Goal: Communication & Community: Answer question/provide support

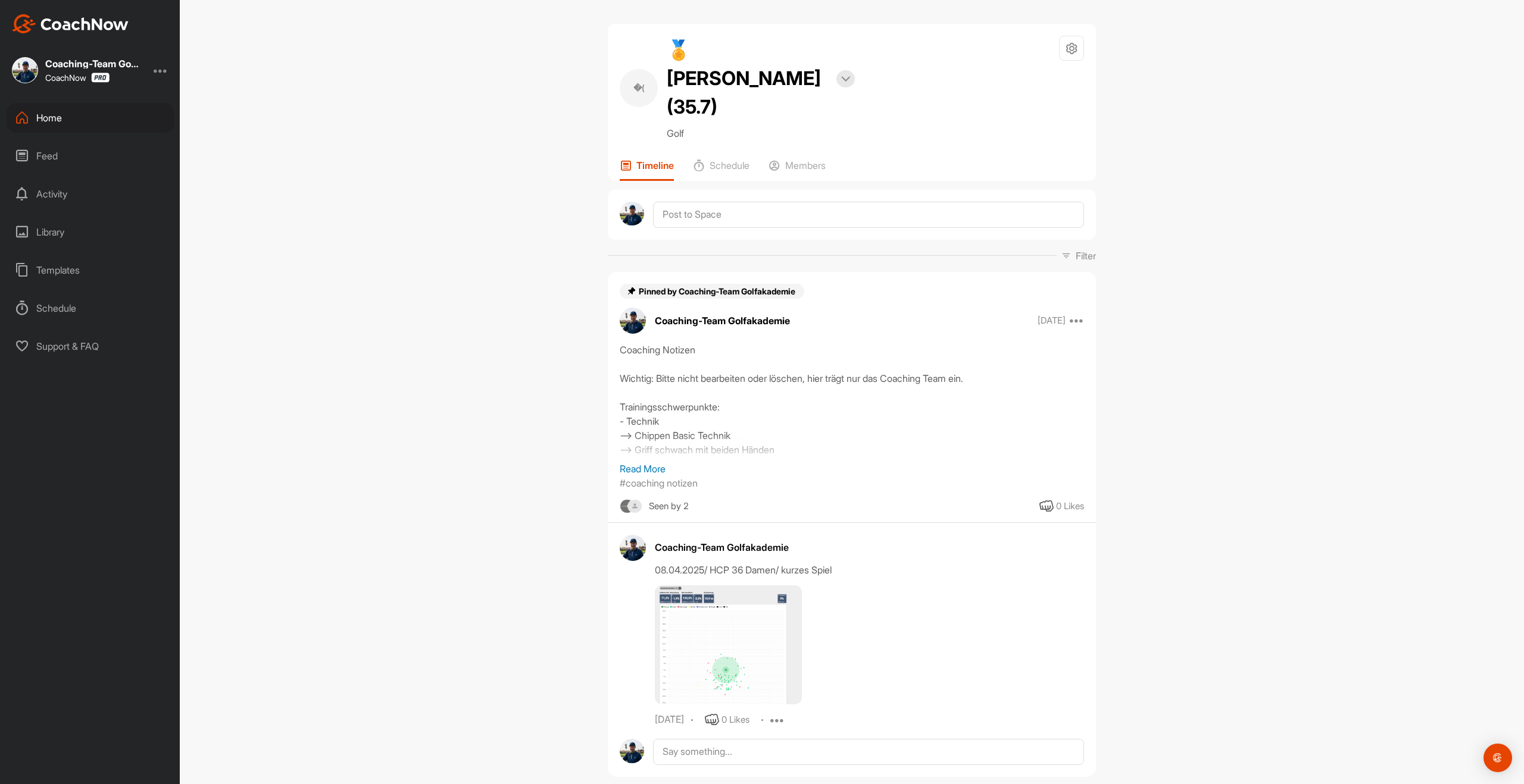
click at [55, 275] on div "Templates" at bounding box center [91, 270] width 168 height 30
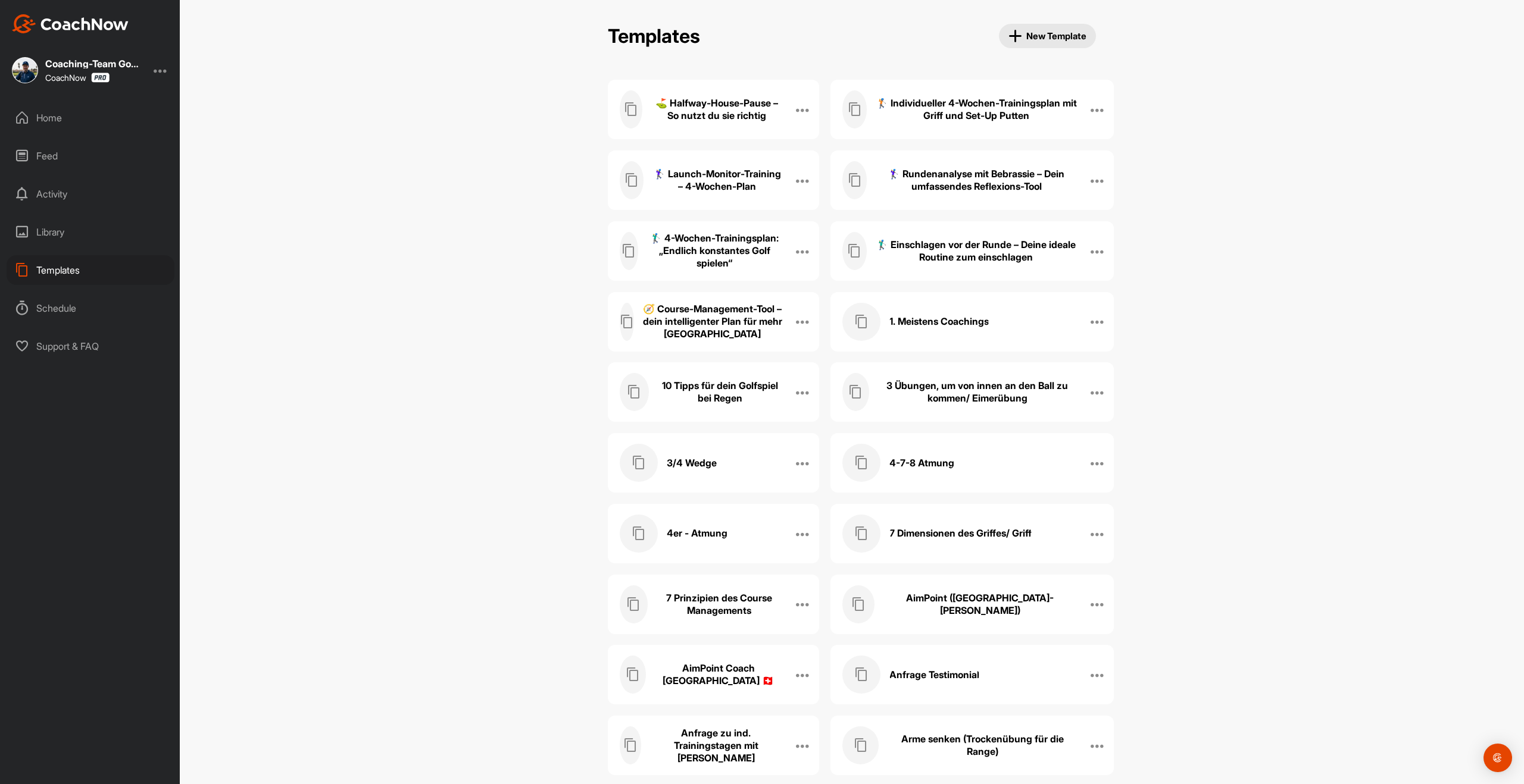
click at [67, 276] on div "Templates" at bounding box center [91, 270] width 168 height 30
click at [952, 331] on div "1. Meistens Coachings" at bounding box center [959, 321] width 235 height 38
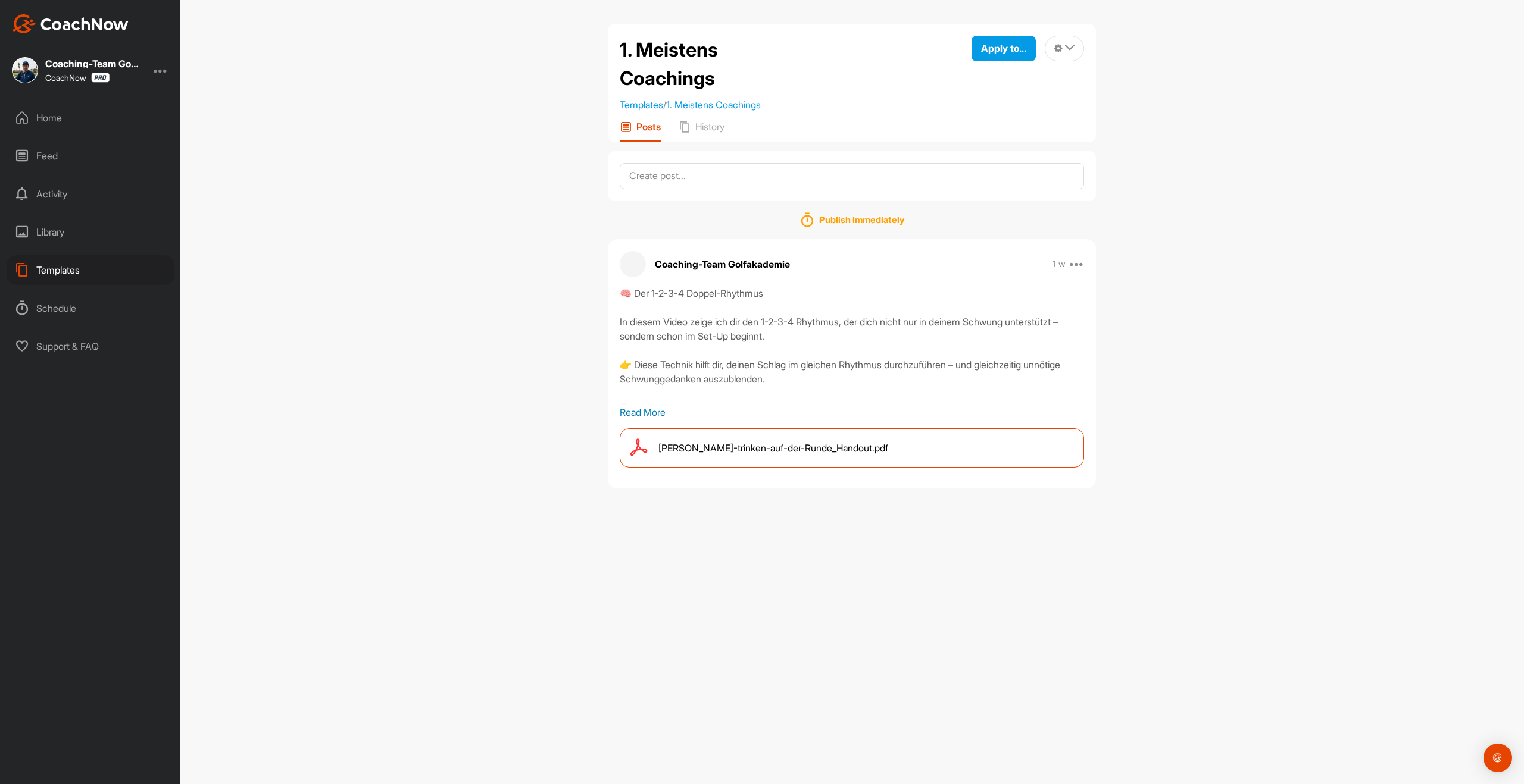
click at [657, 409] on p "Read More" at bounding box center [852, 412] width 465 height 14
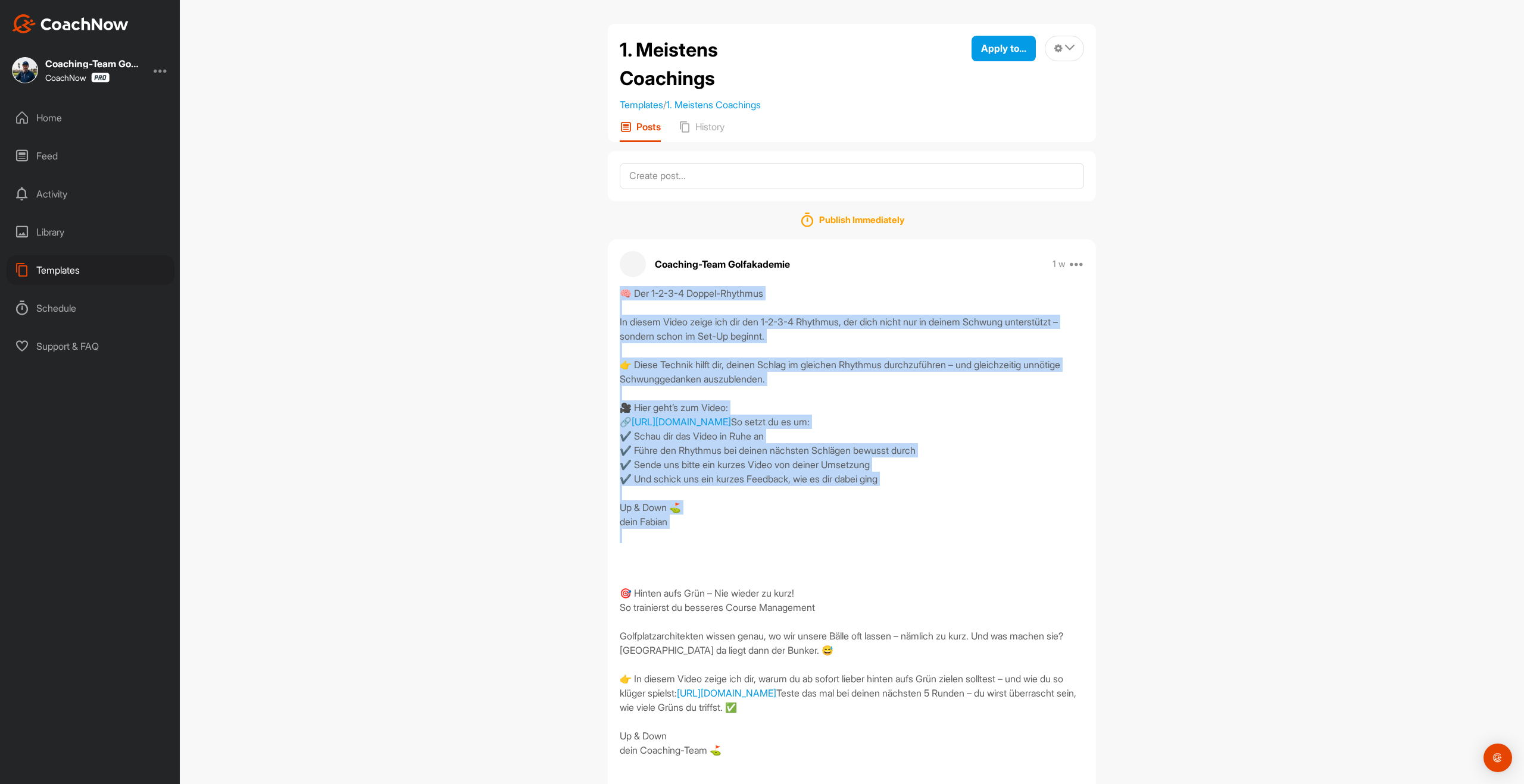
drag, startPoint x: 680, startPoint y: 549, endPoint x: 609, endPoint y: 292, distance: 266.6
copy div "🧠 Der 1-2-3-4 Doppel-Rhythmus In diesem Video zeige ich dir den 1-2-3-4 Rhythmu…"
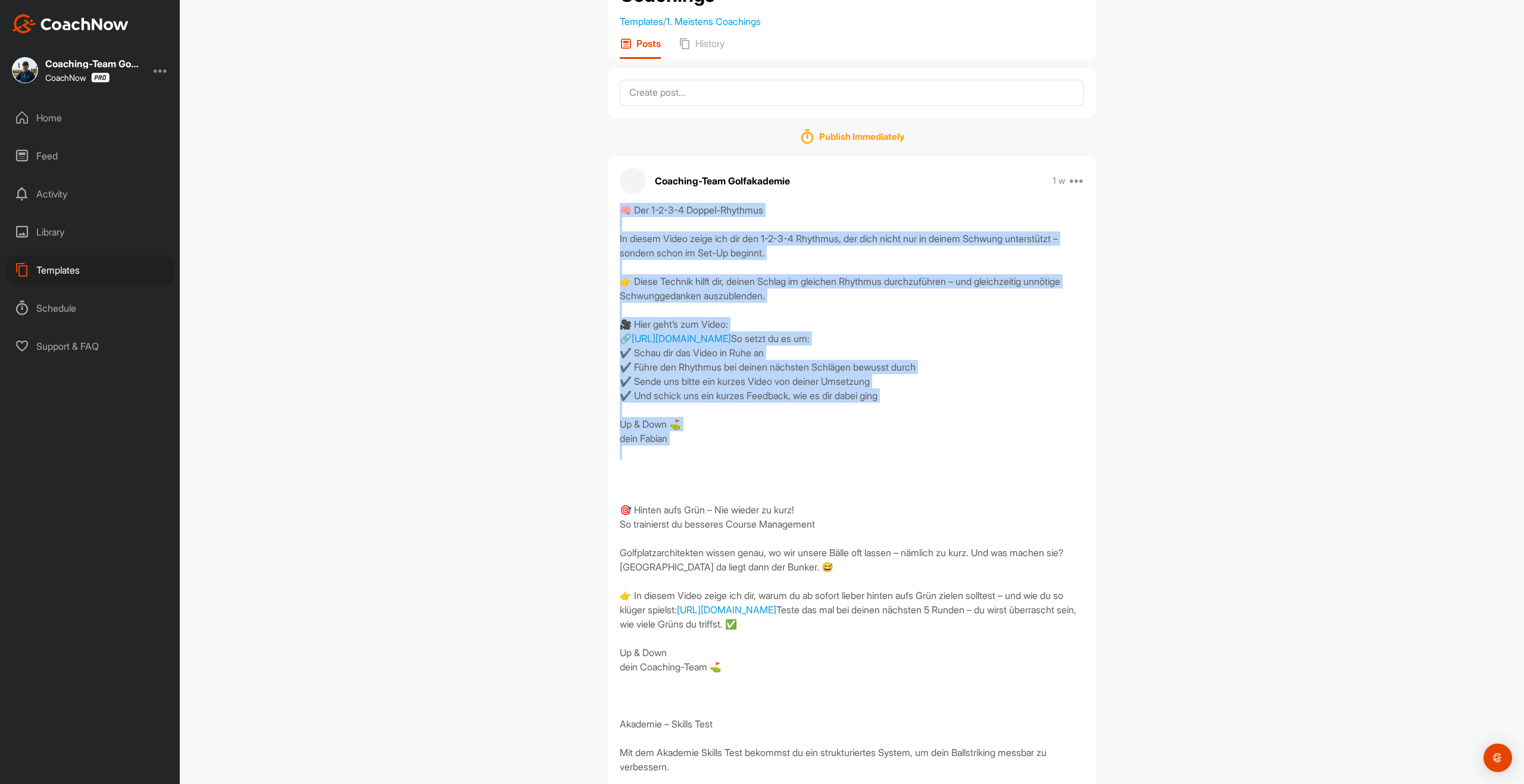
scroll to position [84, 0]
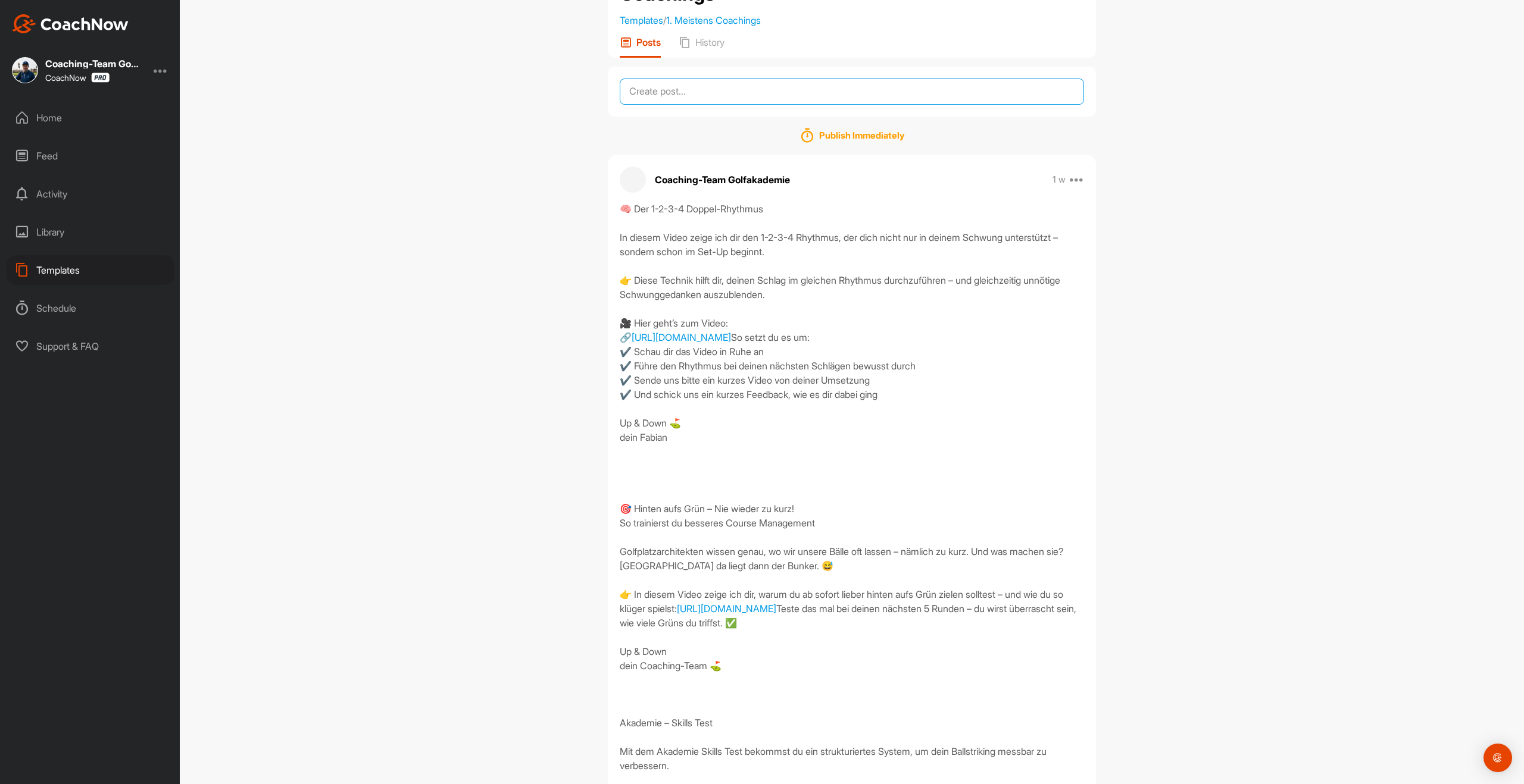
click at [695, 93] on textarea at bounding box center [852, 92] width 465 height 26
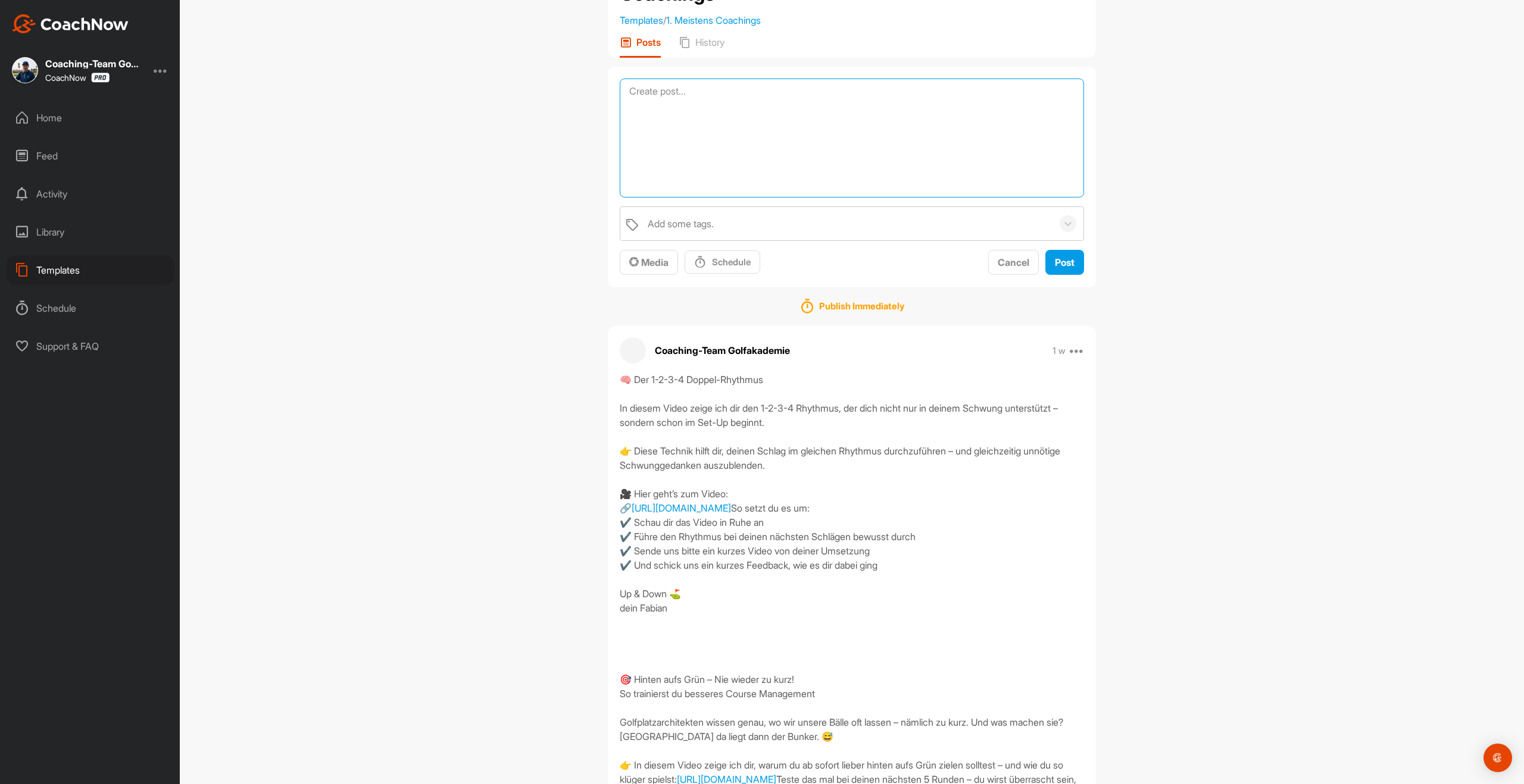
paste textarea "🧠 Der 1-2-3-4 Doppel-Rhythmus In diesem Video zeige ich dir den 1-2-3-4 Rhythmu…"
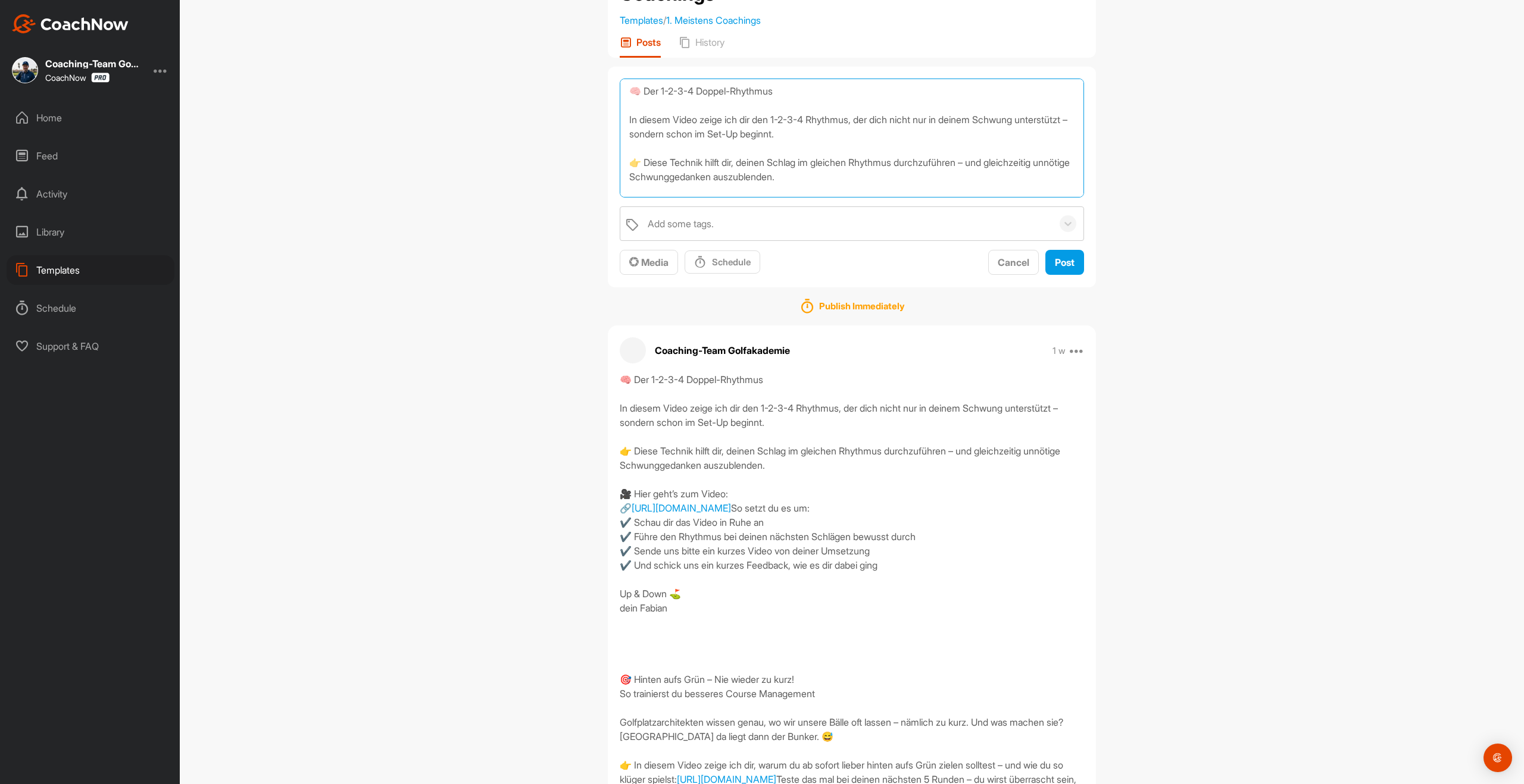
scroll to position [158, 0]
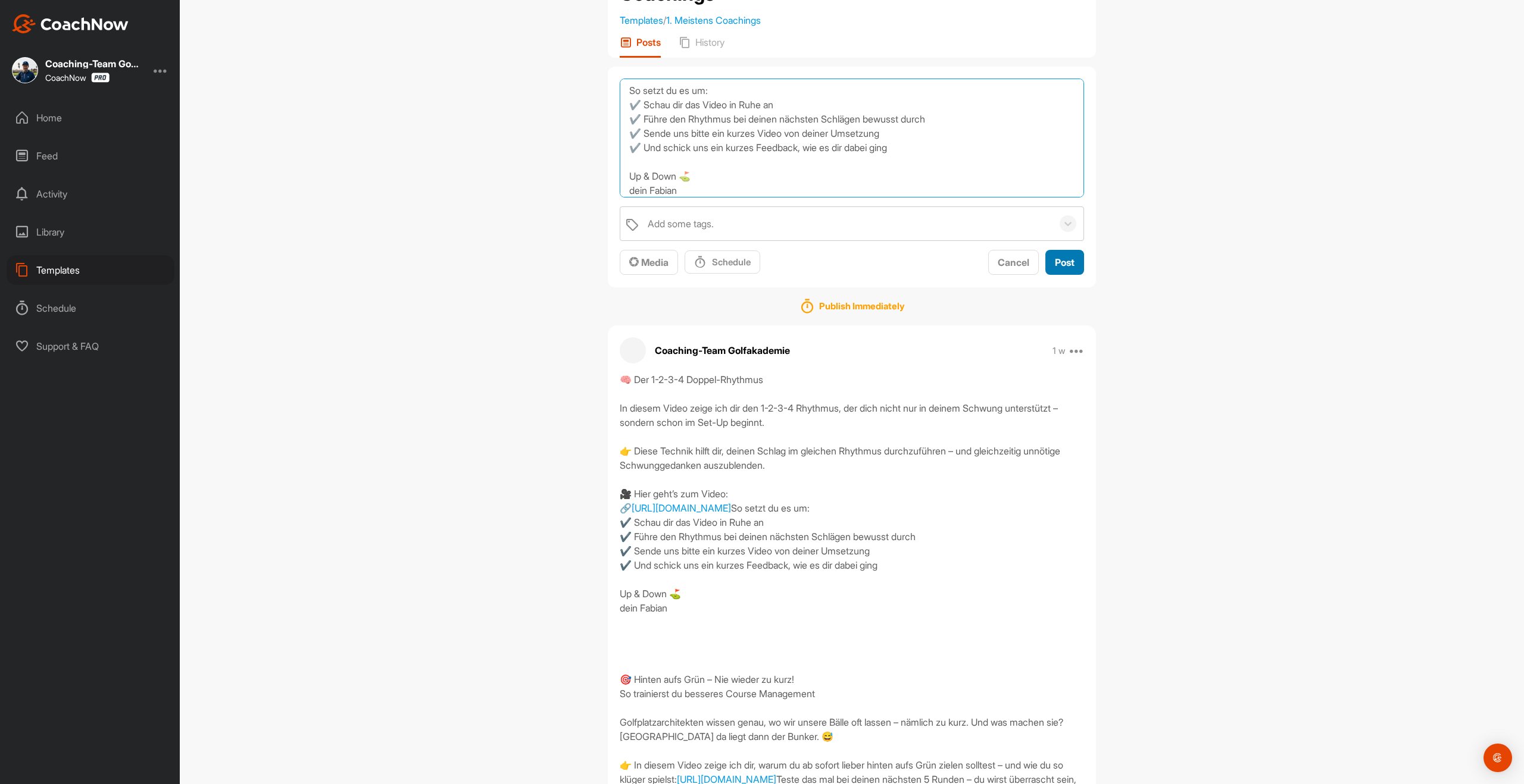
type textarea "🧠 Der 1-2-3-4 Doppel-Rhythmus In diesem Video zeige ich dir den 1-2-3-4 Rhythmu…"
click at [1078, 259] on button "Post" at bounding box center [1064, 262] width 38 height 25
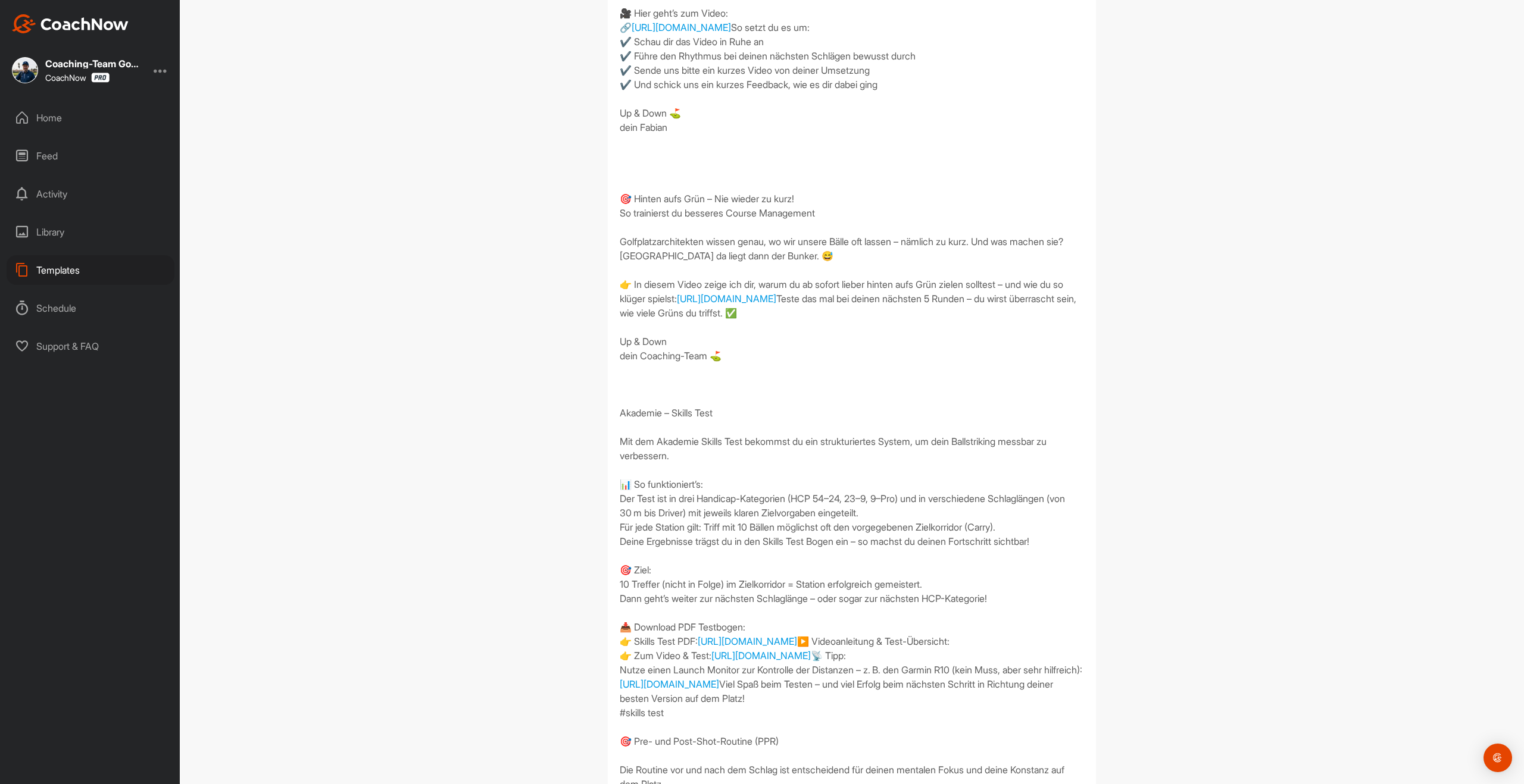
scroll to position [393, 0]
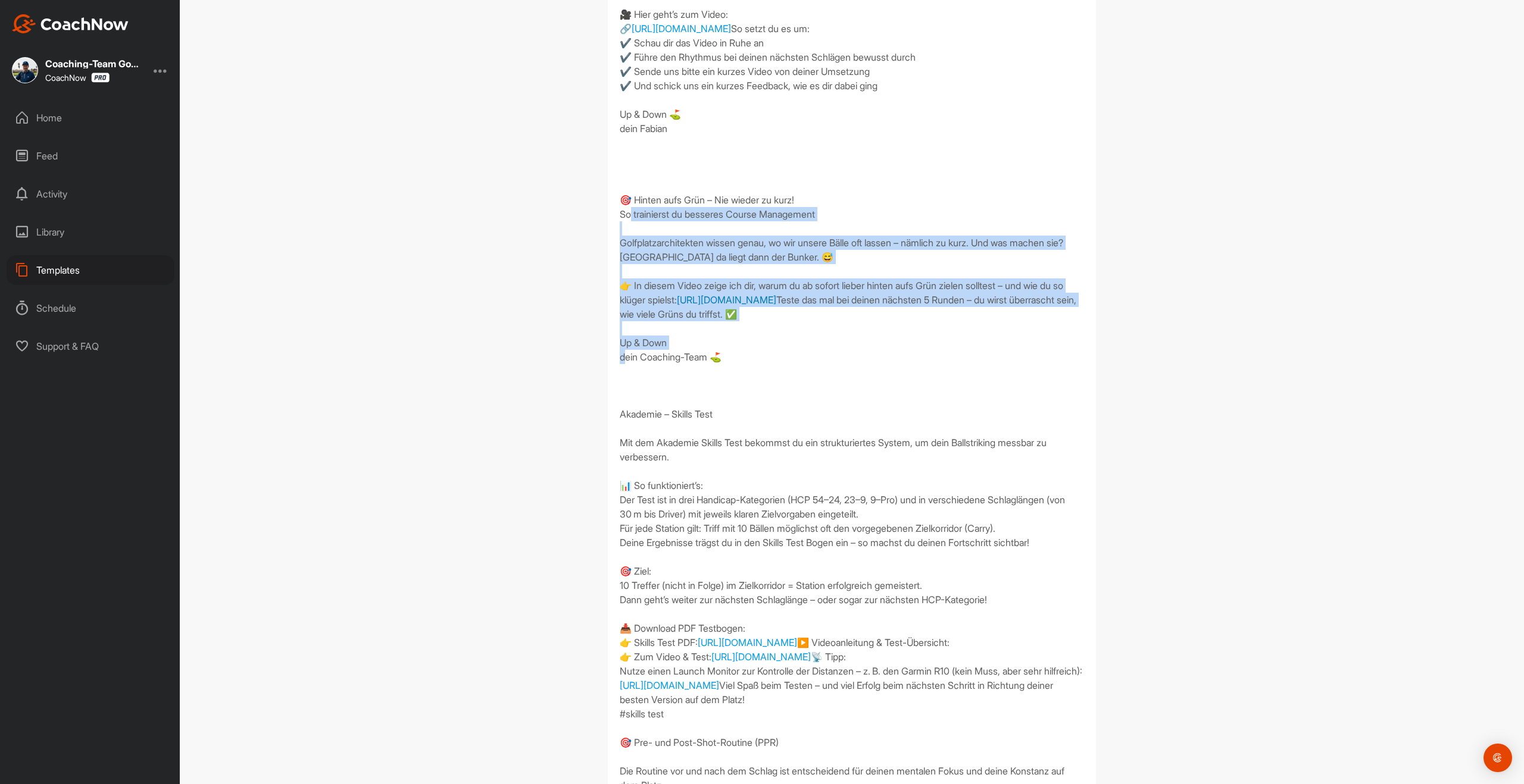
drag, startPoint x: 745, startPoint y: 426, endPoint x: 665, endPoint y: 336, distance: 120.4
click at [620, 260] on div "🧠 Der 1-2-3-4 Doppel-Rhythmus In diesem Video zeige ich dir den 1-2-3-4 Rhythmu…" at bounding box center [852, 734] width 465 height 1685
drag, startPoint x: 726, startPoint y: 437, endPoint x: 605, endPoint y: 229, distance: 240.6
click at [605, 229] on div "1. Meistens Coachings Templates / 1. Meistens Coachings Apply to... Apply to Sp…" at bounding box center [852, 748] width 512 height 2236
copy div "🎯 Hinten aufs Grün – Nie wieder zu kurz! So trainierst du besseres Course Manag…"
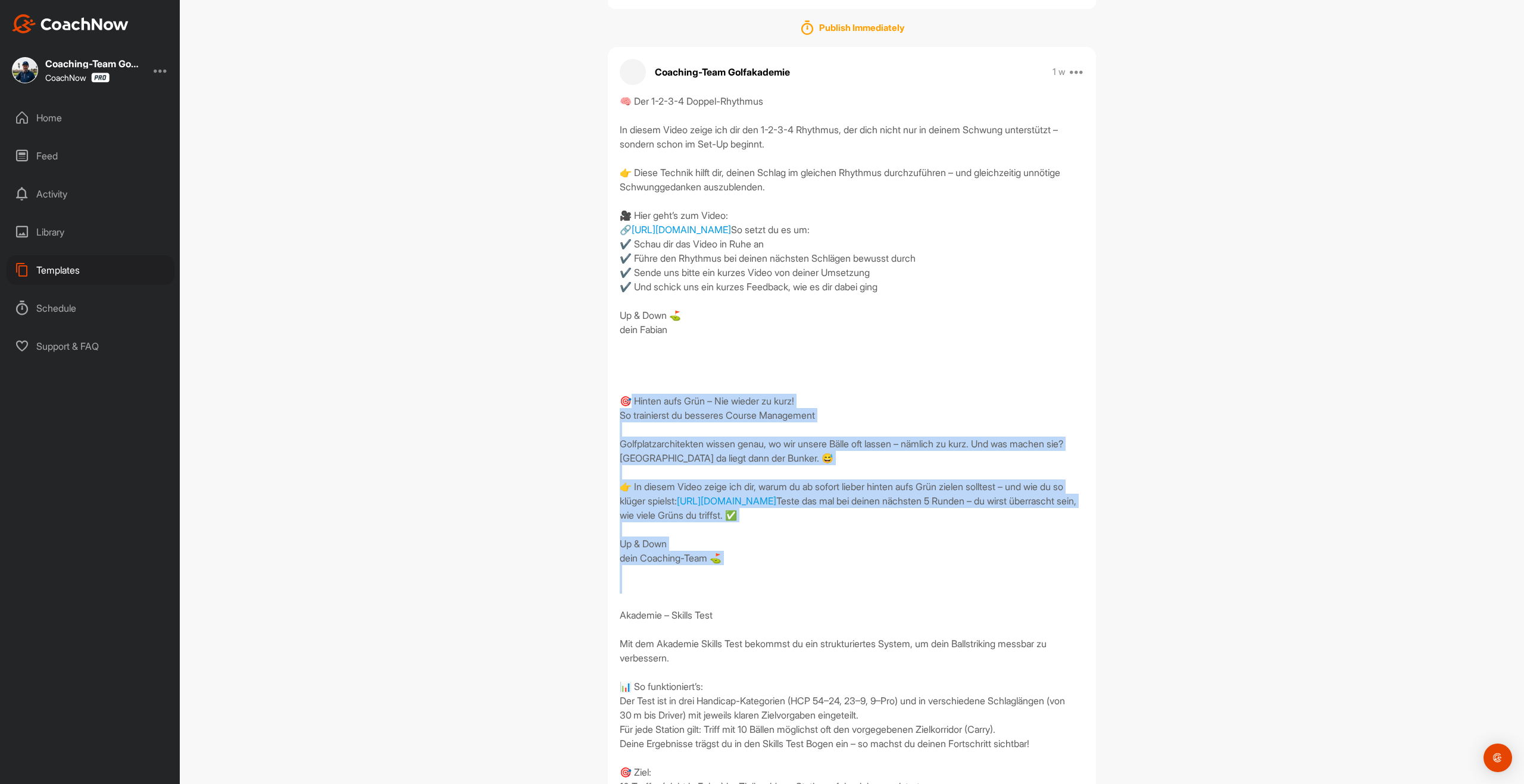
scroll to position [0, 0]
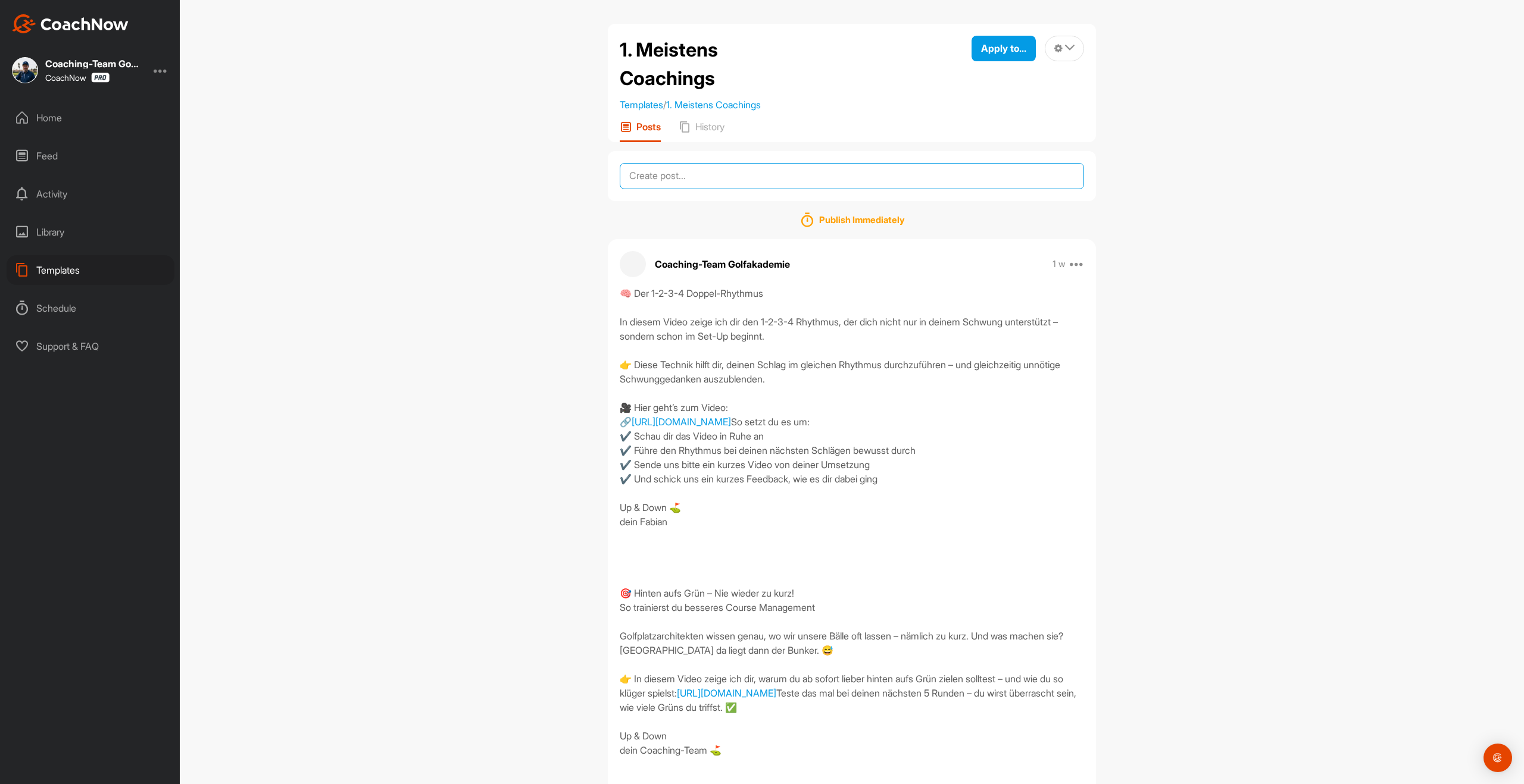
click at [689, 180] on textarea at bounding box center [852, 176] width 465 height 26
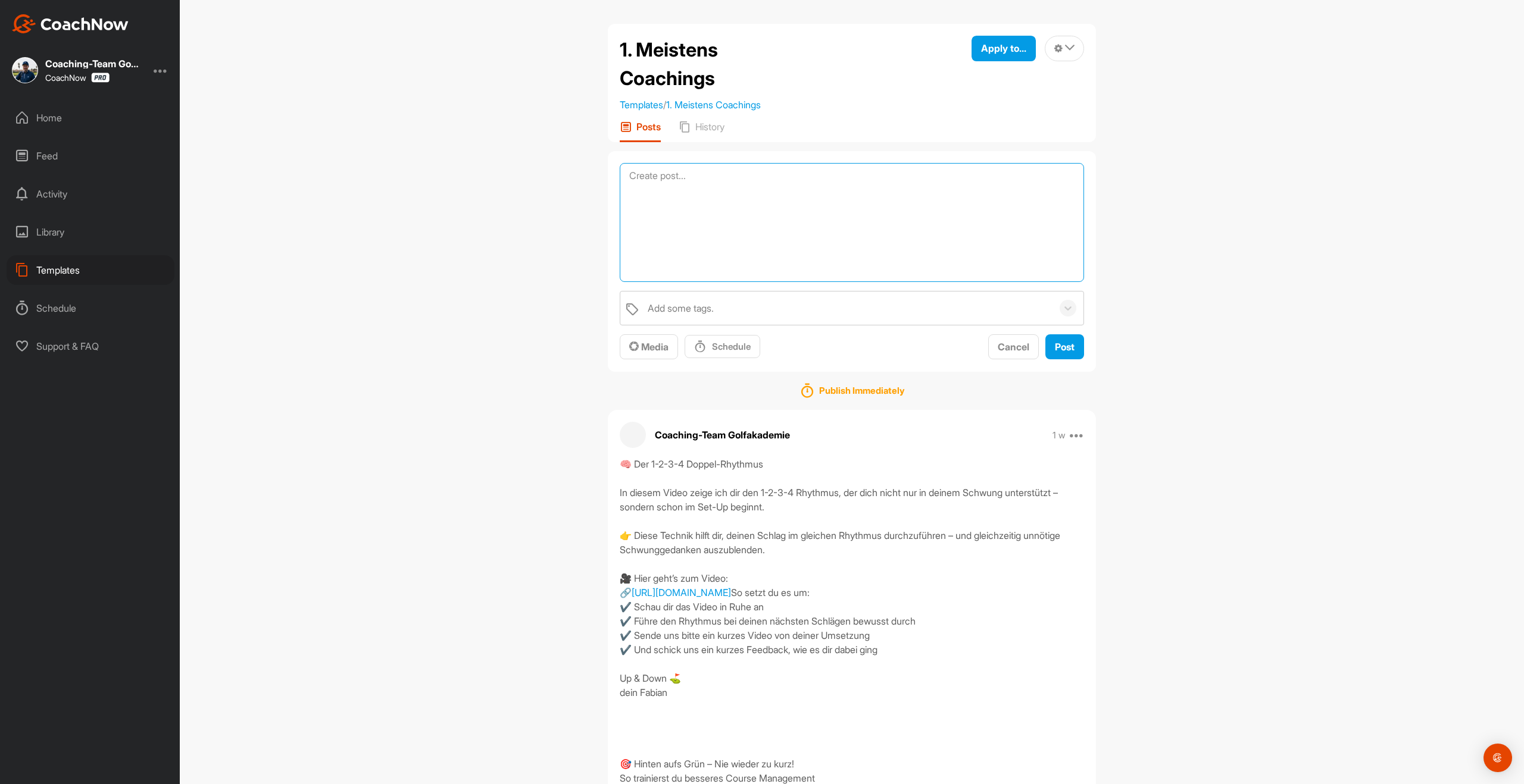
paste textarea "🎯 Hinten aufs Grün – Nie wieder zu kurz! So trainierst du besseres Course Manag…"
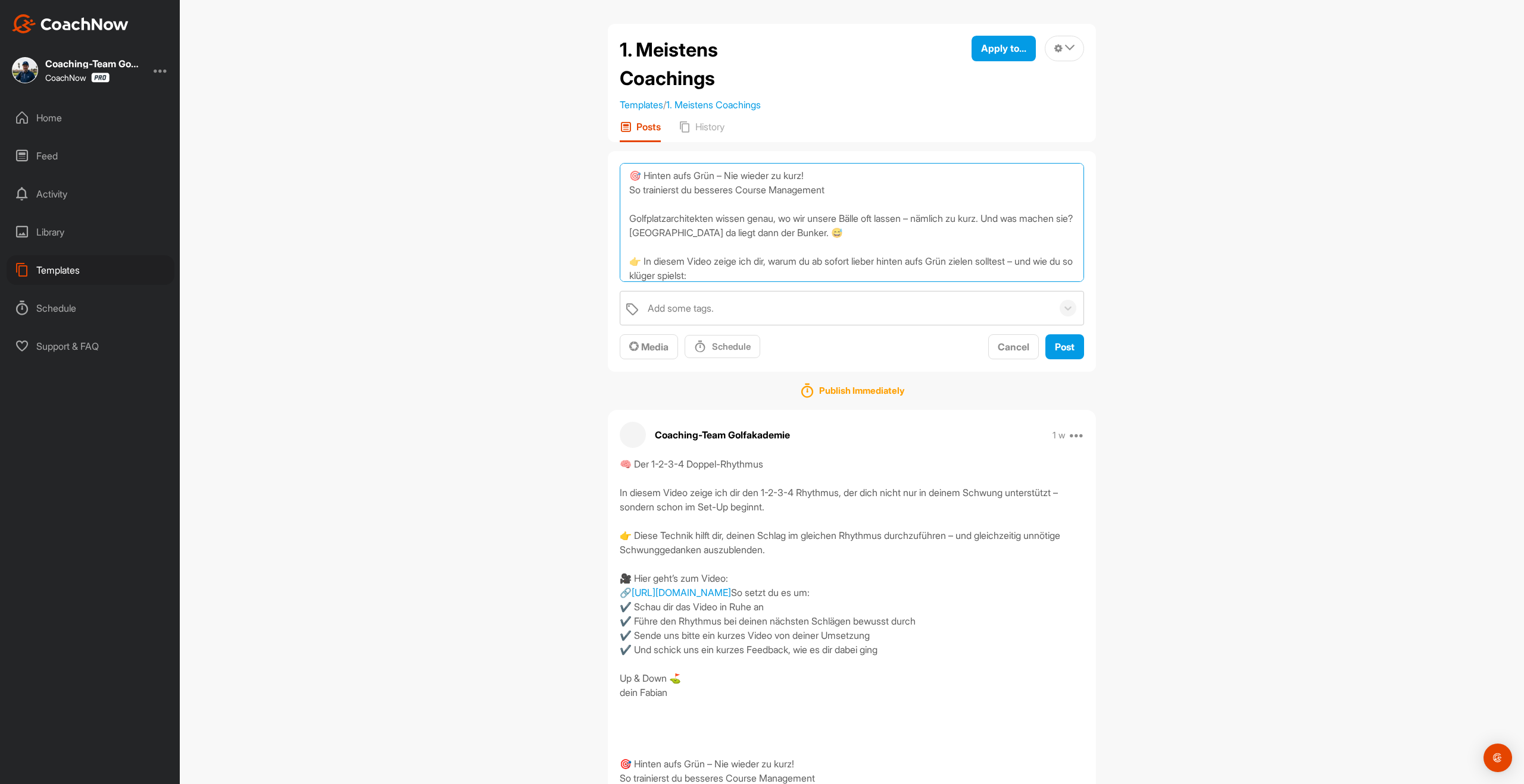
scroll to position [129, 0]
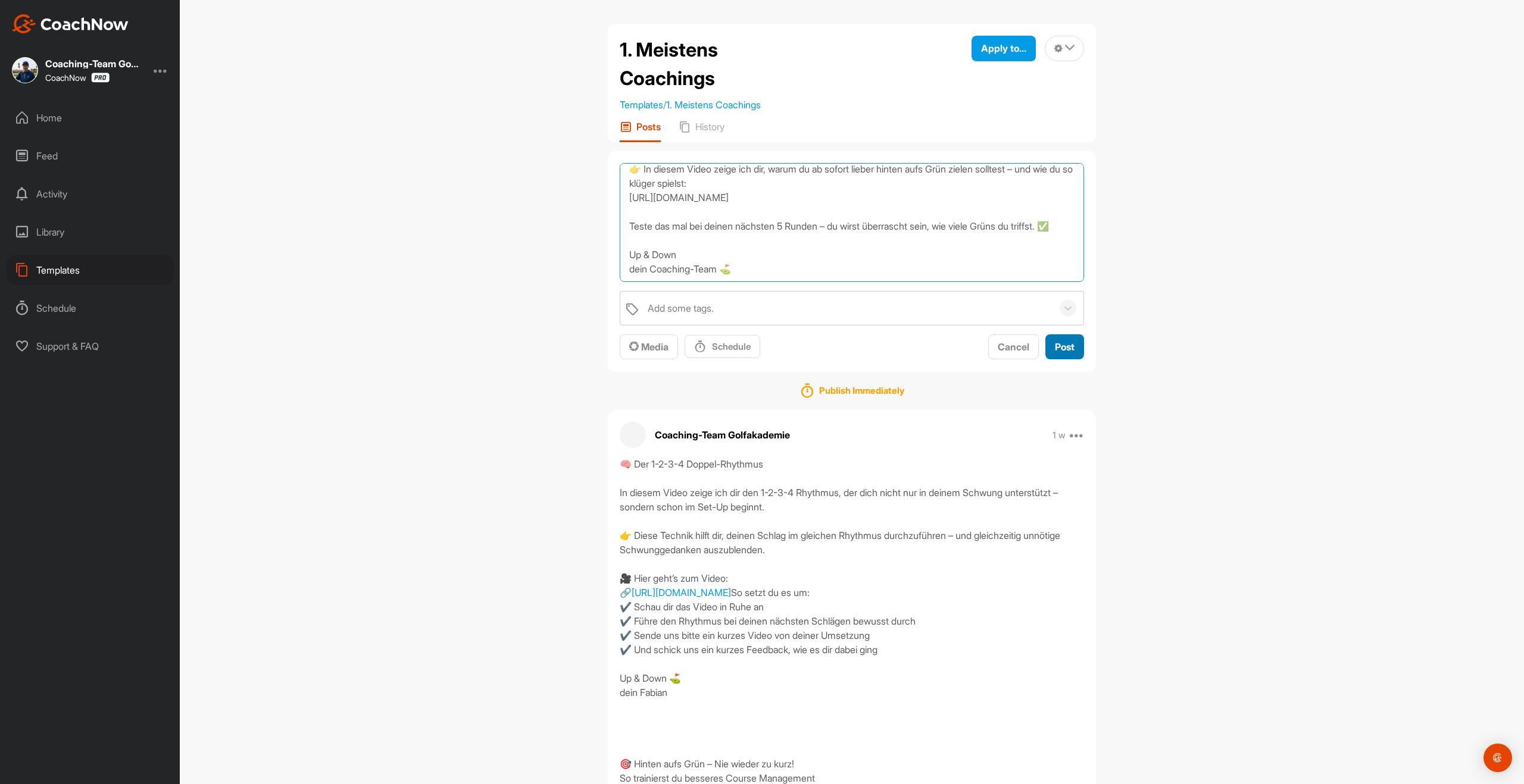
type textarea "🎯 Hinten aufs Grün – Nie wieder zu kurz! So trainierst du besseres Course Manag…"
click at [1060, 343] on span "Post" at bounding box center [1064, 347] width 20 height 12
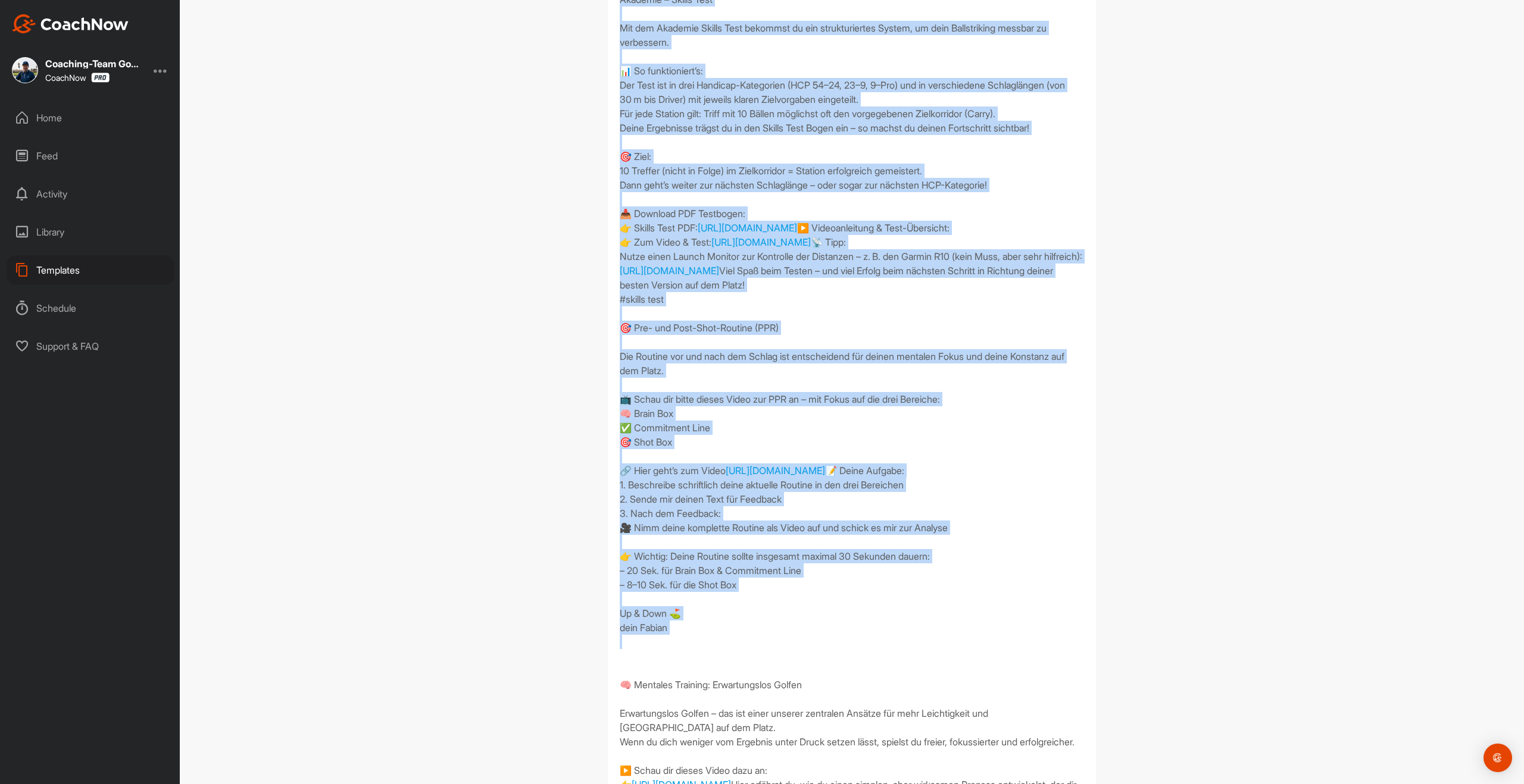
scroll to position [792, 0]
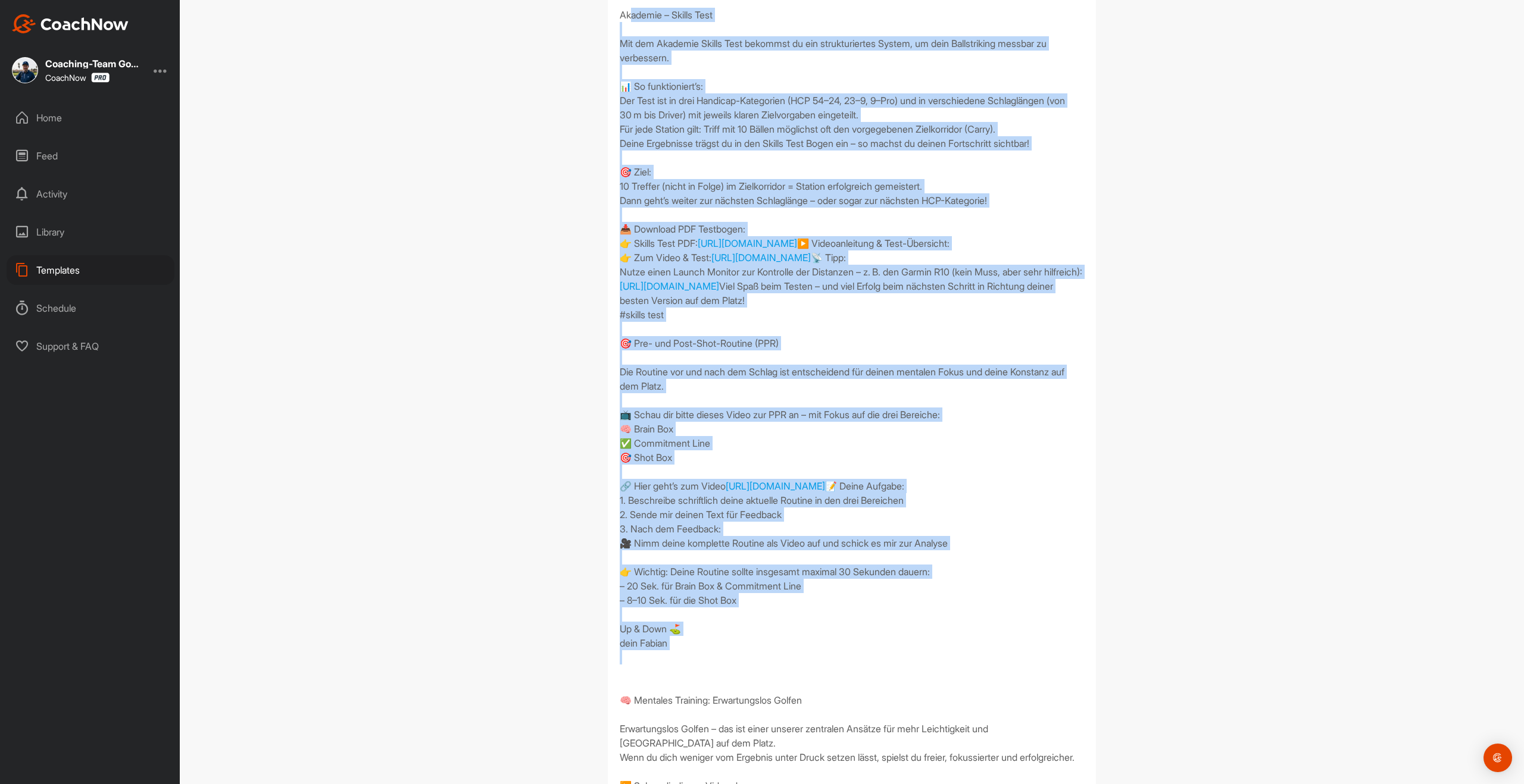
drag, startPoint x: 684, startPoint y: 702, endPoint x: 619, endPoint y: 80, distance: 625.4
click at [619, 80] on div "🧠 Der 1-2-3-4 Doppel-Rhythmus In diesem Video zeige ich dir den 1-2-3-4 Rhythmu…" at bounding box center [852, 335] width 488 height 1685
copy div "Loremips – Dolors Amet Con adi Elitsedd Eiusmo Temp incididu ut lab etdoloremag…"
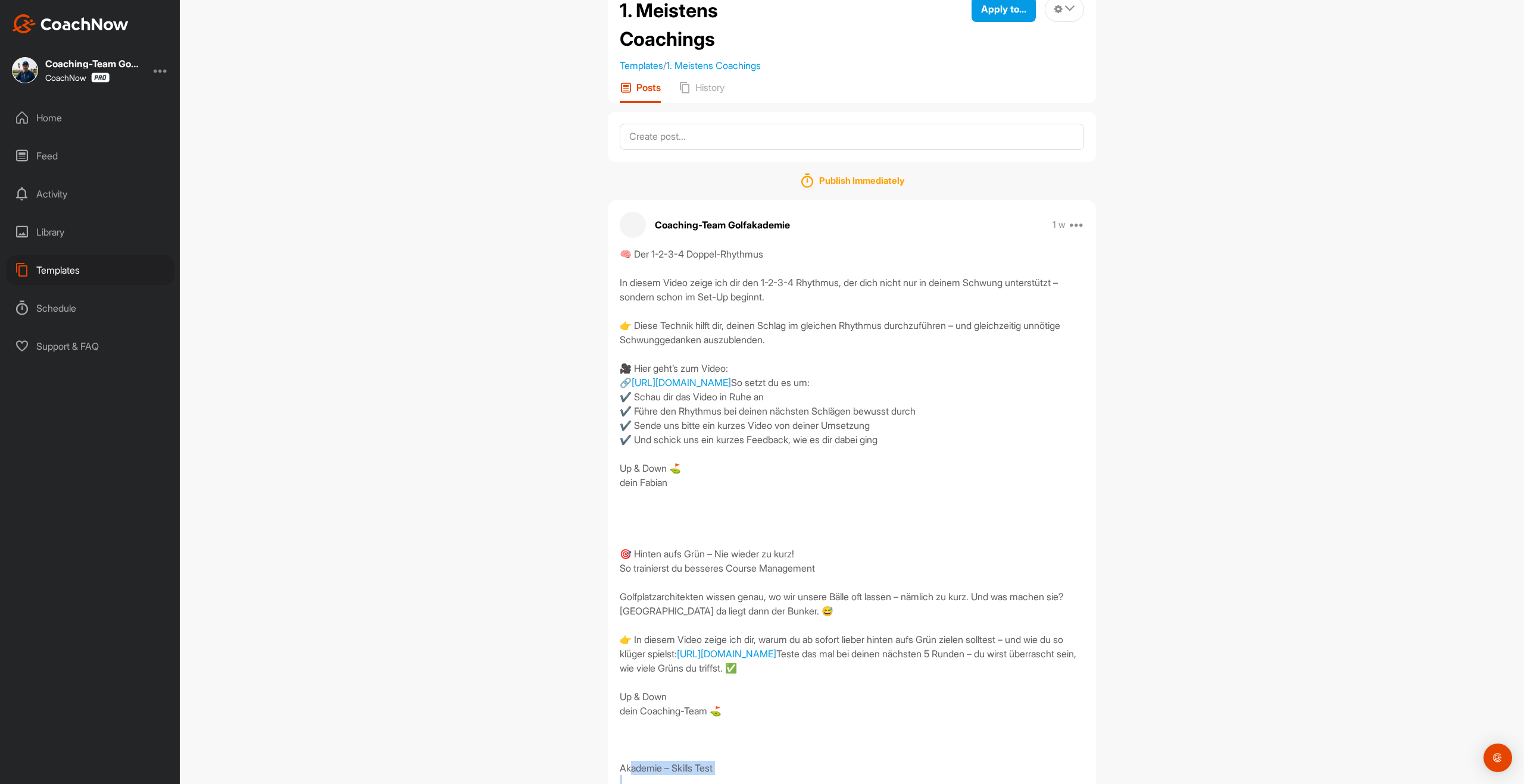
scroll to position [0, 0]
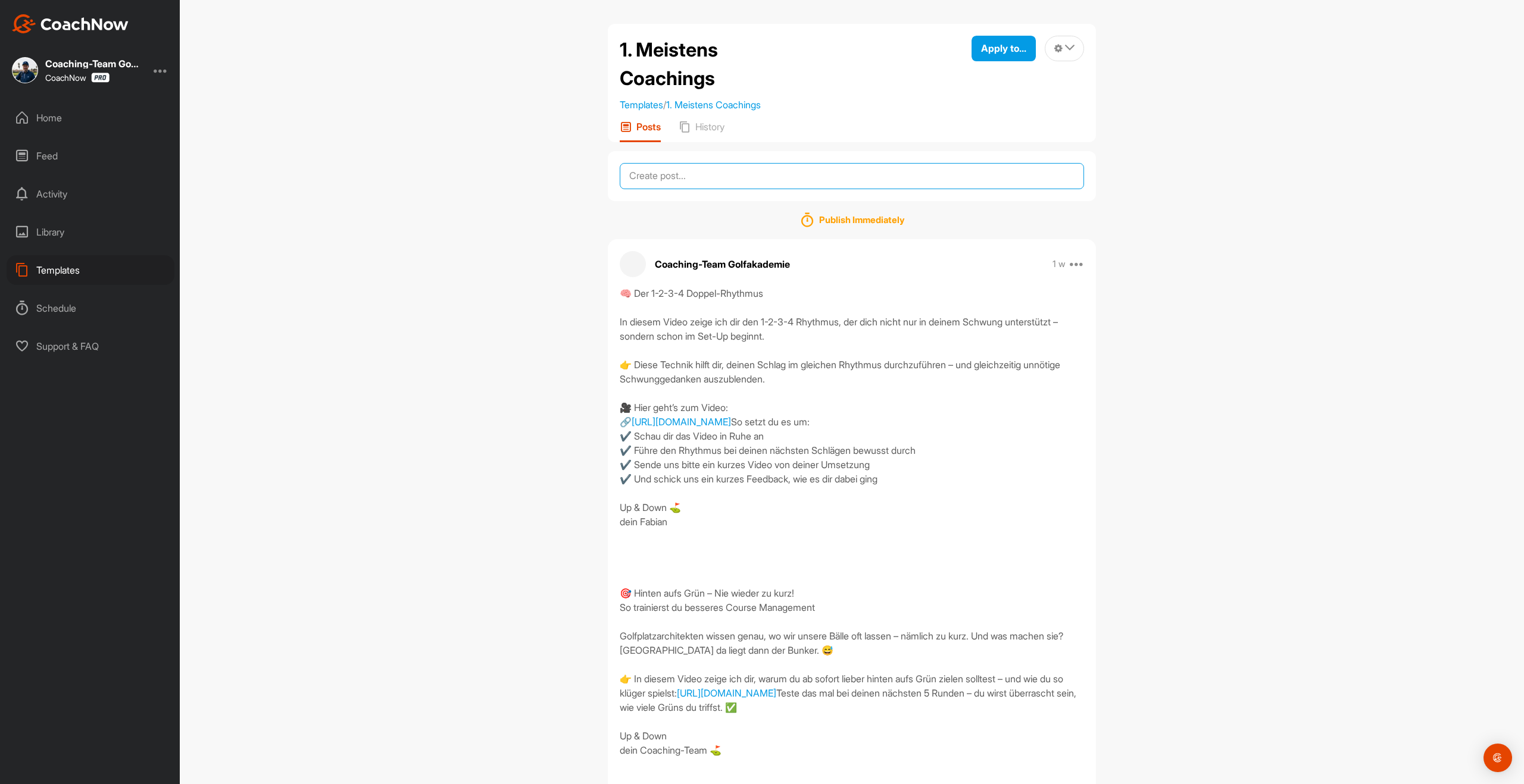
click at [674, 181] on textarea at bounding box center [852, 176] width 465 height 26
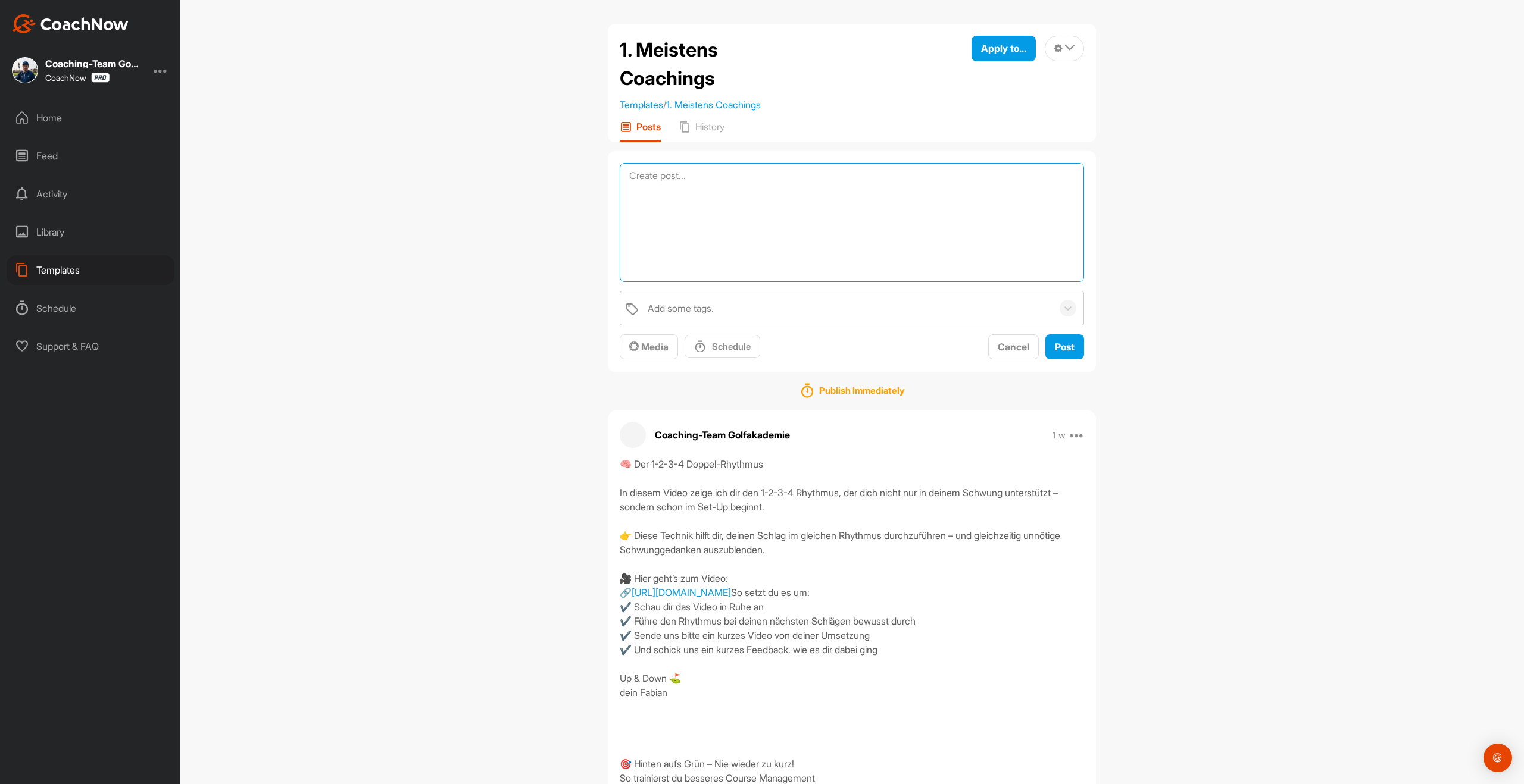
scroll to position [1, 0]
paste textarea "Loremips – Dolors Amet Con adi Elitsedd Eiusmo Temp incididu ut lab etdoloremag…"
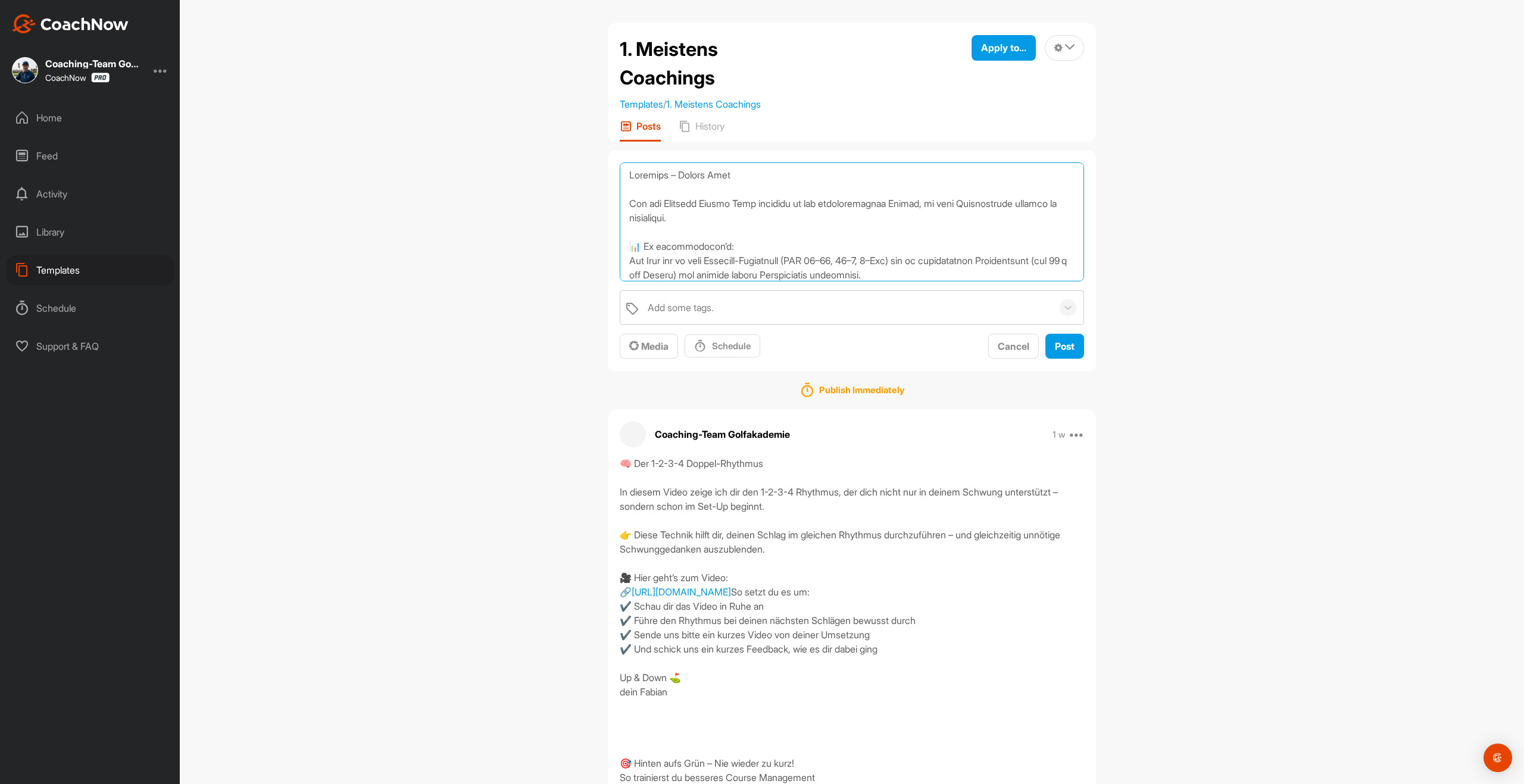
scroll to position [701, 0]
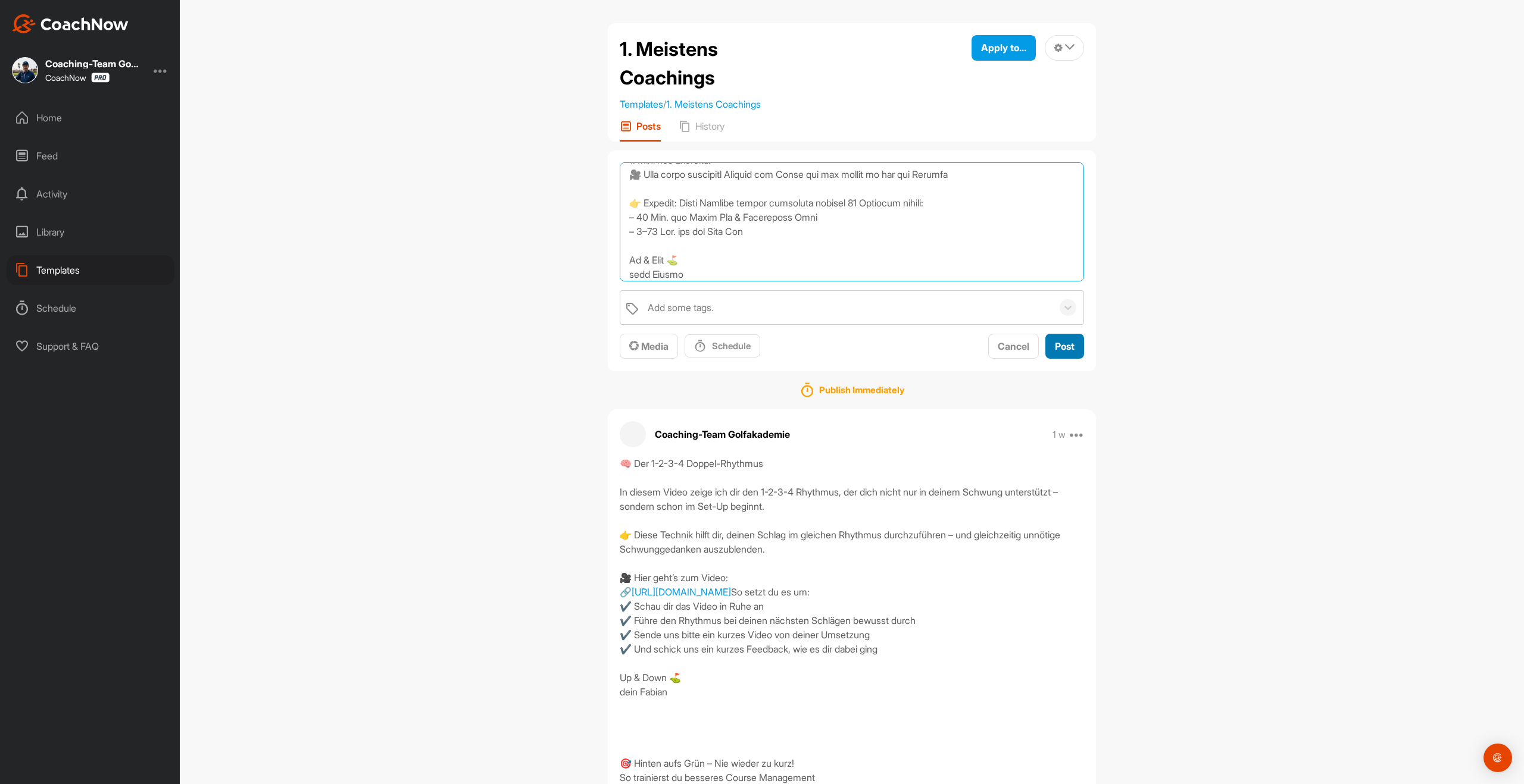
type textarea "Loremips – Dolors Amet Con adi Elitsedd Eiusmo Temp incididu ut lab etdoloremag…"
click at [1063, 355] on button "Post" at bounding box center [1064, 346] width 38 height 25
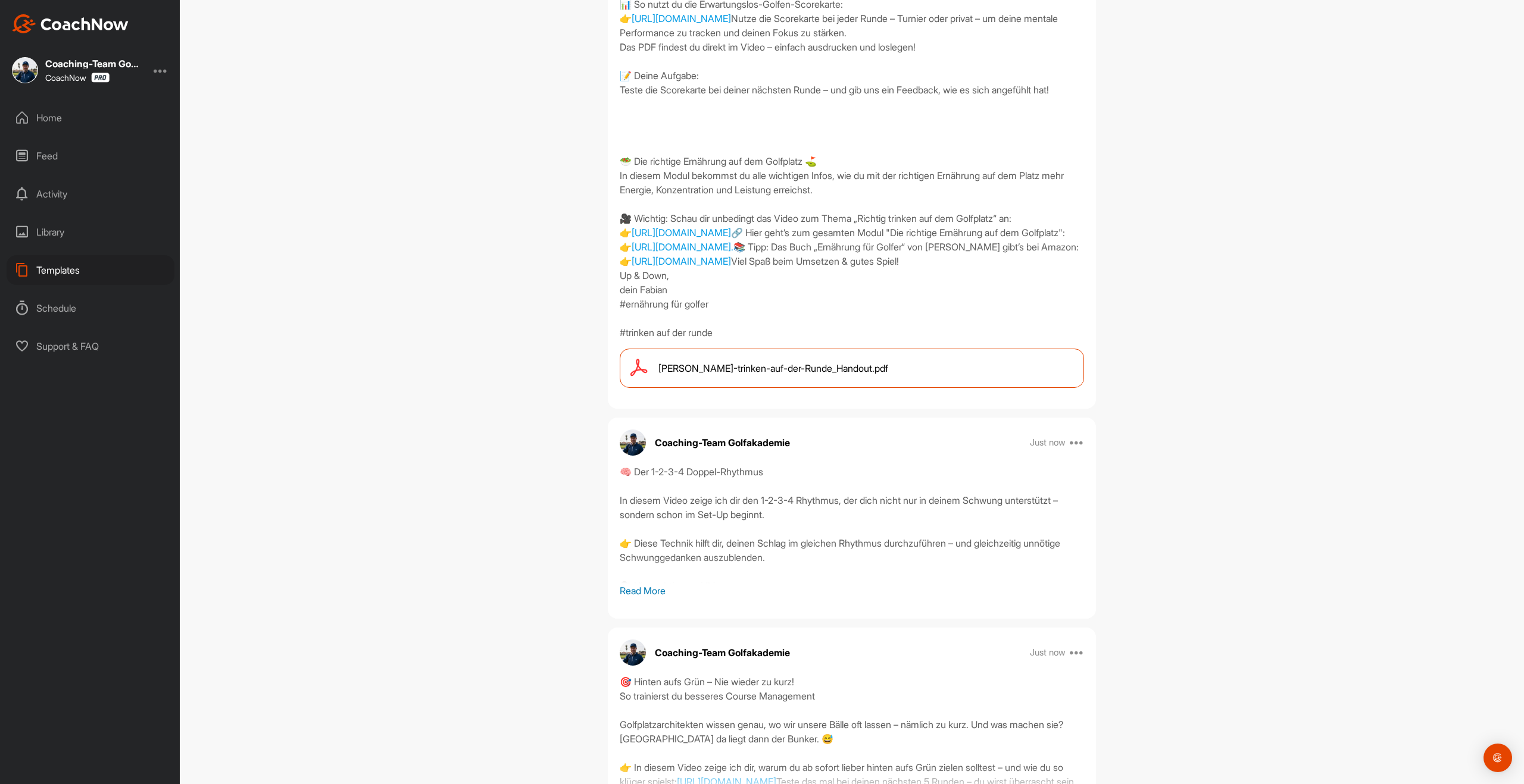
scroll to position [1628, 0]
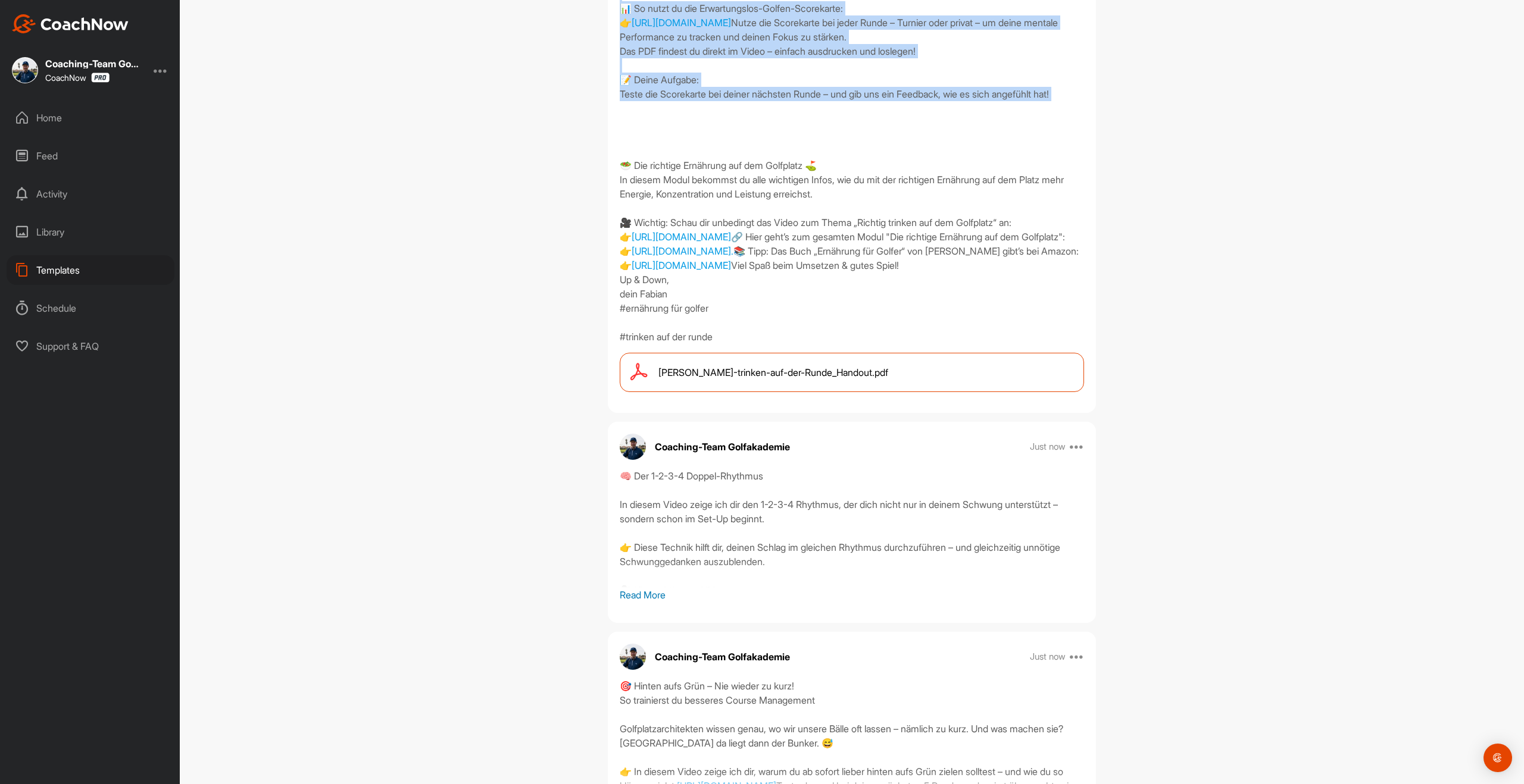
drag, startPoint x: 1059, startPoint y: 391, endPoint x: 648, endPoint y: 91, distance: 508.8
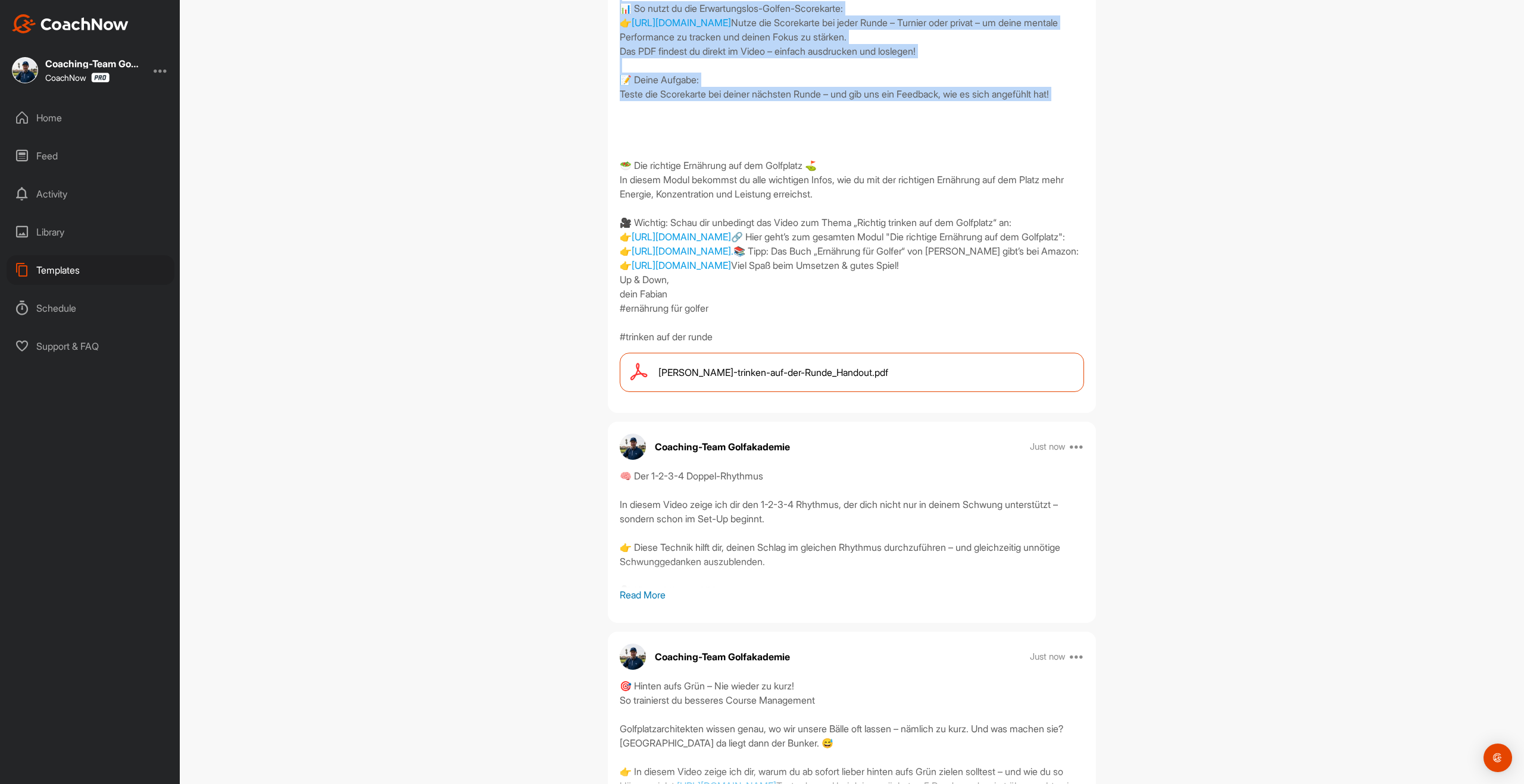
drag, startPoint x: 618, startPoint y: 91, endPoint x: 1089, endPoint y: 391, distance: 558.4
copy div "loremip Dolorsit: Ametconsectet Adipis Elitseddoeius Tempor – inc utl etdol mag…"
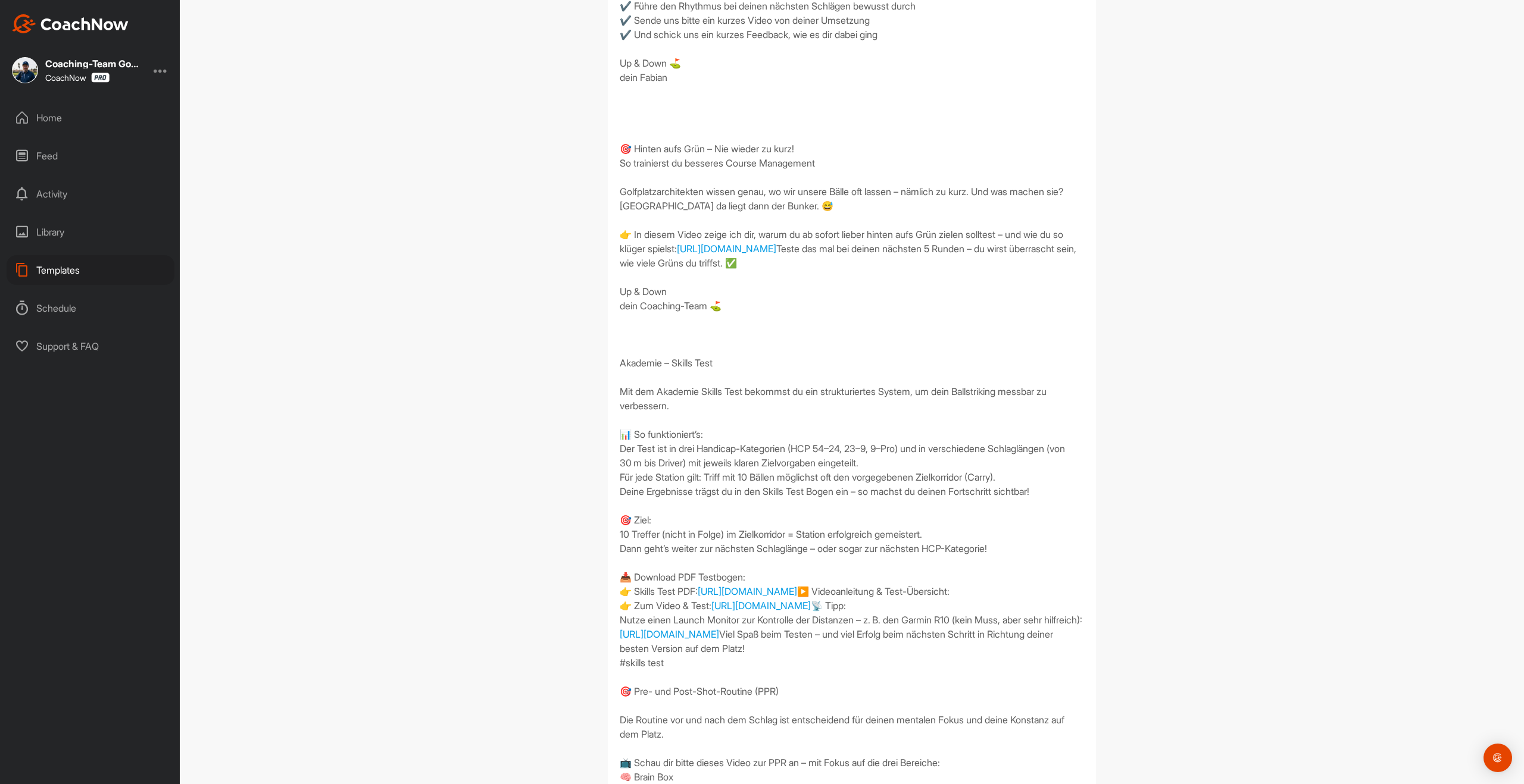
scroll to position [0, 0]
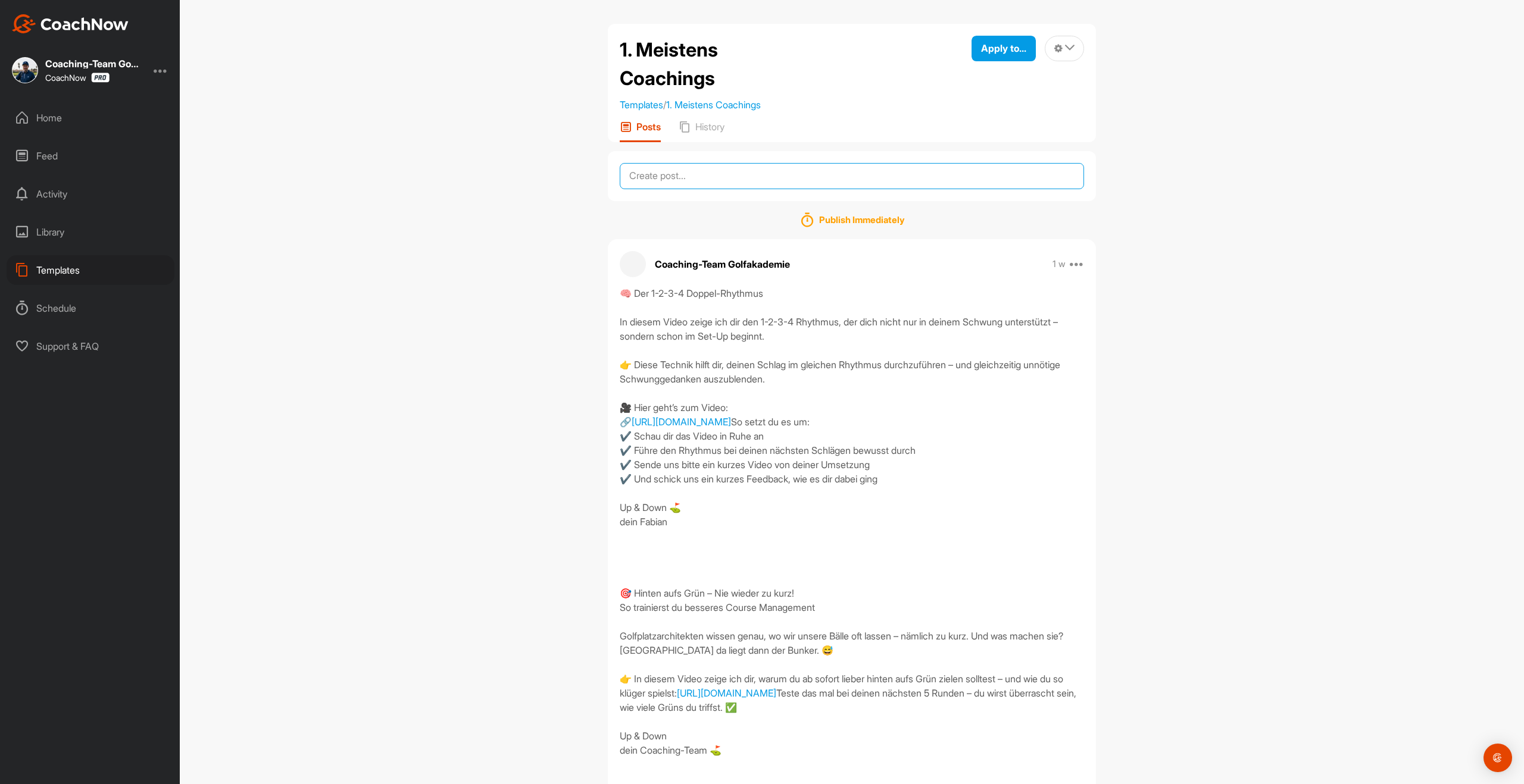
click at [708, 181] on textarea at bounding box center [852, 176] width 465 height 26
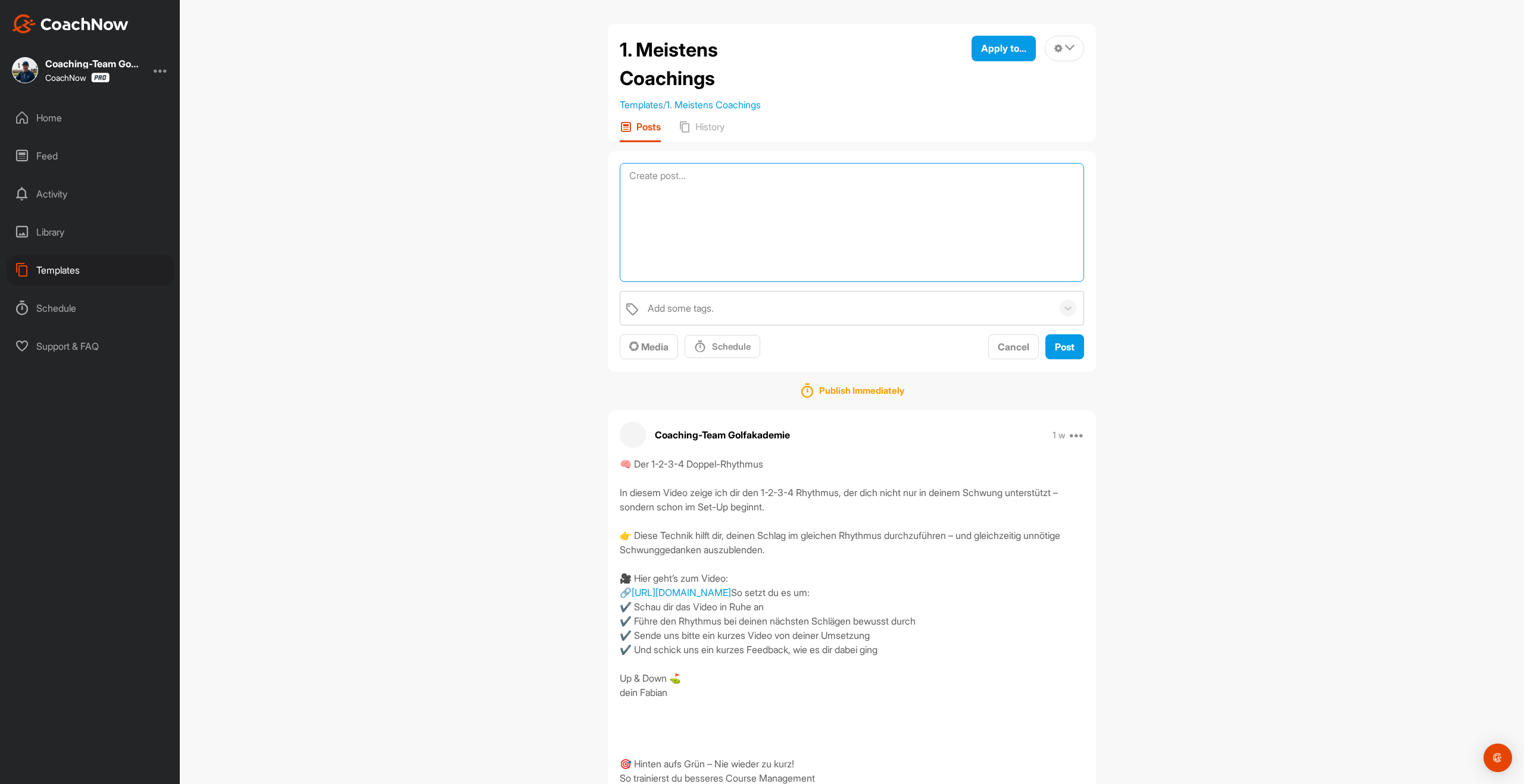
paste textarea "🧠 Loremips Dolorsit: Ametconsectet Adipis Elitseddoeius Tempor – inc utl etdol …"
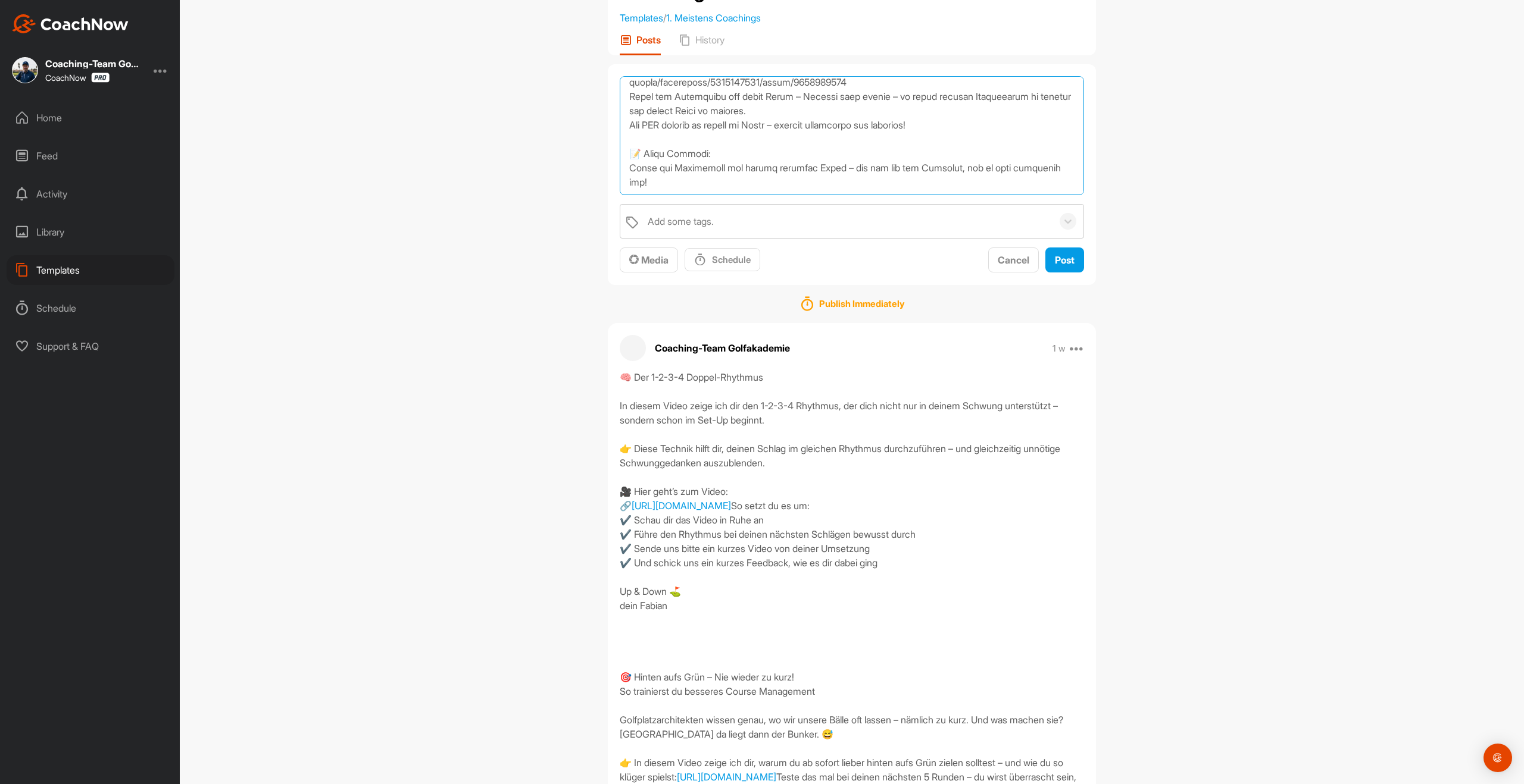
scroll to position [169, 0]
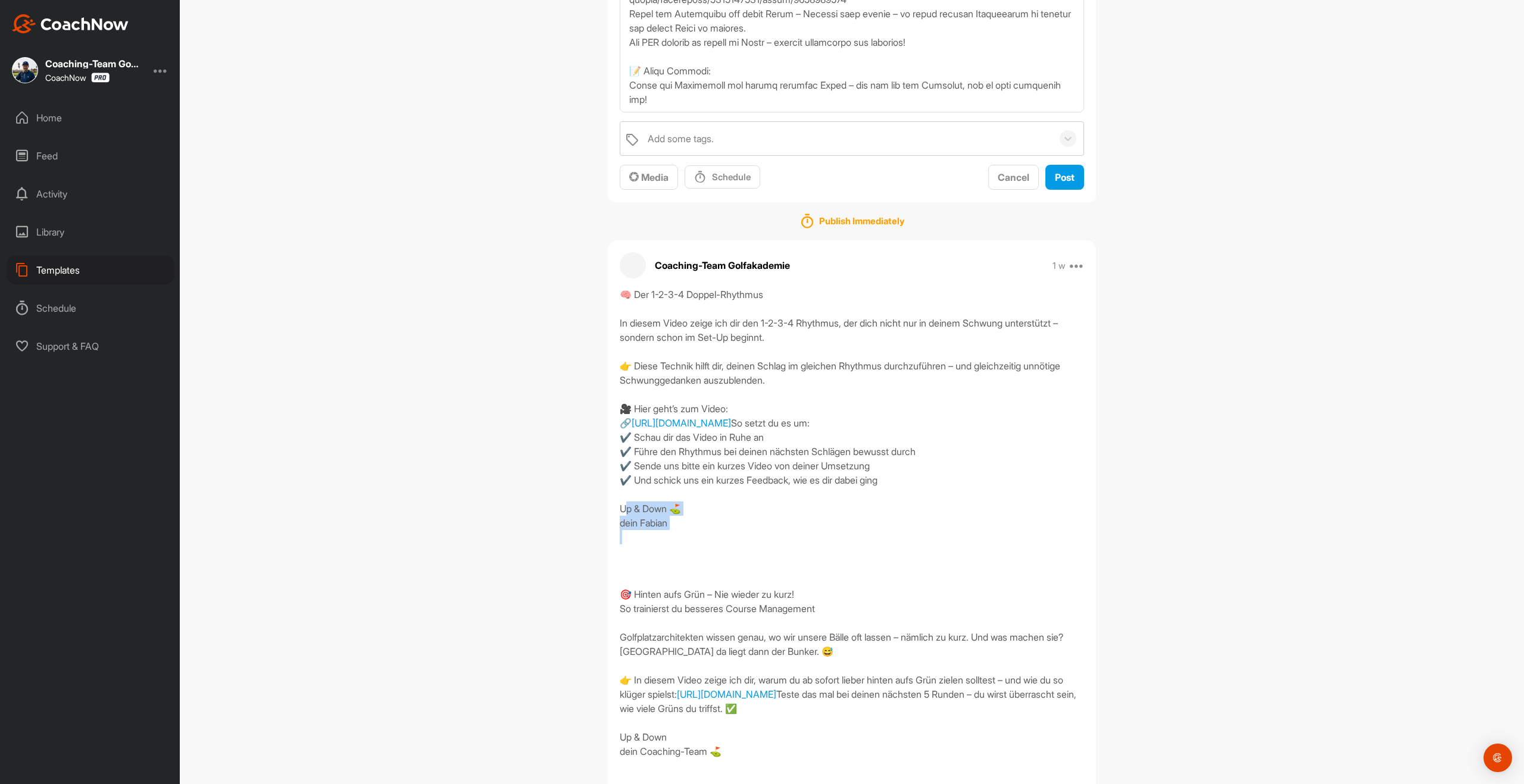
drag, startPoint x: 693, startPoint y: 554, endPoint x: 601, endPoint y: 524, distance: 96.8
copy div "Up & Down ⛳ dein Fabian"
click at [676, 103] on textarea at bounding box center [852, 52] width 465 height 119
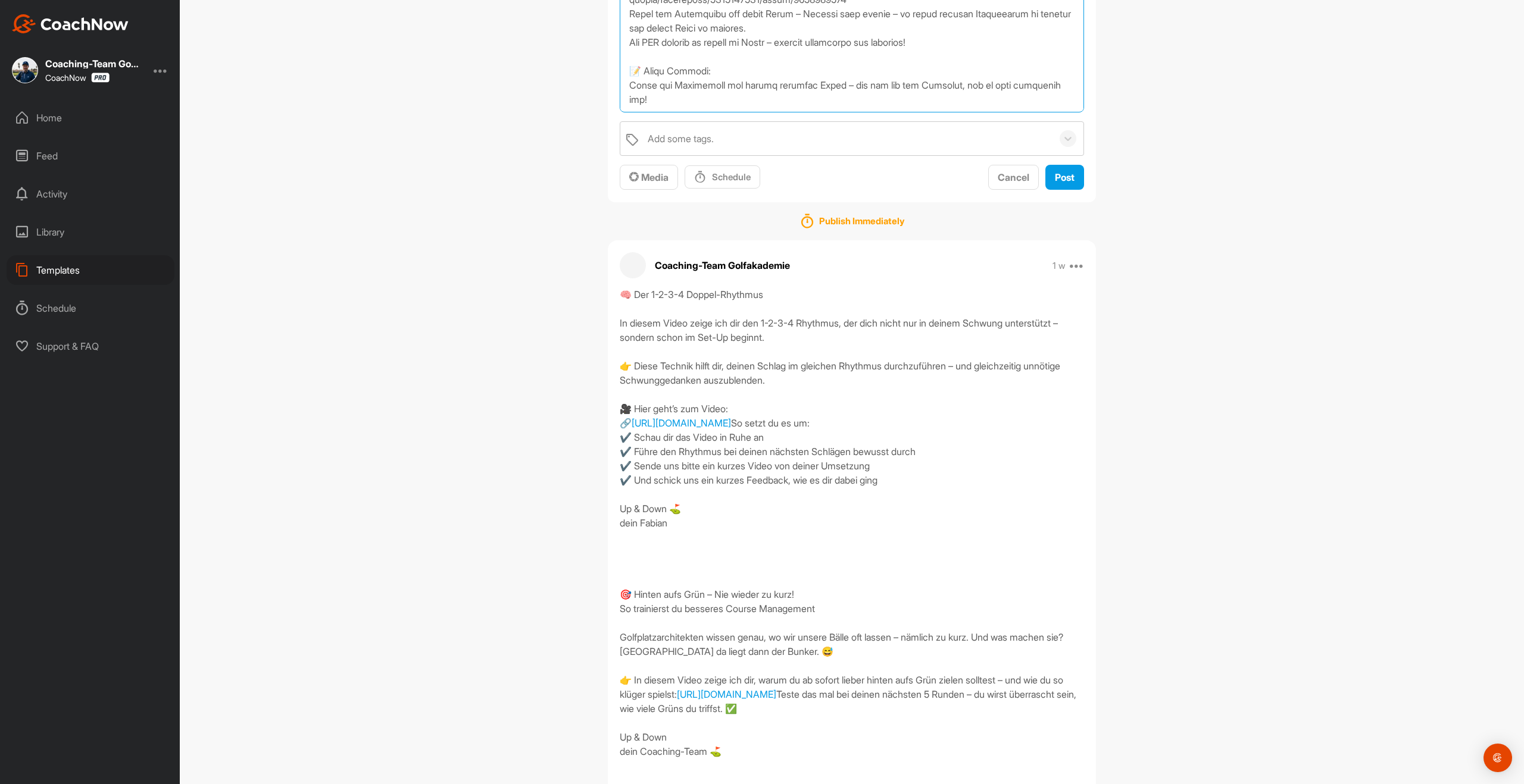
paste textarea "Up & Down ⛳ dein Fabian"
type textarea "🧠 Loremips Dolorsit: Ametconsectet Adipis Elitseddoeius Tempor – inc utl etdol …"
click at [1074, 178] on span "Post" at bounding box center [1064, 177] width 20 height 12
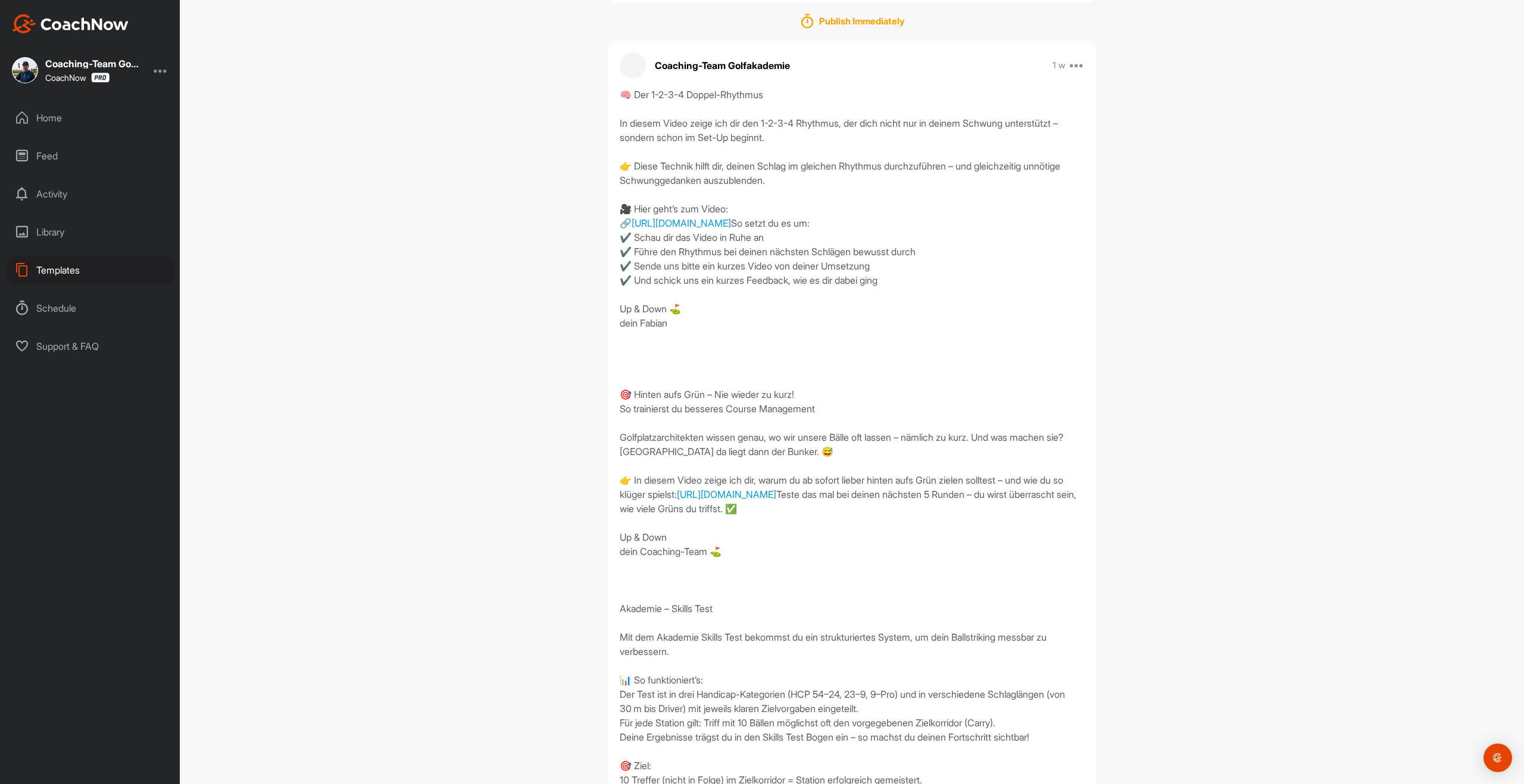
scroll to position [125, 0]
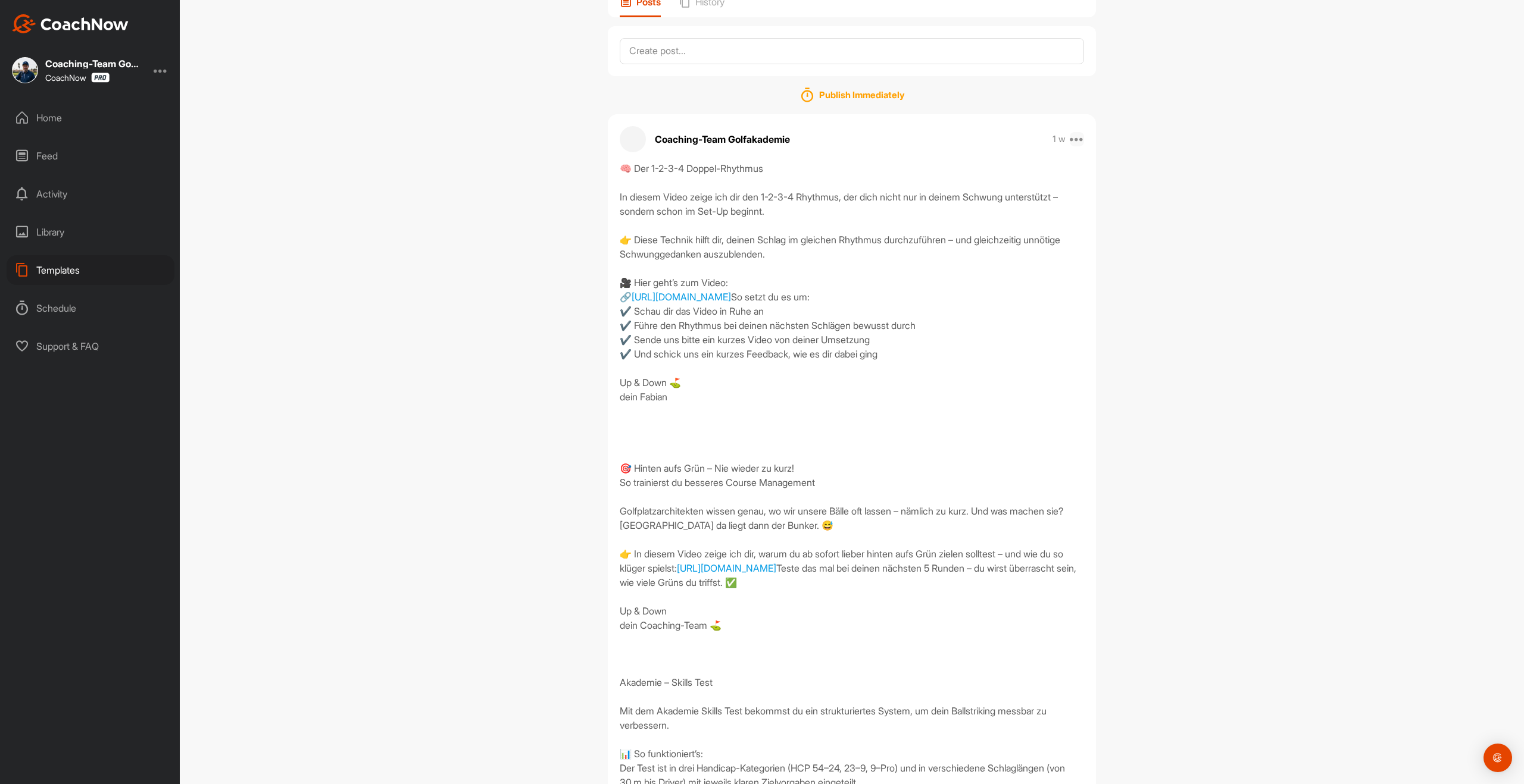
click at [1083, 139] on icon at bounding box center [1076, 138] width 14 height 14
click at [989, 222] on button "Edit" at bounding box center [1004, 218] width 161 height 39
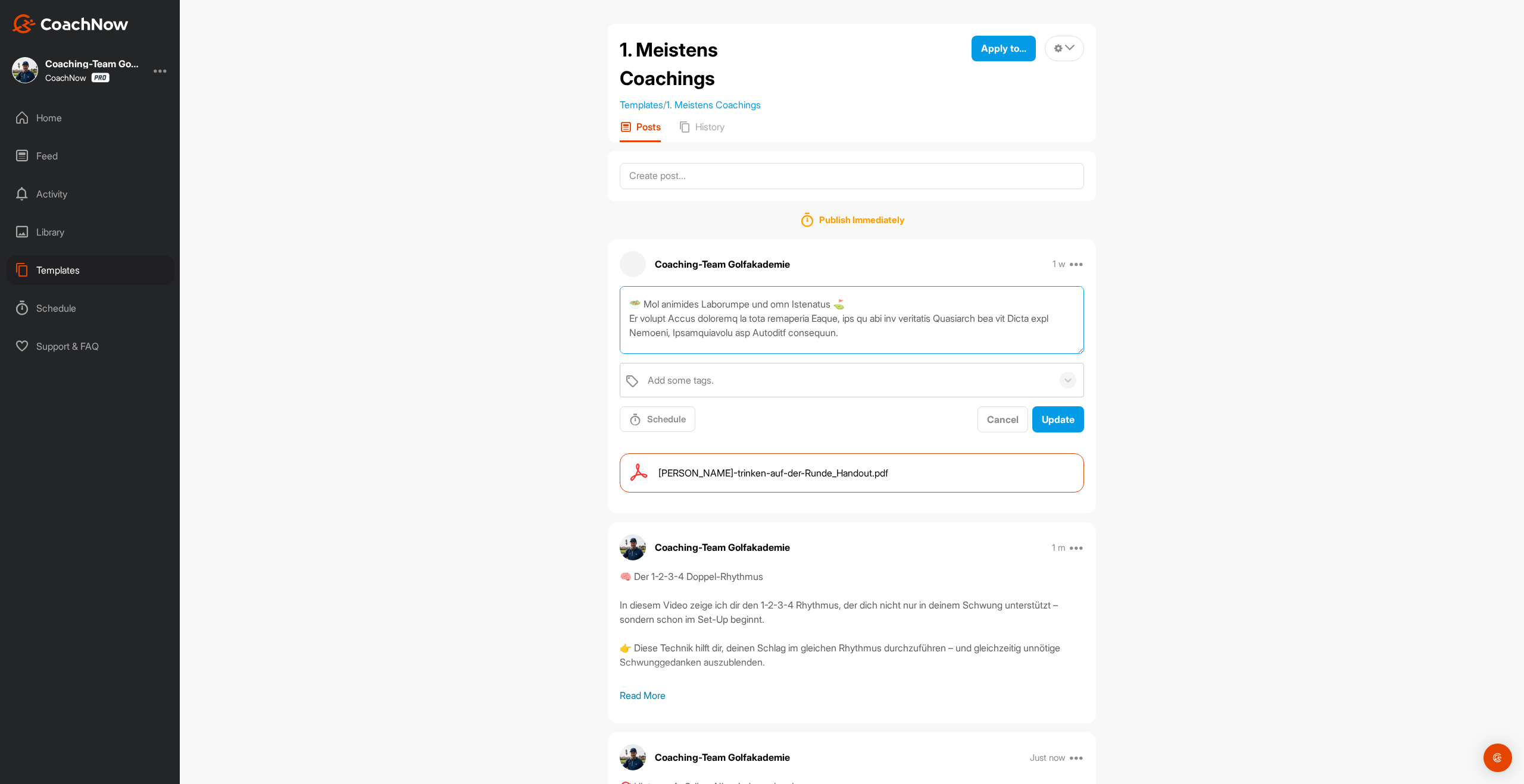
scroll to position [1750, 0]
drag, startPoint x: 642, startPoint y: 305, endPoint x: 765, endPoint y: 335, distance: 126.6
click at [765, 335] on textarea at bounding box center [852, 320] width 465 height 68
type textarea "🥗 Die richtige Ernährung auf dem Golfplatz ⛳ In diesem Modul bekommst du alle w…"
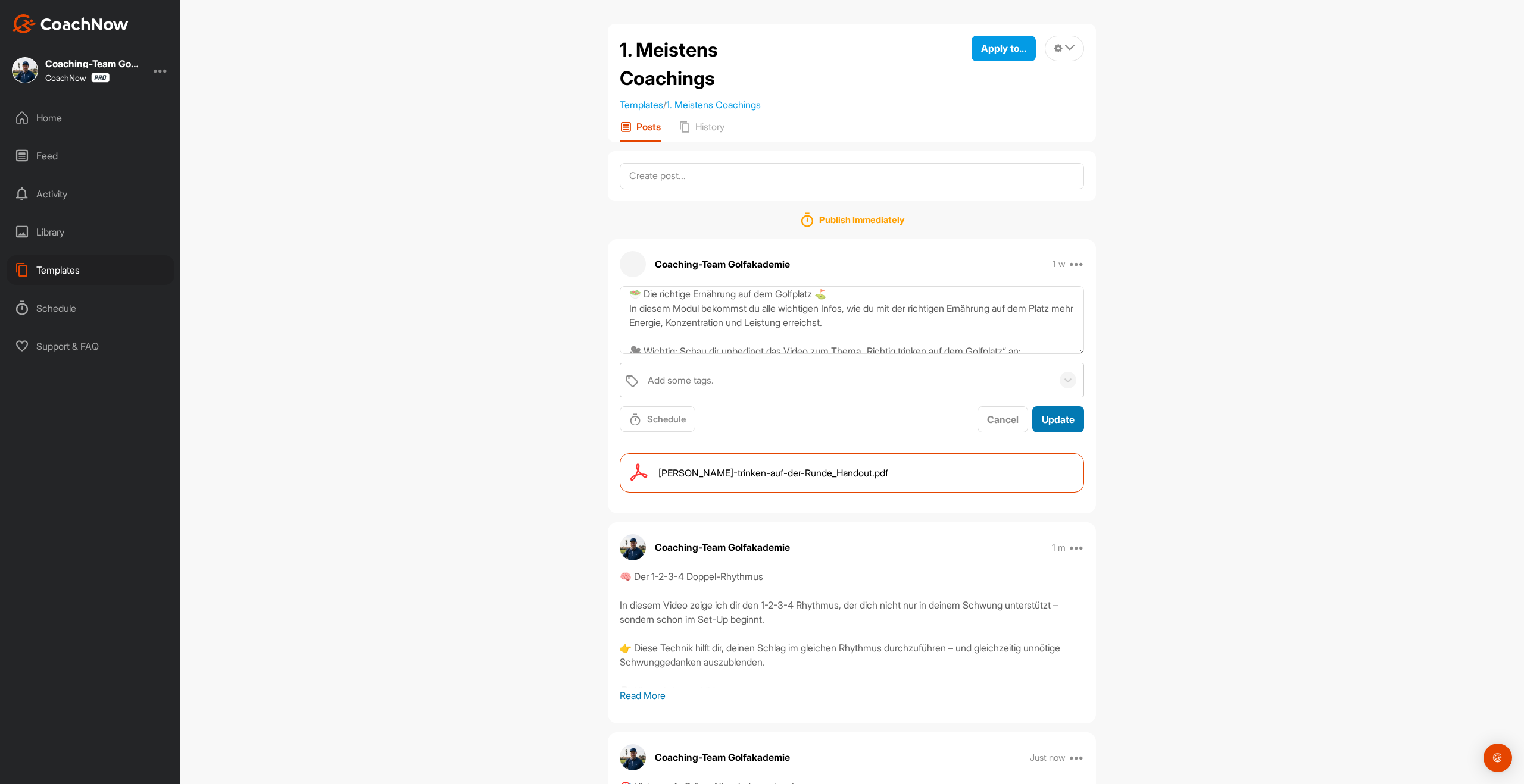
click at [1074, 412] on button "Update" at bounding box center [1057, 420] width 51 height 26
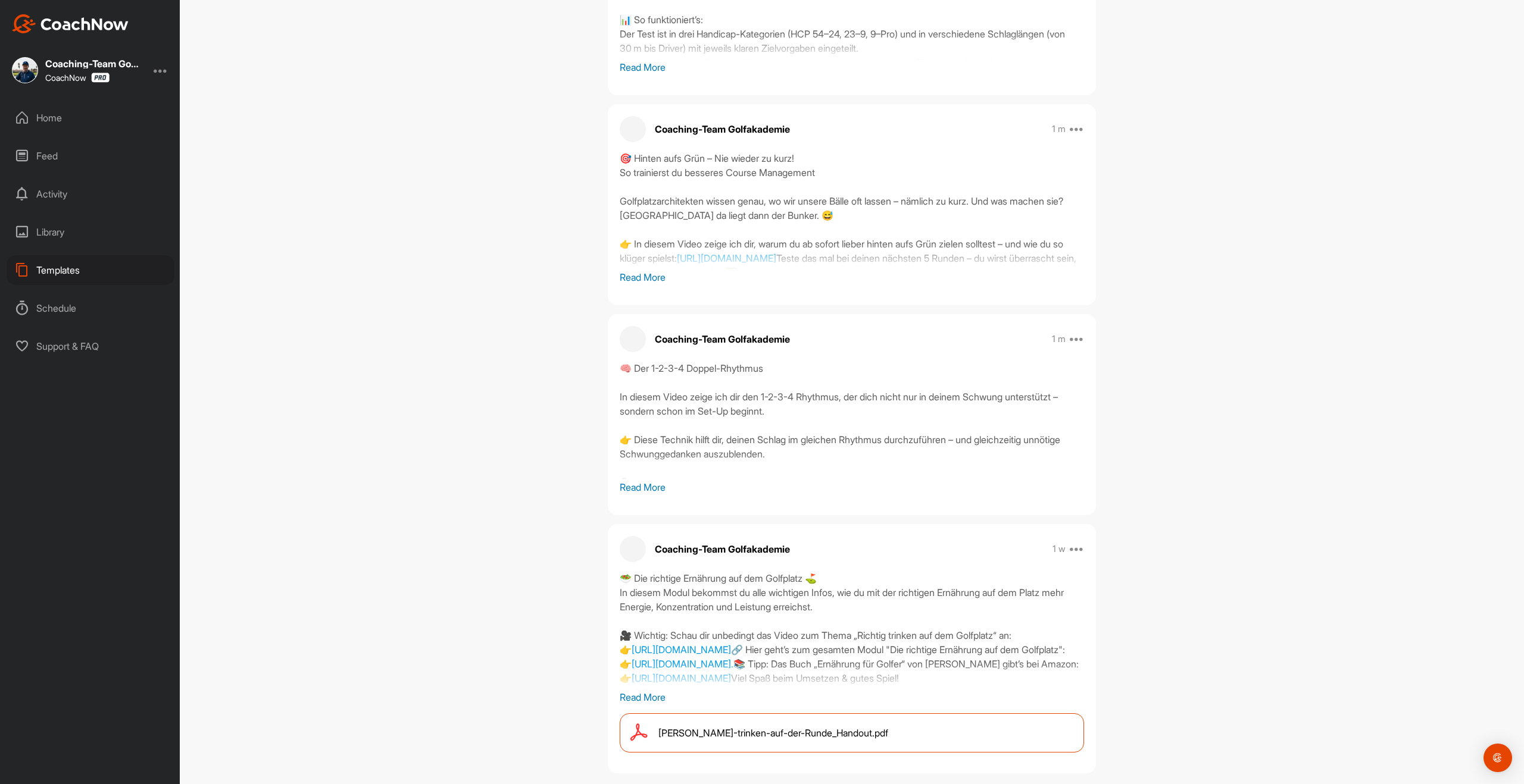
scroll to position [572, 0]
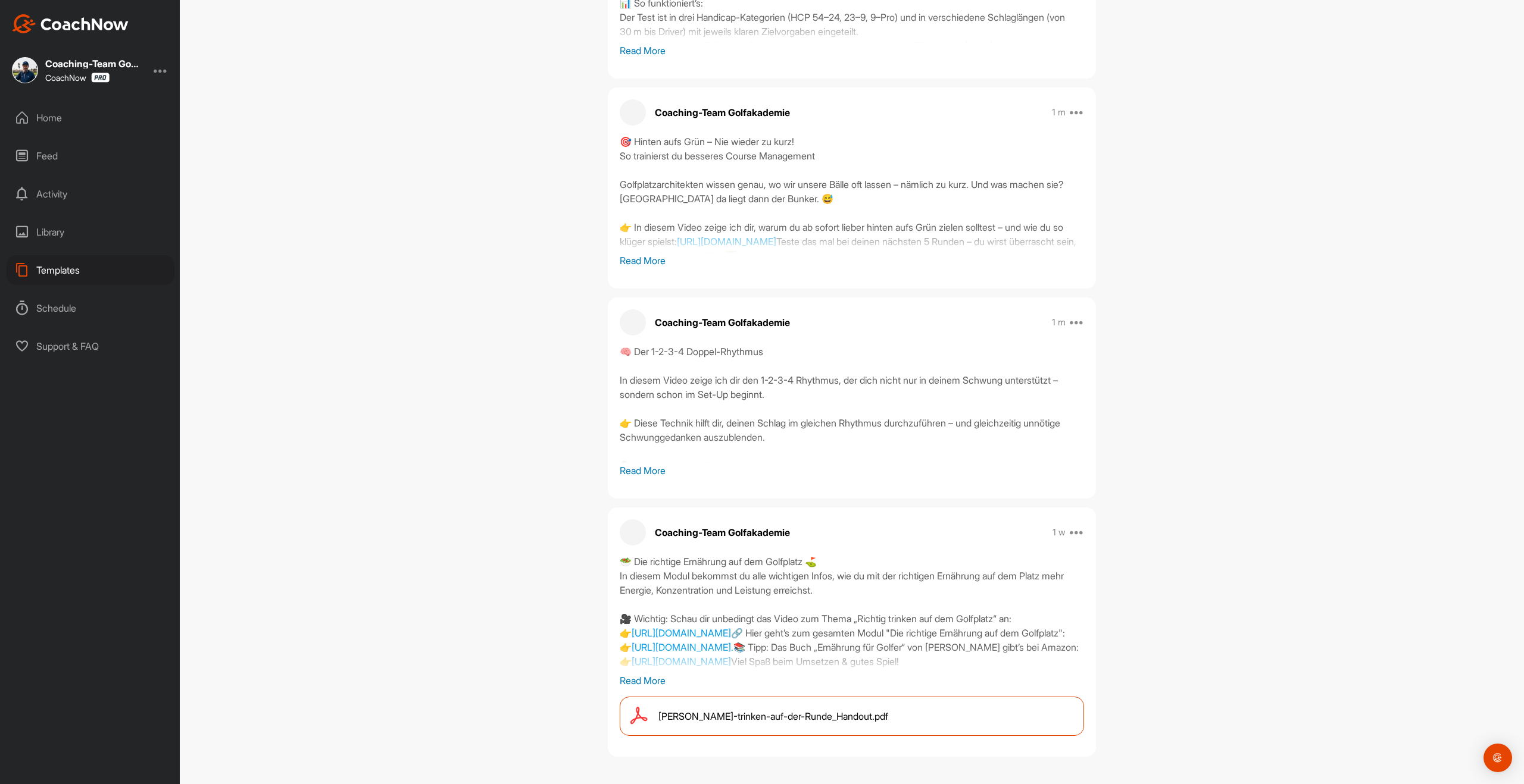
click at [652, 673] on div "🥗 Die richtige Ernährung auf dem Golfplatz ⛳ In diesem Modul bekommst du alle w…" at bounding box center [852, 620] width 488 height 134
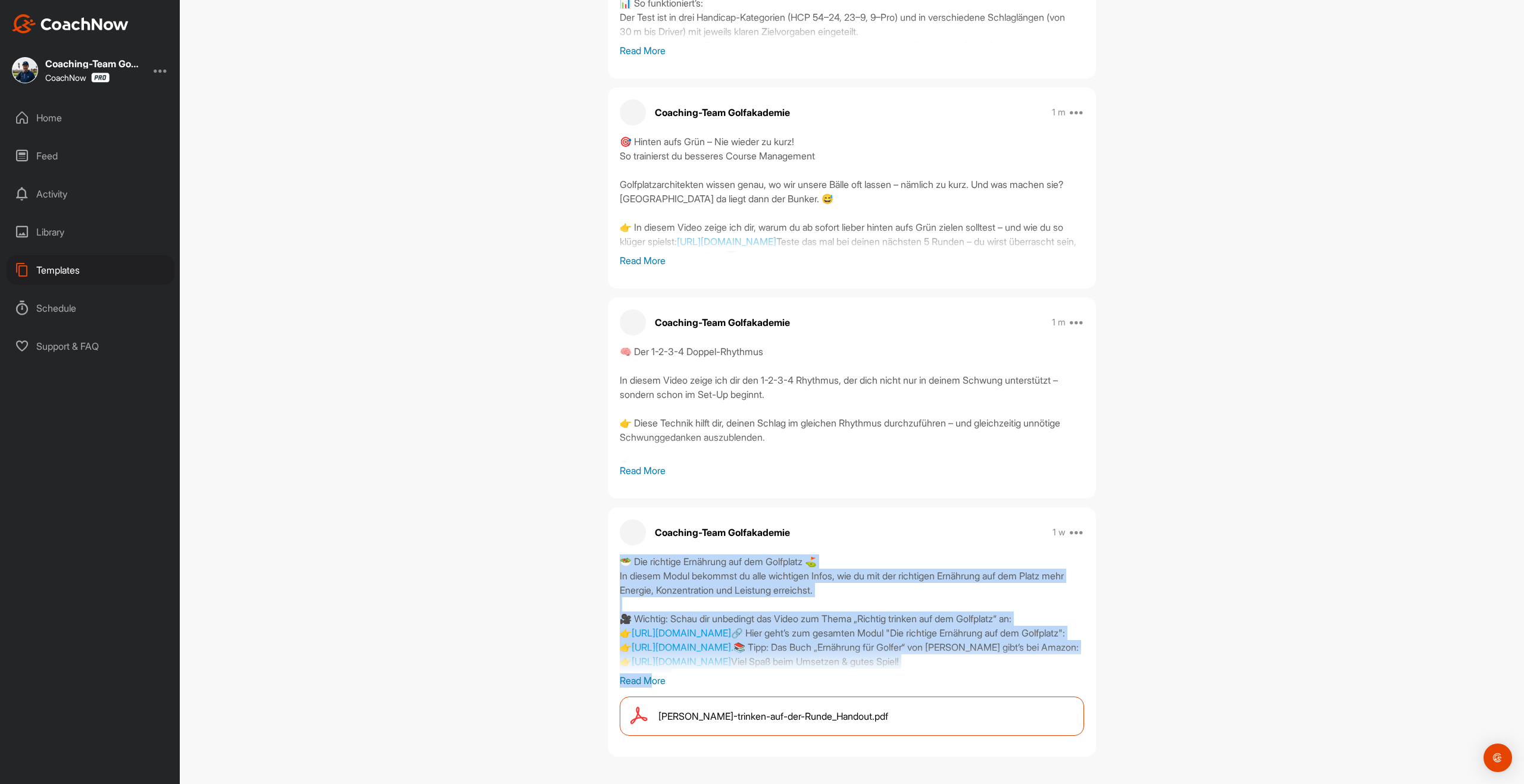
drag, startPoint x: 652, startPoint y: 677, endPoint x: 668, endPoint y: 680, distance: 16.3
click at [652, 677] on p "Read More" at bounding box center [852, 680] width 465 height 14
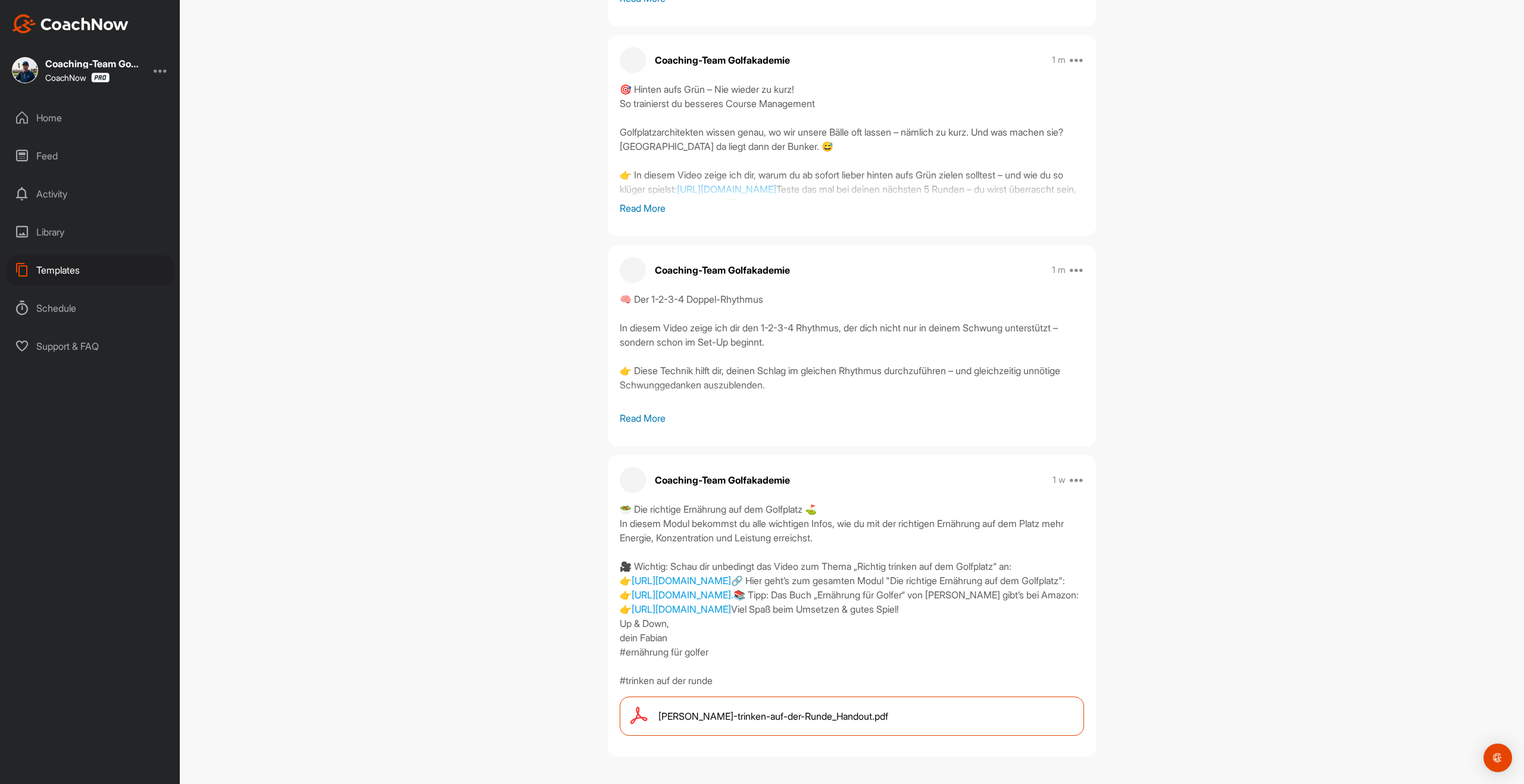
scroll to position [795, 0]
click at [1083, 473] on icon at bounding box center [1076, 479] width 14 height 14
click at [1016, 539] on button "Edit" at bounding box center [1004, 559] width 161 height 39
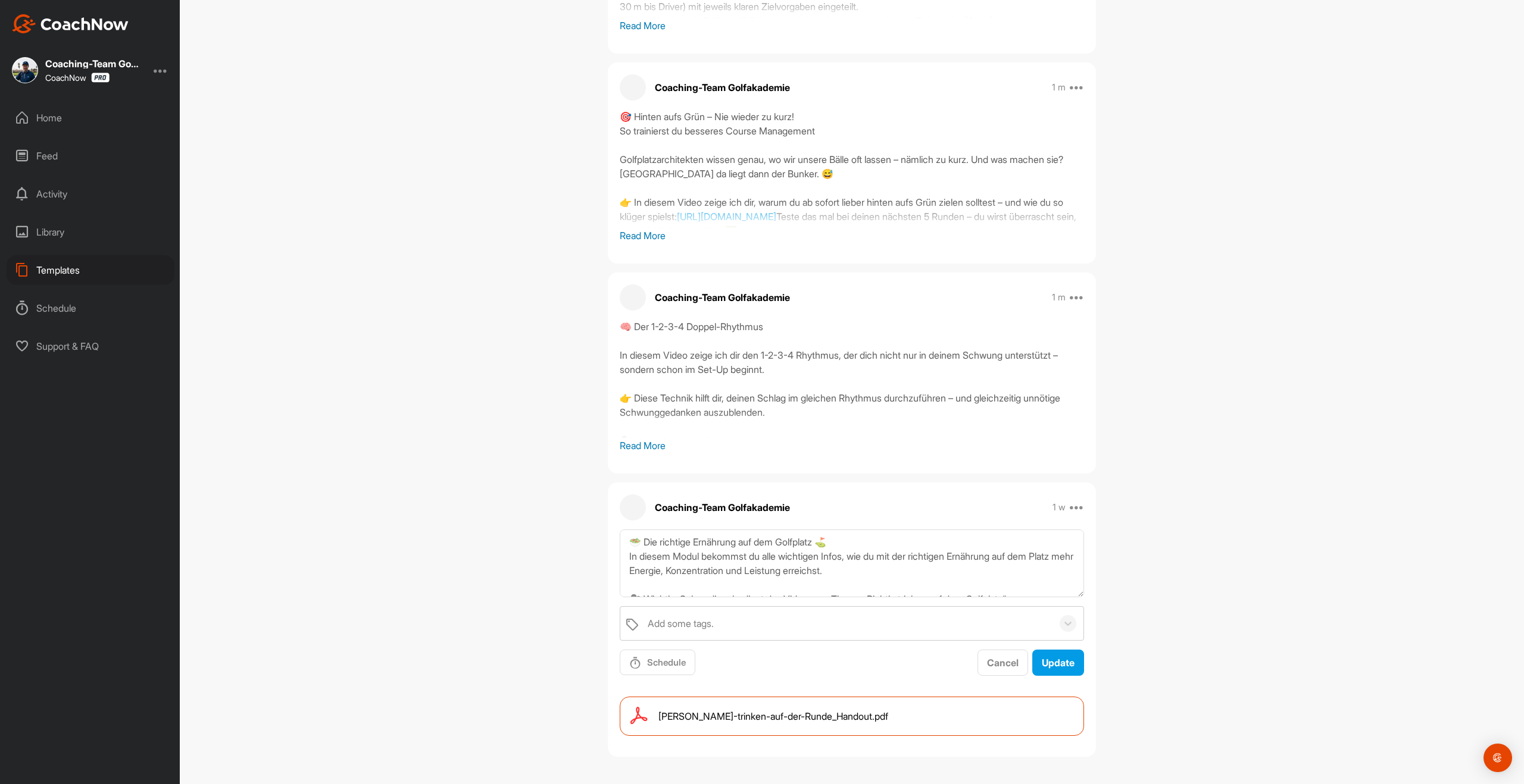
scroll to position [597, 0]
click at [630, 553] on textarea "🥗 Die richtige Ernährung auf dem Golfplatz ⛳ In diesem Modul bekommst du alle w…" at bounding box center [852, 563] width 465 height 68
type textarea "🥗 Die richtige Ernährung auf dem Golfplatz ⛳ In diesem Modul bekommst du alle w…"
click at [1057, 670] on button "Update" at bounding box center [1057, 663] width 51 height 26
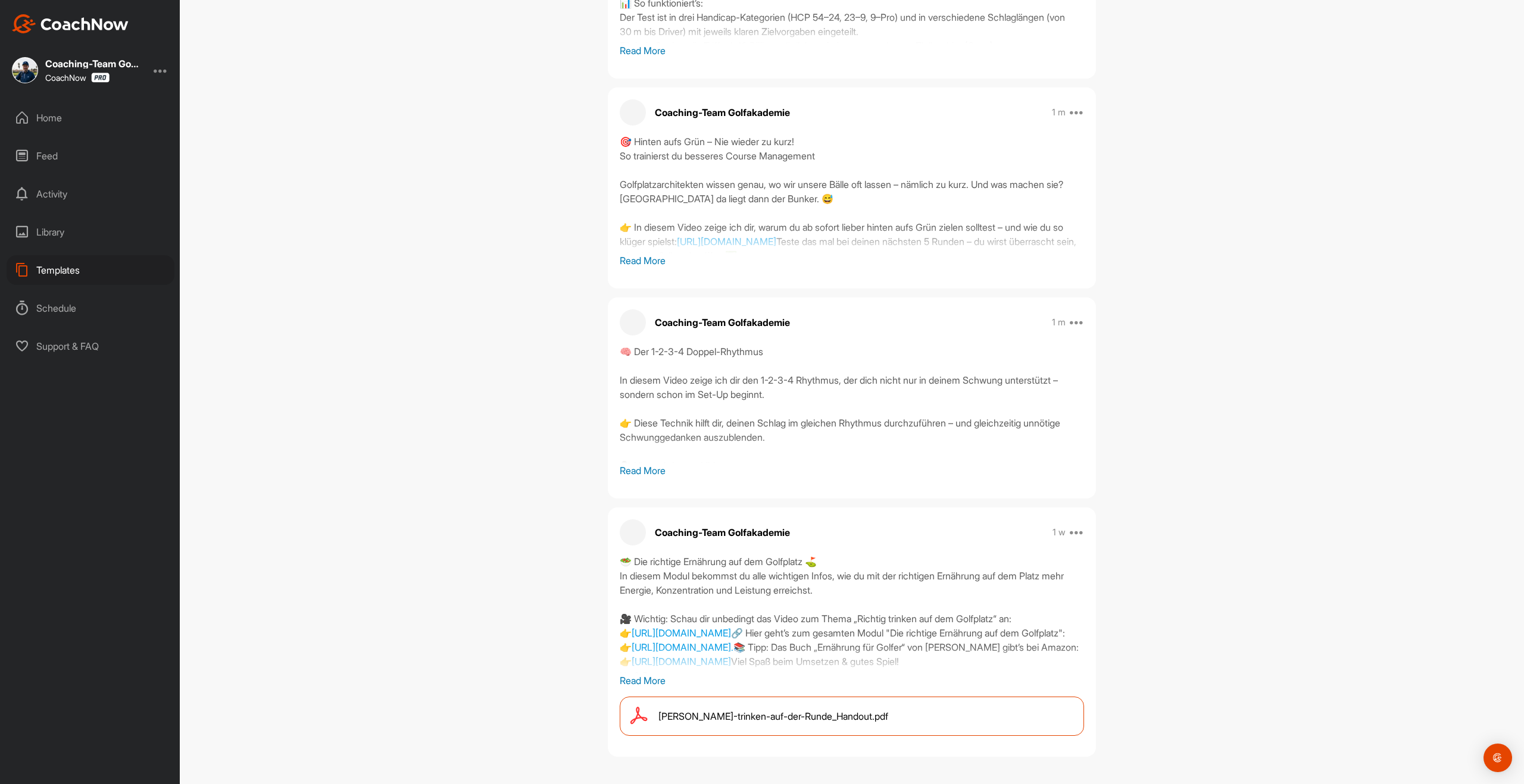
scroll to position [0, 0]
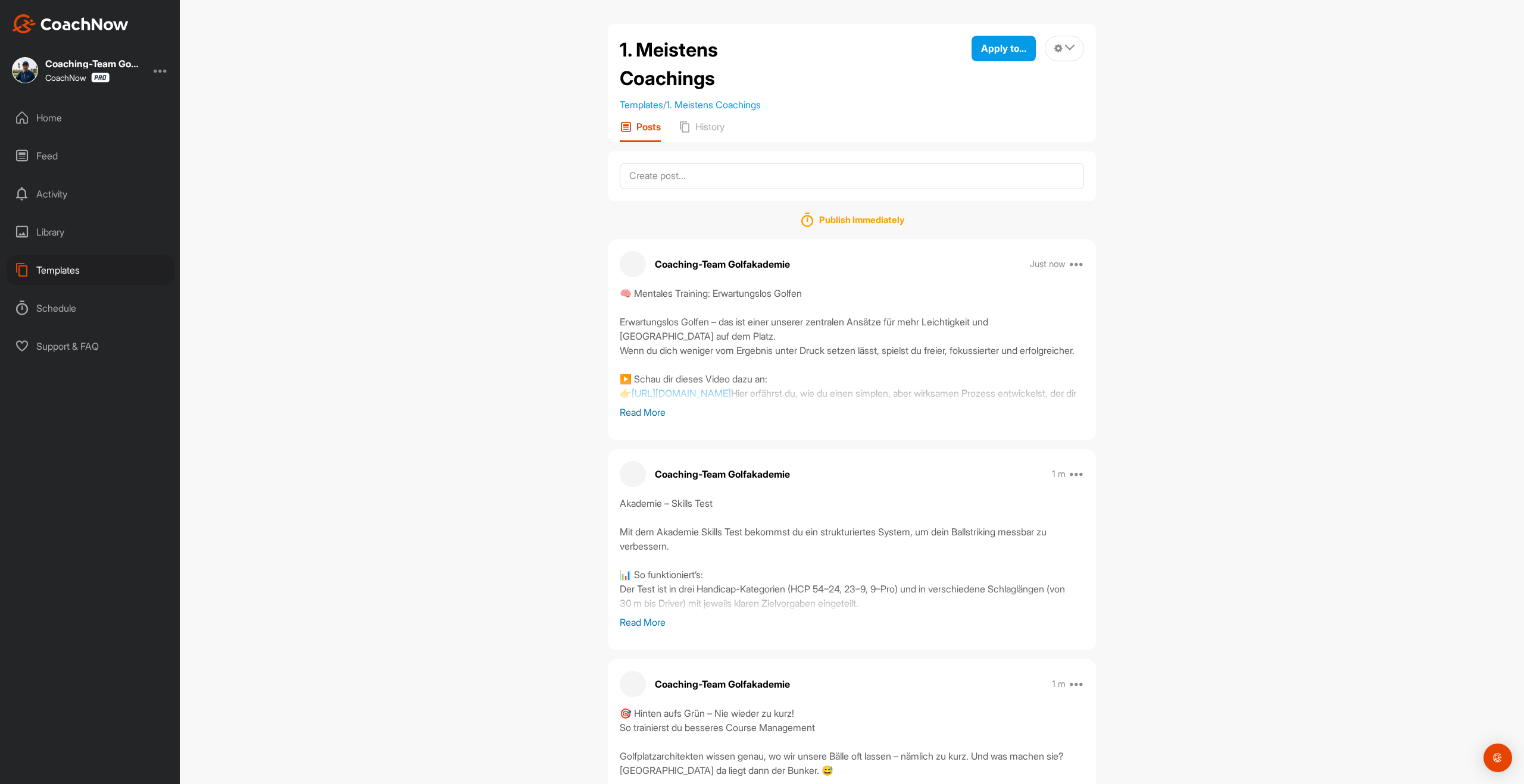
click at [70, 263] on div "Templates" at bounding box center [91, 270] width 168 height 30
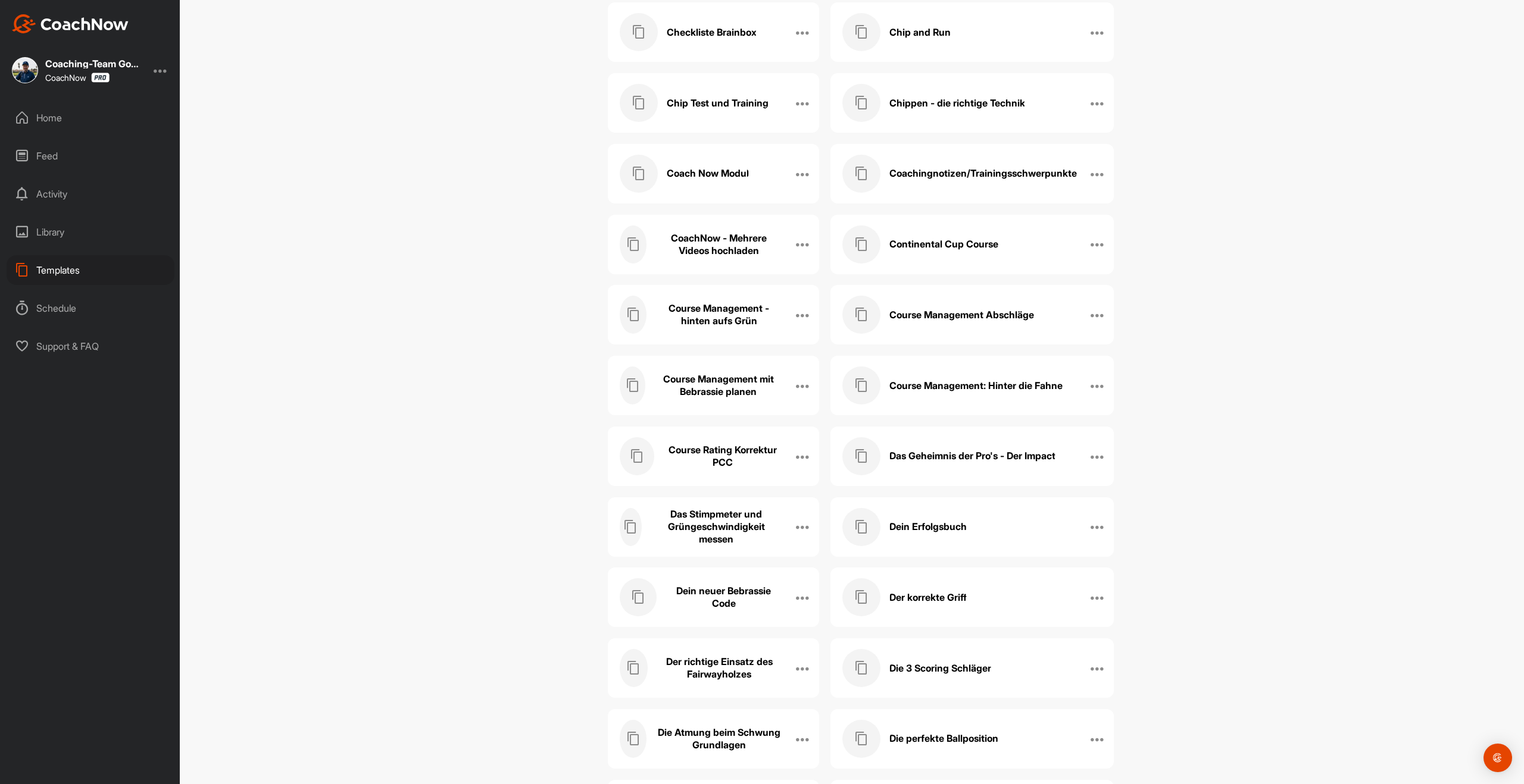
scroll to position [1490, 0]
click at [755, 601] on h3 "Dein neuer Bebrassie Code" at bounding box center [724, 598] width 117 height 25
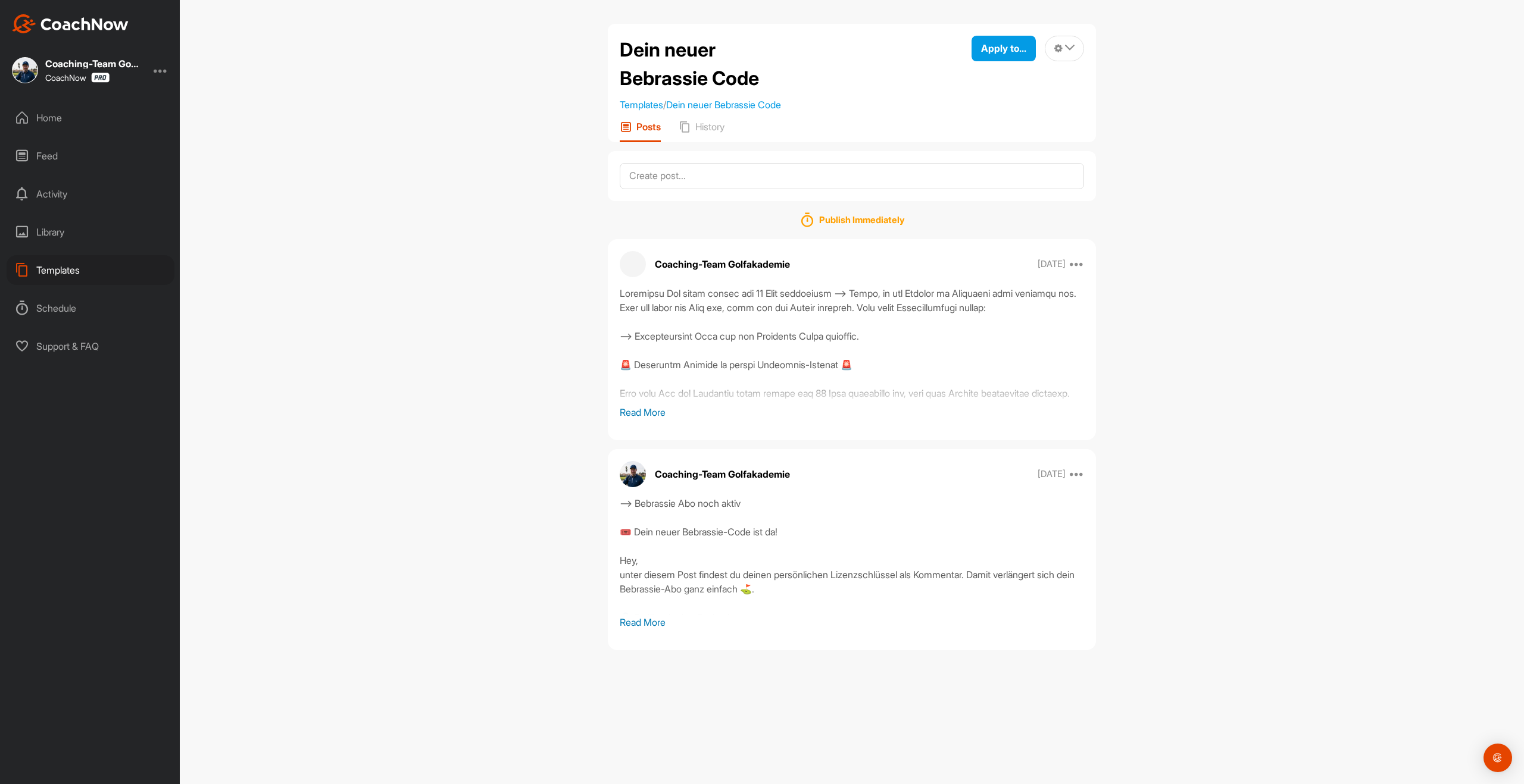
click at [640, 628] on p "Read More" at bounding box center [852, 621] width 465 height 14
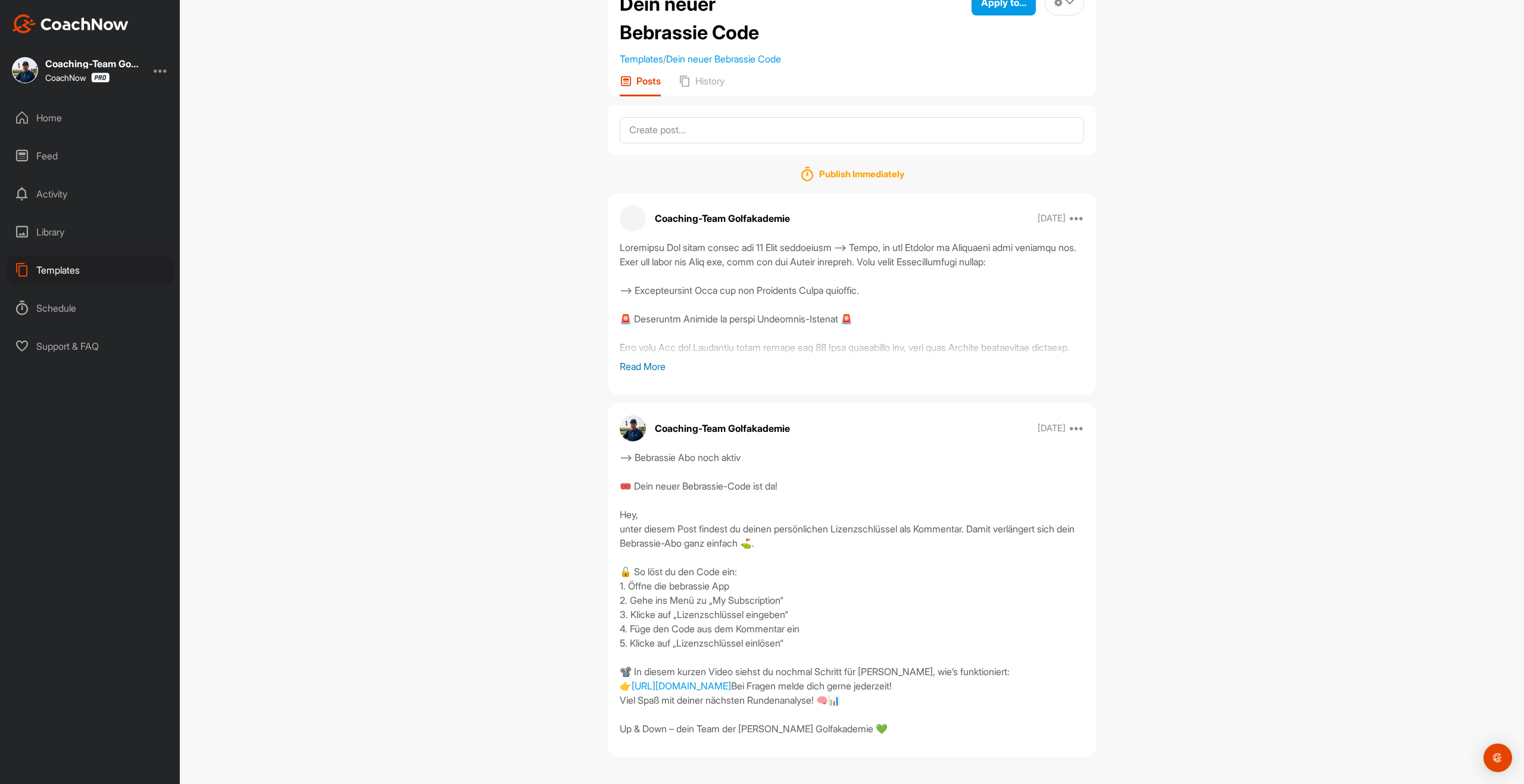
scroll to position [103, 0]
drag, startPoint x: 619, startPoint y: 502, endPoint x: 803, endPoint y: 782, distance: 335.0
click at [803, 782] on div "Dein neuer Bebrassie Code Templates / Dein neuer Bebrassie Code Apply to... App…" at bounding box center [852, 392] width 1344 height 784
copy div "--> Bebrassie Abo noch aktiv 🎟️ Dein neuer Bebrassie-Code ist da! Hey, unter di…"
click at [36, 116] on div "Home" at bounding box center [91, 118] width 168 height 30
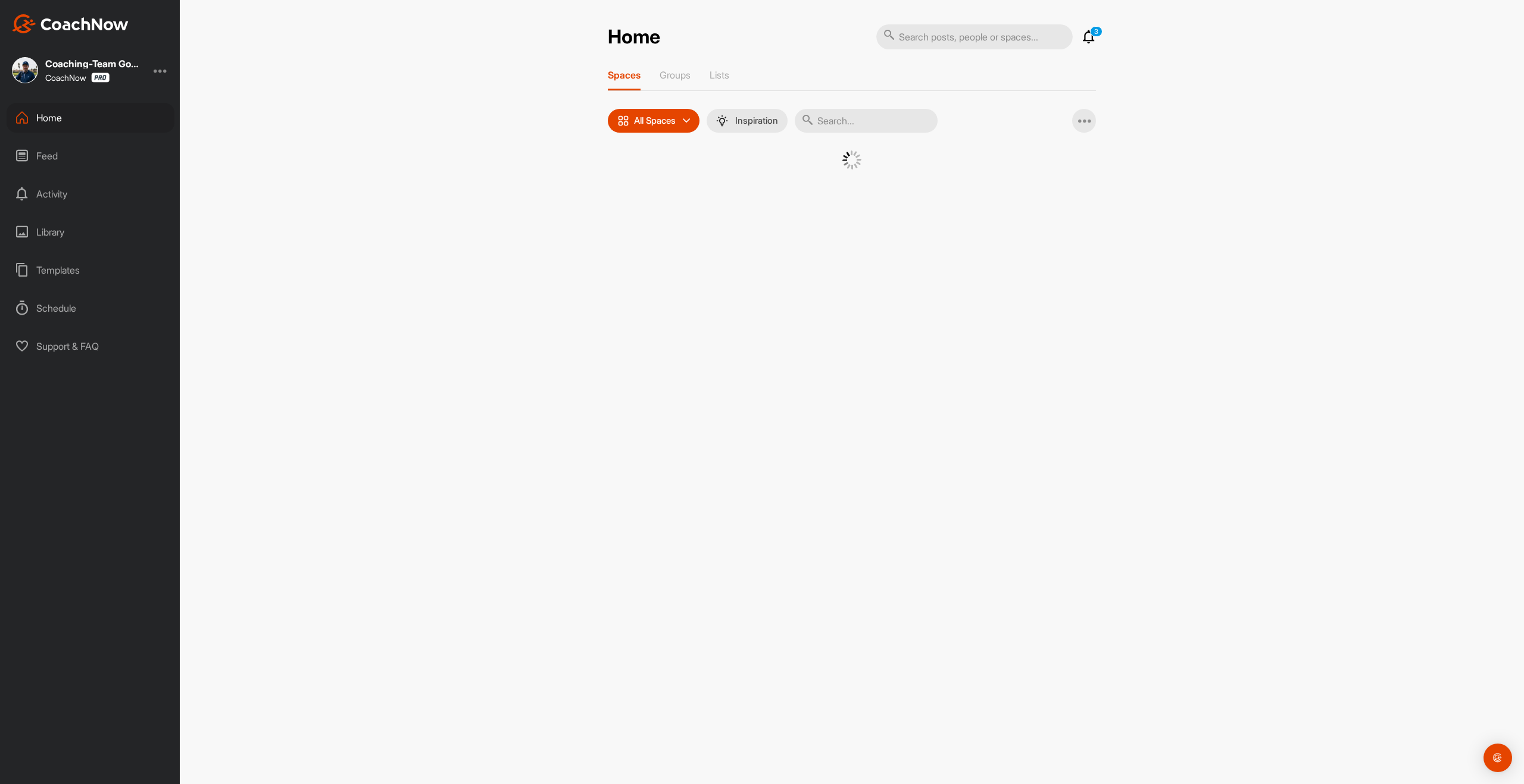
click at [855, 120] on input "text" at bounding box center [866, 121] width 143 height 23
type input "[PERSON_NAME] t"
click at [758, 186] on div "�(" at bounding box center [741, 181] width 62 height 62
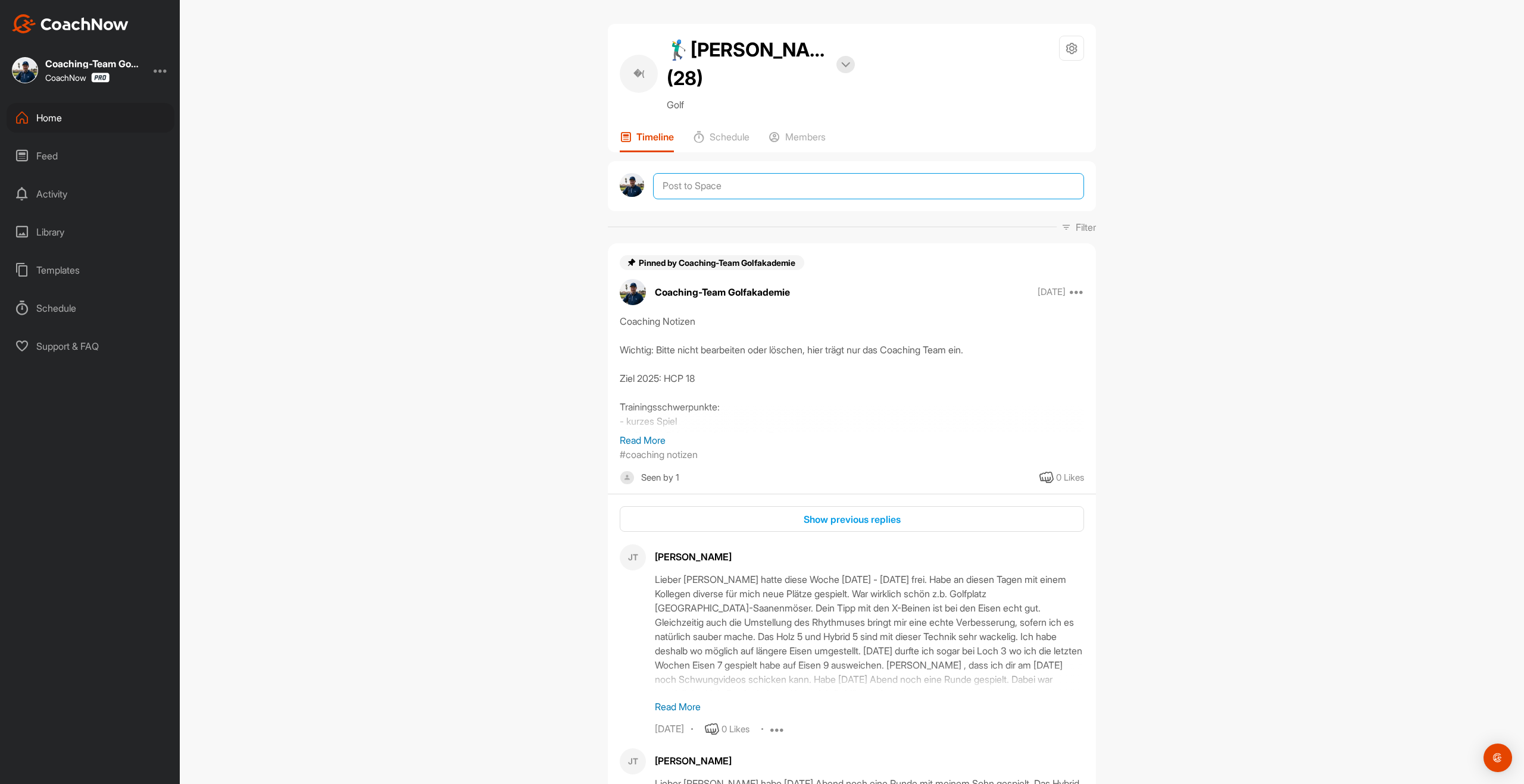
click at [745, 173] on textarea at bounding box center [869, 186] width 431 height 26
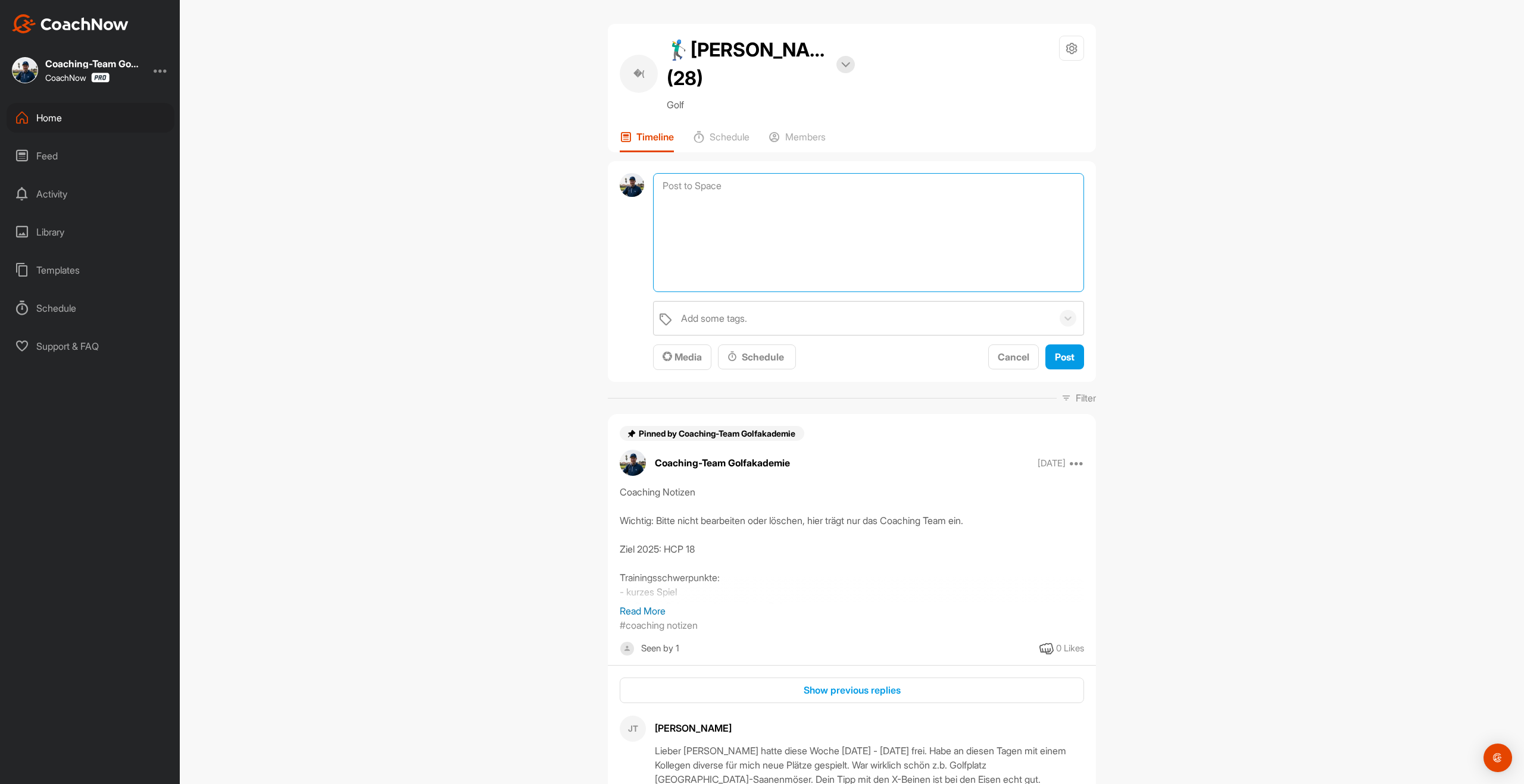
paste textarea "--> Bebrassie Abo noch aktiv 🎟️ Dein neuer Bebrassie-Code ist da! Hey, unter di…"
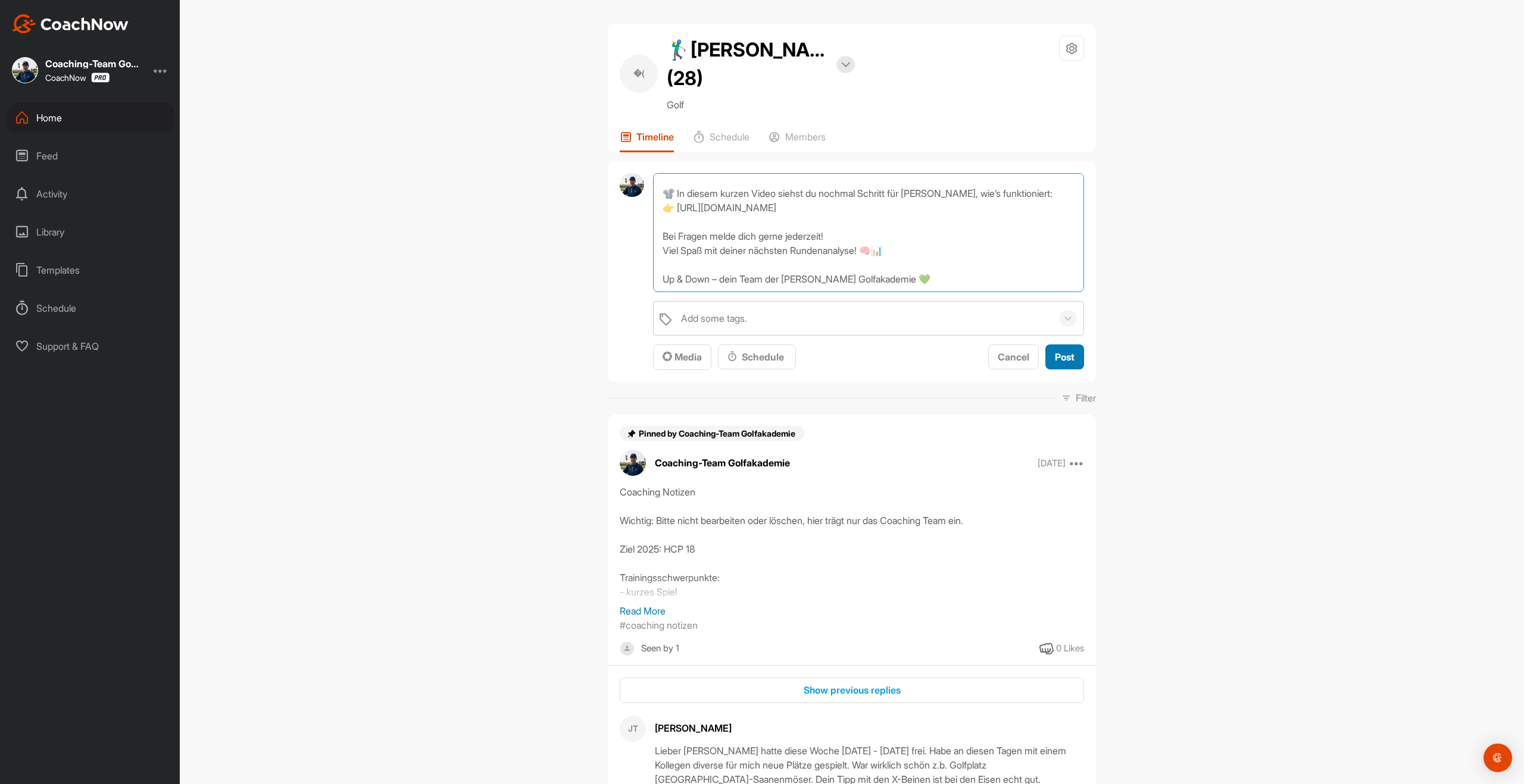
type textarea "--> Bebrassie Abo noch aktiv 🎟️ Dein neuer Bebrassie-Code ist da! Hey, unter di…"
click at [1073, 345] on button "Post" at bounding box center [1064, 357] width 38 height 25
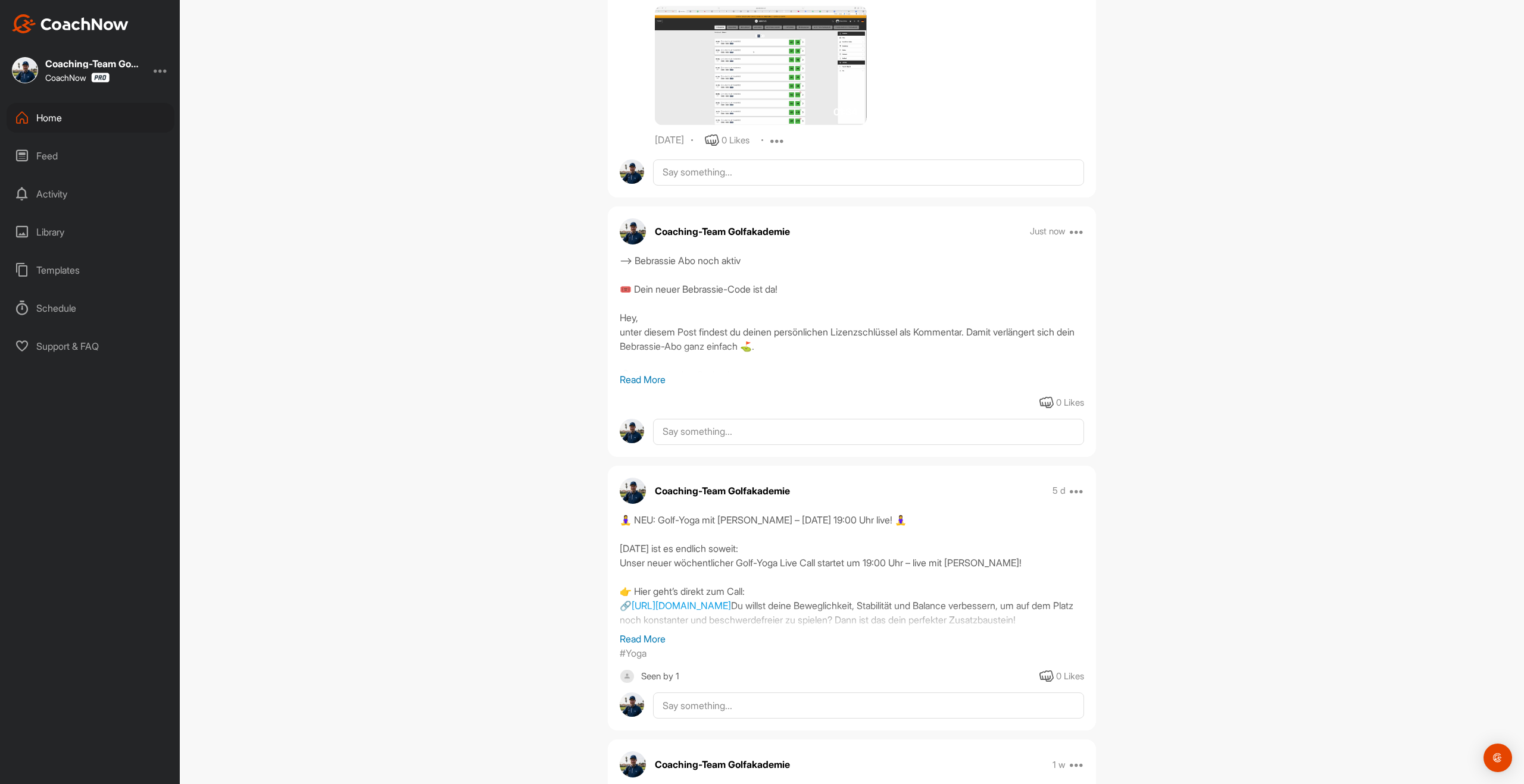
scroll to position [979, 0]
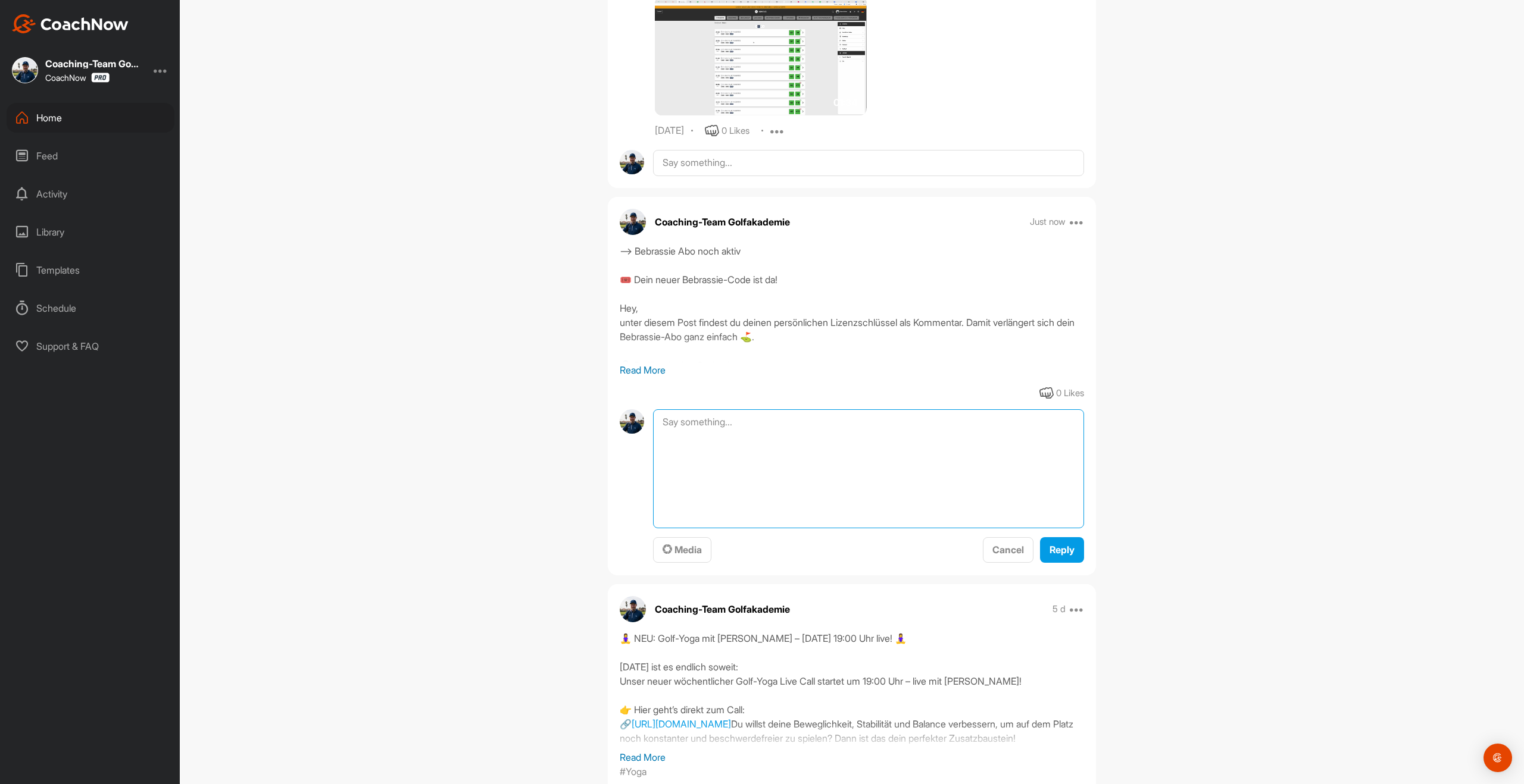
click at [741, 409] on textarea at bounding box center [869, 468] width 431 height 119
paste textarea "VeWTQtQh"
type textarea "VeWTQtQh"
click at [1068, 535] on div "Coaching-Team Golfakademie Just now Move to ... Copy to ... Edit Edit Tags Pin …" at bounding box center [852, 386] width 488 height 378
click at [1067, 537] on button "Reply" at bounding box center [1061, 549] width 44 height 25
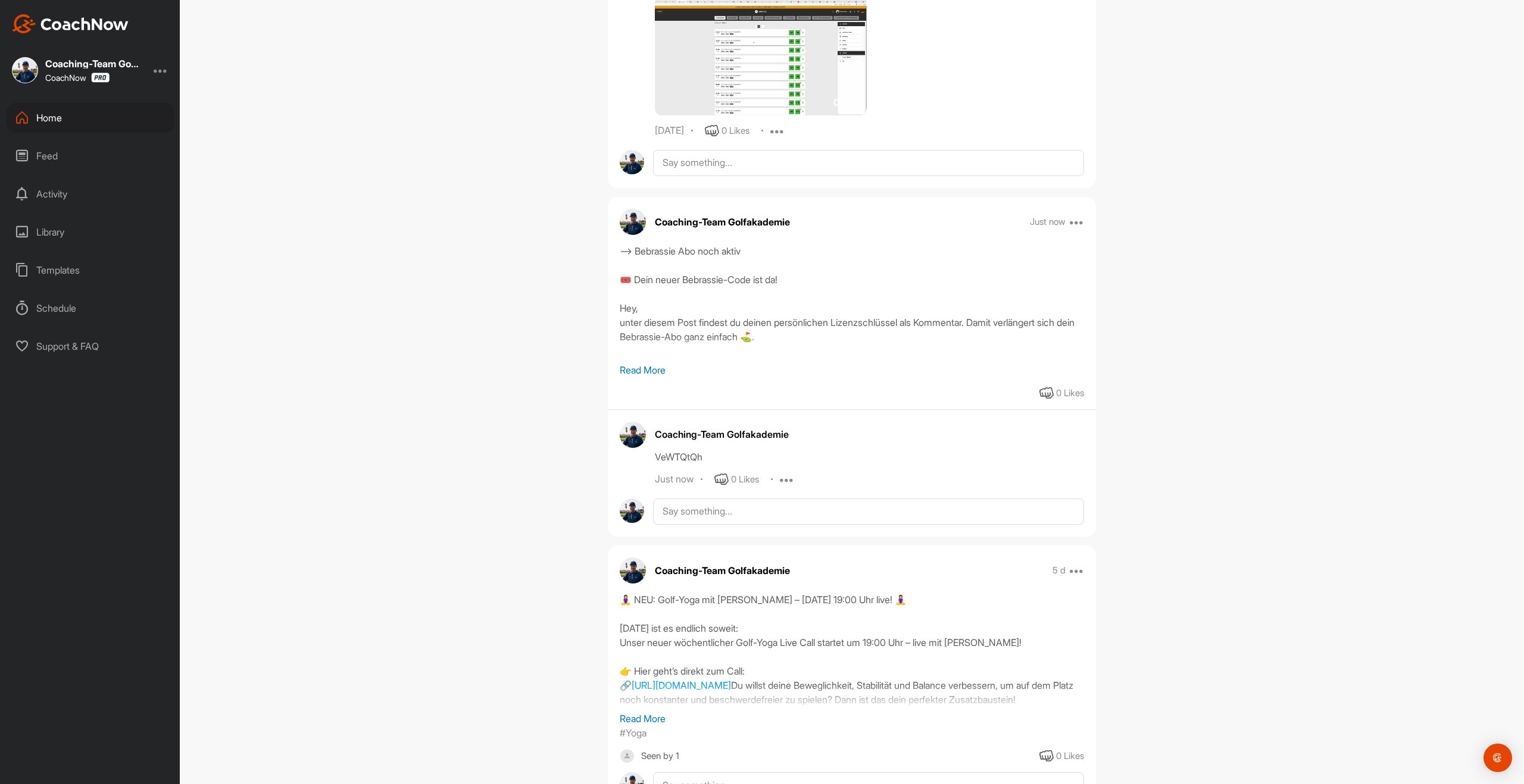
click at [75, 269] on div "Templates" at bounding box center [91, 270] width 168 height 30
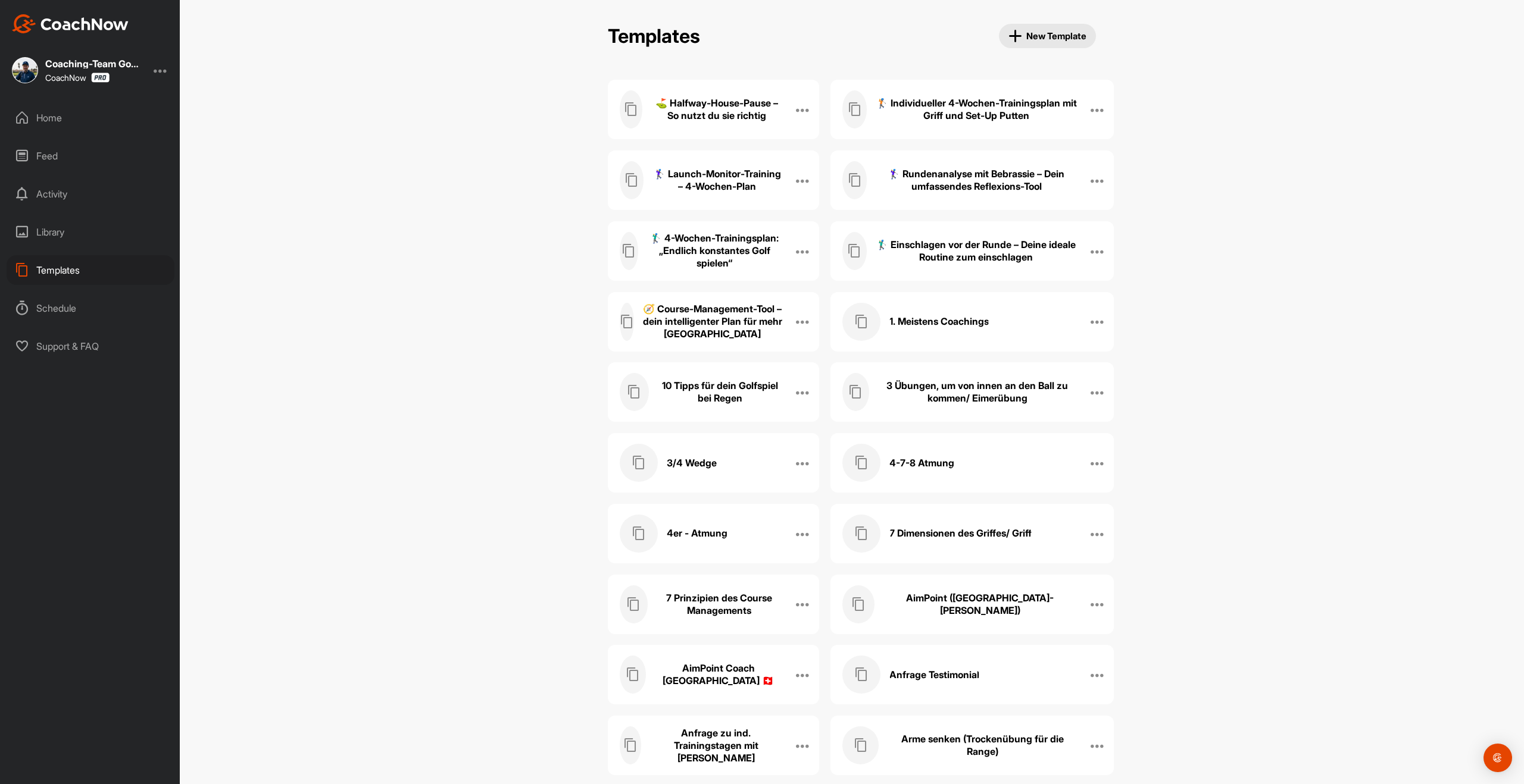
click at [987, 250] on h3 "🏌️‍♂️ Einschlagen vor der Runde – Deine ideale Routine zum einschlagen" at bounding box center [976, 250] width 201 height 25
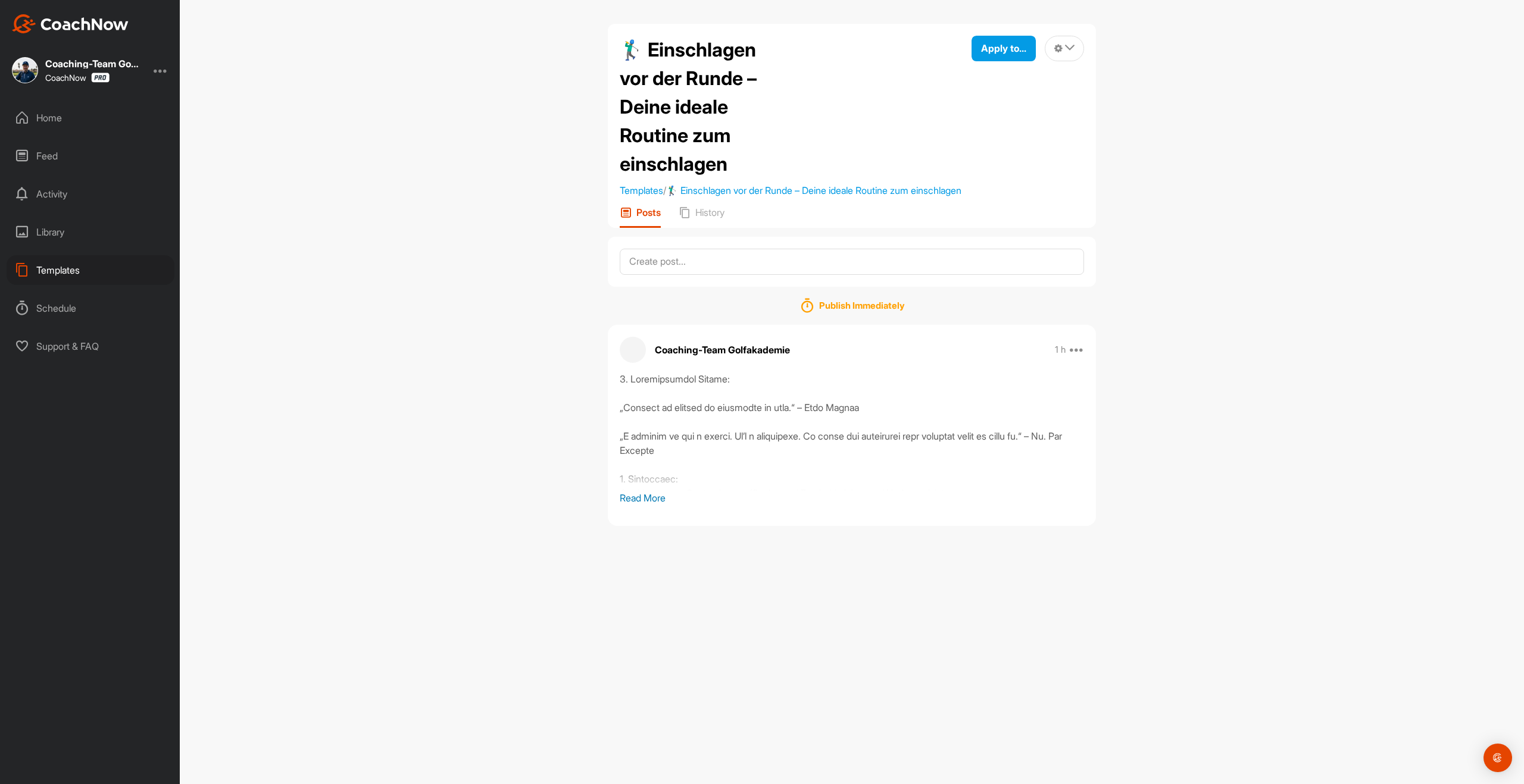
click at [645, 506] on p "Read More" at bounding box center [852, 497] width 465 height 14
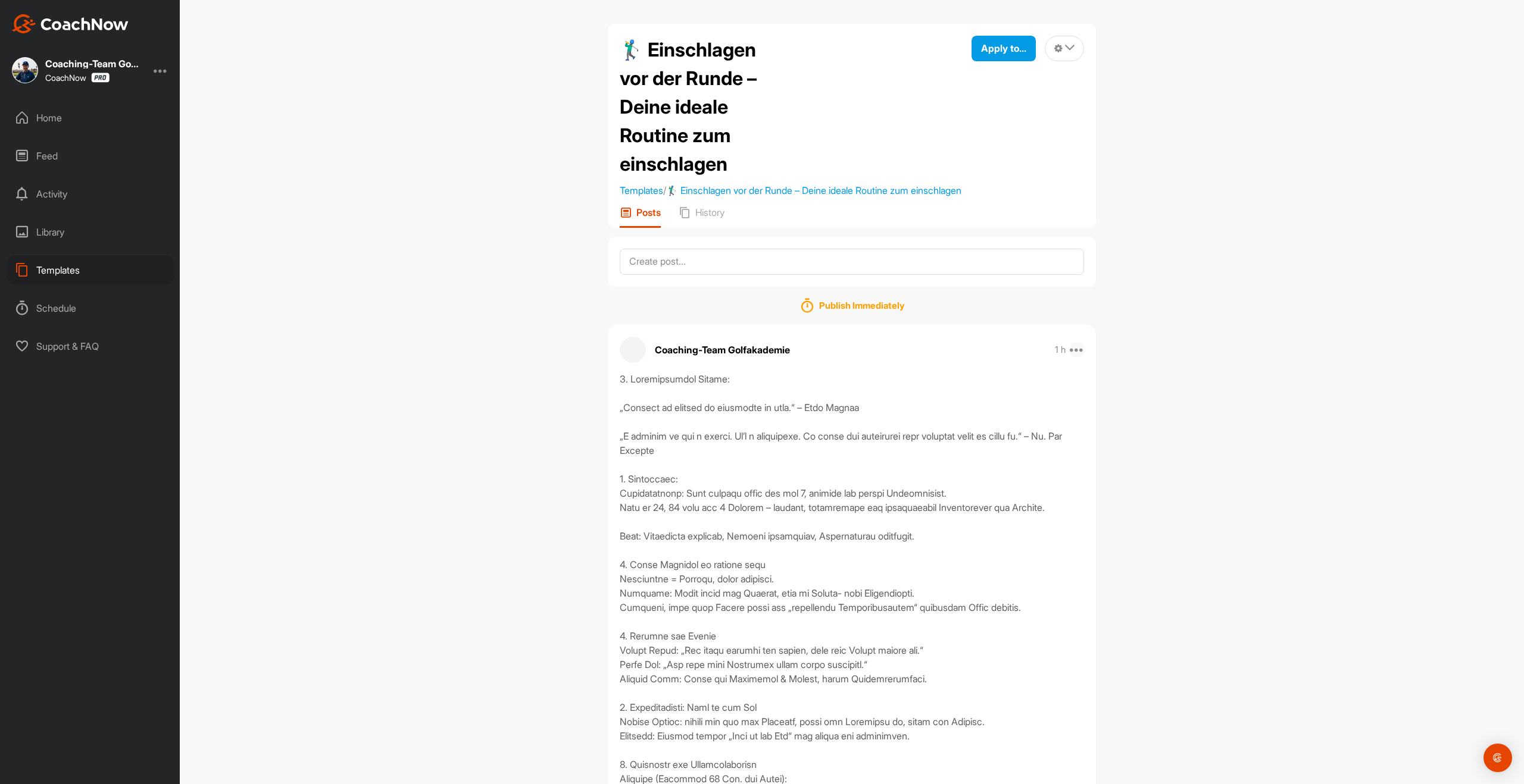
click at [1079, 357] on icon at bounding box center [1076, 349] width 14 height 14
click at [991, 445] on button "Edit" at bounding box center [1004, 428] width 161 height 39
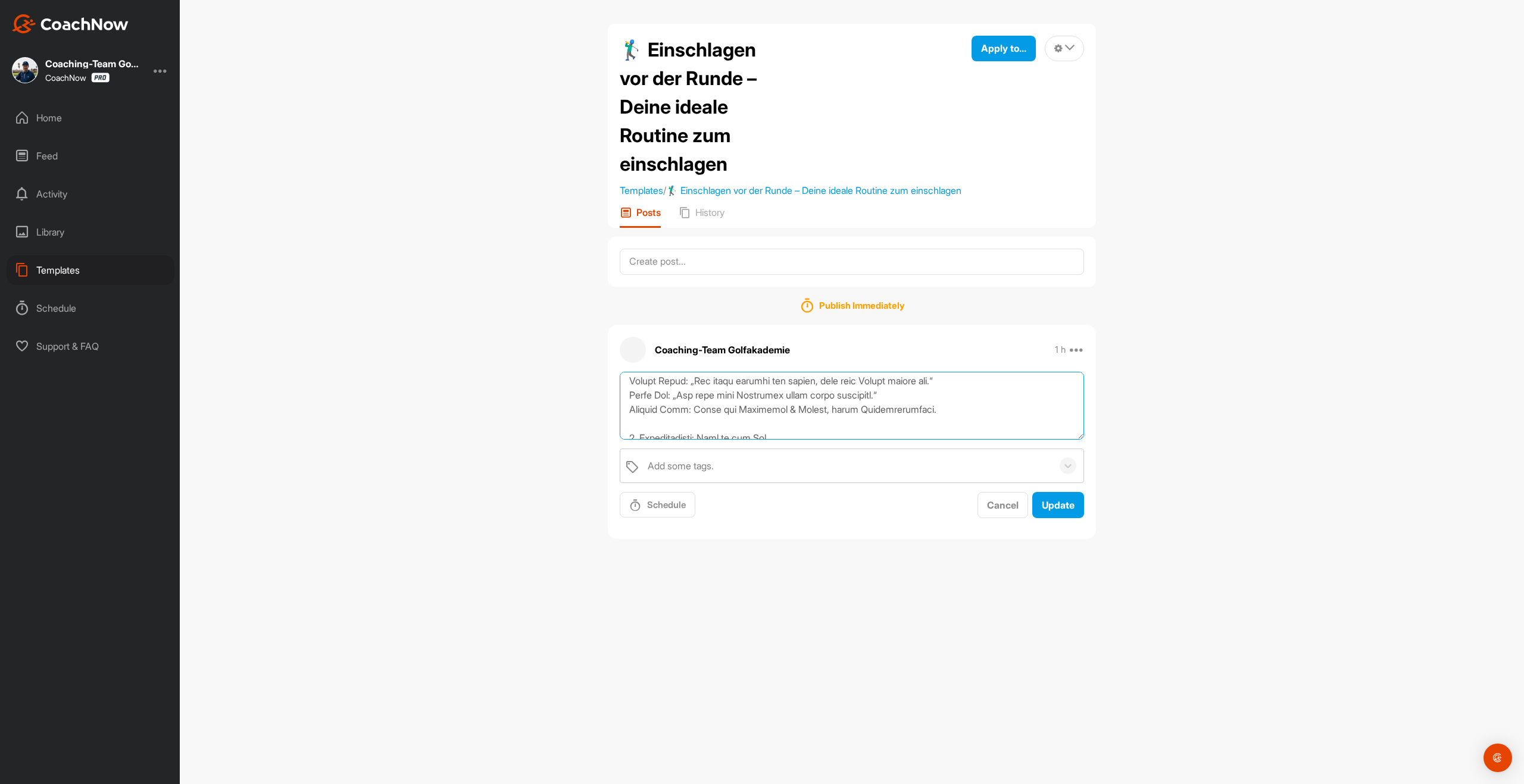
scroll to position [986, 0]
drag, startPoint x: 630, startPoint y: 396, endPoint x: 940, endPoint y: 531, distance: 338.1
click at [940, 519] on div "Add some tags. Schedule Cancel Update" at bounding box center [852, 445] width 488 height 147
paste textarea "📘 NEU in deiner CoachNow-Gruppe: Deine perfekte Einschlag-Routine! ⛳️ Du möchte…"
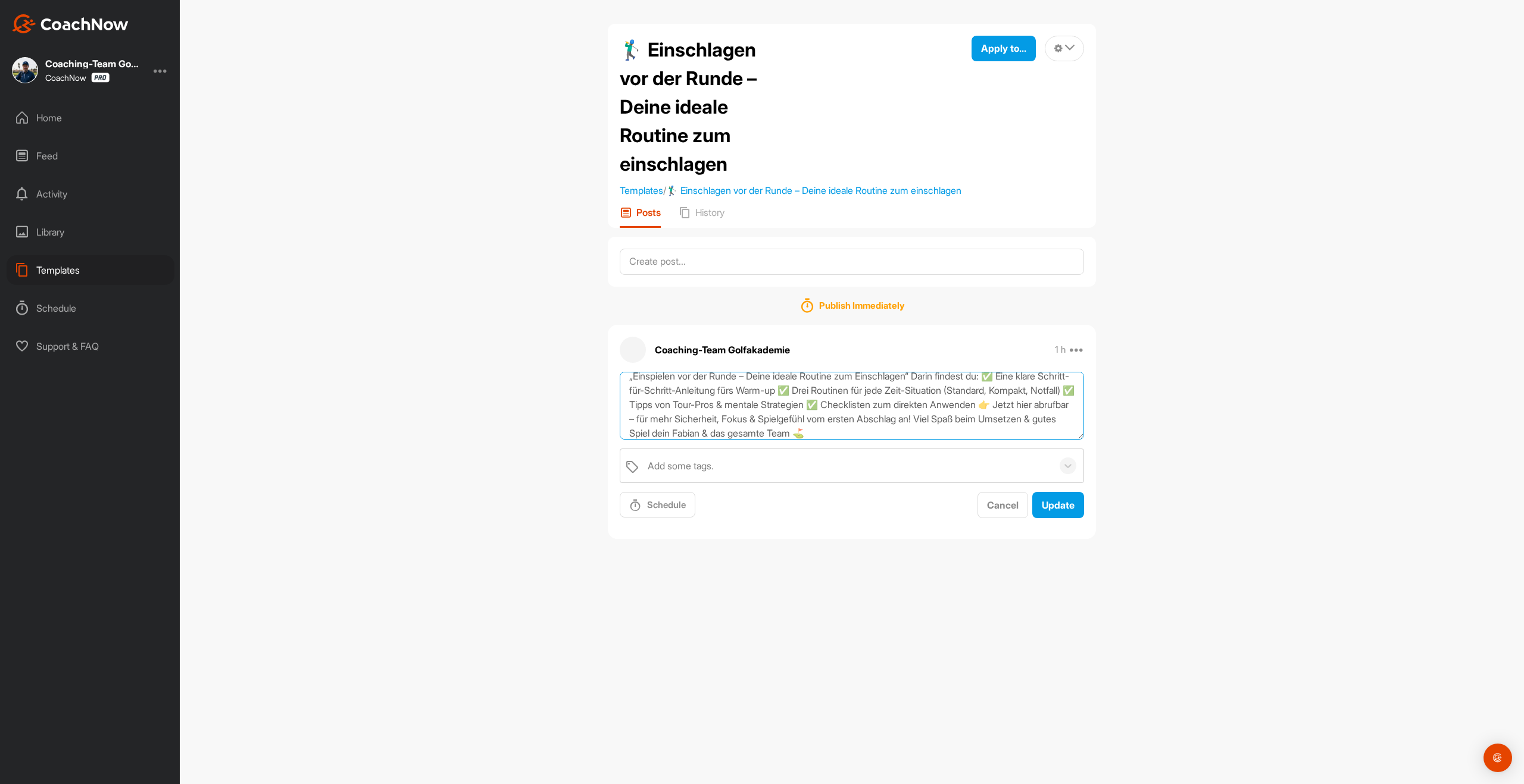
type textarea "📘 NEU in deiner CoachNow-Gruppe: Deine perfekte Einschlag-Routine! ⛳️ Du möchte…"
click at [752, 481] on div "Add some tags." at bounding box center [846, 466] width 410 height 34
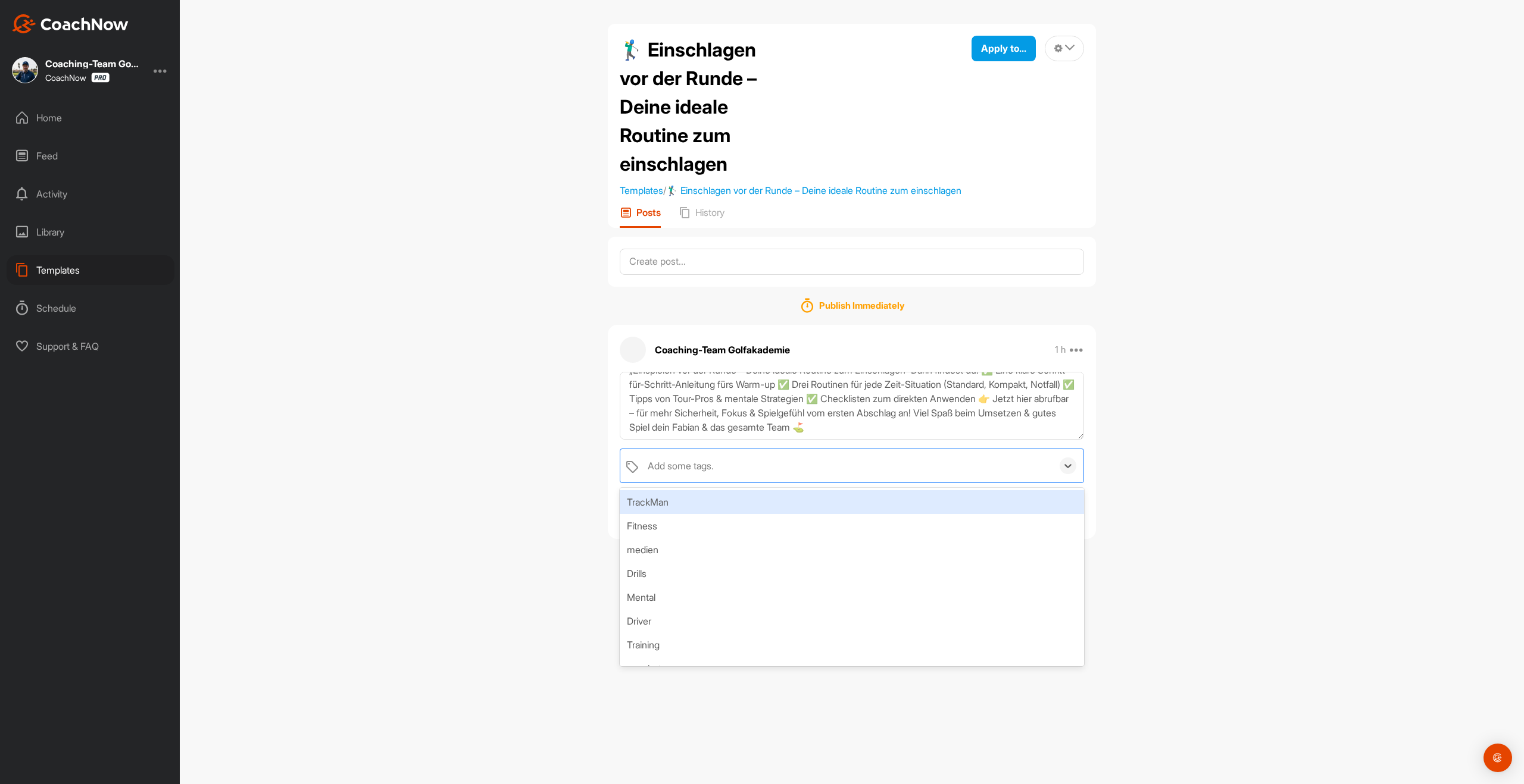
drag, startPoint x: 1179, startPoint y: 438, endPoint x: 1151, endPoint y: 480, distance: 50.5
click at [1178, 440] on div "🏌️‍♂️ Einschlagen vor der Runde – Deine ideale Routine zum einschlagen Template…" at bounding box center [852, 392] width 1344 height 784
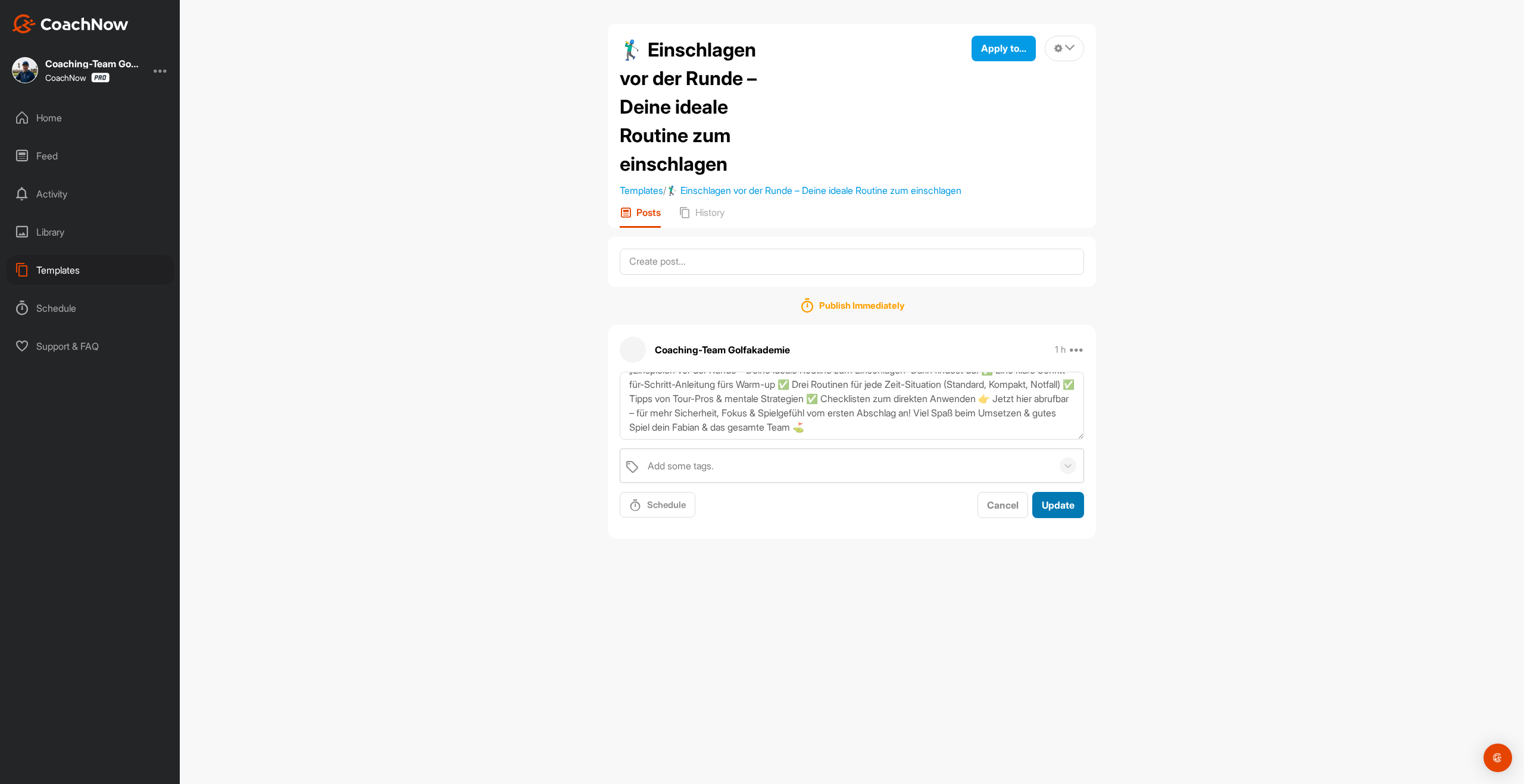
click at [1055, 511] on span "Update" at bounding box center [1057, 505] width 33 height 12
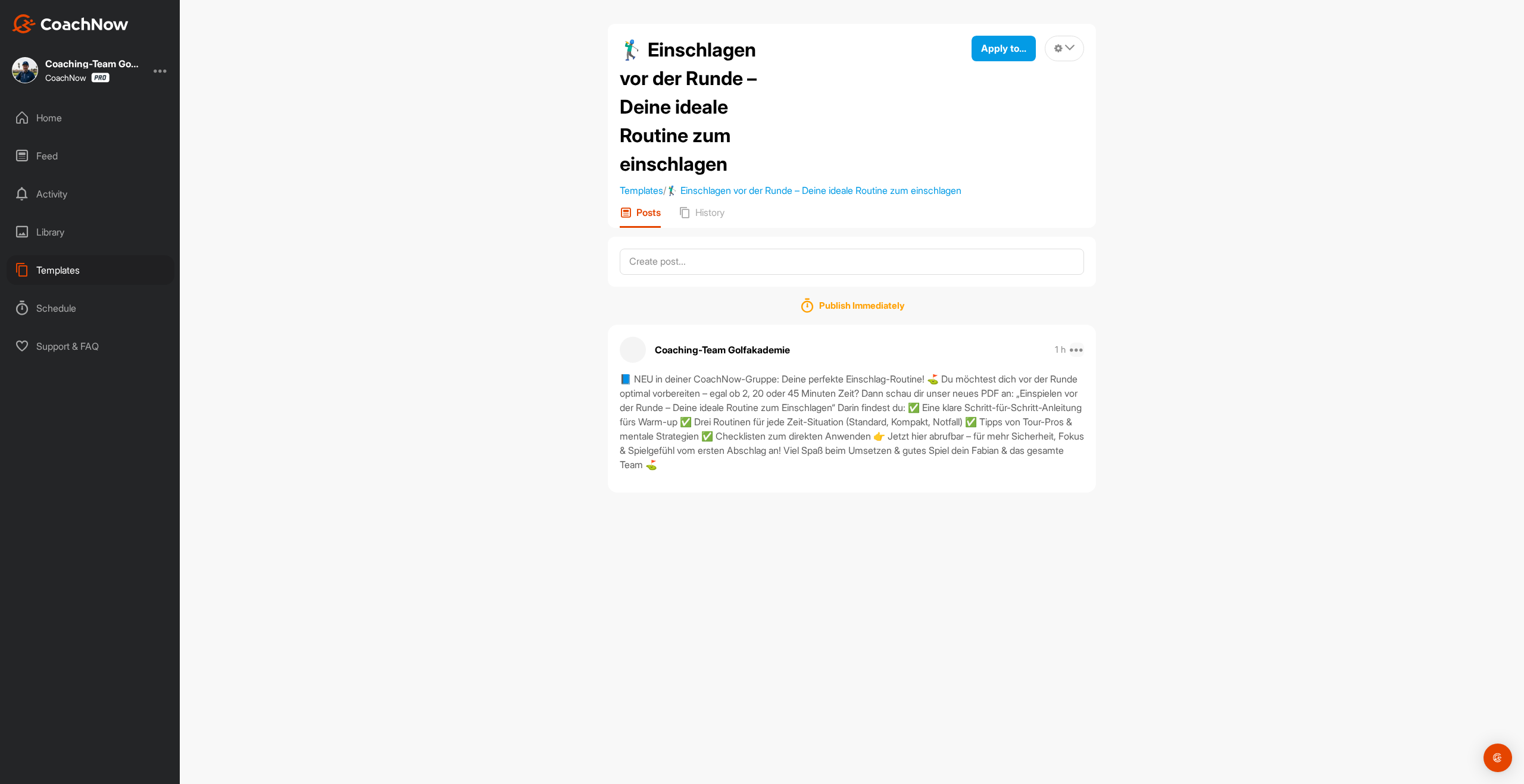
click at [1078, 357] on icon at bounding box center [1076, 349] width 14 height 14
click at [968, 435] on p "Edit" at bounding box center [964, 427] width 16 height 12
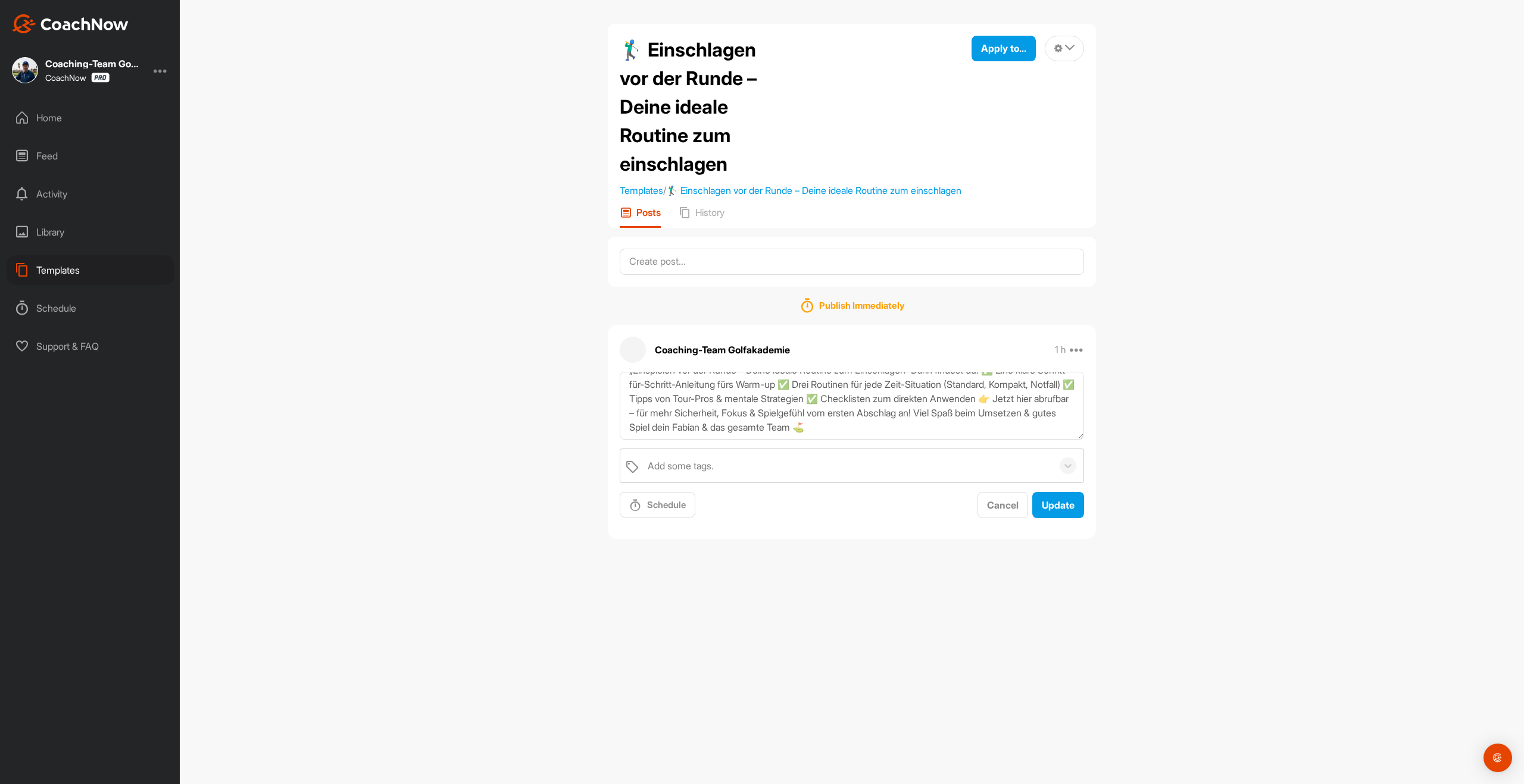
scroll to position [0, 0]
drag, startPoint x: 801, startPoint y: 401, endPoint x: 608, endPoint y: 394, distance: 193.1
click at [608, 394] on div "📘 NEU in deiner CoachNow-Gruppe: Deine perfekte Einschlag-Routine! ⛳️ Du möchte…" at bounding box center [852, 445] width 488 height 147
click at [798, 399] on textarea "Deine perfekte Einschlag-Routine! ⛳️ Du möchtest dich vor der Runde optimal vor…" at bounding box center [852, 406] width 465 height 68
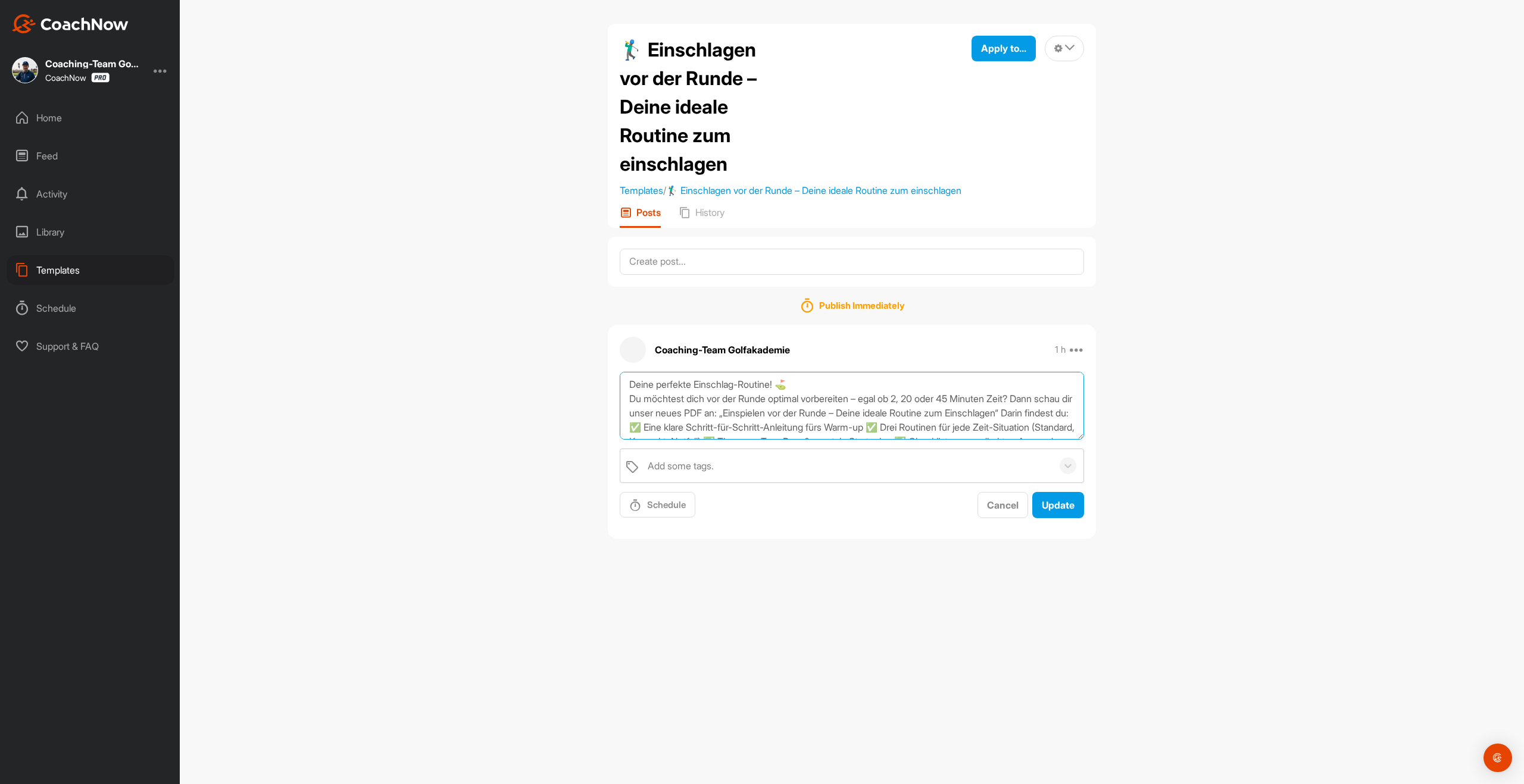
click at [873, 411] on textarea "Deine perfekte Einschlag-Routine! ⛳️ Du möchtest dich vor der Runde optimal vor…" at bounding box center [852, 406] width 465 height 68
click at [789, 430] on textarea "Deine perfekte Einschlag-Routine! ⛳️ Du möchtest dich vor der Runde optimal vor…" at bounding box center [852, 406] width 465 height 68
click at [804, 435] on textarea "Deine perfekte Einschlag-Routine! ⛳️ Du möchtest dich vor der Runde optimal vor…" at bounding box center [852, 406] width 465 height 68
click at [799, 428] on textarea "Deine perfekte Einschlag-Routine! ⛳️ Du möchtest dich vor der Runde optimal vor…" at bounding box center [852, 406] width 465 height 68
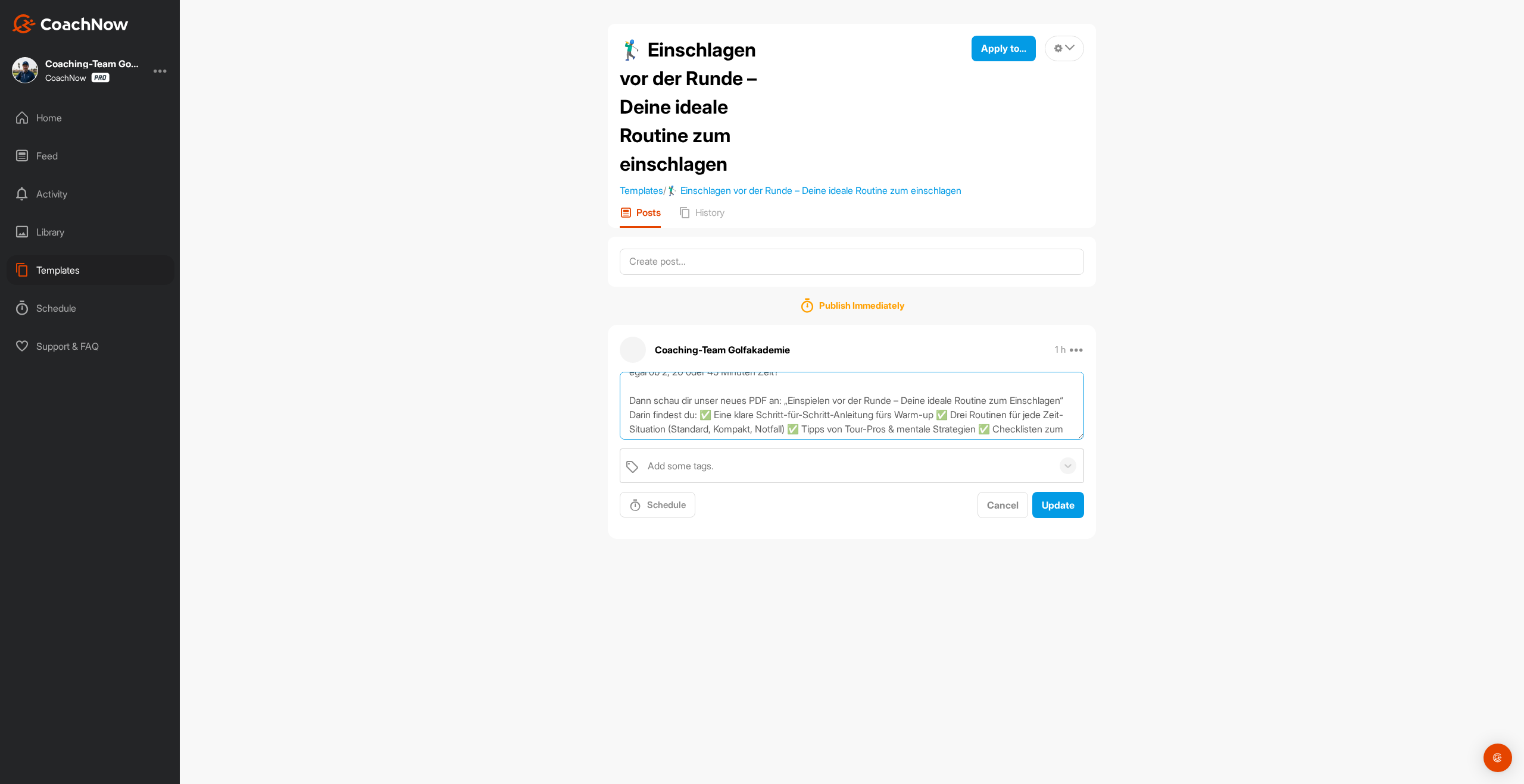
click at [767, 430] on textarea "Deine perfekte Einschlag-Routine! ⛳️ Du möchtest dich vor der Runde optimal vor…" at bounding box center [852, 406] width 465 height 68
click at [880, 429] on textarea "Deine perfekte Einschlag-Routine! ⛳️ Du möchtest dich vor der Runde optimal vor…" at bounding box center [852, 406] width 465 height 68
click at [934, 440] on textarea "Deine perfekte Einschlag-Routine! ⛳️ Du möchtest dich vor der Runde optimal vor…" at bounding box center [852, 406] width 465 height 68
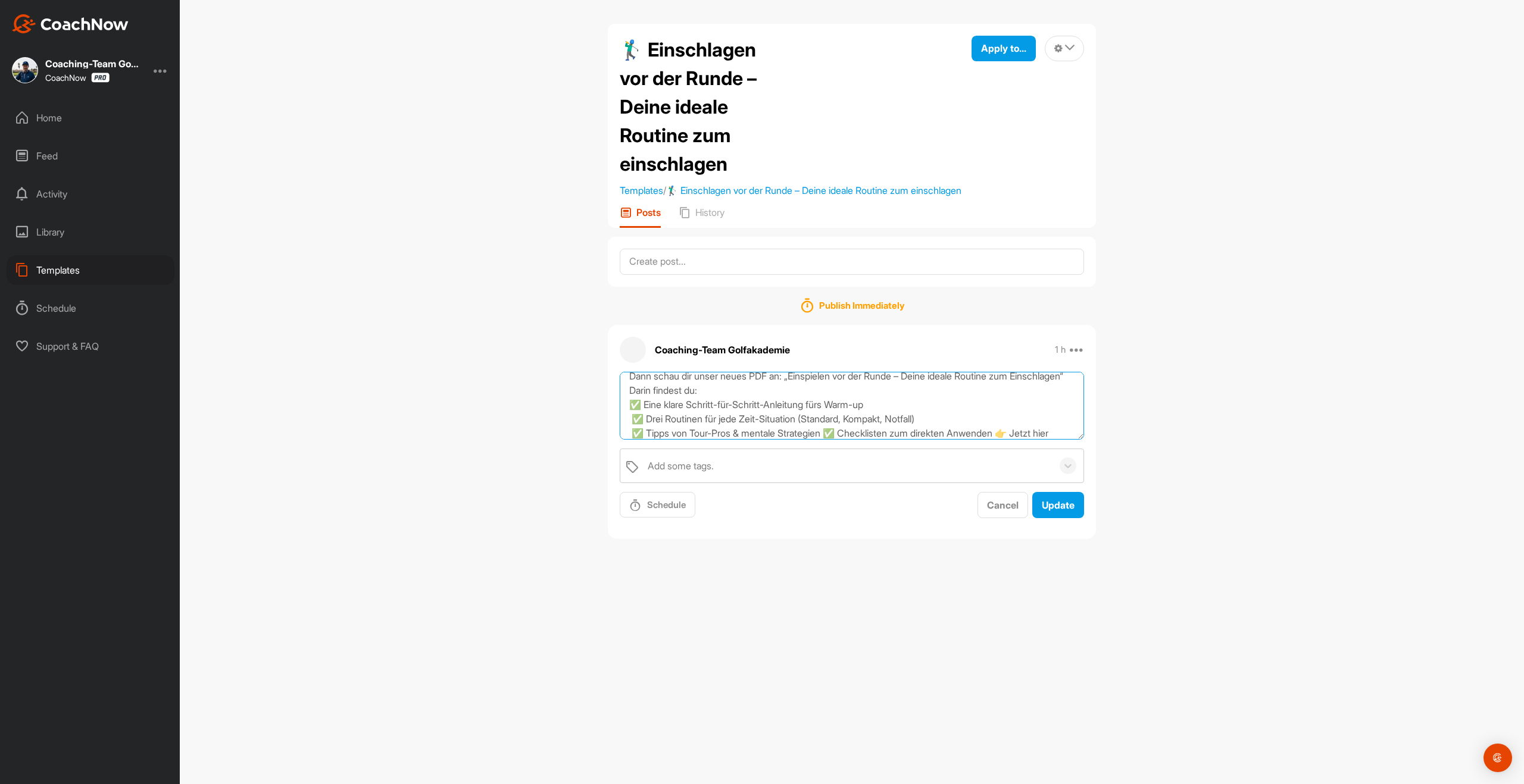
click at [830, 440] on textarea "Deine perfekte Einschlag-Routine! ⛳️ Du möchtest dich vor der Runde optimal vor…" at bounding box center [852, 406] width 465 height 68
click at [972, 428] on textarea "Deine perfekte Einschlag-Routine! ⛳️ Du möchtest dich vor der Runde optimal vor…" at bounding box center [852, 406] width 465 height 68
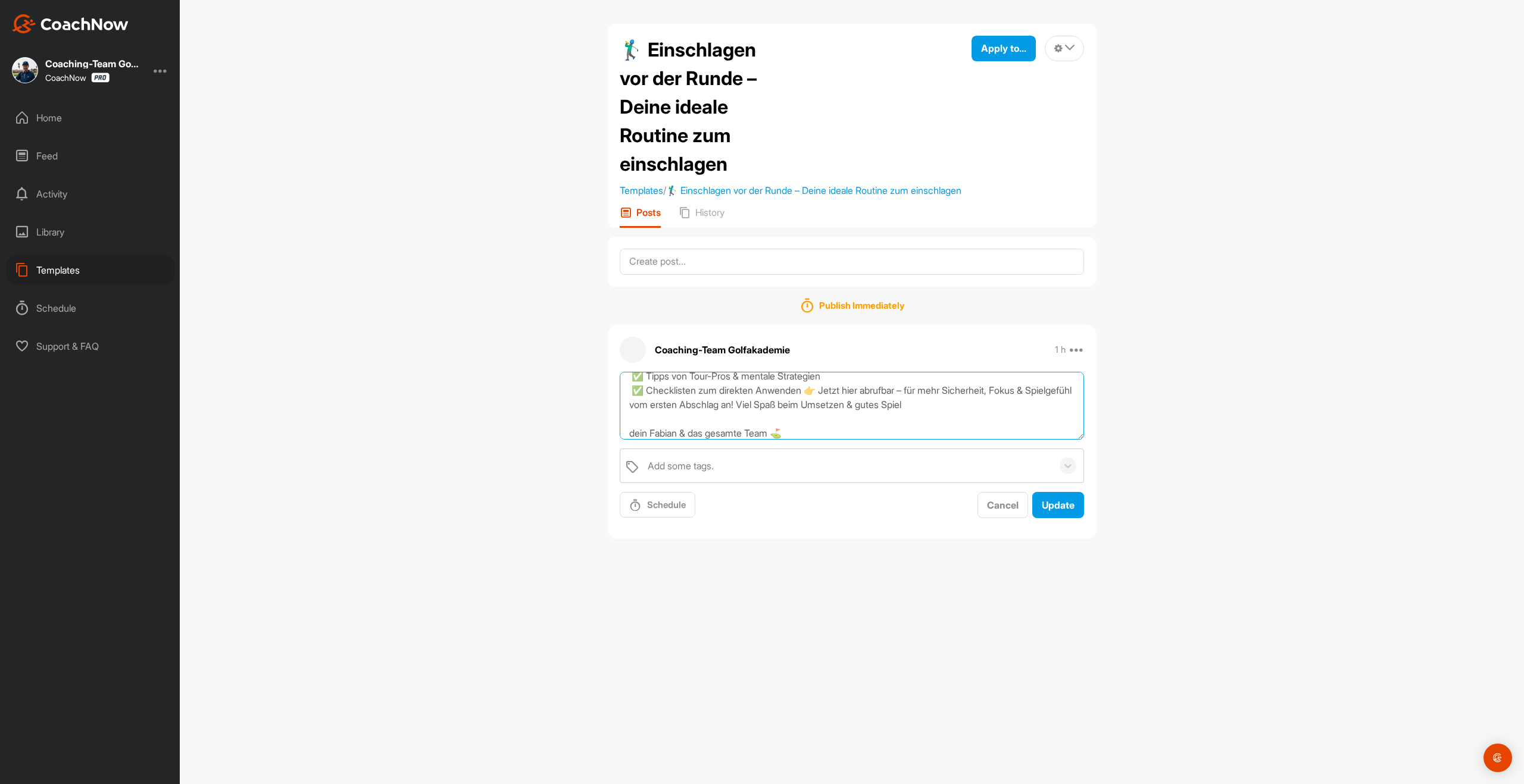
scroll to position [129, 0]
type textarea "Deine perfekte Einschlag-Routine! ⛳️ Du möchtest dich vor der Runde optimal vor…"
click at [654, 275] on textarea at bounding box center [852, 262] width 465 height 26
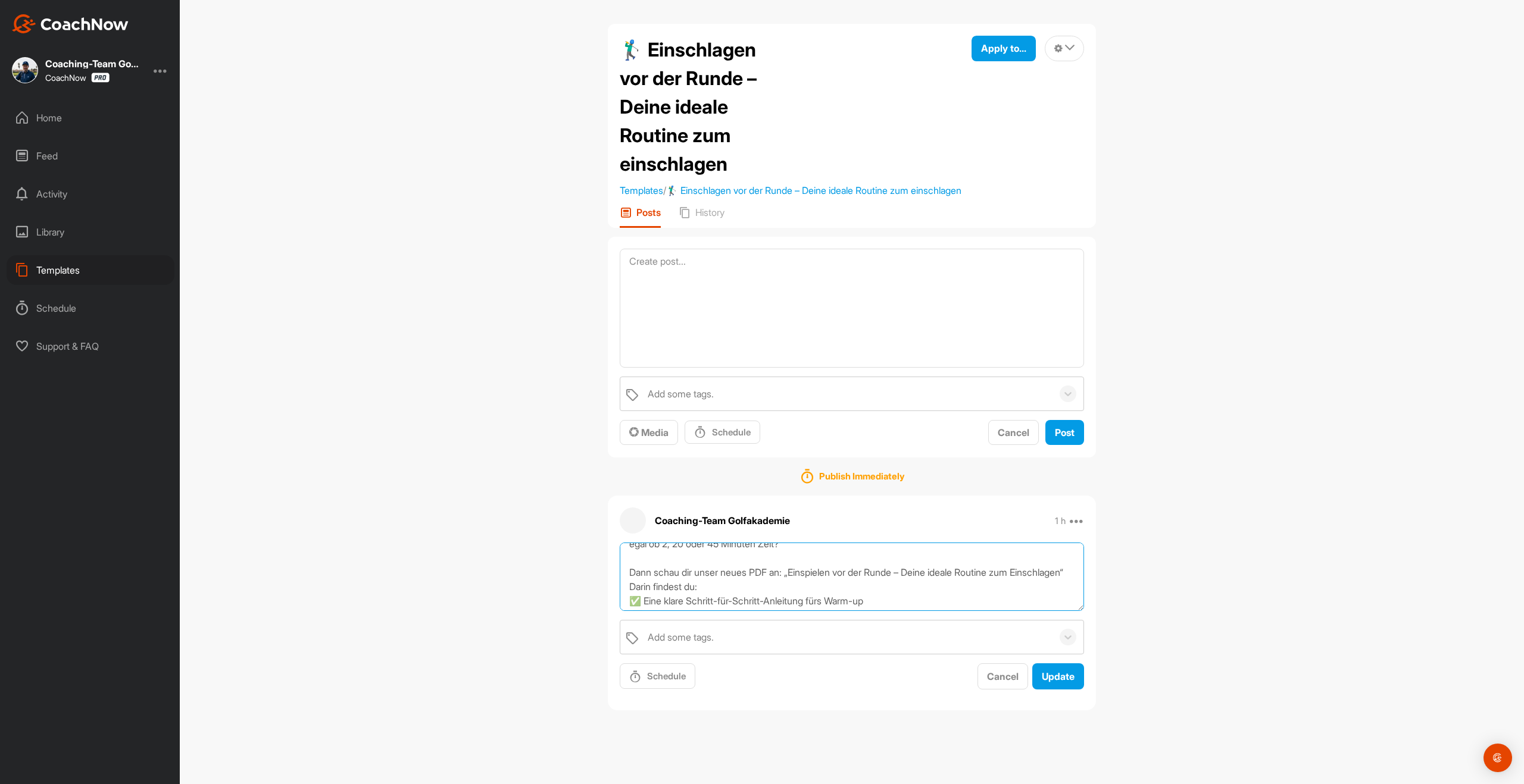
scroll to position [0, 0]
drag, startPoint x: 829, startPoint y: 618, endPoint x: 708, endPoint y: 526, distance: 152.0
click at [708, 526] on div "Coaching-Team Golfakademie 1 h Copy to ... Edit Edit Tags Pin to top Delete Dei…" at bounding box center [852, 603] width 488 height 215
click at [684, 291] on textarea at bounding box center [852, 307] width 465 height 119
paste textarea "Deine perfekte Einschlag-Routine! ⛳️ Du möchtest dich vor der Runde optimal vor…"
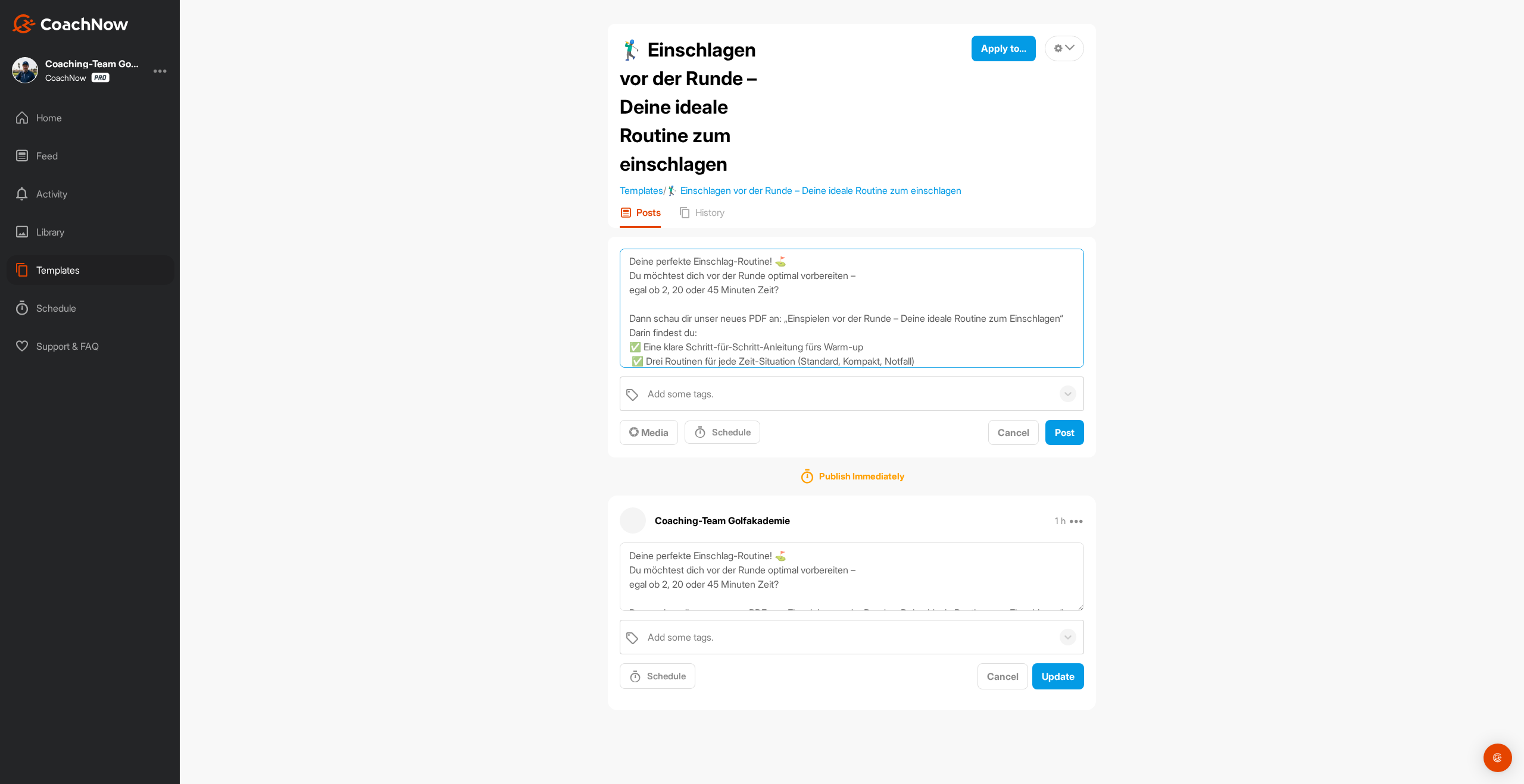
scroll to position [72, 0]
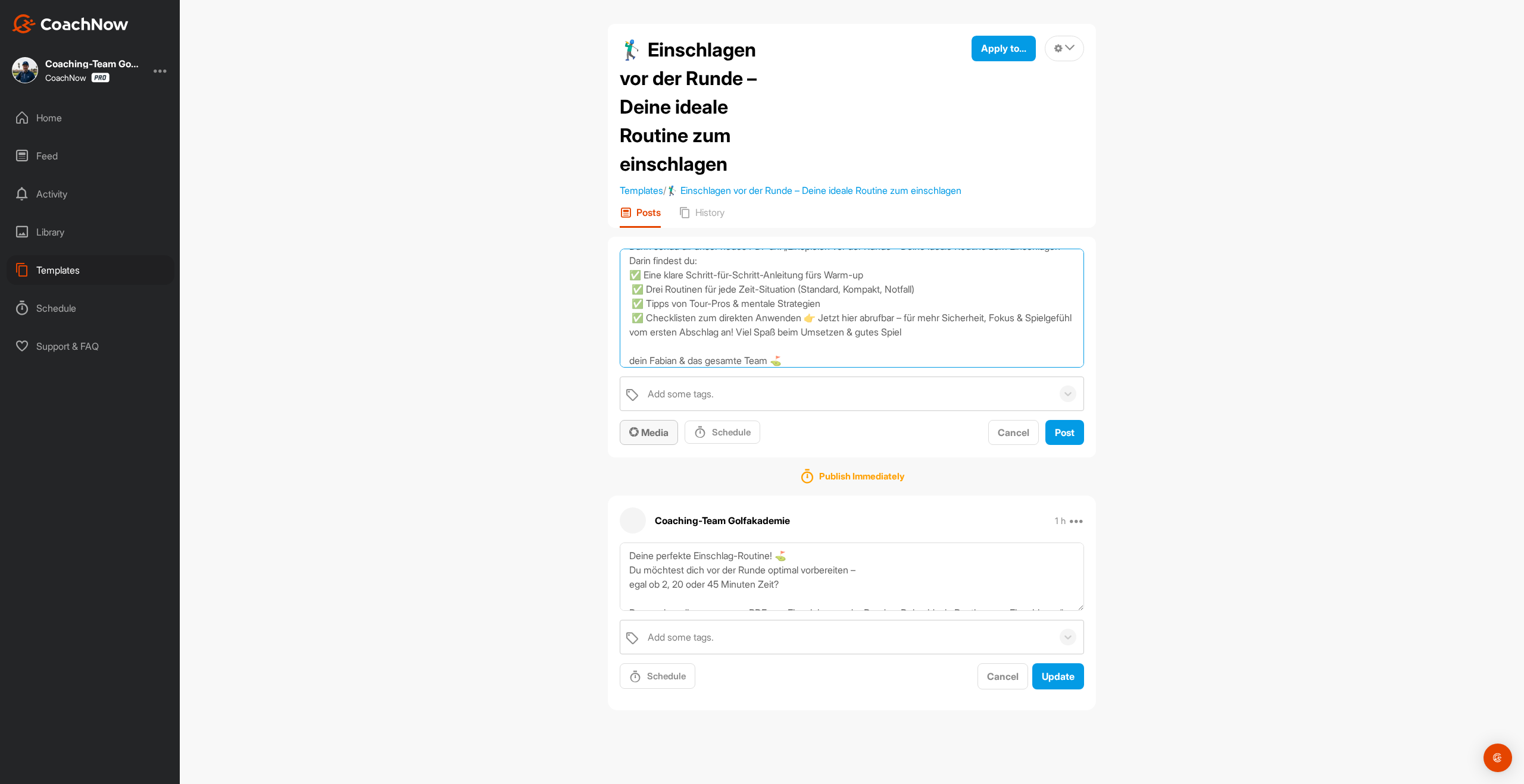
type textarea "Deine perfekte Einschlag-Routine! ⛳️ Du möchtest dich vor der Runde optimal vor…"
click at [645, 438] on span "Media" at bounding box center [649, 433] width 39 height 12
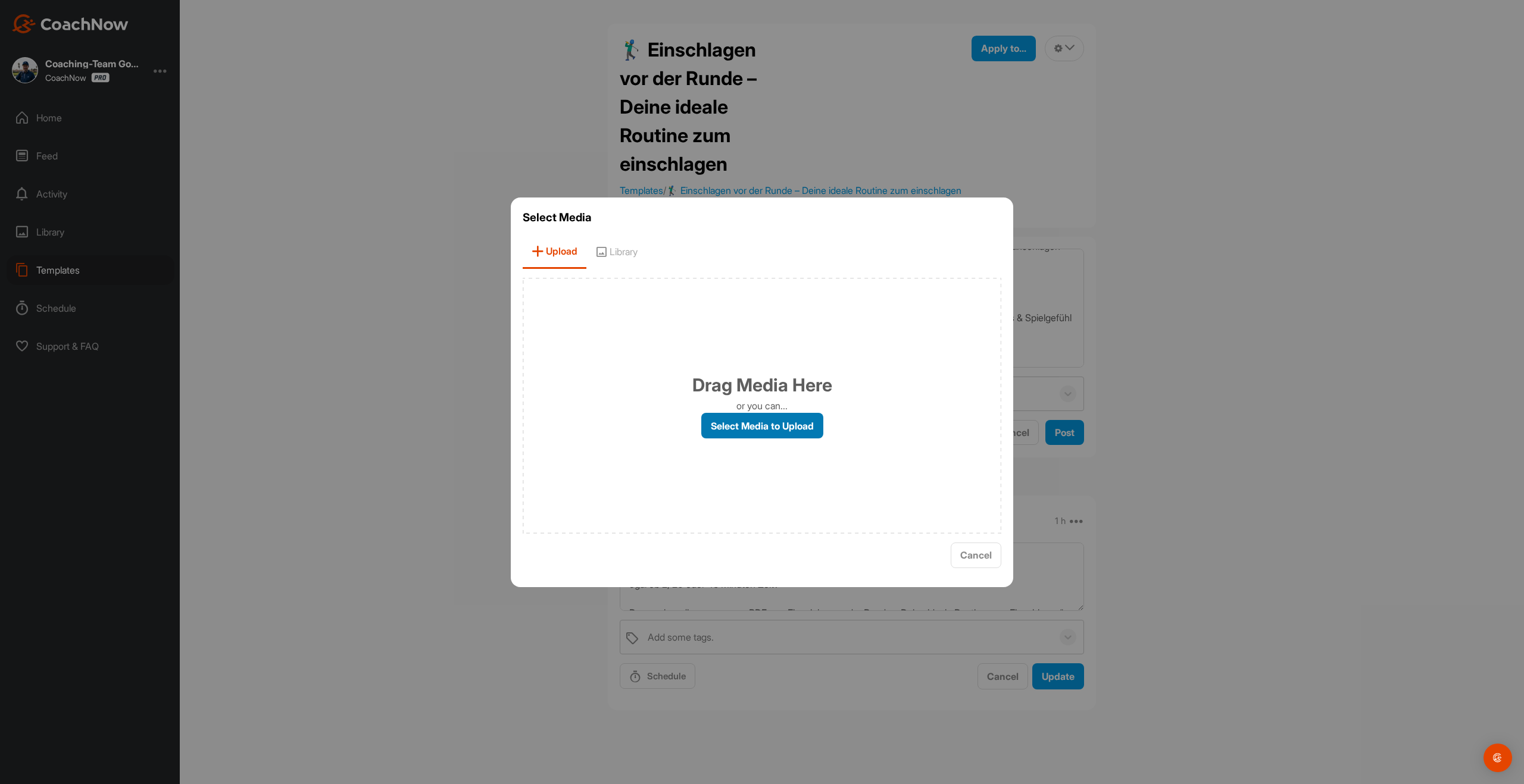
click at [734, 417] on label "Select Media to Upload" at bounding box center [762, 425] width 122 height 25
click at [0, 0] on input "Select Media to Upload" at bounding box center [0, 0] width 0 height 0
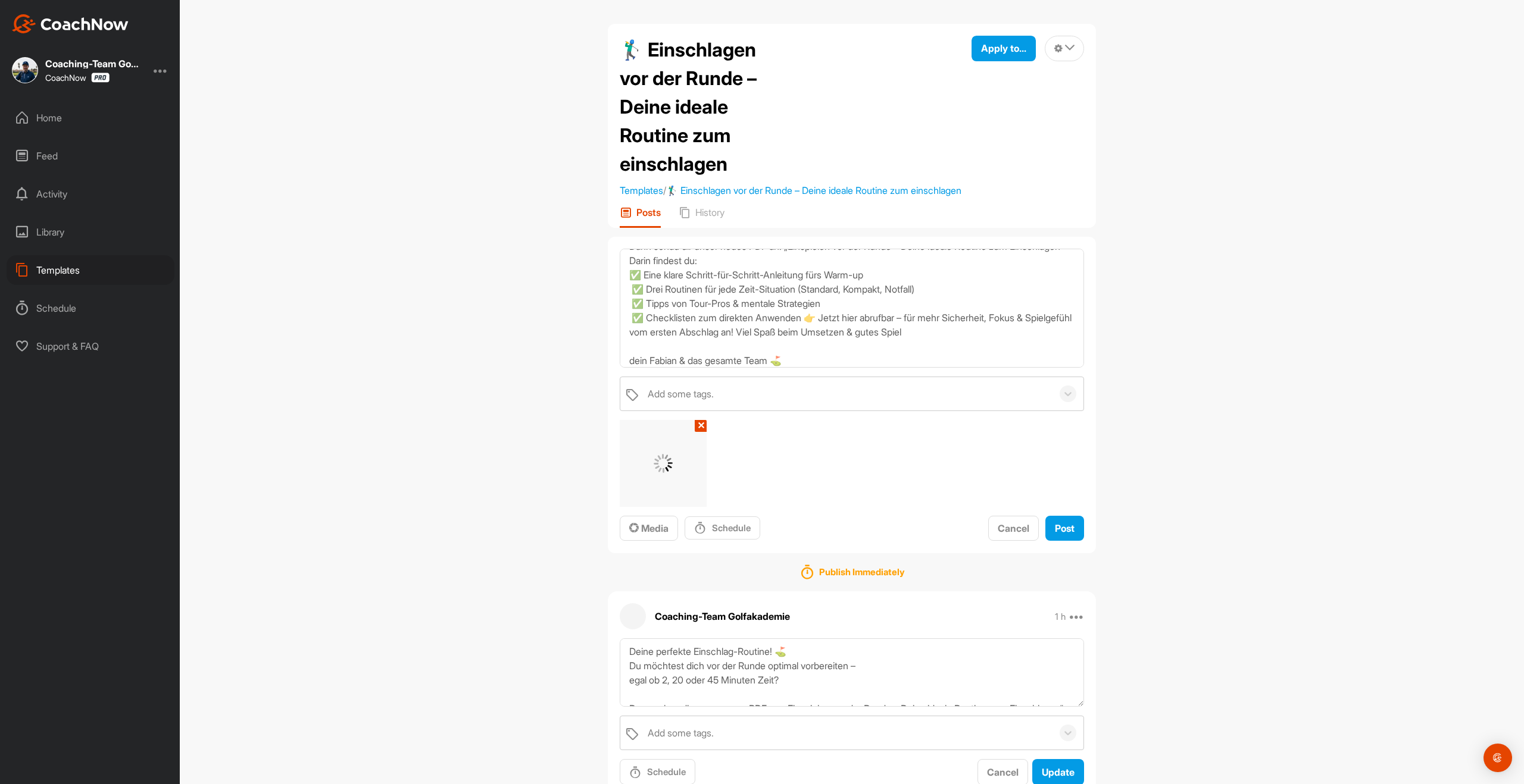
scroll to position [64, 0]
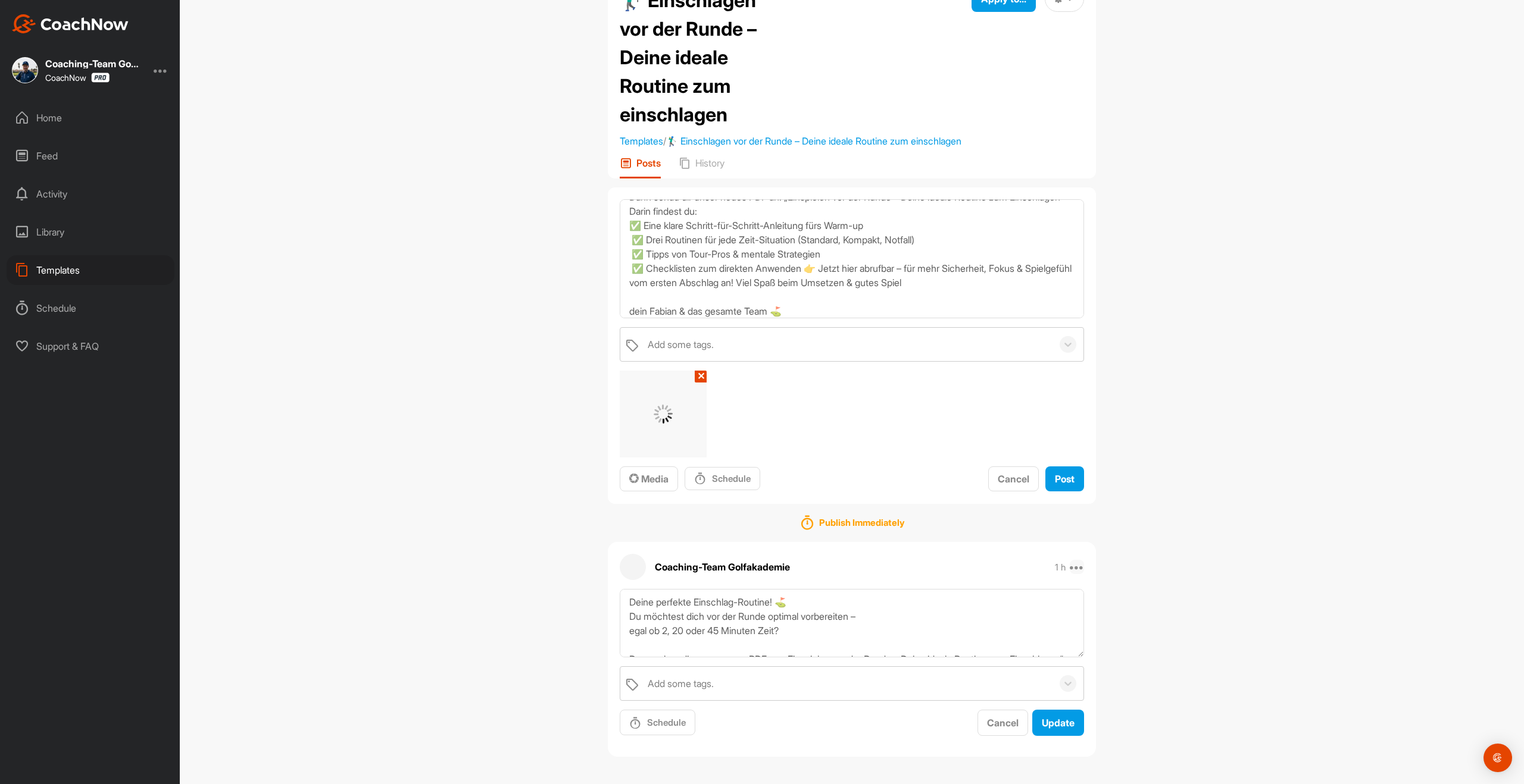
click at [1073, 568] on icon at bounding box center [1076, 566] width 14 height 14
click at [1008, 767] on button "Delete" at bounding box center [1004, 763] width 161 height 39
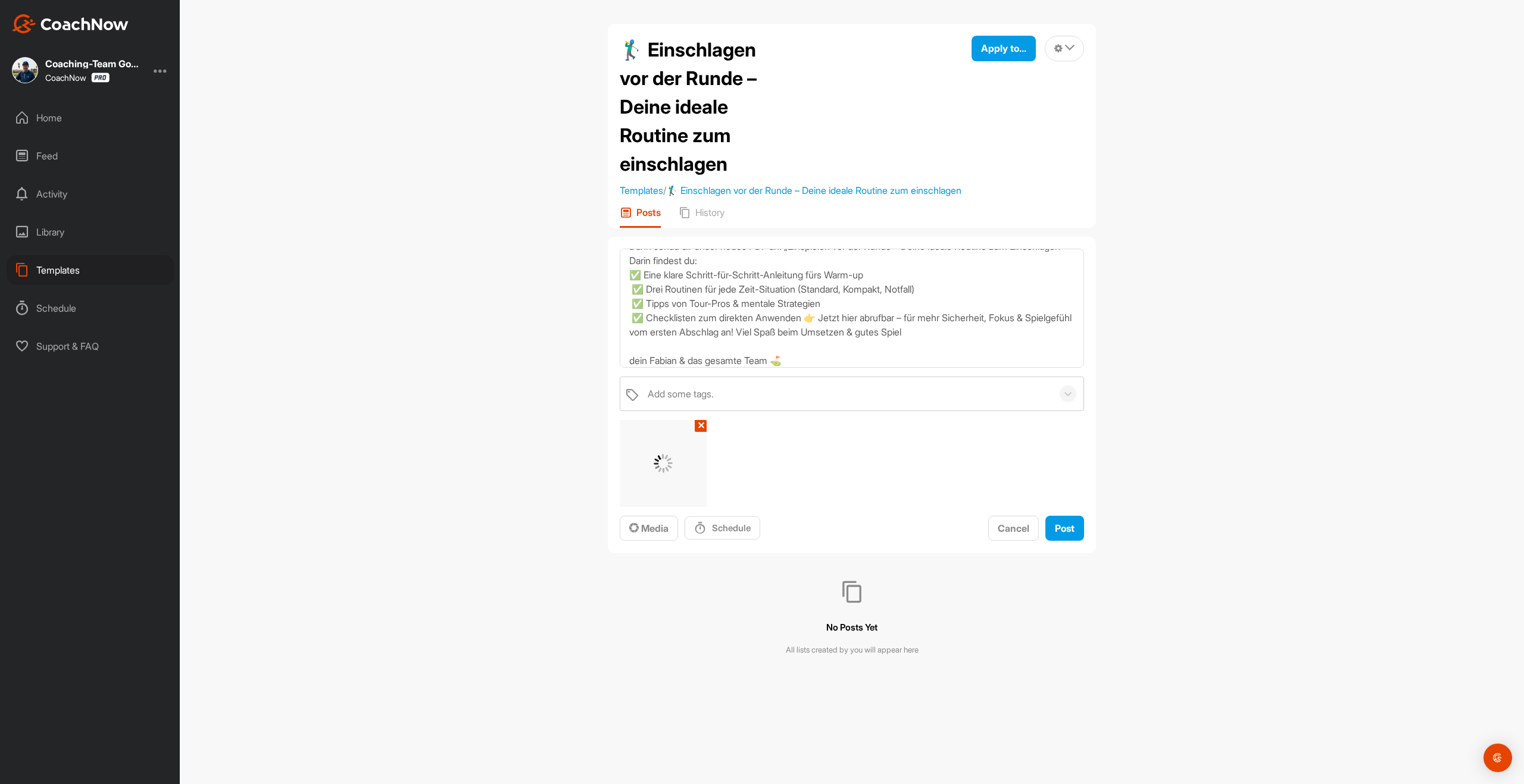
scroll to position [0, 0]
click at [1071, 535] on span "Post" at bounding box center [1064, 528] width 20 height 12
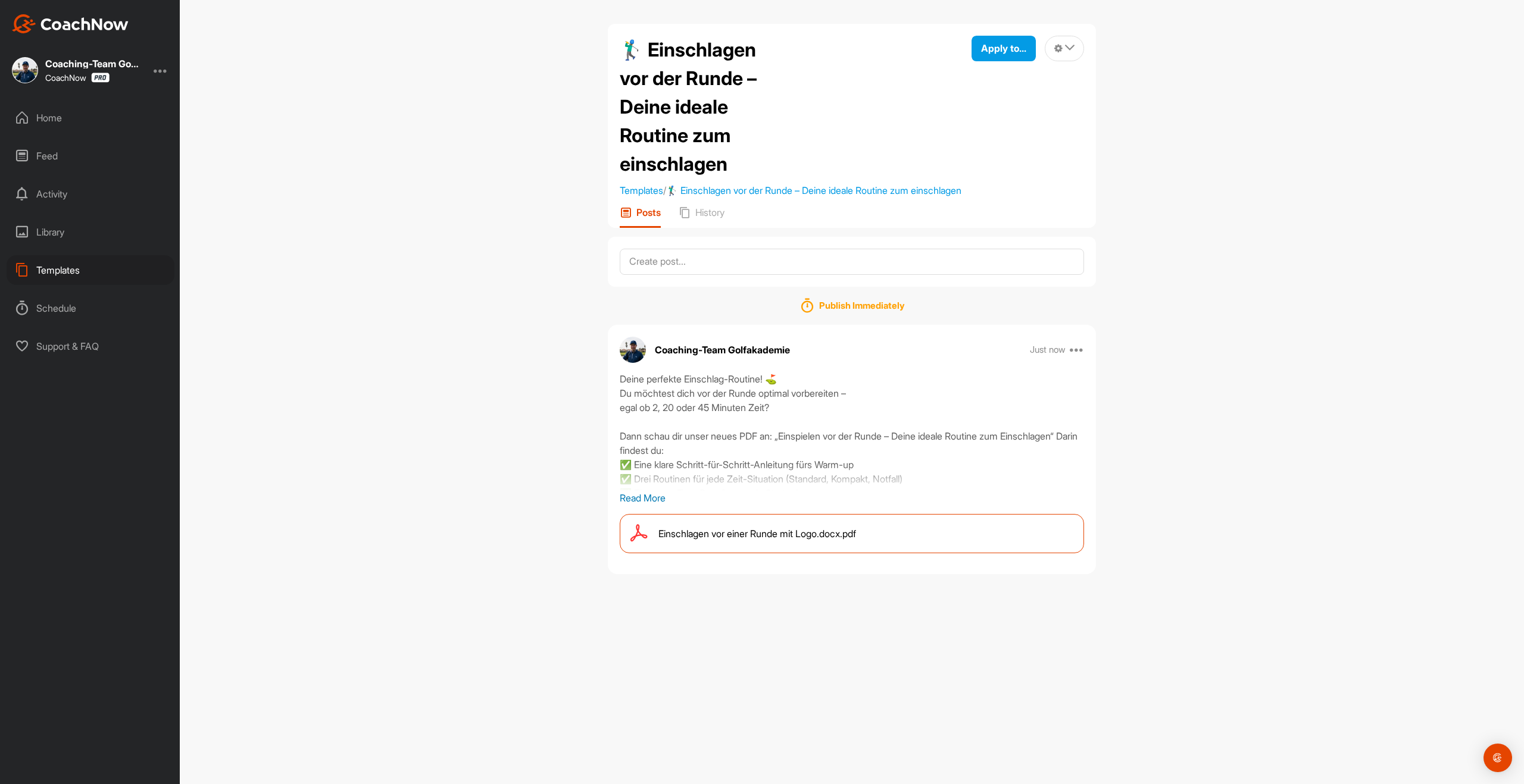
click at [662, 506] on p "Read More" at bounding box center [852, 497] width 465 height 14
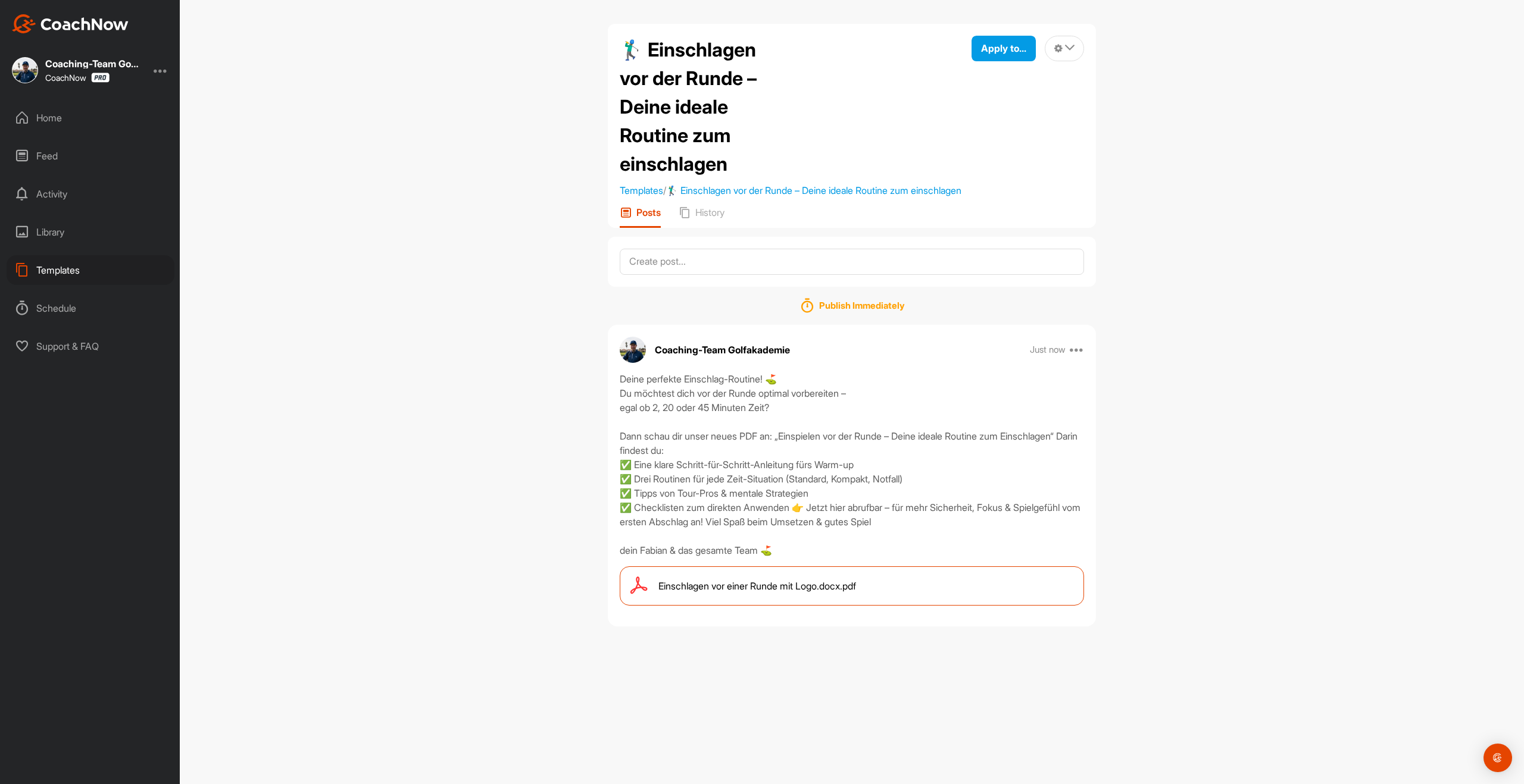
click at [58, 122] on div "Home" at bounding box center [91, 118] width 168 height 30
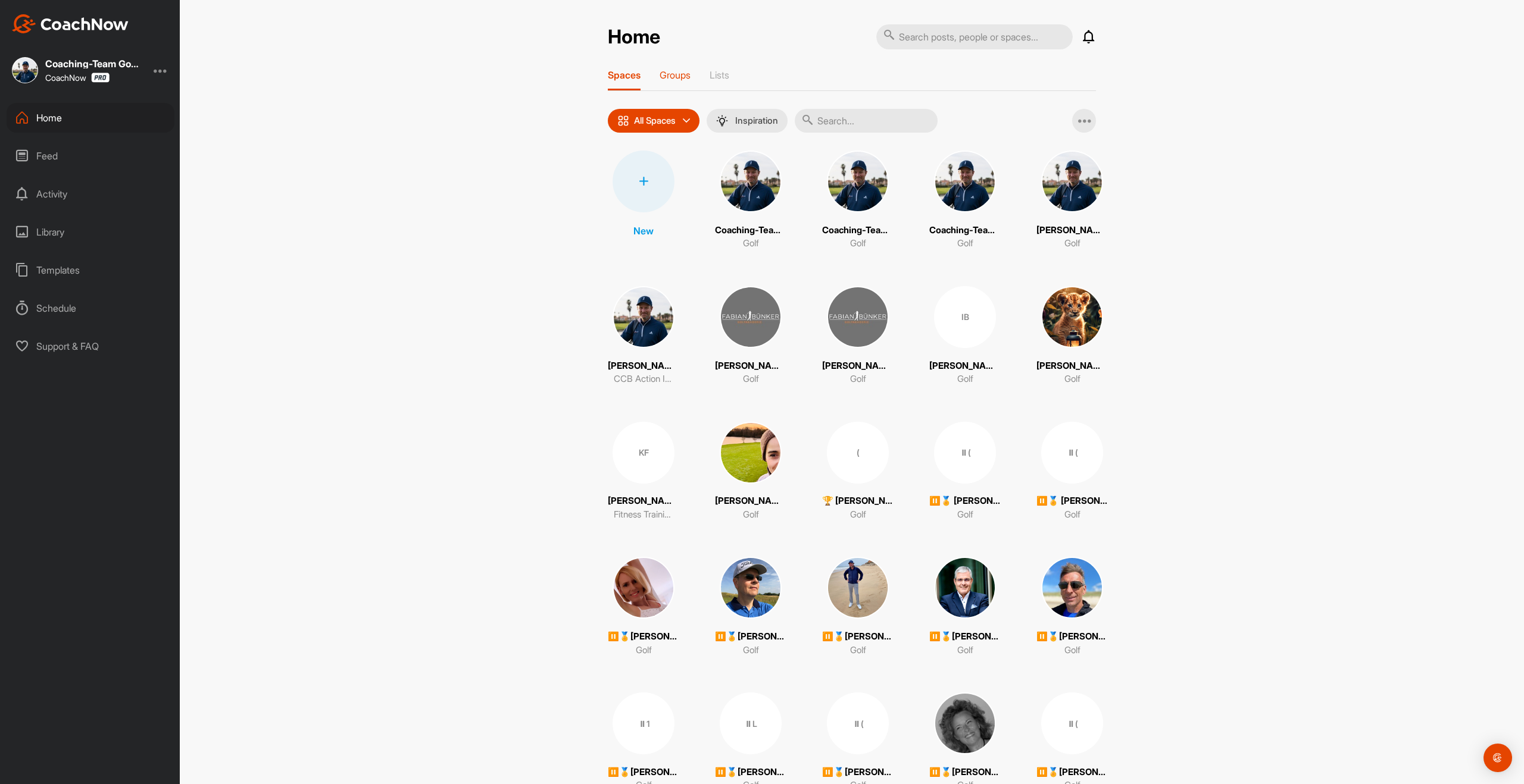
click at [677, 75] on p "Groups" at bounding box center [675, 75] width 31 height 12
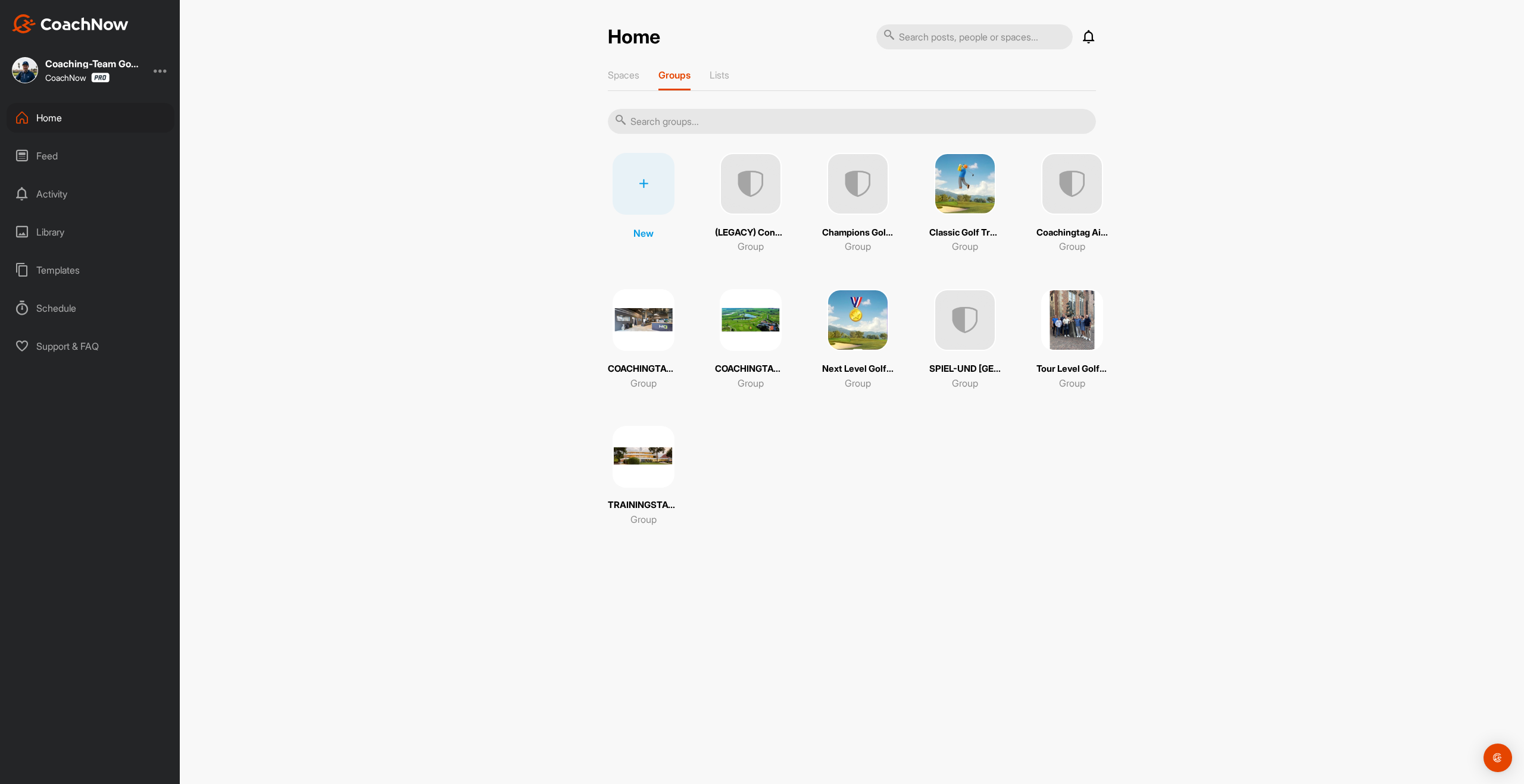
click at [842, 318] on img at bounding box center [858, 320] width 62 height 62
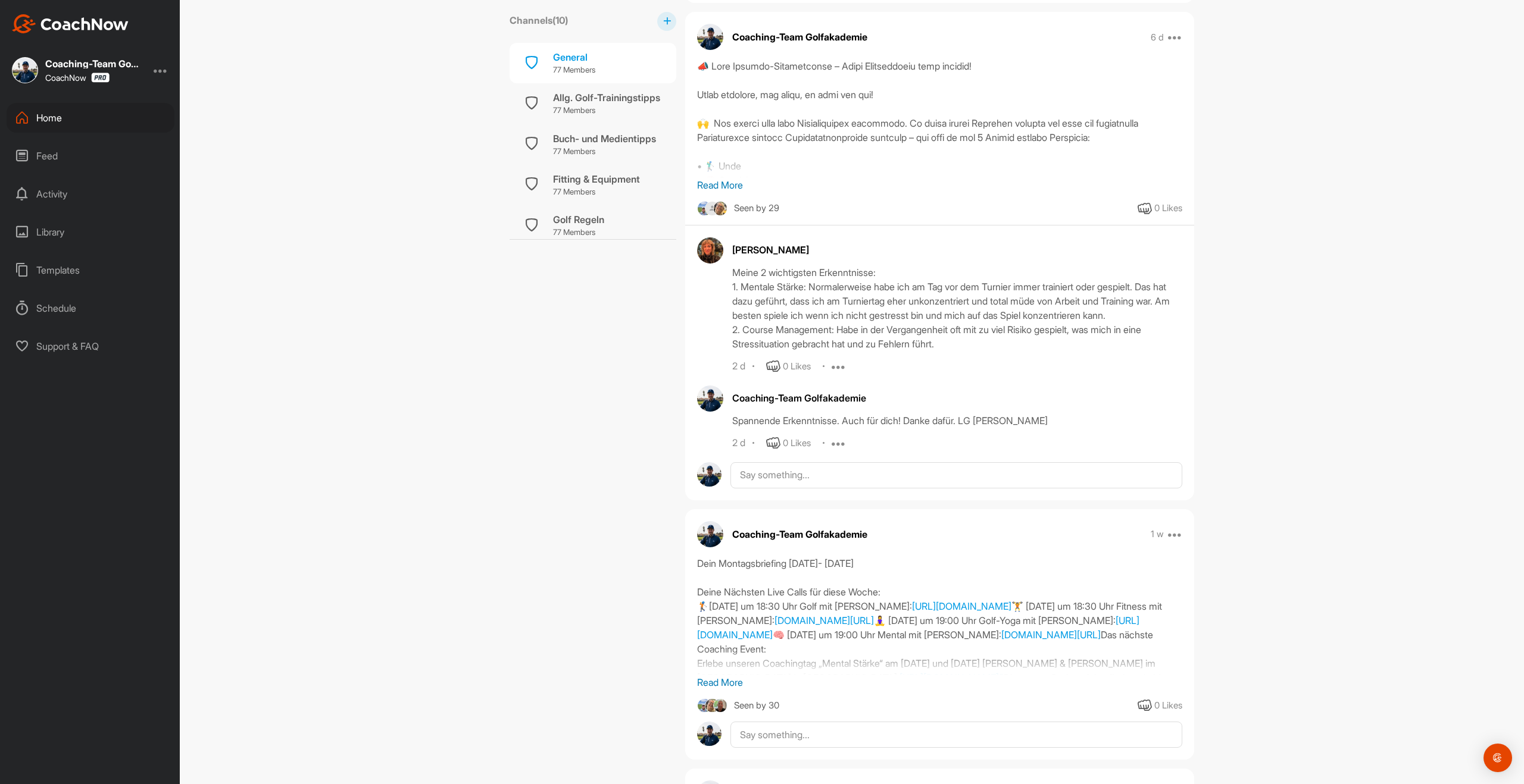
scroll to position [785, 0]
click at [744, 183] on p "Read More" at bounding box center [940, 184] width 485 height 14
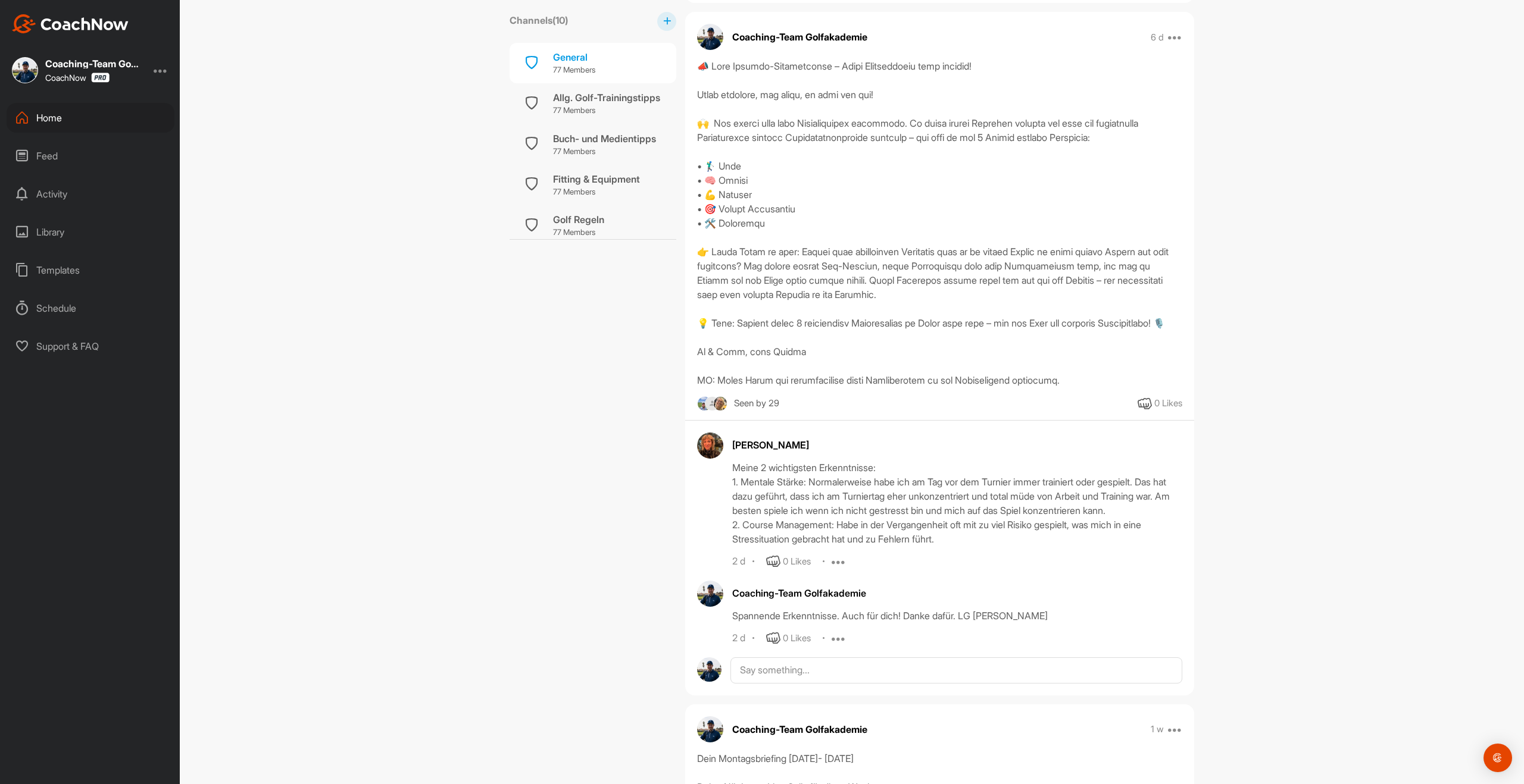
scroll to position [790, 0]
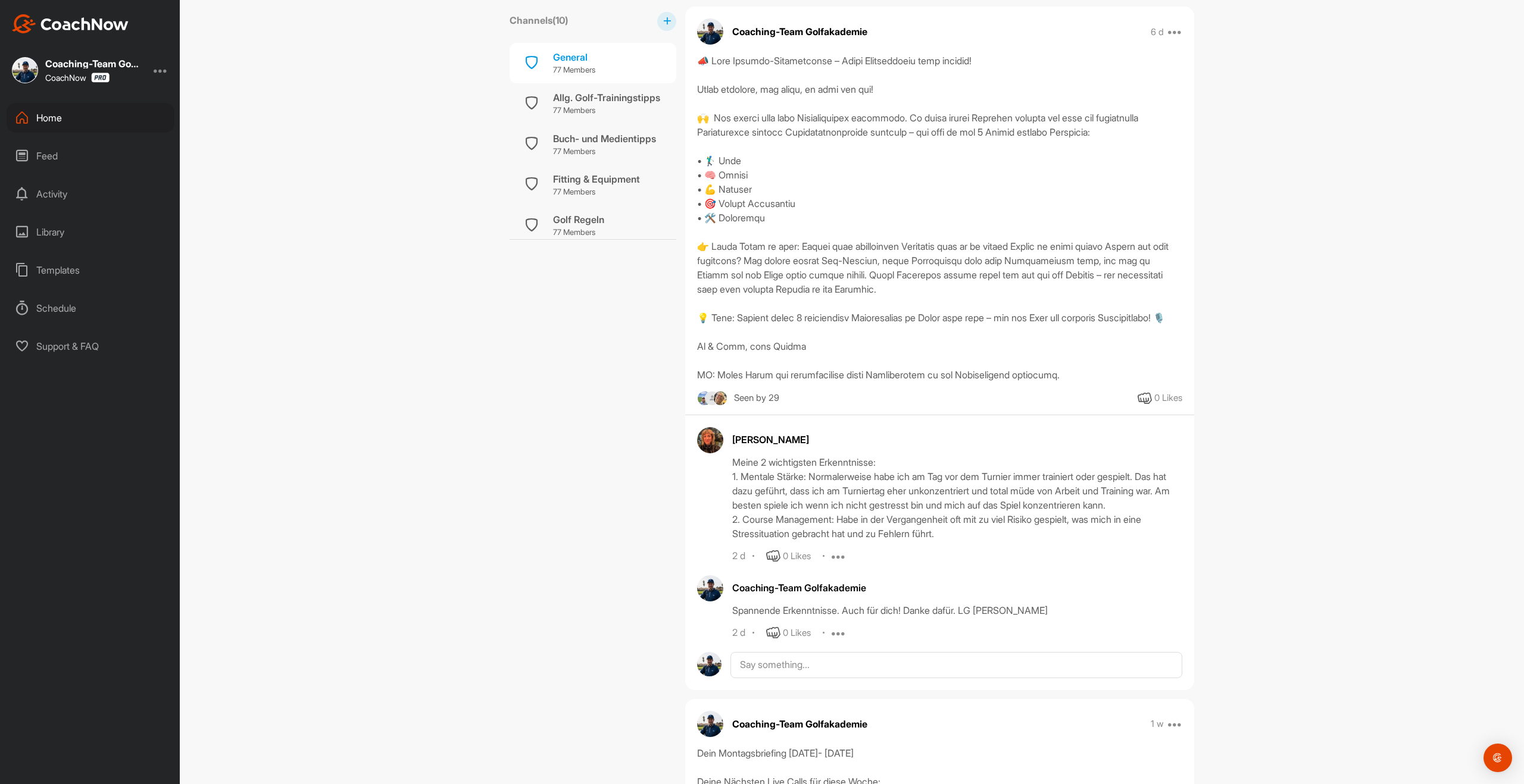
drag, startPoint x: 1213, startPoint y: 230, endPoint x: 1135, endPoint y: 249, distance: 80.3
click at [1142, 248] on div "Next Level Golf Training Gruppe 🏅 Golf Channels ( 10 ) General 77 Members Allg.…" at bounding box center [852, 392] width 1344 height 784
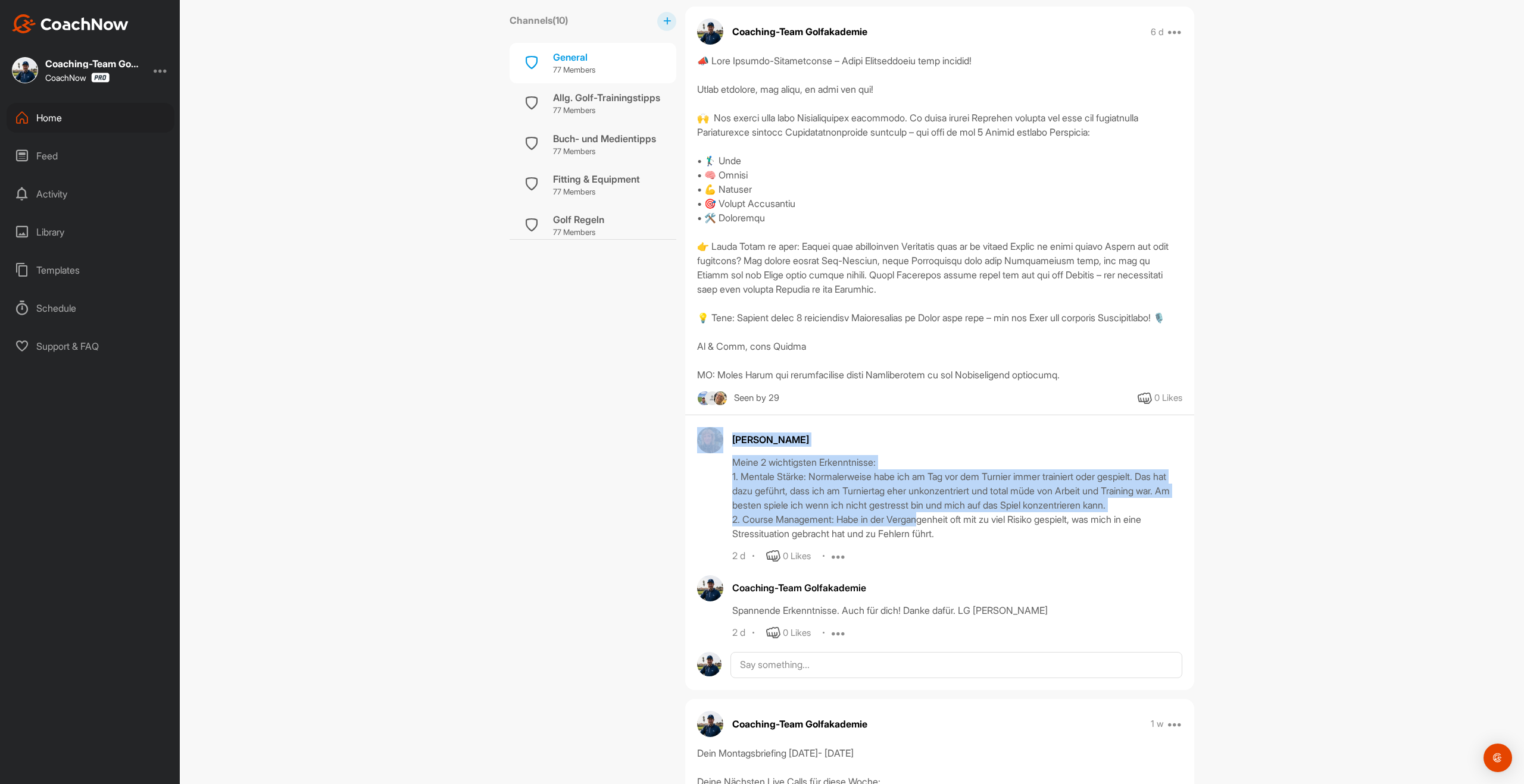
drag, startPoint x: 726, startPoint y: 472, endPoint x: 954, endPoint y: 543, distance: 238.8
click at [928, 537] on div "[PERSON_NAME] Meine 2 wichtigsten Erkenntnisse: 1. Mentale Stärke: Normalerweis…" at bounding box center [940, 495] width 485 height 136
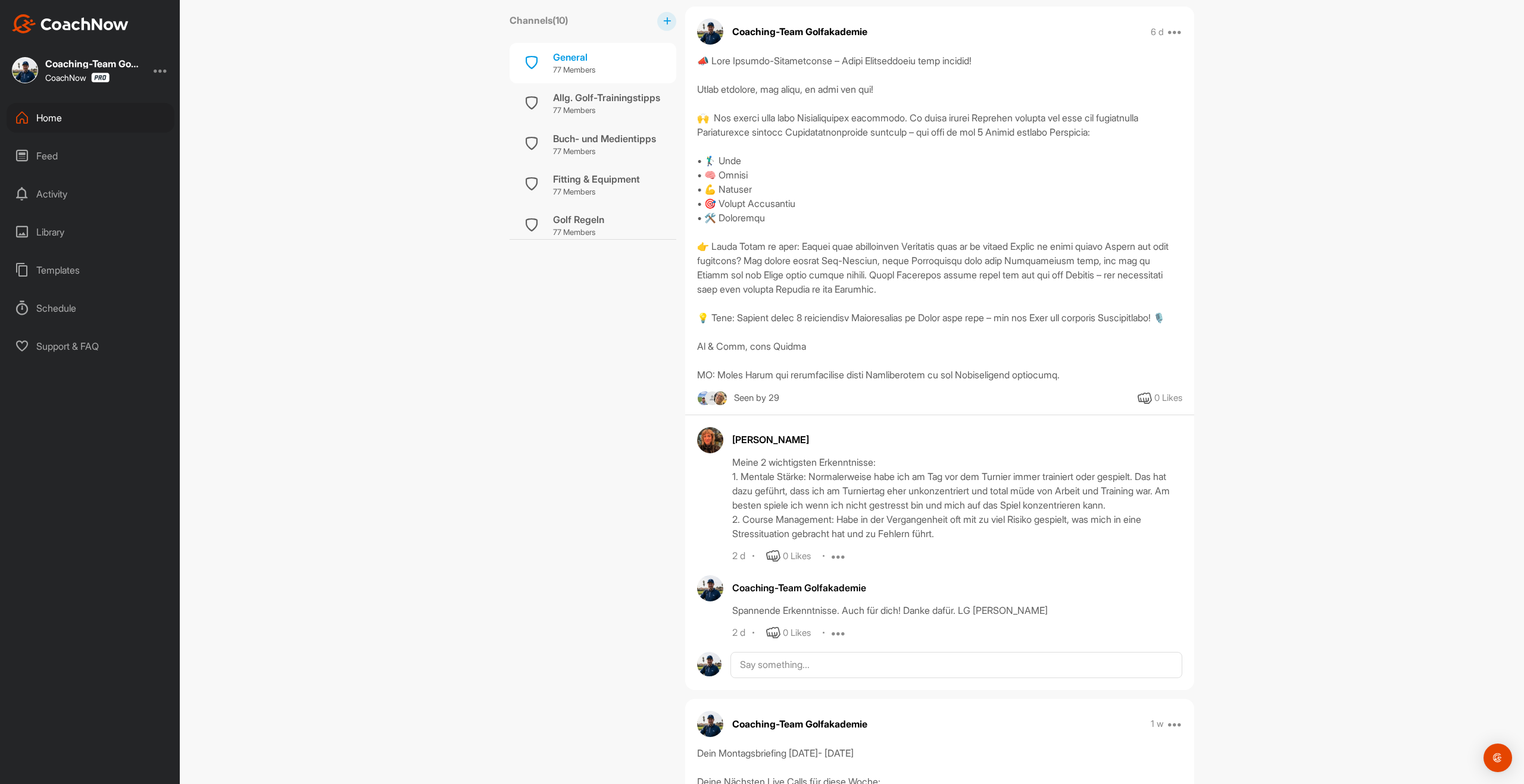
click at [968, 541] on div "Meine 2 wichtigsten Erkenntnisse: 1. Mentale Stärke: Normalerweise habe ich am …" at bounding box center [956, 498] width 450 height 86
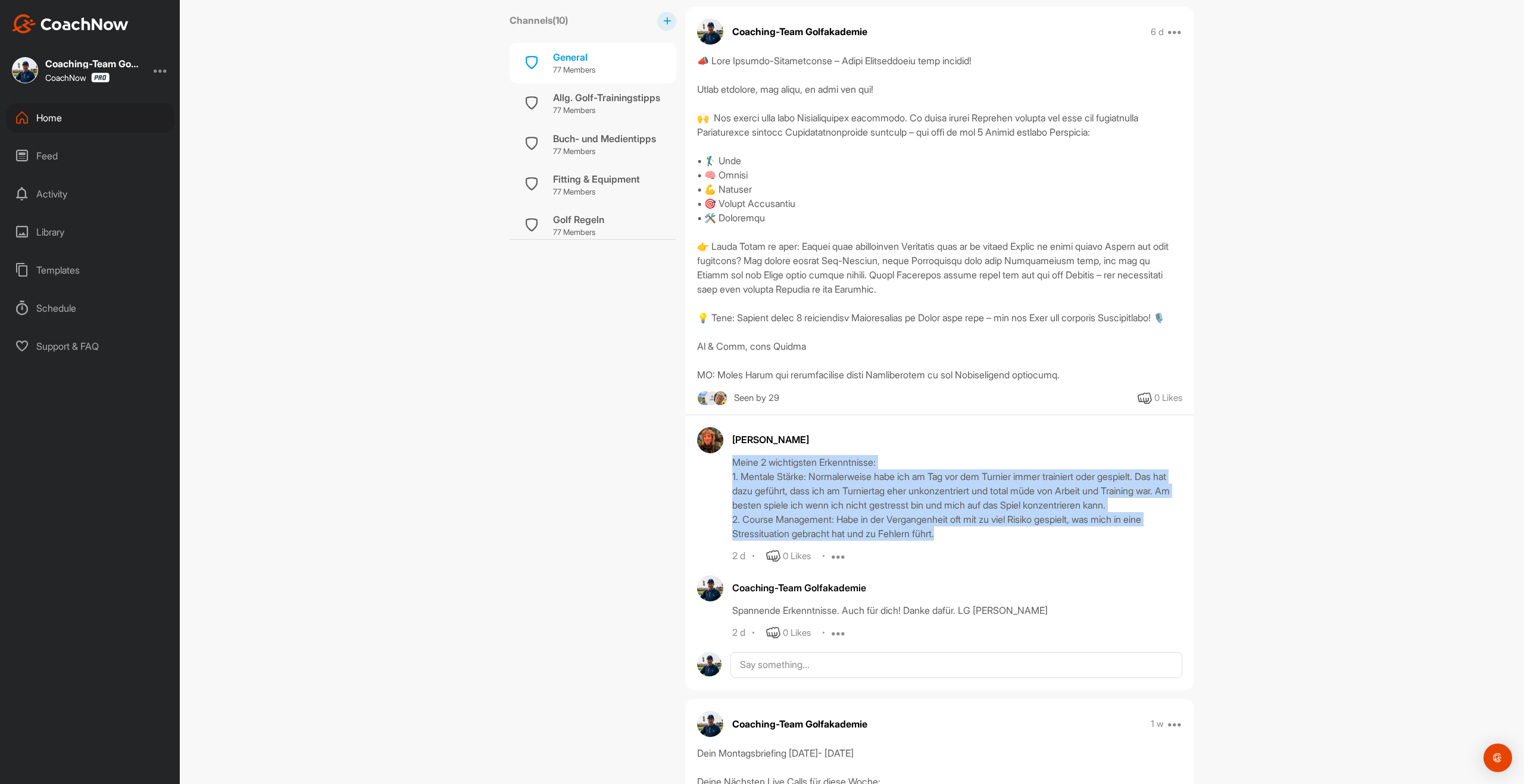
drag, startPoint x: 918, startPoint y: 549, endPoint x: 727, endPoint y: 478, distance: 203.8
click at [727, 478] on div "[PERSON_NAME] Meine 2 wichtigsten Erkenntnisse: 1. Mentale Stärke: Normalerweis…" at bounding box center [940, 495] width 485 height 136
copy div "Meine 2 wichtigsten Erkenntnisse: 1. Mentale Stärke: Normalerweise habe ich am …"
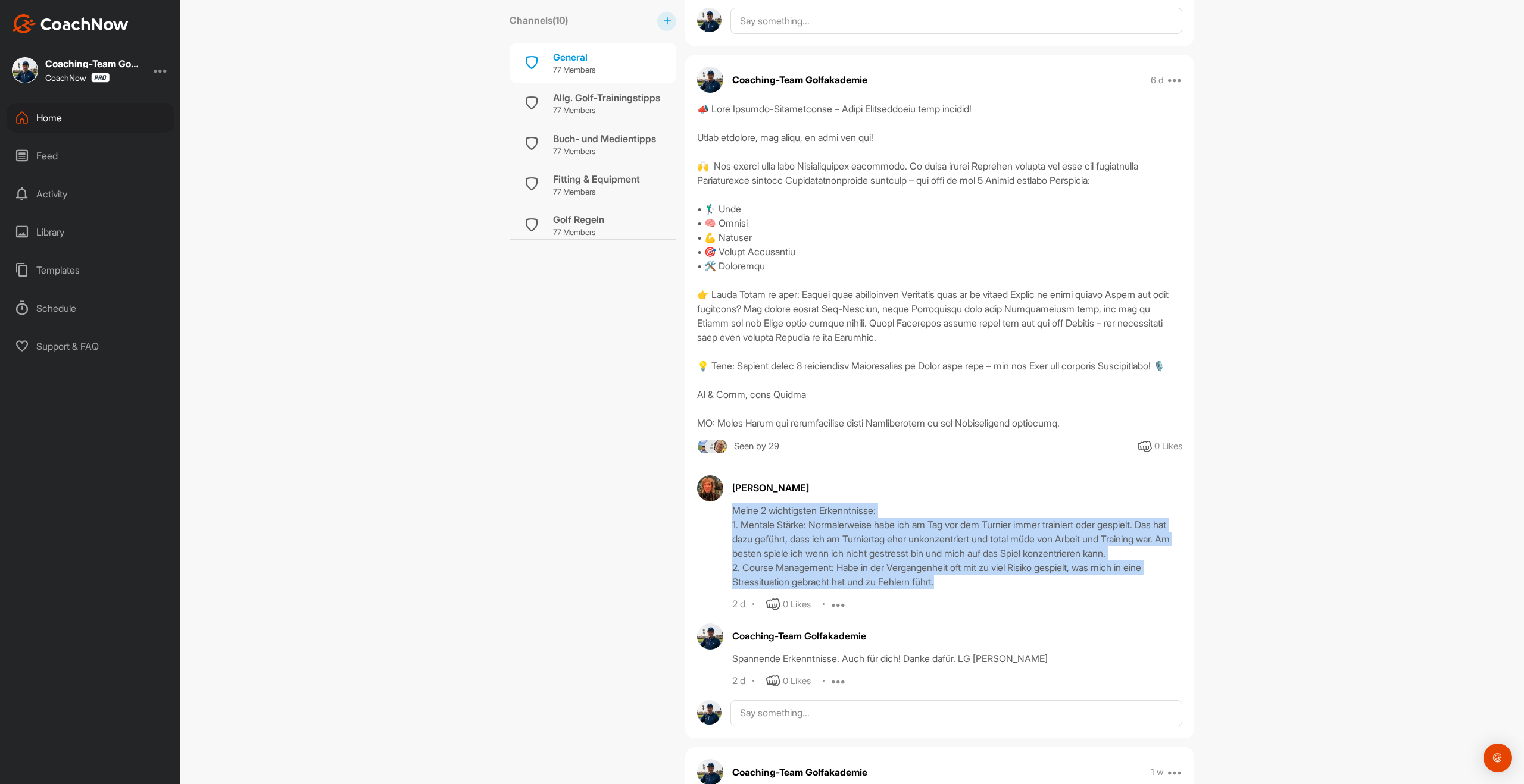
scroll to position [744, 0]
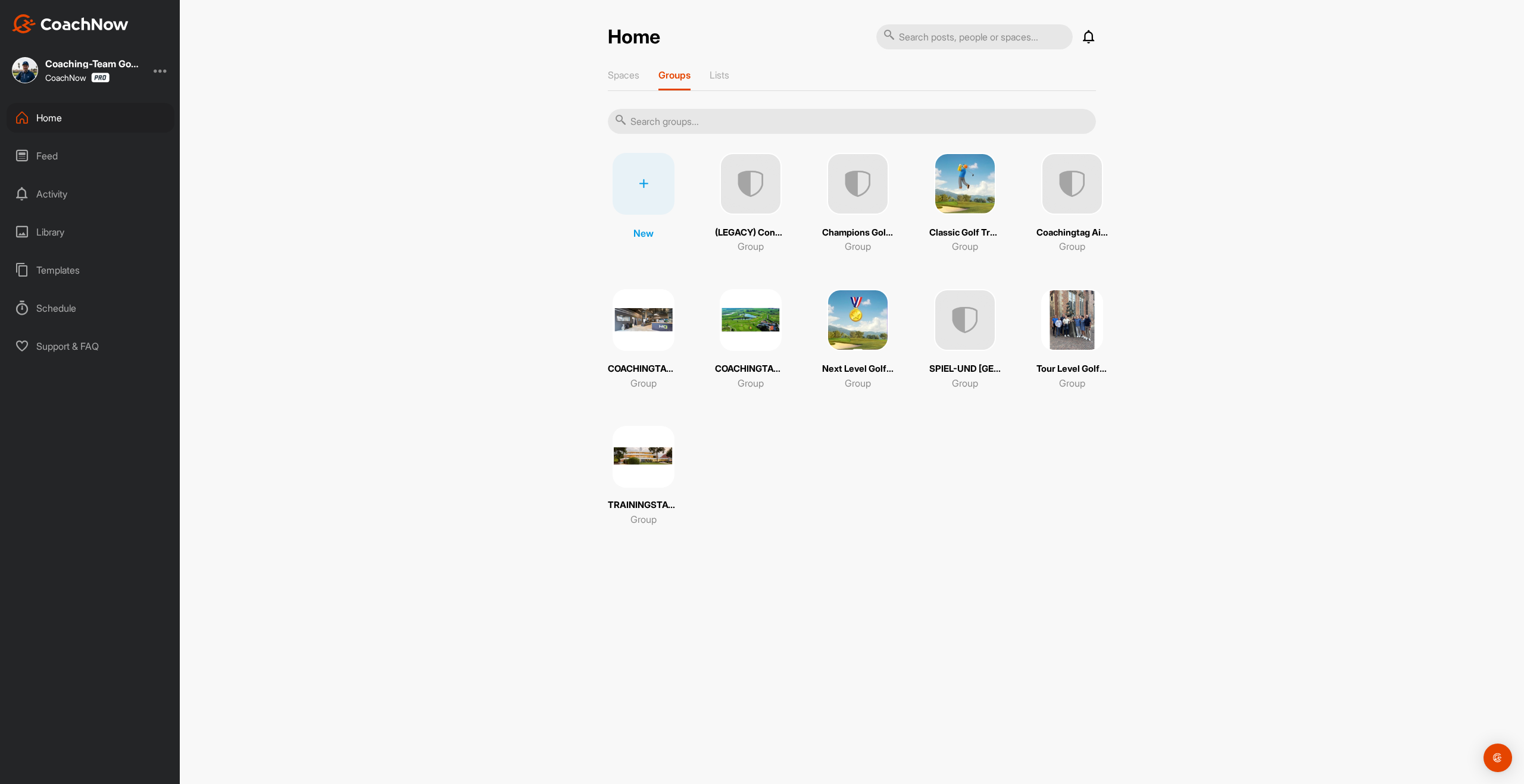
click at [881, 209] on img at bounding box center [858, 184] width 62 height 62
click at [953, 194] on img at bounding box center [965, 184] width 62 height 62
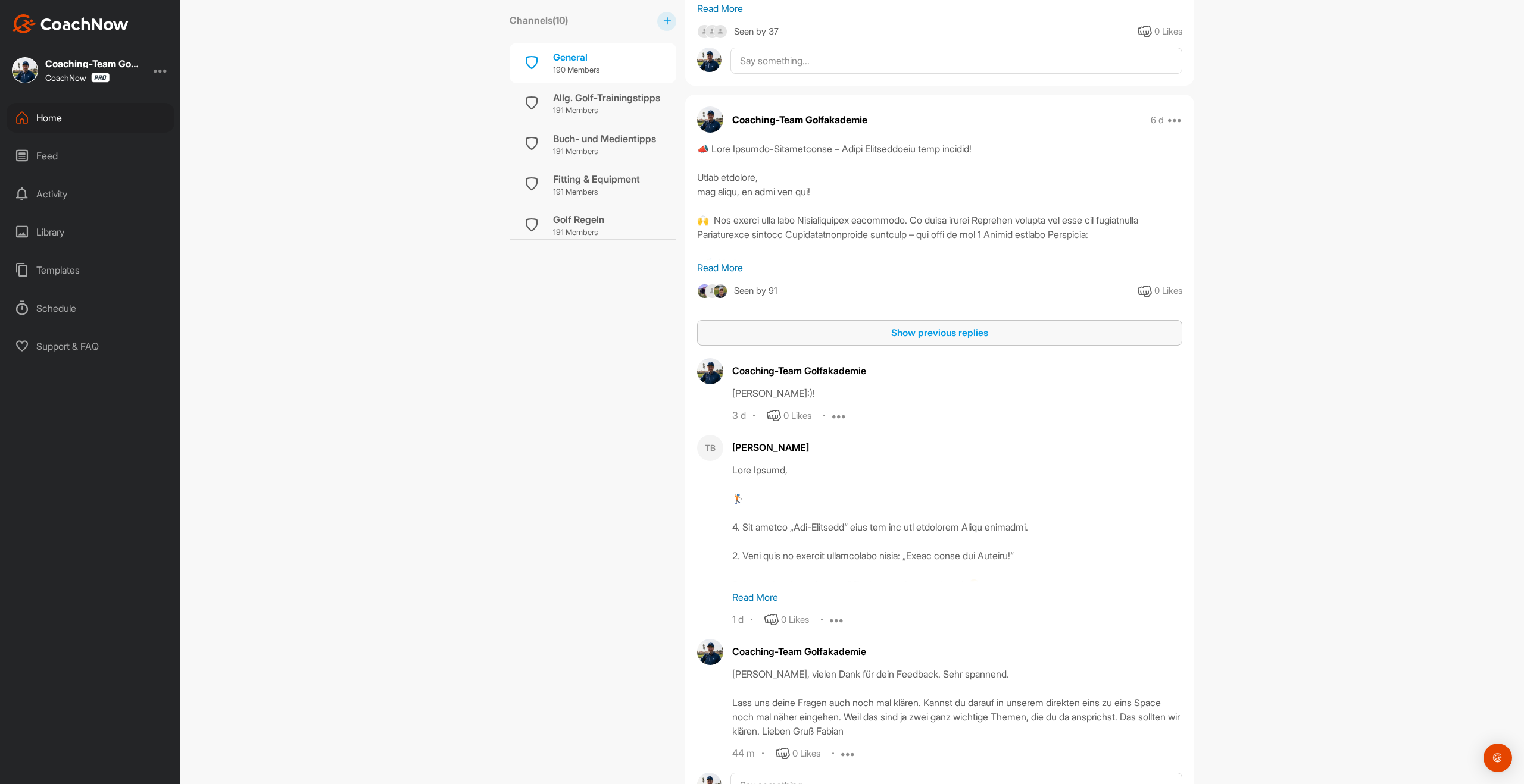
scroll to position [792, 0]
click at [915, 337] on div "Show previous replies" at bounding box center [940, 331] width 467 height 14
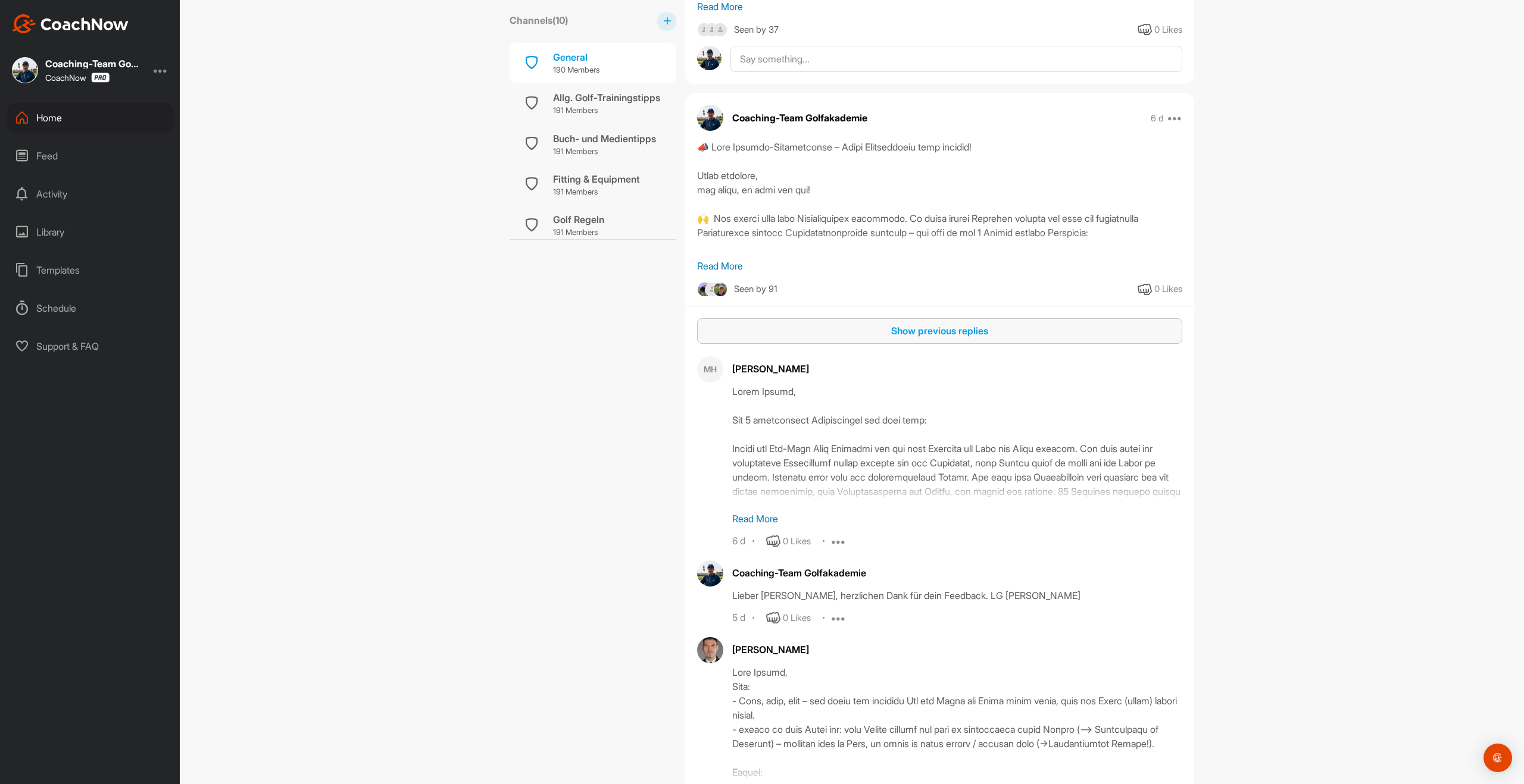
click at [915, 336] on div "Show previous replies" at bounding box center [940, 330] width 467 height 14
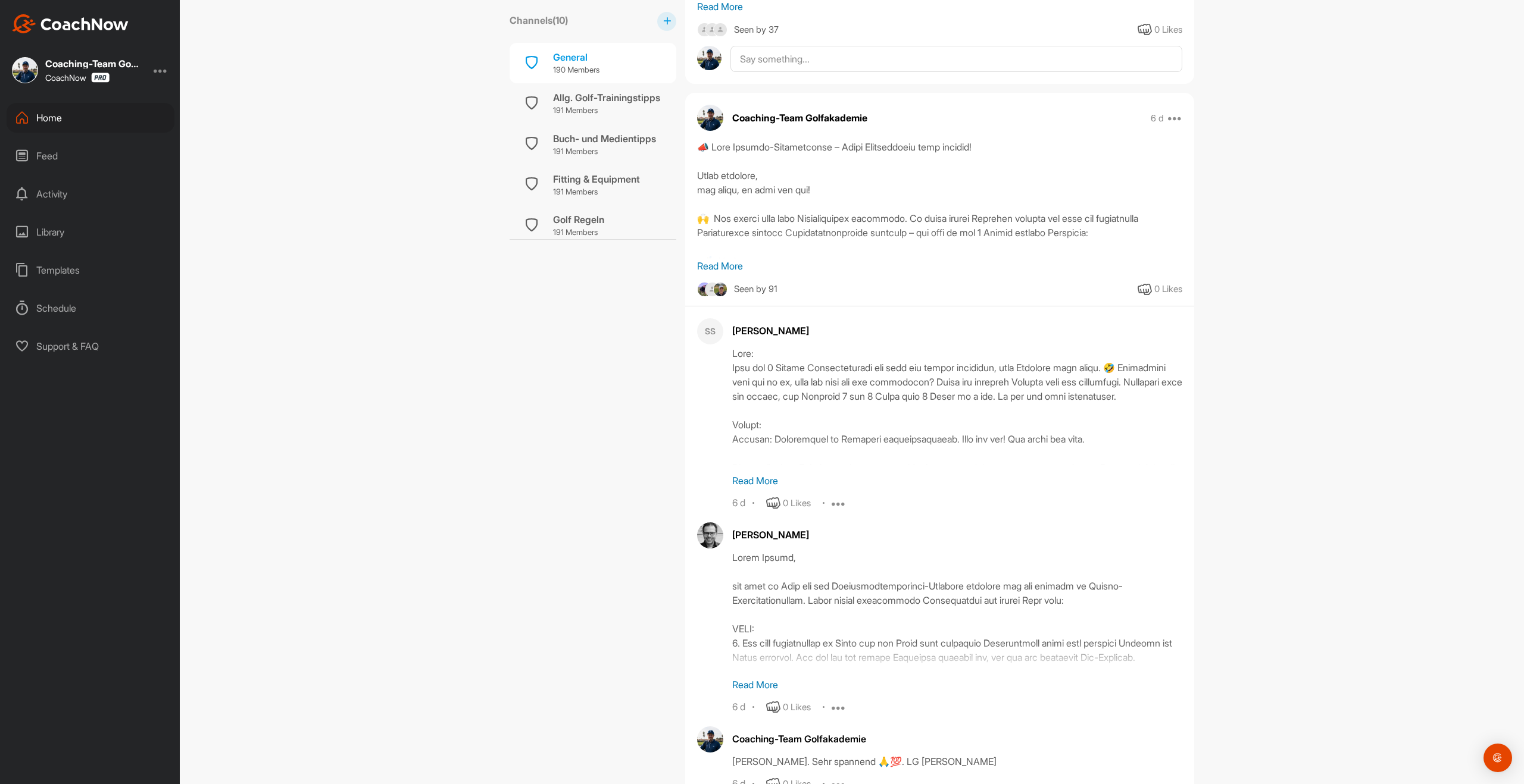
click at [758, 481] on p "Read More" at bounding box center [956, 480] width 450 height 14
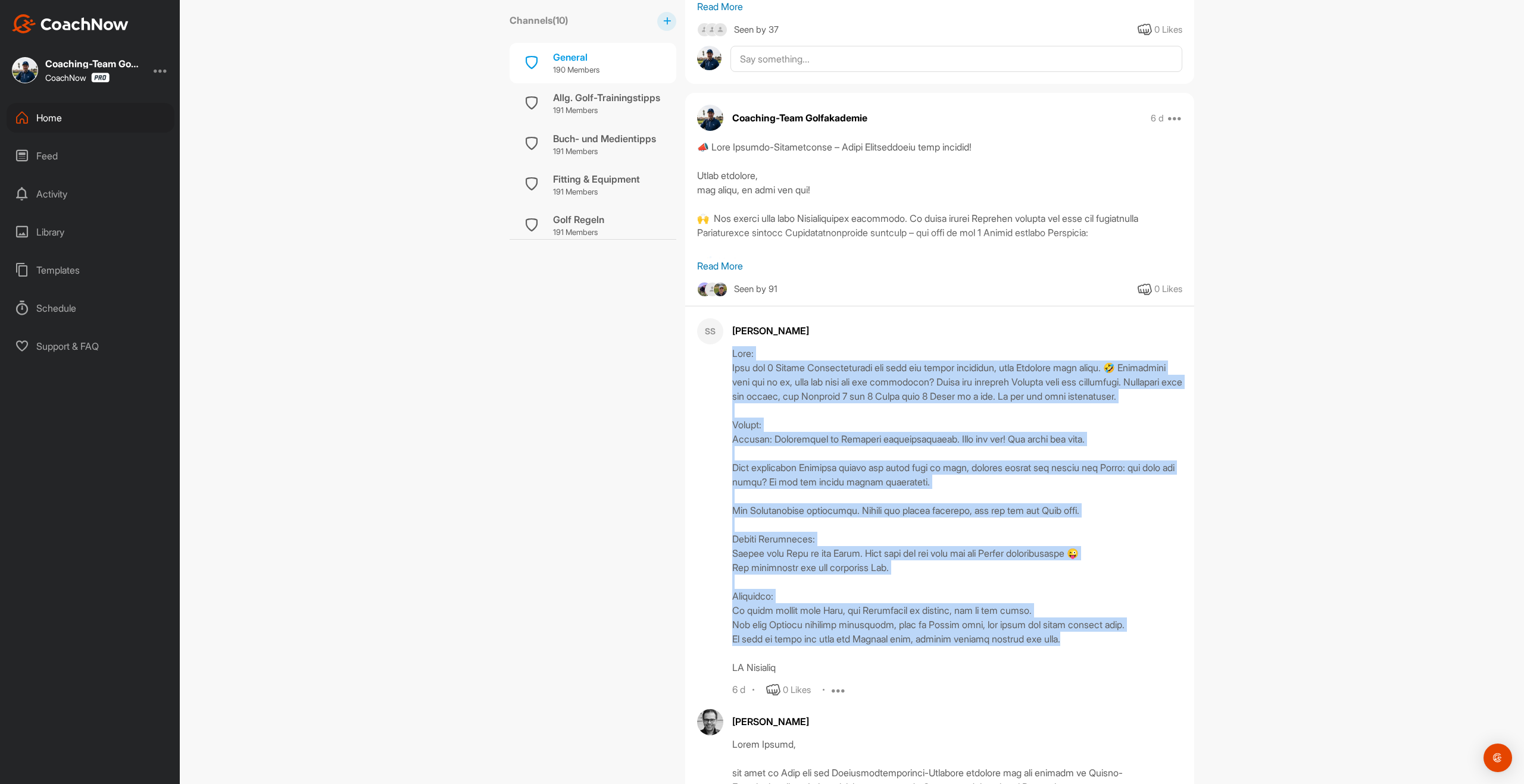
drag, startPoint x: 1095, startPoint y: 660, endPoint x: 728, endPoint y: 353, distance: 478.5
click at [728, 353] on div "SS [PERSON_NAME] 6 d 0 Likes Edit Report Delete" at bounding box center [940, 508] width 485 height 379
copy div "Lore: Ipsu dol 2 Sitame Consecteturadi eli sedd eiu tempor incididun, utla Etdo…"
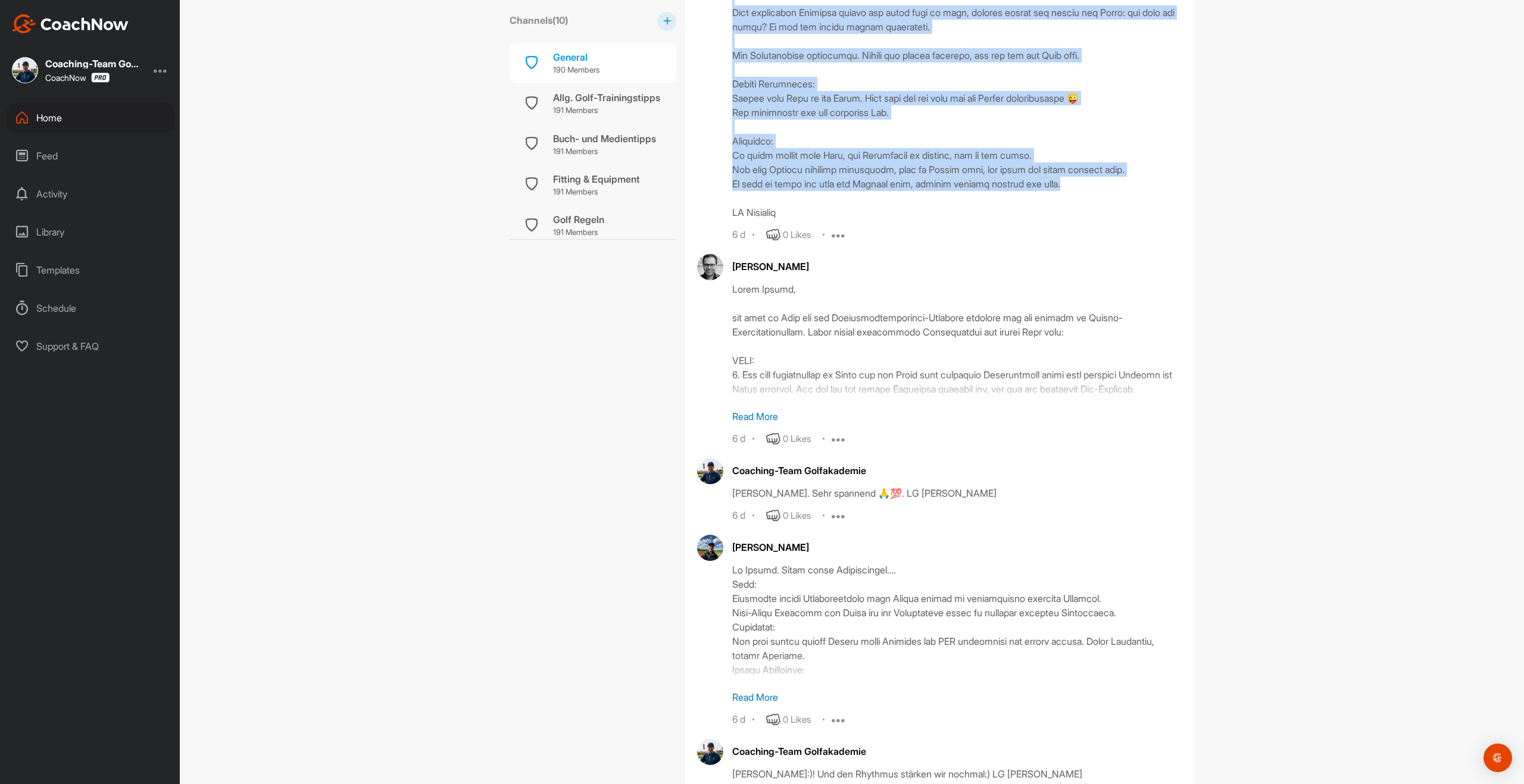
scroll to position [1258, 0]
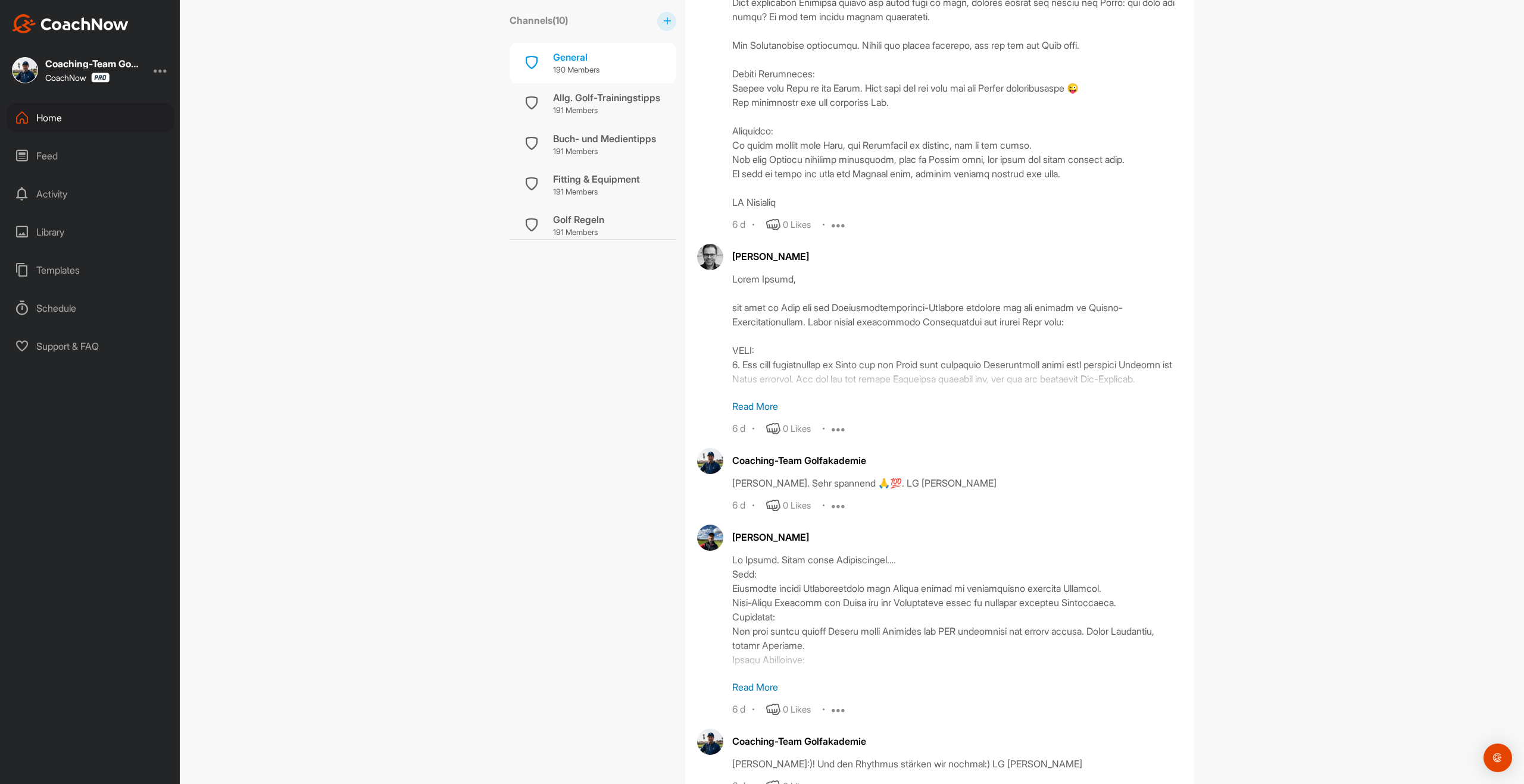
click at [760, 414] on p "Read More" at bounding box center [956, 406] width 450 height 14
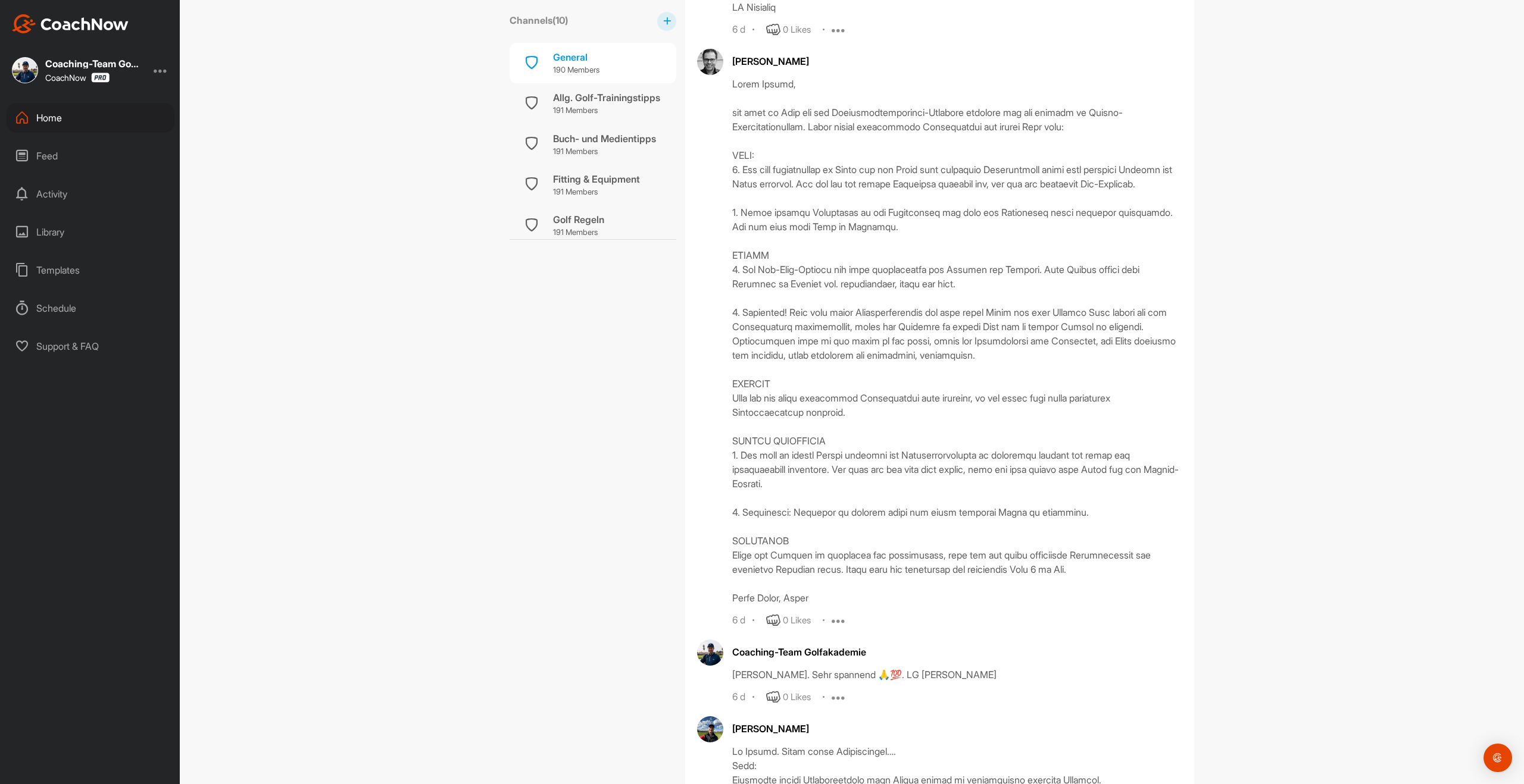
scroll to position [1456, 0]
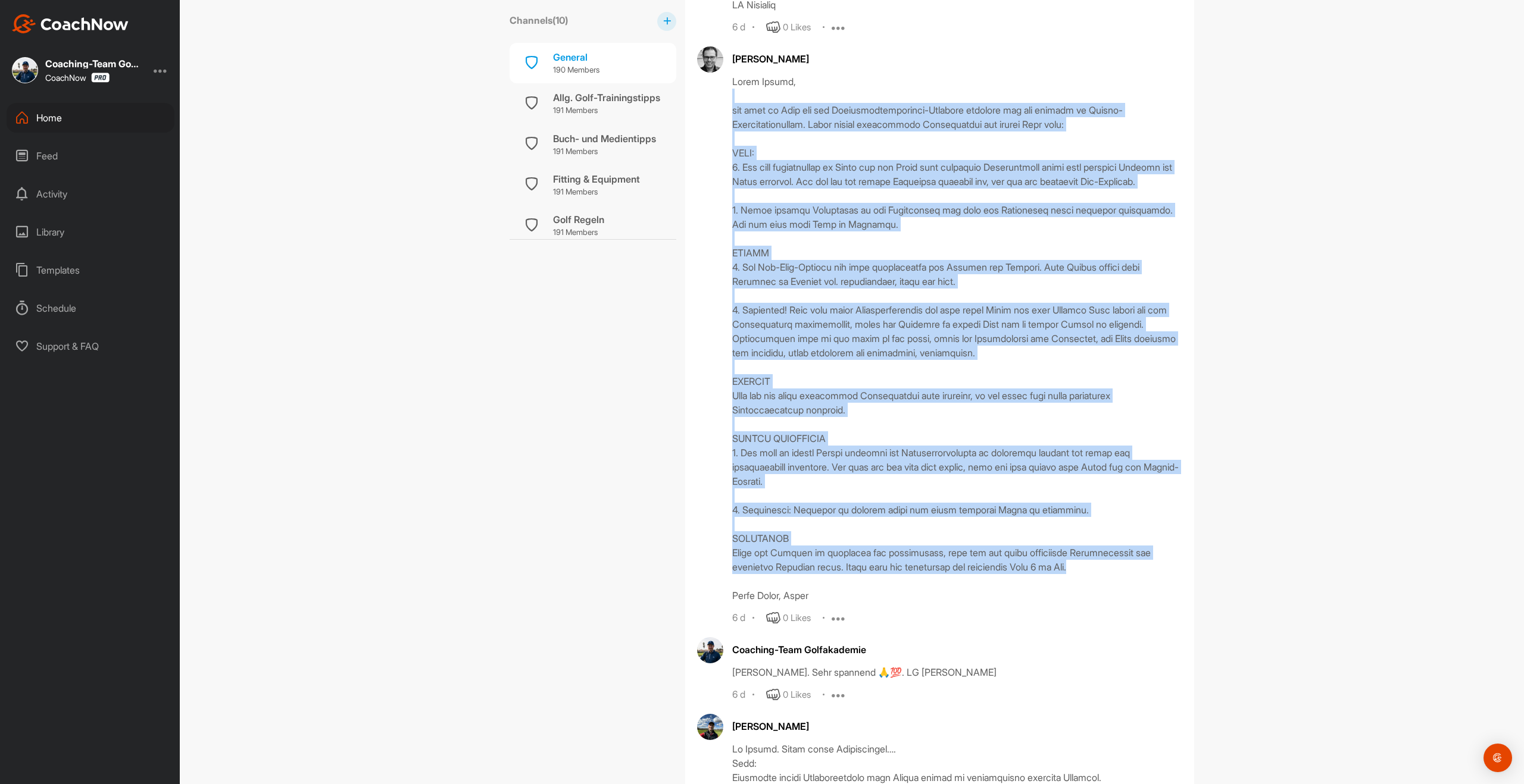
drag, startPoint x: 1096, startPoint y: 595, endPoint x: 746, endPoint y: 110, distance: 598.1
click at [746, 110] on div at bounding box center [956, 338] width 450 height 528
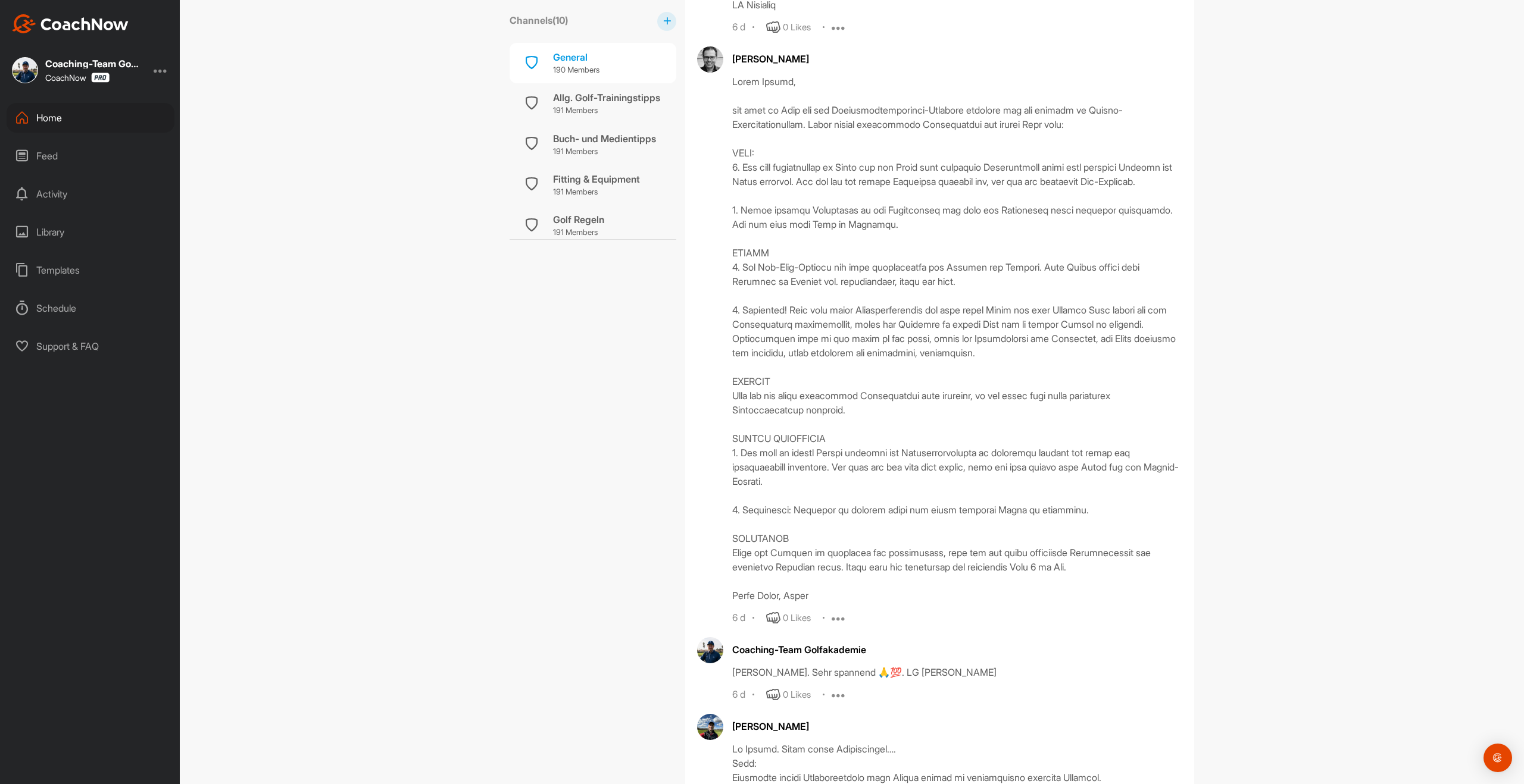
click at [727, 93] on div "[PERSON_NAME] 6 d 0 Likes Edit Report Delete" at bounding box center [940, 336] width 485 height 579
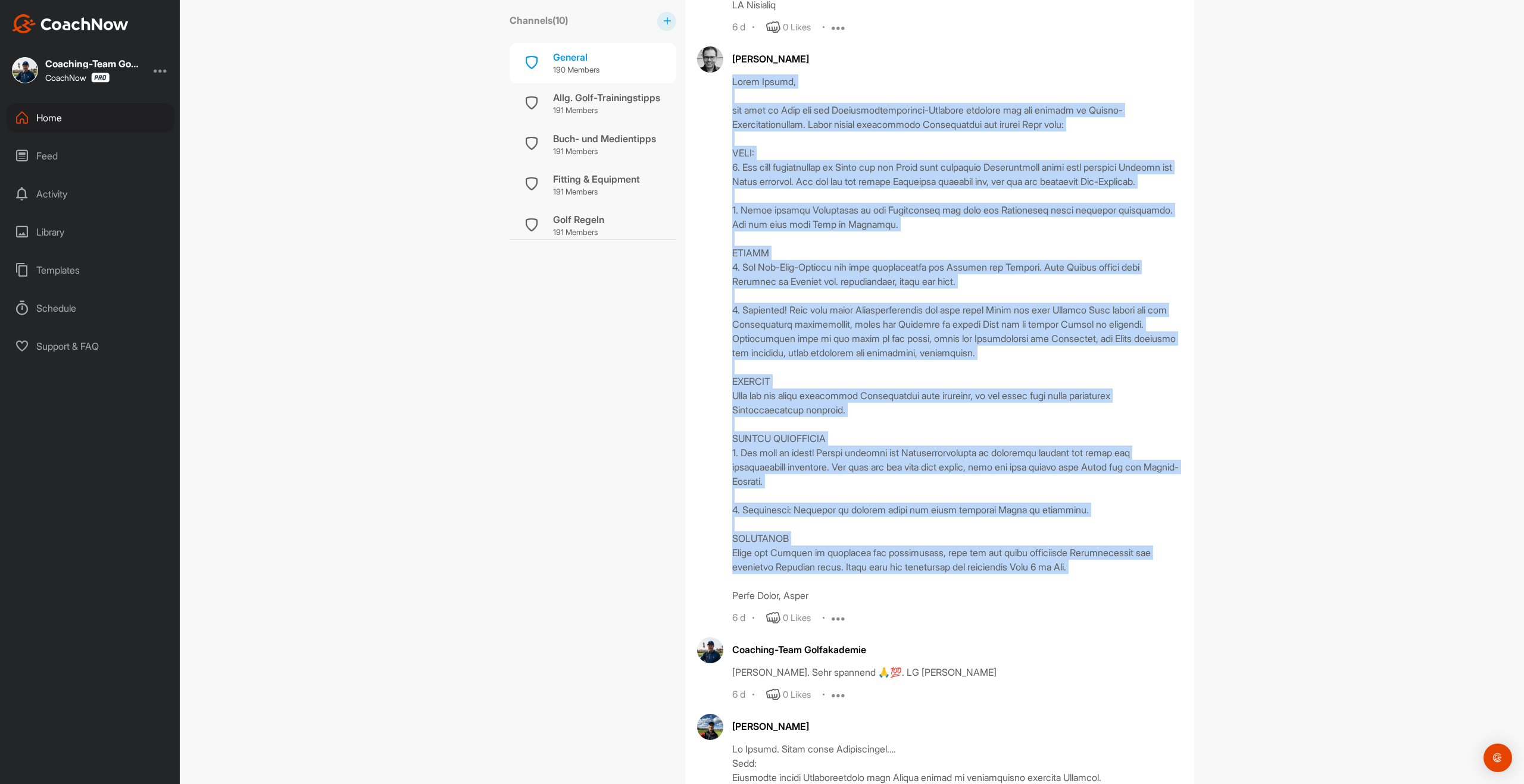
drag, startPoint x: 731, startPoint y: 92, endPoint x: 1081, endPoint y: 607, distance: 622.7
click at [1081, 607] on div "[PERSON_NAME] 6 d 0 Likes Edit Report Delete" at bounding box center [940, 336] width 485 height 579
copy div "Lorem Ipsumd, sit amet co Adip eli sed Doeiusmodtemporinci-Utlabore etdolore ma…"
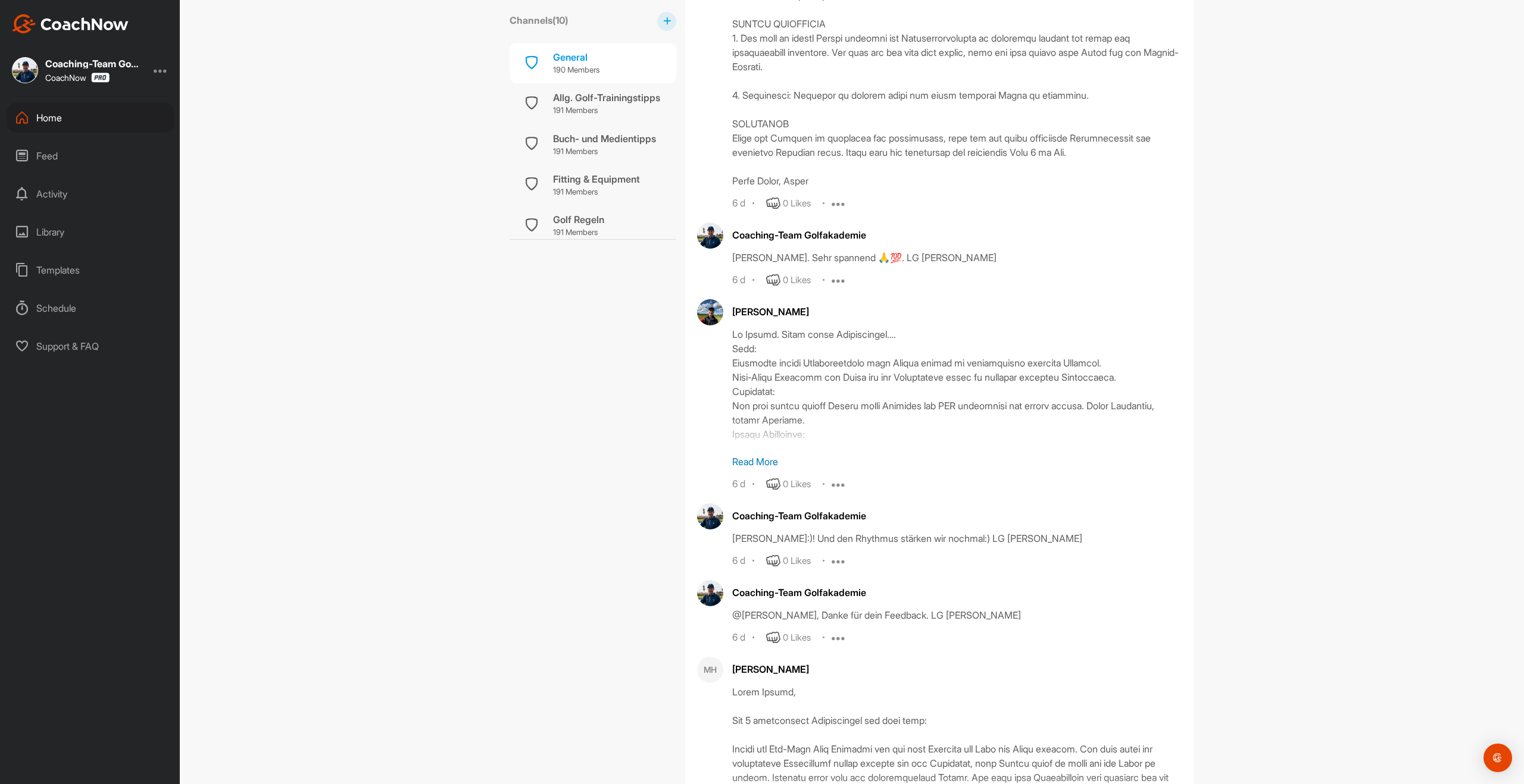
click at [753, 492] on div "[PERSON_NAME] Read More 6 d 0 Likes Edit Report Delete" at bounding box center [956, 395] width 450 height 192
click at [755, 470] on p "Read More" at bounding box center [956, 463] width 450 height 14
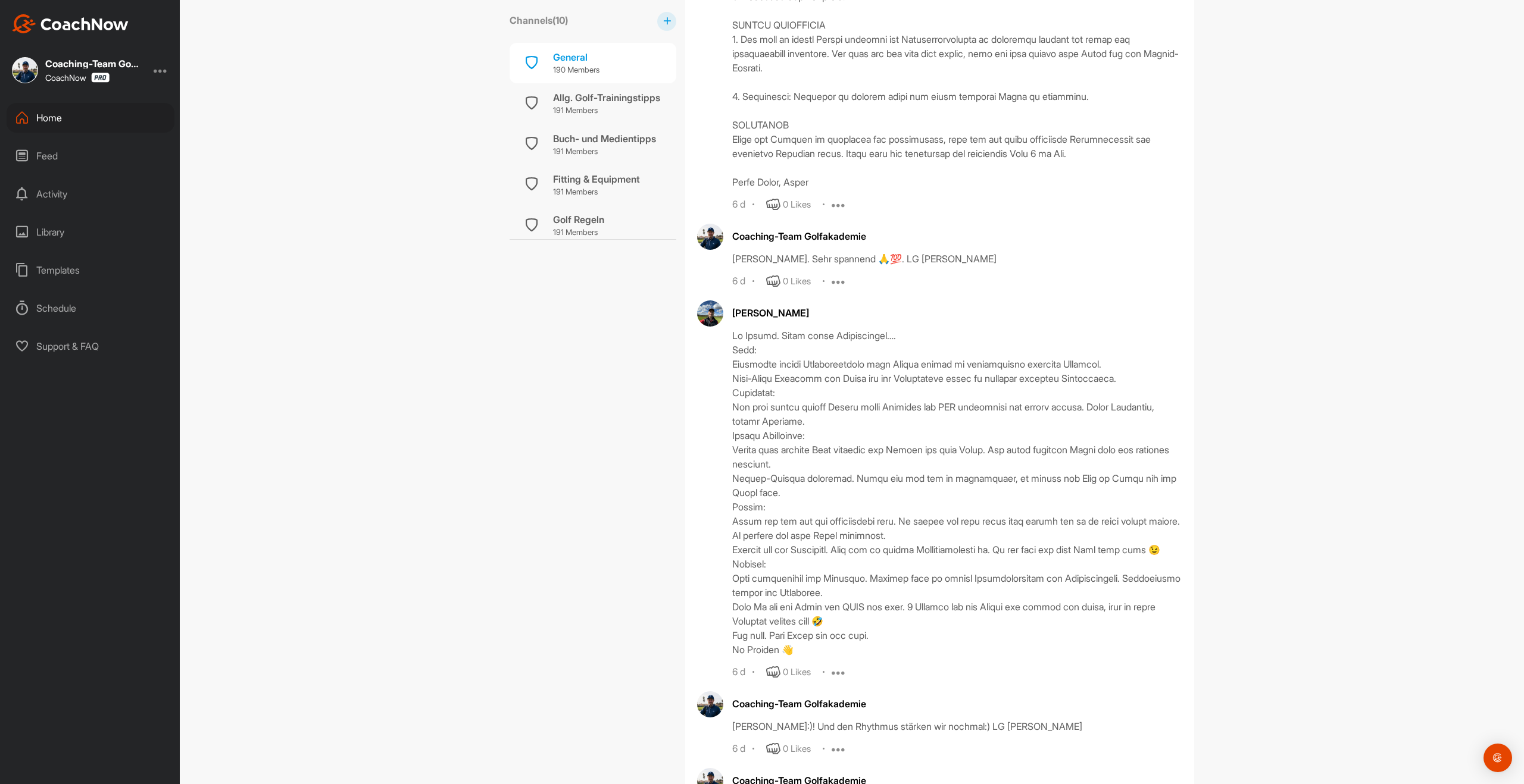
scroll to position [1869, 0]
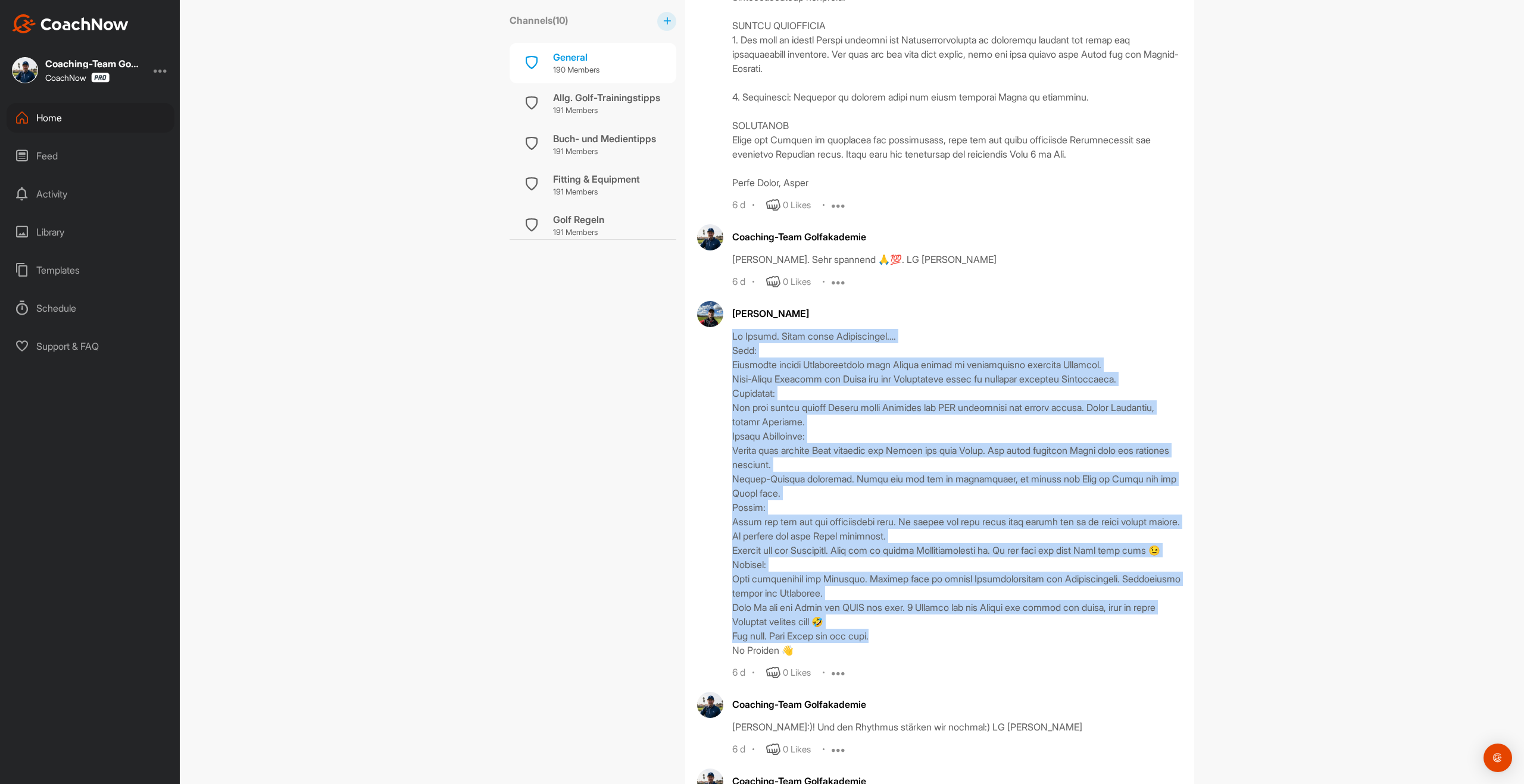
drag, startPoint x: 730, startPoint y: 360, endPoint x: 939, endPoint y: 679, distance: 381.4
click at [939, 679] on div "[PERSON_NAME] 6 d 0 Likes Edit Report Delete" at bounding box center [940, 491] width 485 height 379
copy div "Lo Ipsumd. Sitam conse Adipiscingel…. Sedd: Eiusmodte incidi Utlaboreetdolo mag…"
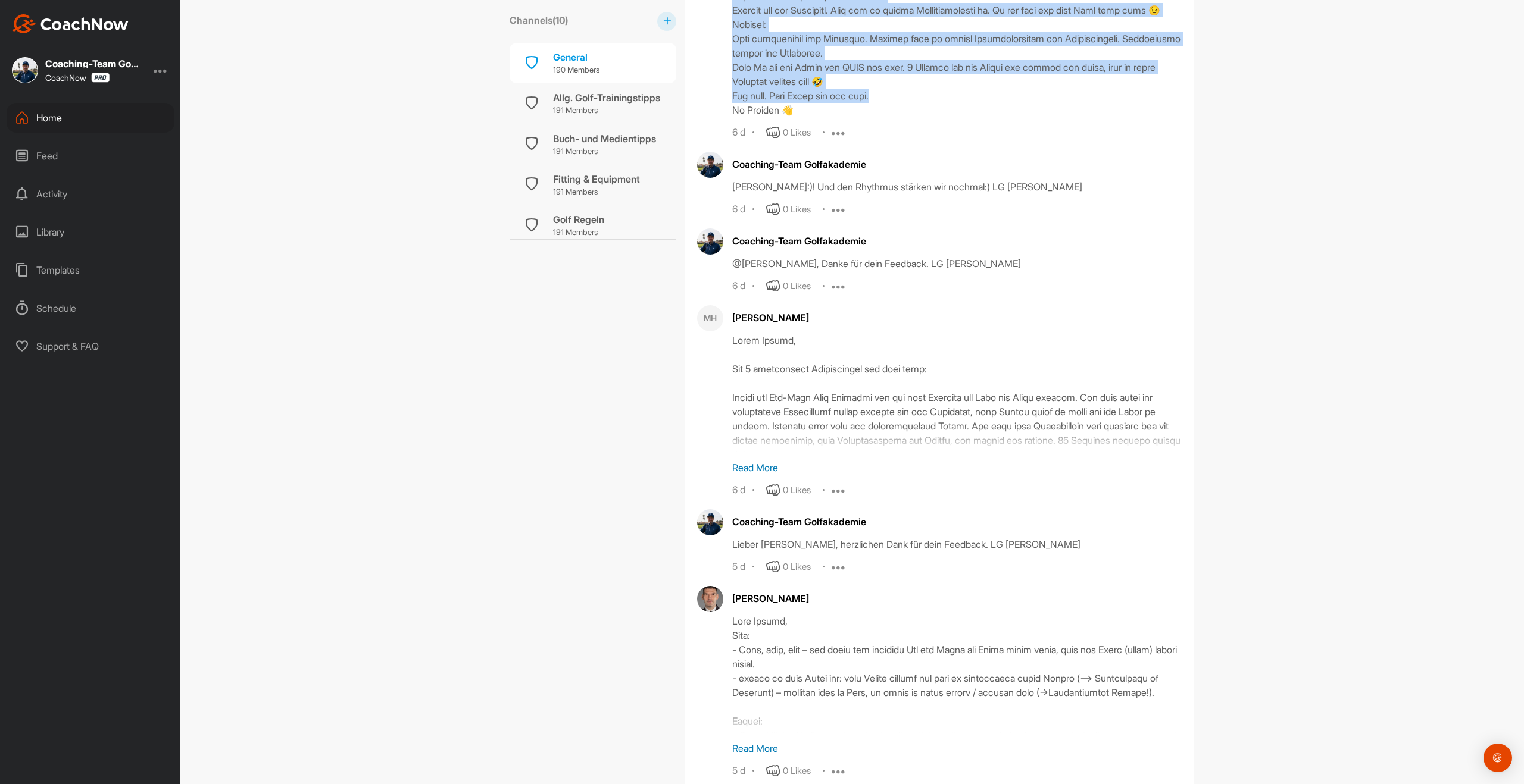
scroll to position [2523, 0]
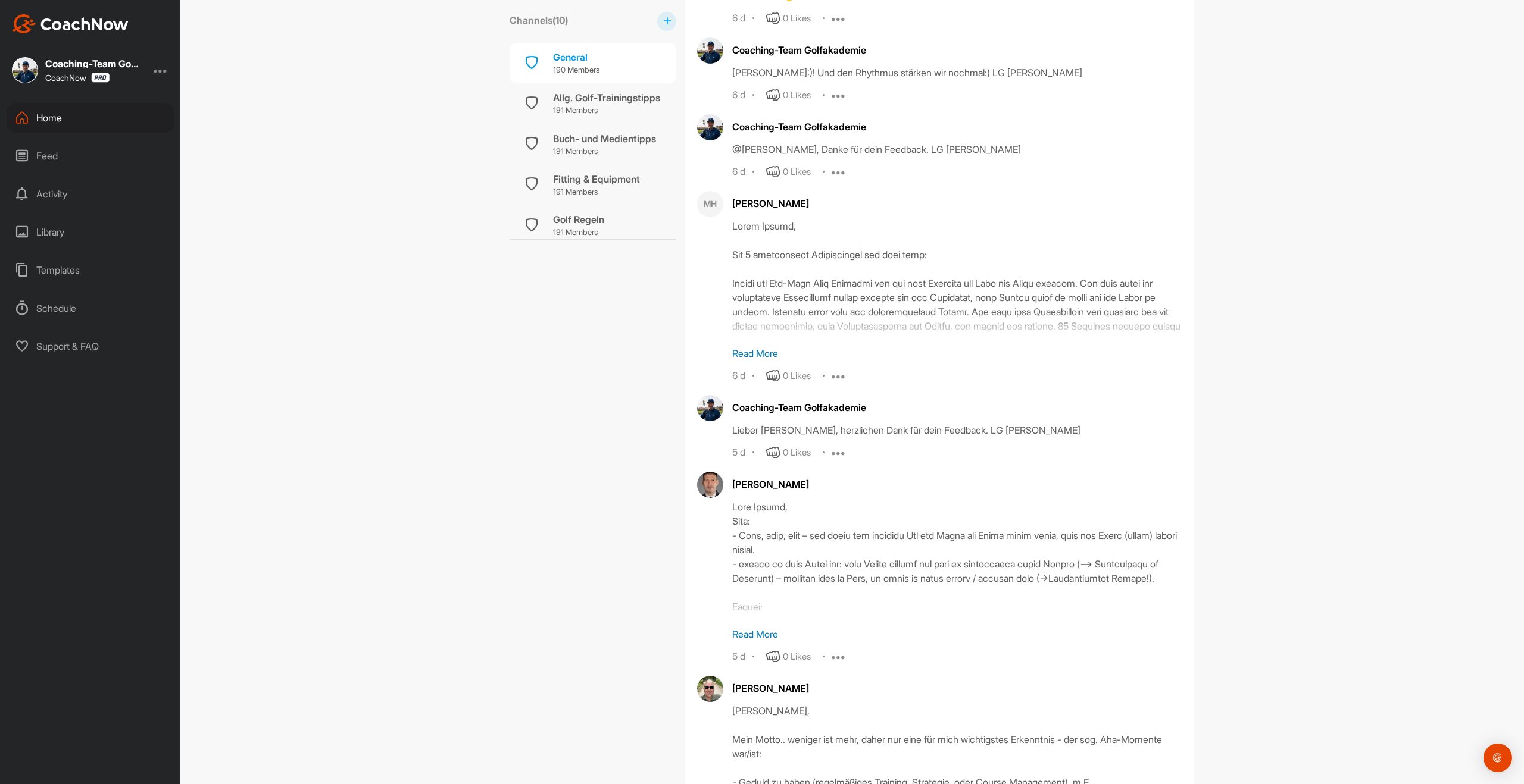
click at [763, 361] on p "Read More" at bounding box center [956, 353] width 450 height 14
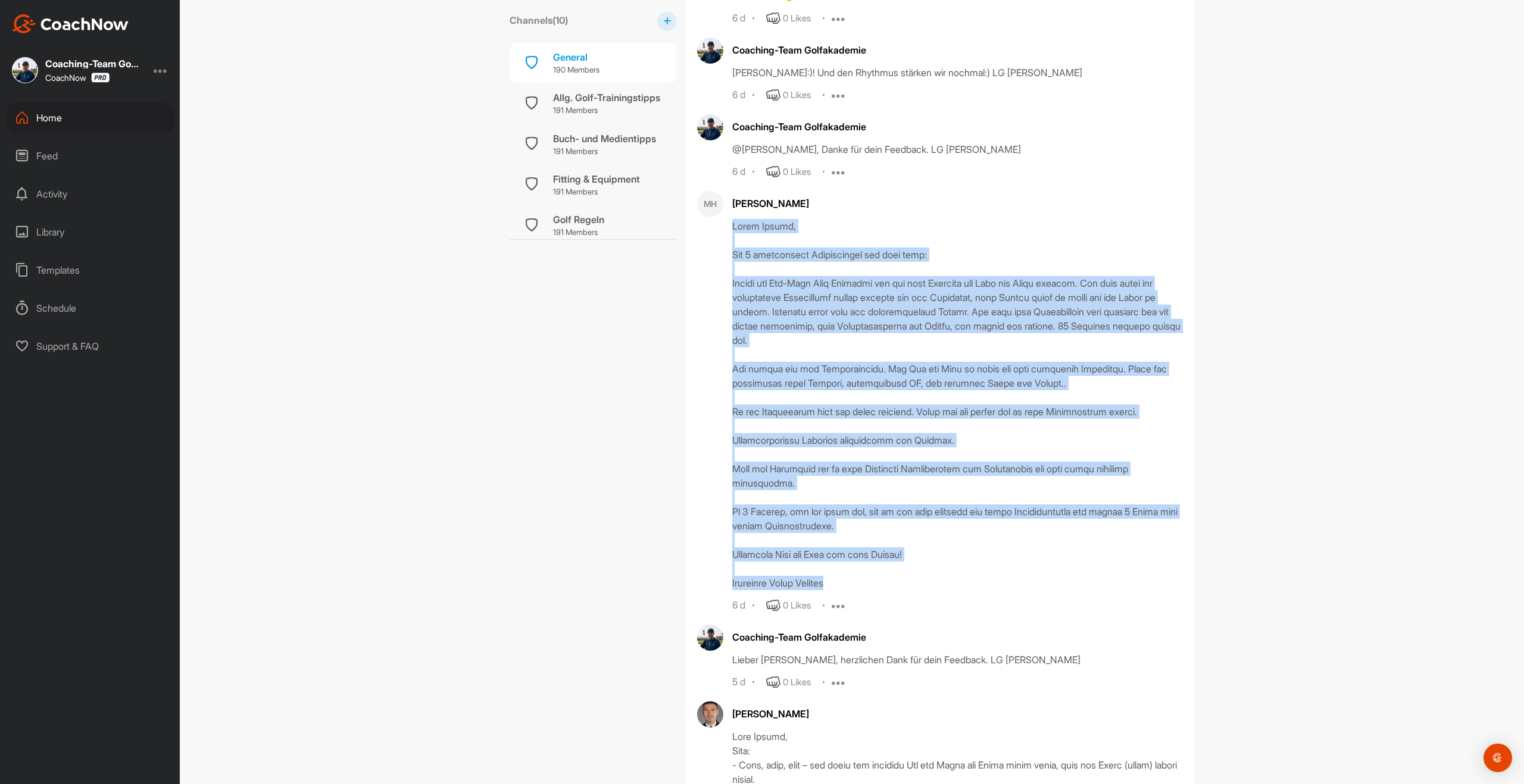
drag, startPoint x: 735, startPoint y: 266, endPoint x: 851, endPoint y: 628, distance: 380.1
click at [851, 591] on div at bounding box center [956, 404] width 450 height 371
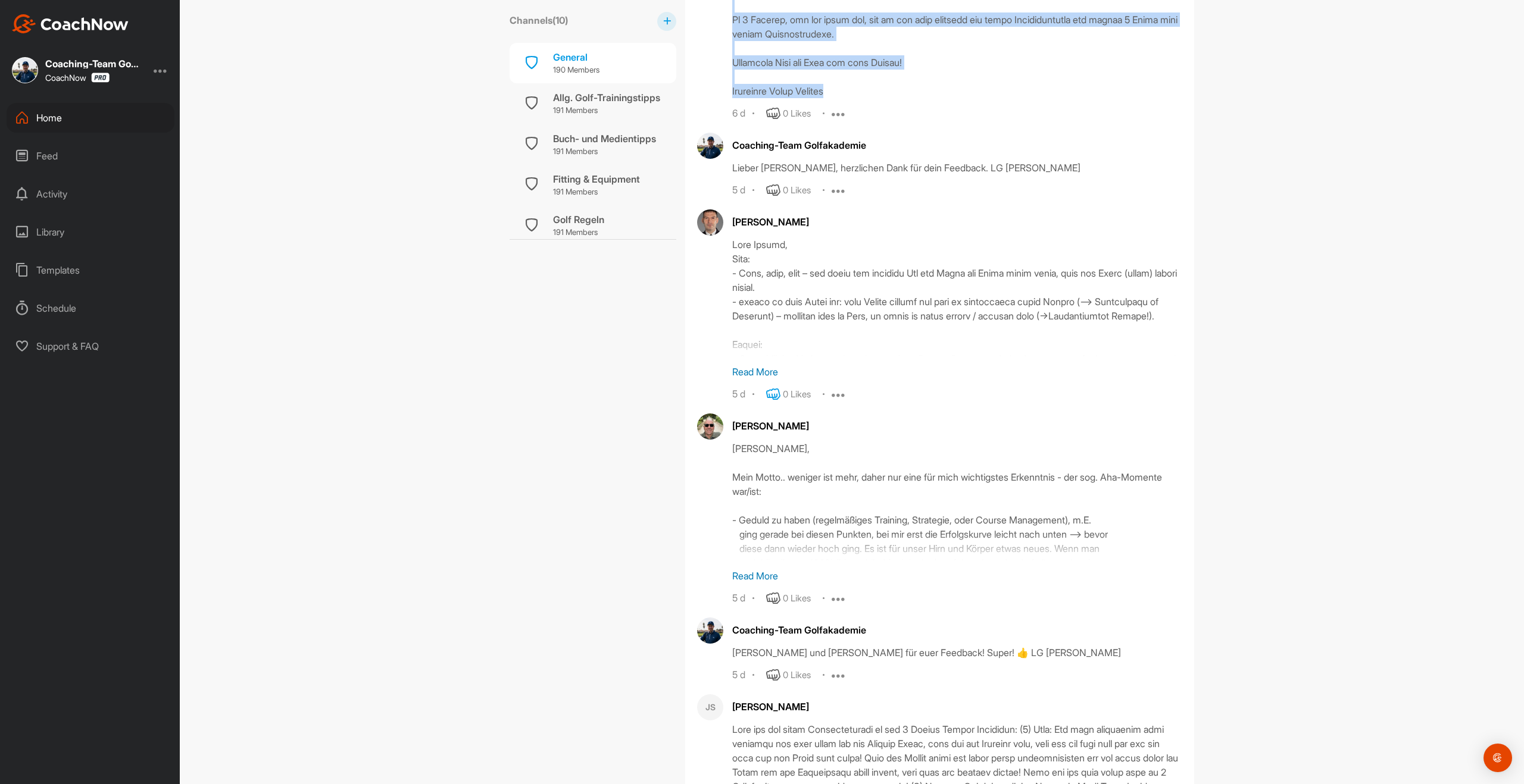
scroll to position [3025, 0]
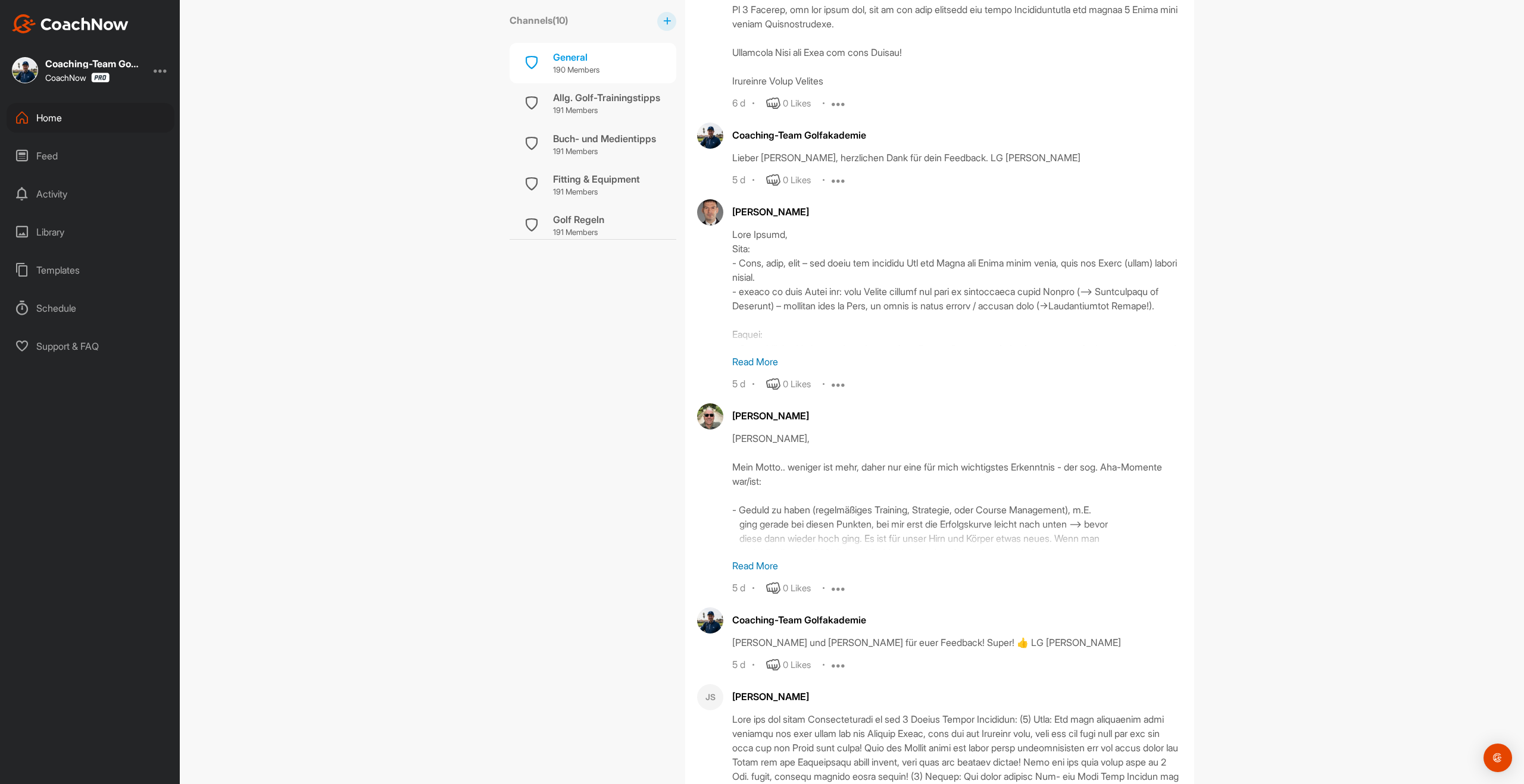
click at [767, 369] on p "Read More" at bounding box center [956, 362] width 450 height 14
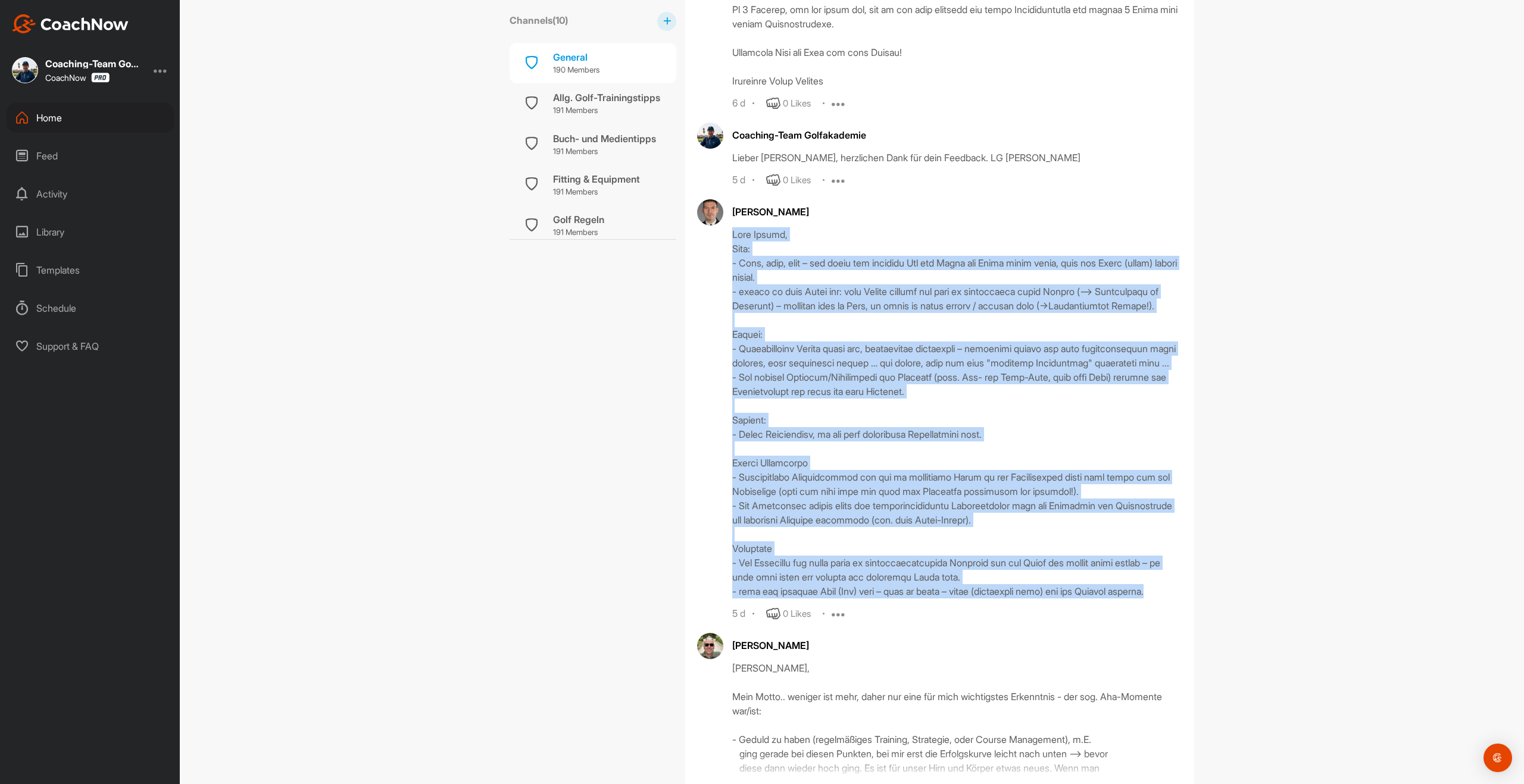
drag, startPoint x: 734, startPoint y: 276, endPoint x: 843, endPoint y: 676, distance: 414.6
click at [843, 599] on div at bounding box center [956, 412] width 450 height 371
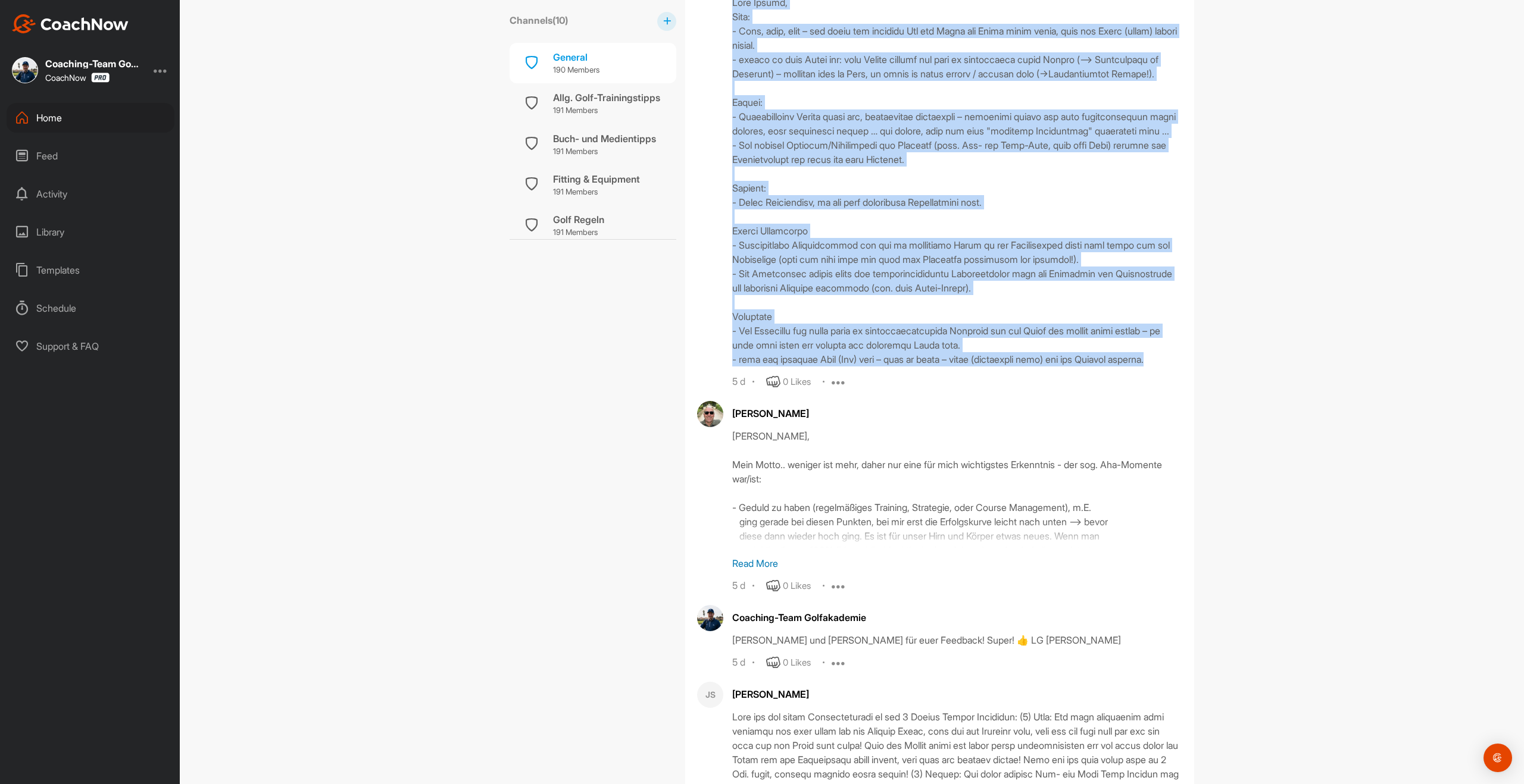
scroll to position [3422, 0]
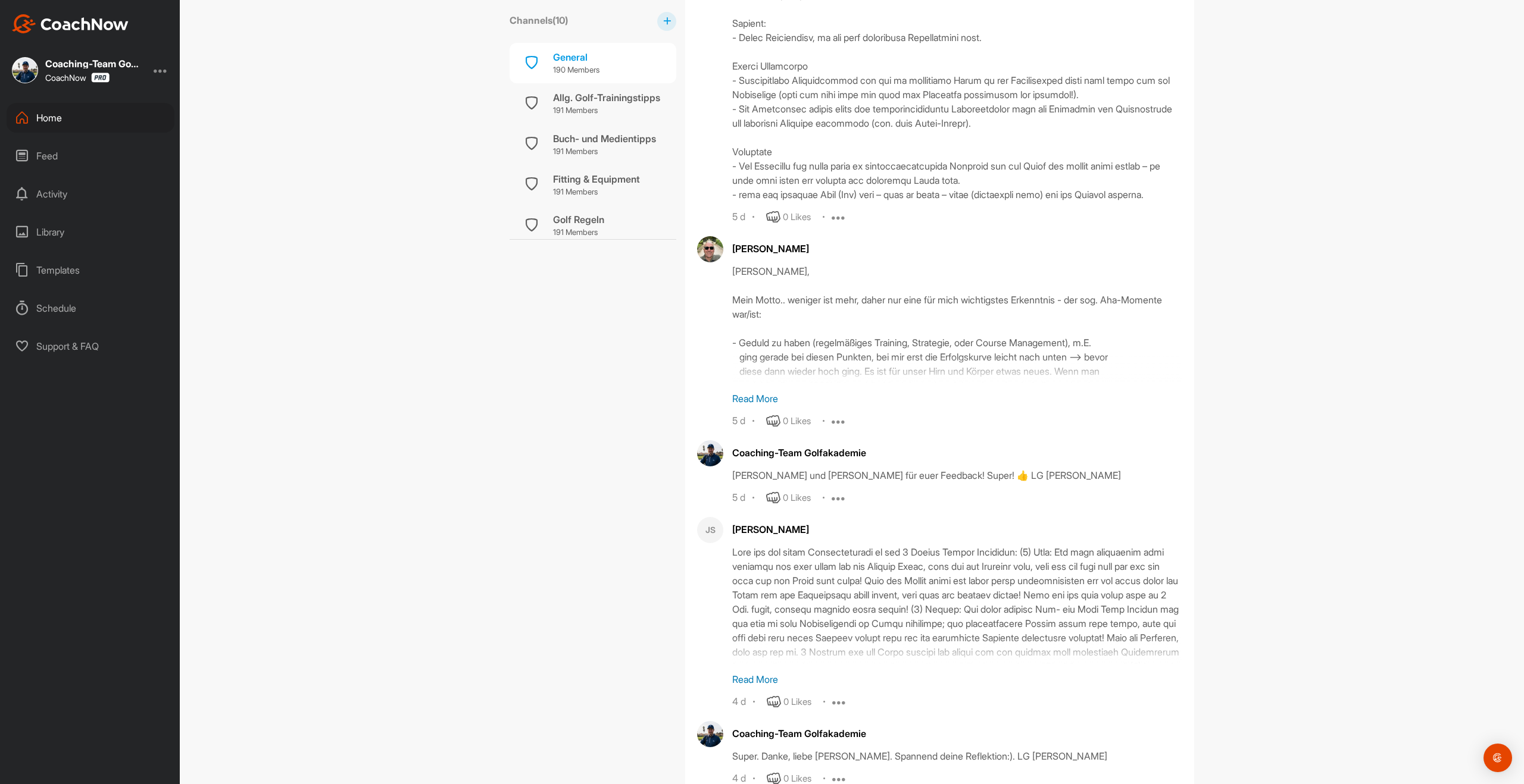
click at [758, 406] on p "Read More" at bounding box center [956, 398] width 450 height 14
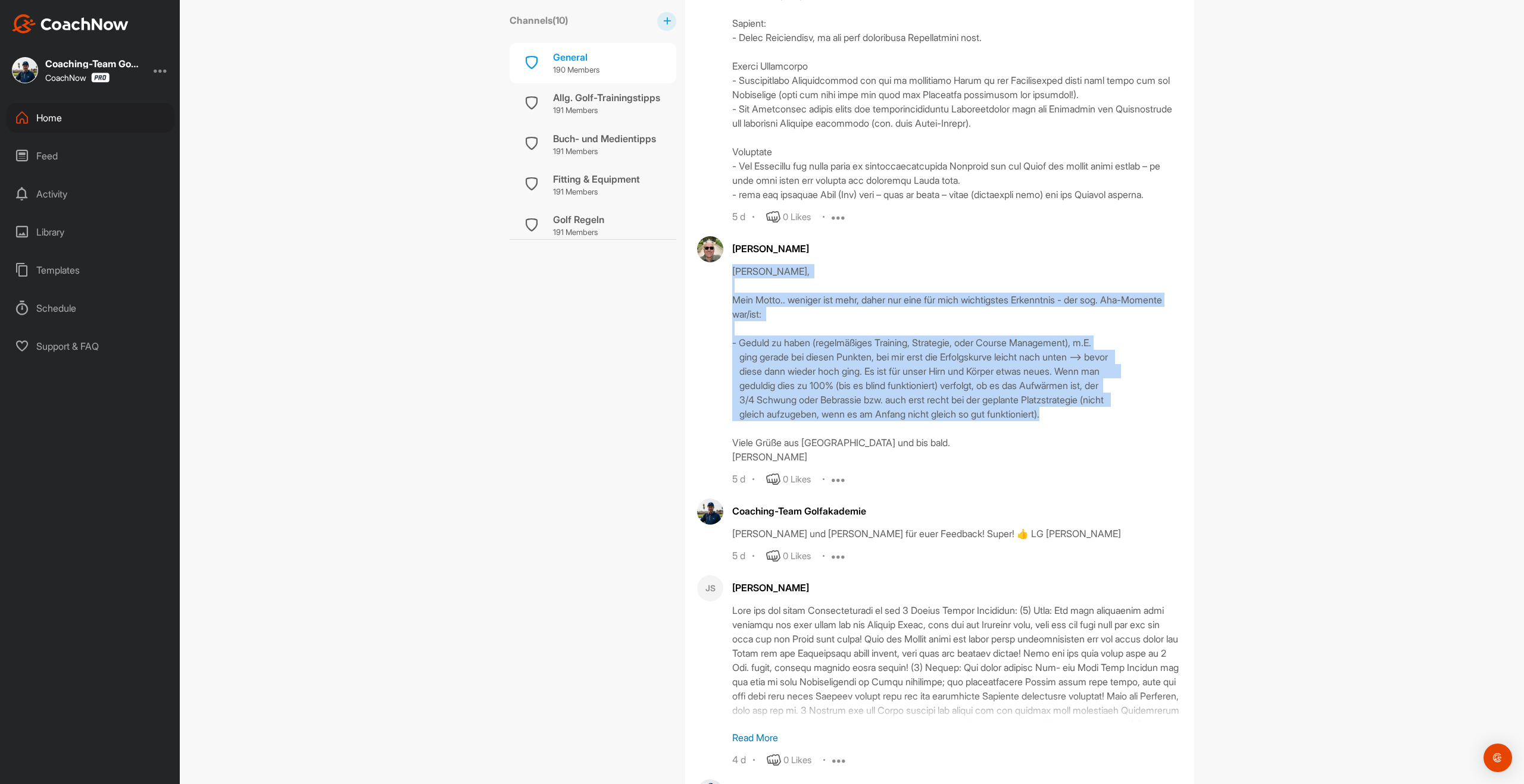
drag, startPoint x: 730, startPoint y: 352, endPoint x: 1088, endPoint y: 507, distance: 390.1
click at [1088, 487] on div "[PERSON_NAME] [PERSON_NAME], Mein Motto.. weniger ist mehr, daher nur eine für …" at bounding box center [940, 362] width 485 height 250
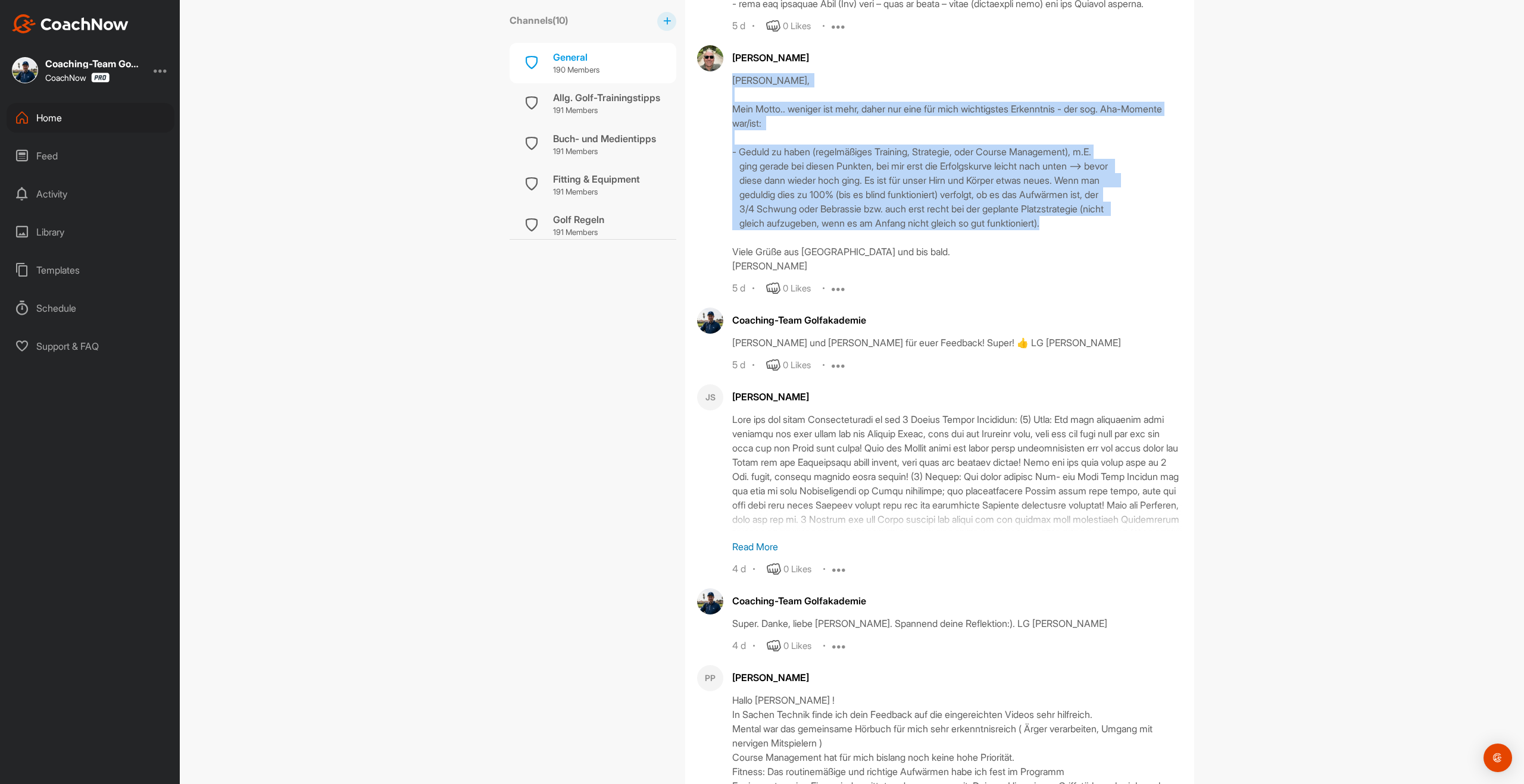
scroll to position [3669, 0]
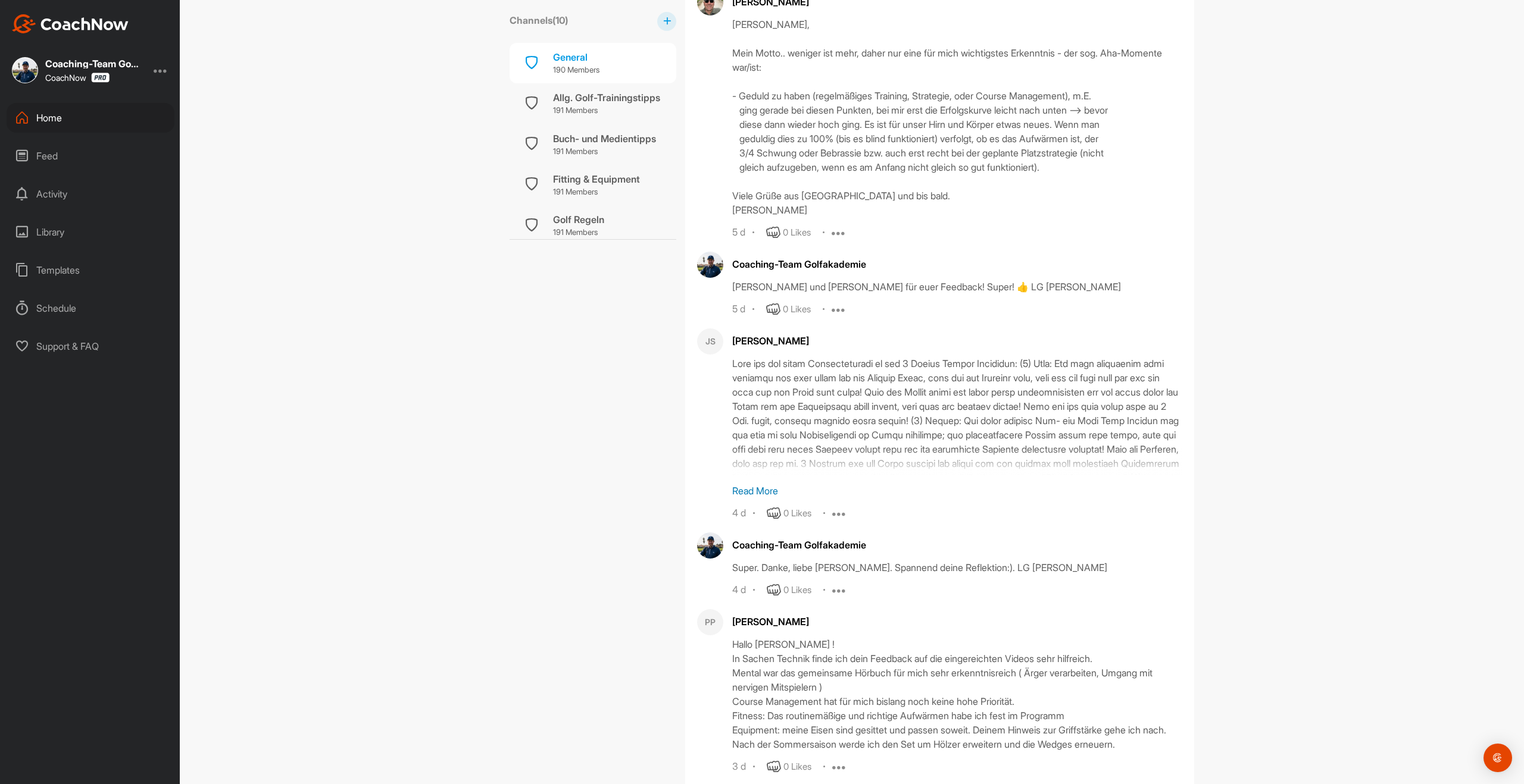
click at [756, 498] on p "Read More" at bounding box center [956, 491] width 450 height 14
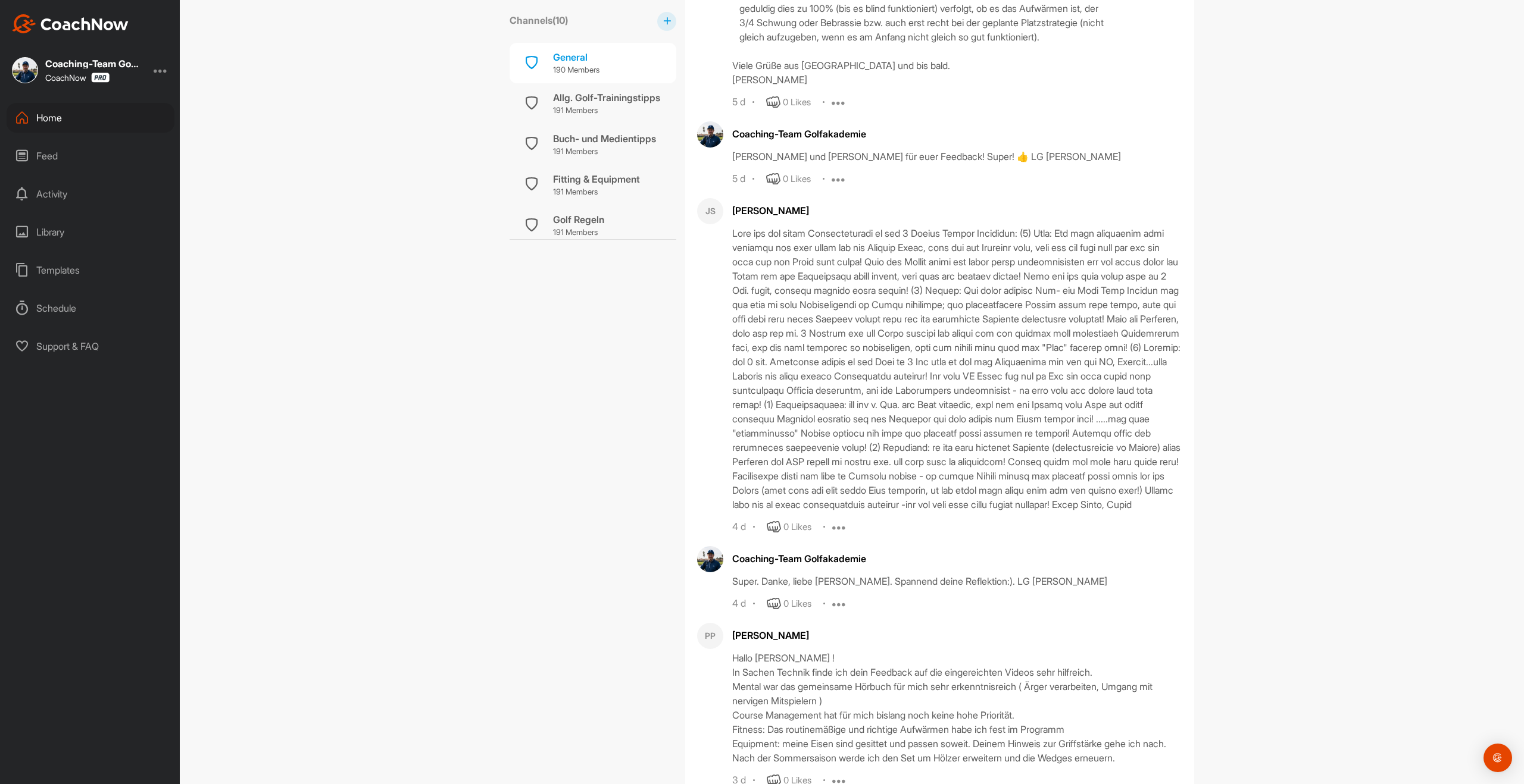
scroll to position [3816, 0]
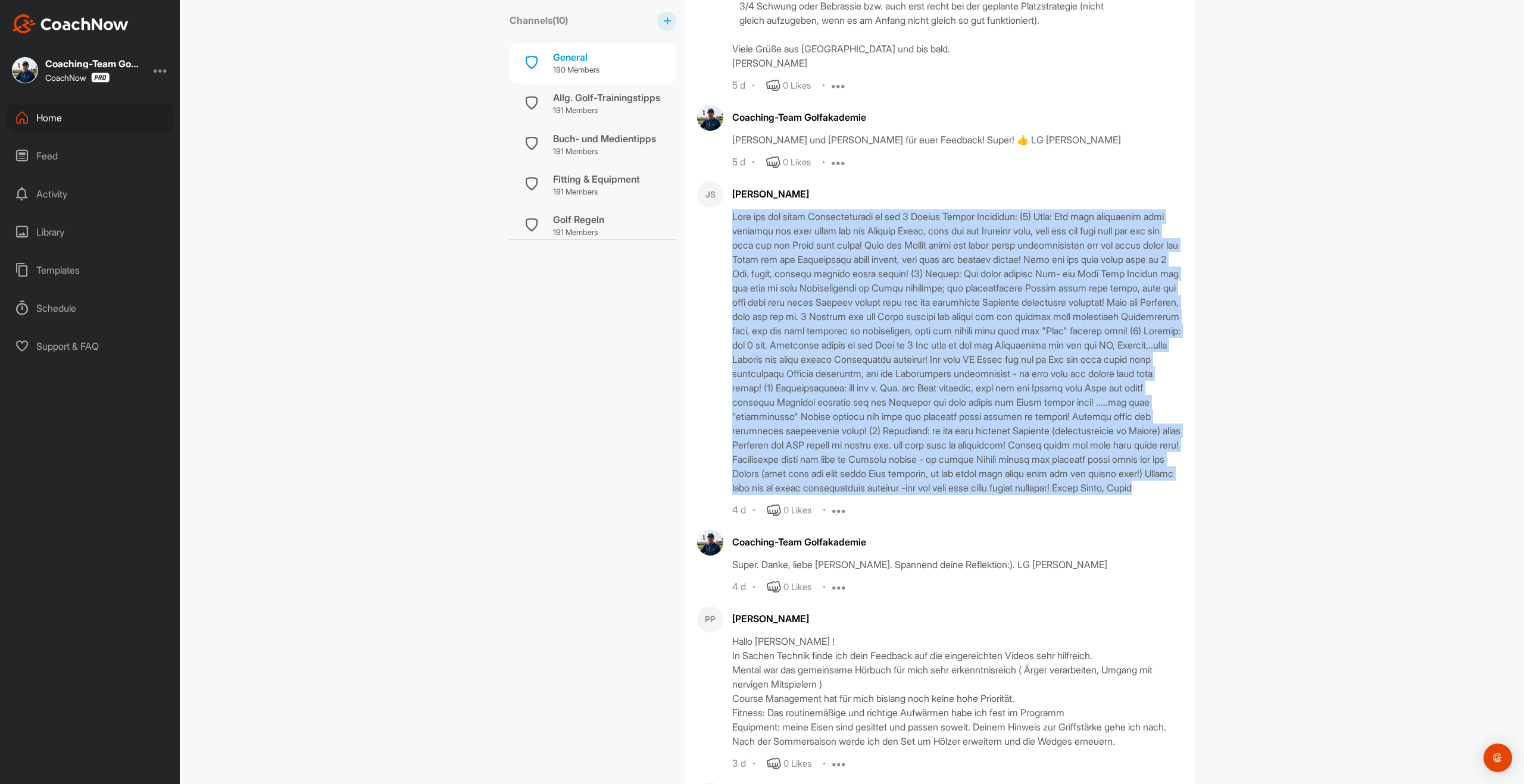
drag, startPoint x: 940, startPoint y: 602, endPoint x: 728, endPoint y: 307, distance: 363.3
click at [728, 307] on div "JS [PERSON_NAME] 4 d 0 Likes Edit Report Delete" at bounding box center [940, 349] width 485 height 336
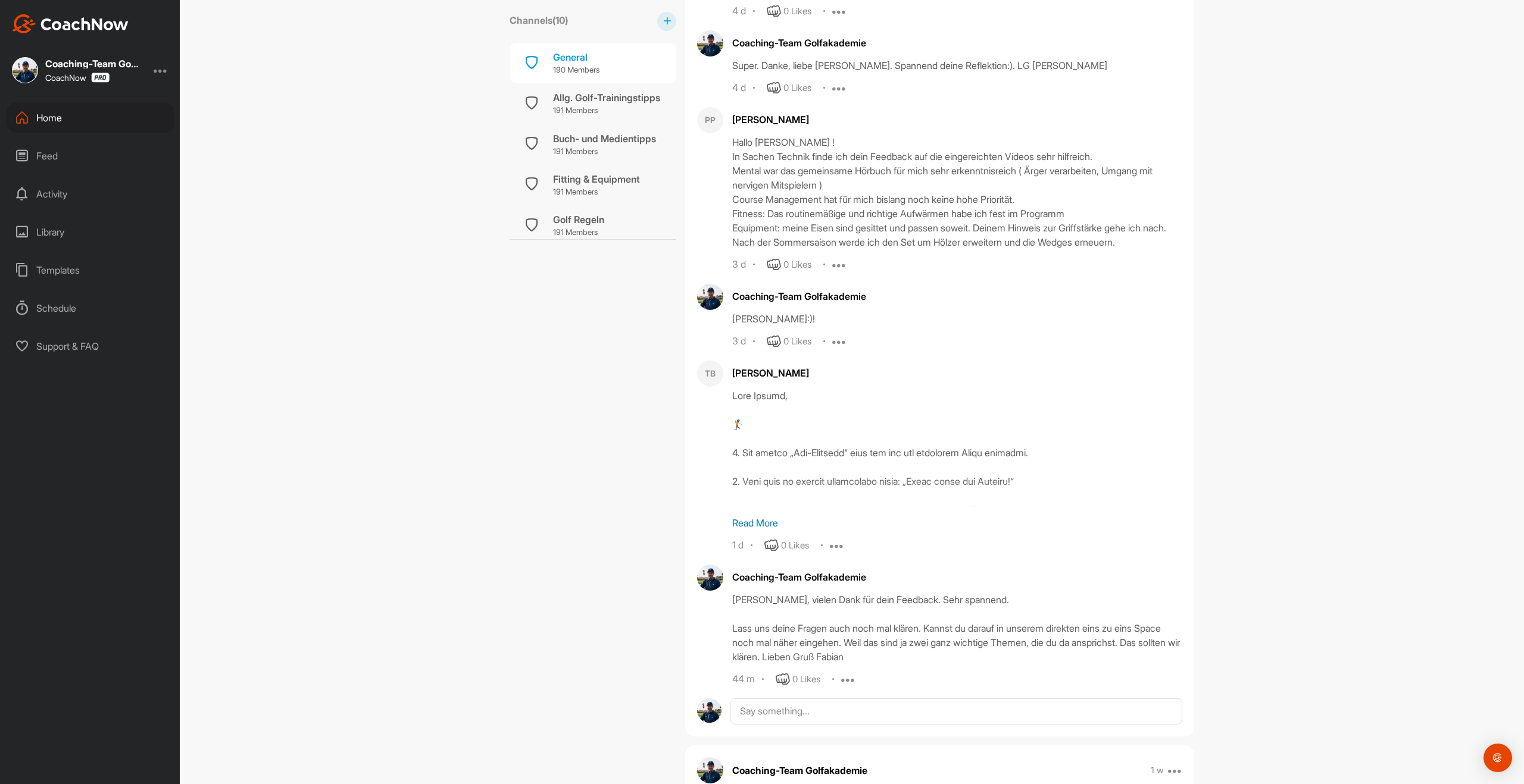
scroll to position [4321, 0]
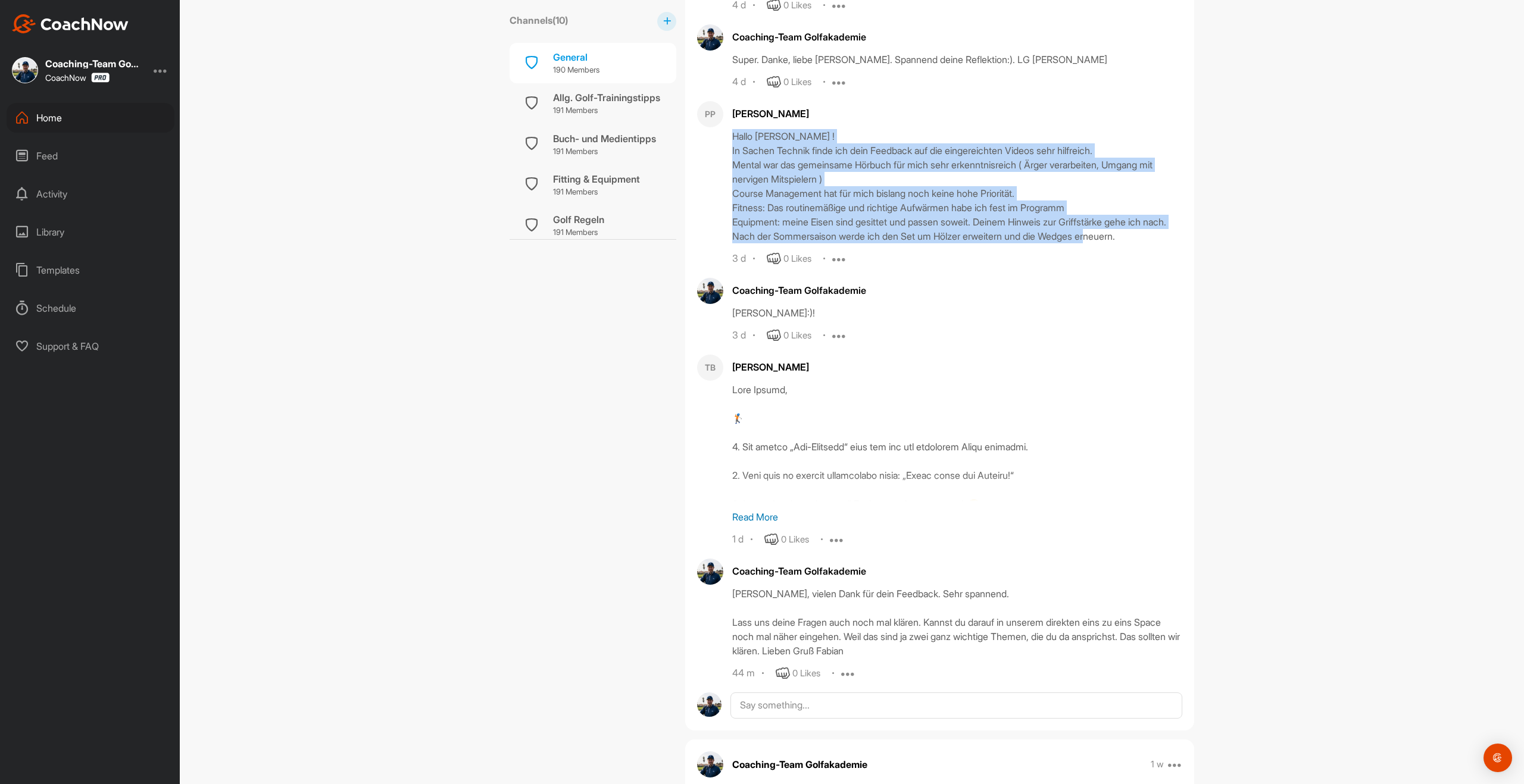
drag, startPoint x: 1139, startPoint y: 347, endPoint x: 725, endPoint y: 255, distance: 424.1
click at [725, 255] on div "PP [PERSON_NAME] Hallo [PERSON_NAME] ! In Sachen Technik finde ich dein Feedbac…" at bounding box center [940, 183] width 485 height 164
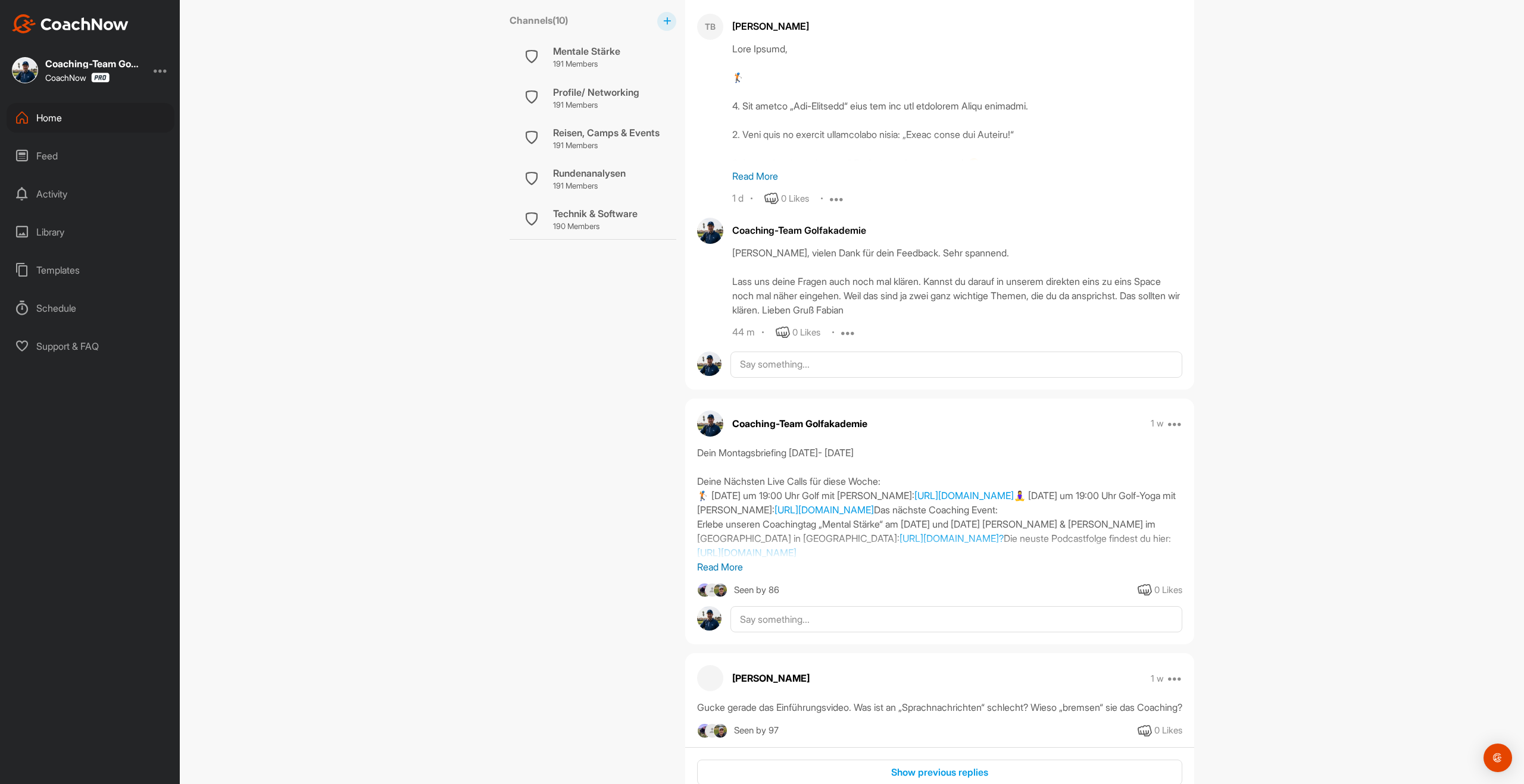
scroll to position [4675, 0]
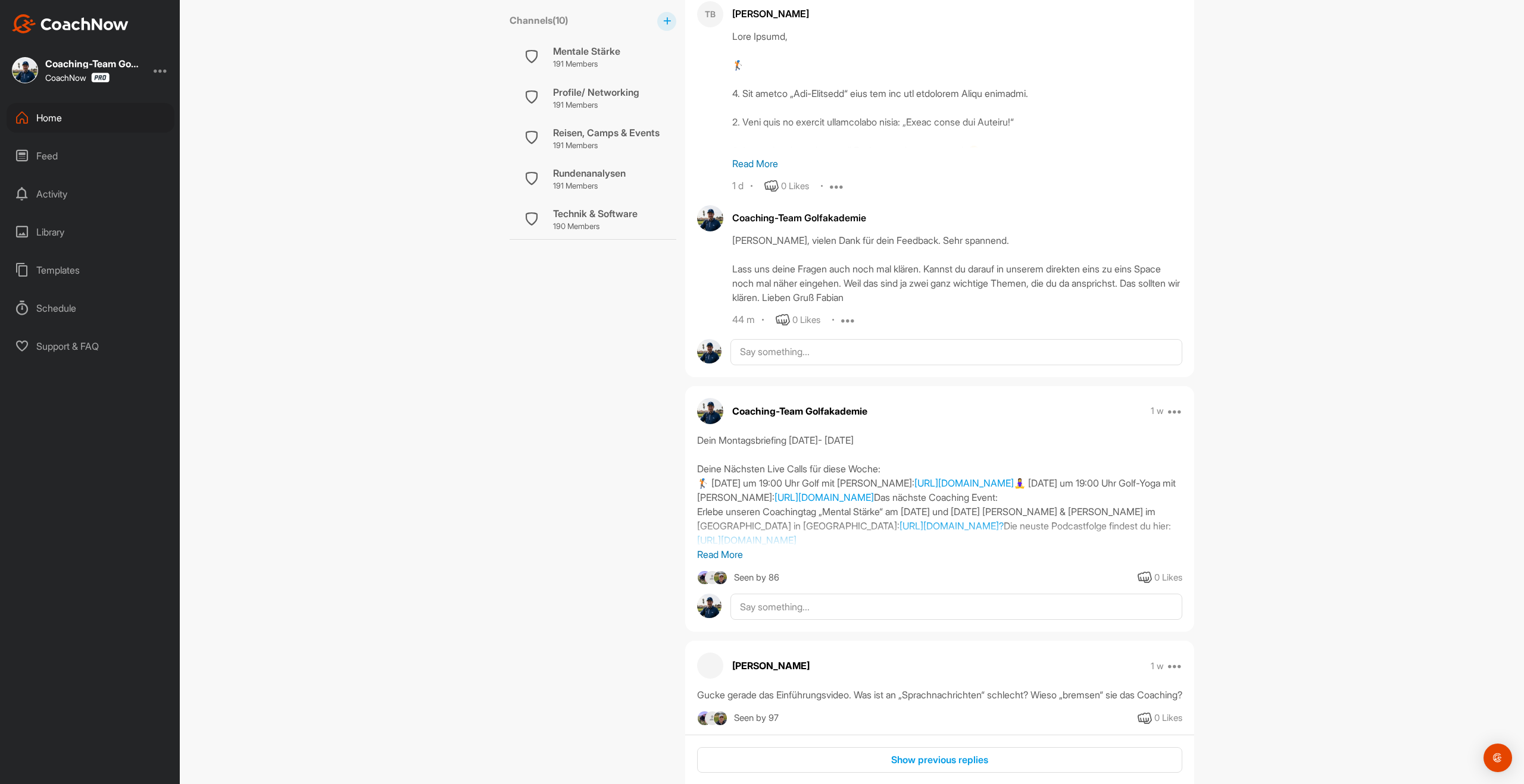
click at [745, 171] on p "Read More" at bounding box center [956, 163] width 450 height 14
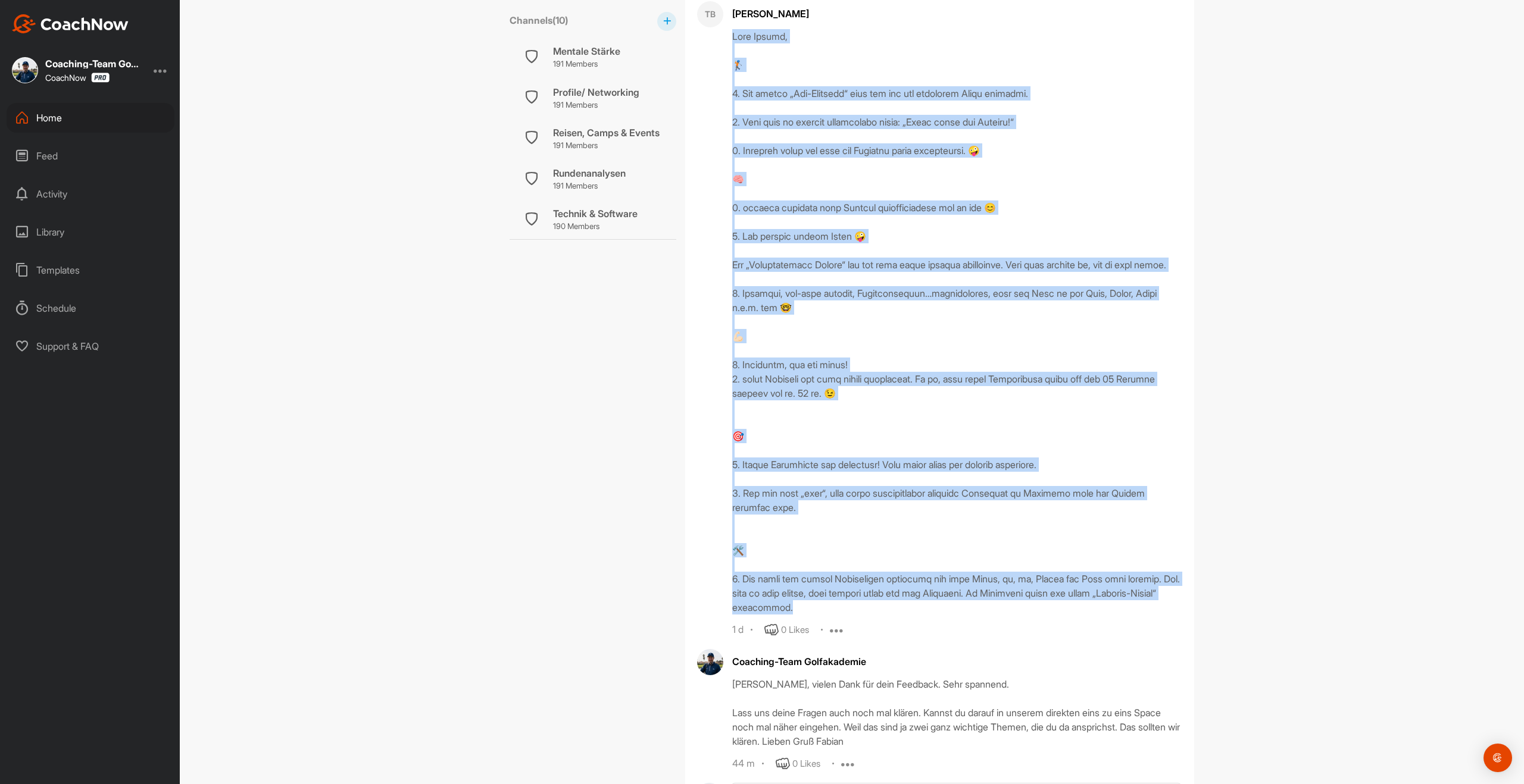
drag, startPoint x: 728, startPoint y: 150, endPoint x: 881, endPoint y: 741, distance: 610.5
click at [881, 637] on div "TB [PERSON_NAME] 1 d 0 Likes Edit Report Delete" at bounding box center [940, 319] width 485 height 636
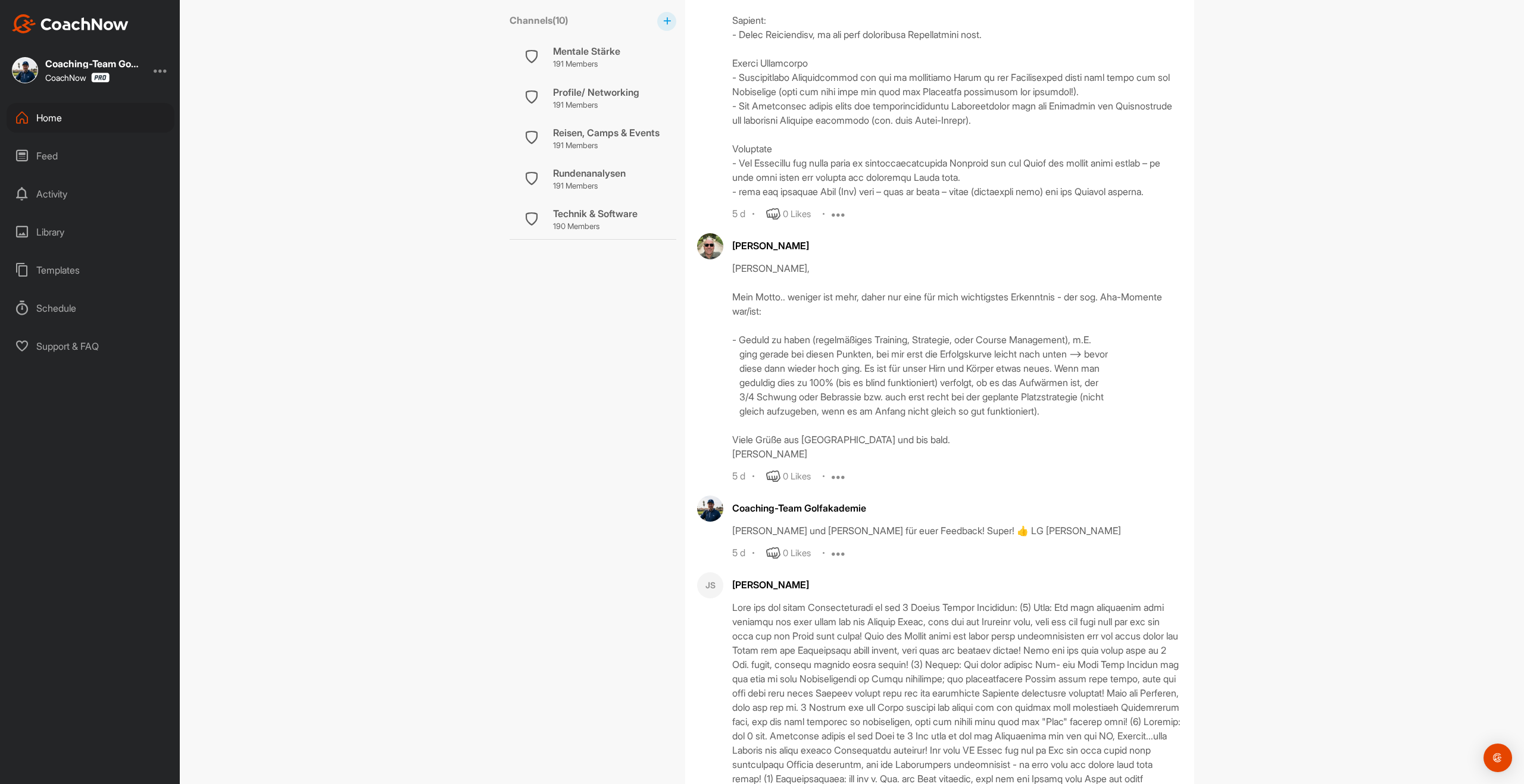
scroll to position [3322, 0]
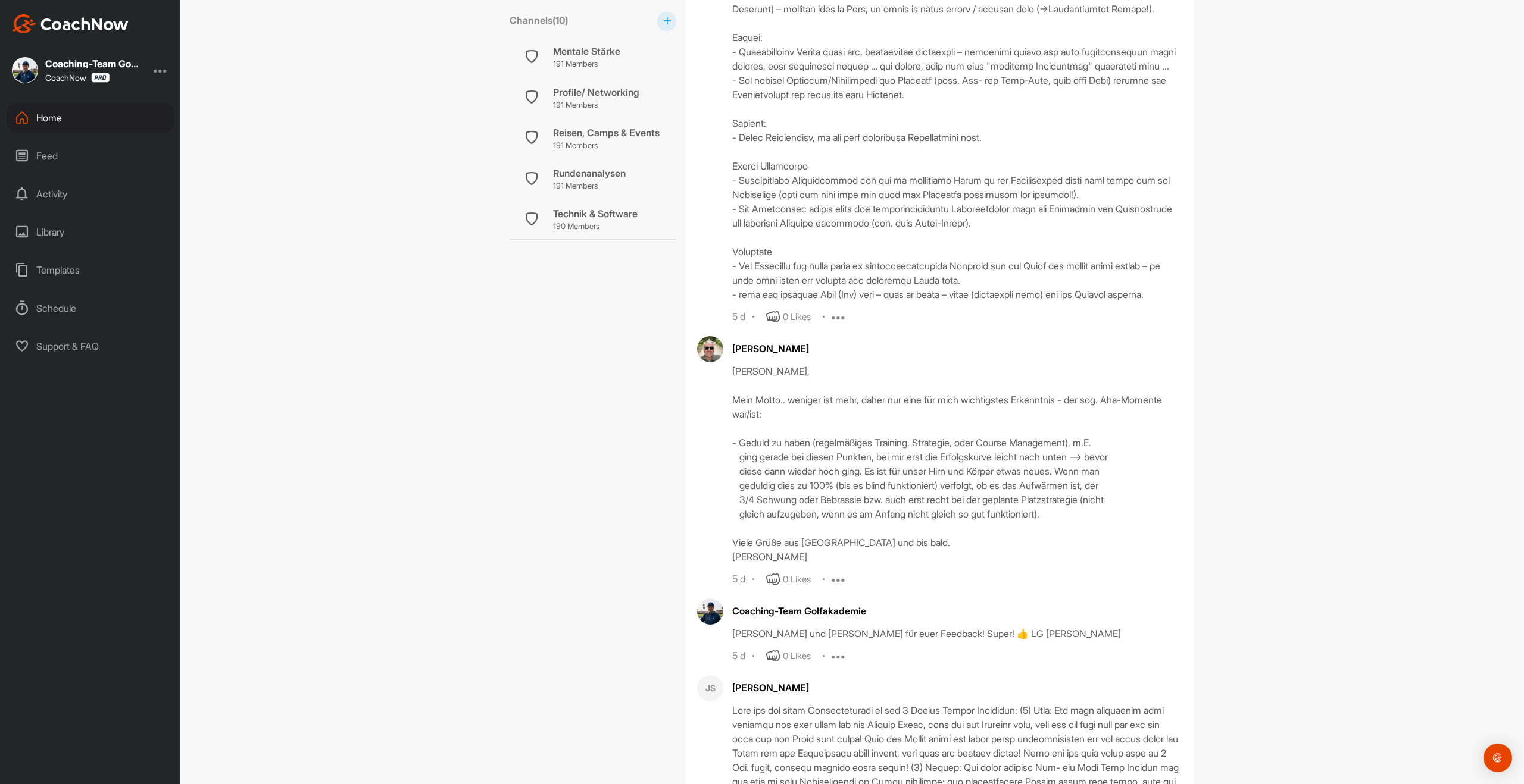
click at [41, 116] on div "Home" at bounding box center [91, 118] width 168 height 30
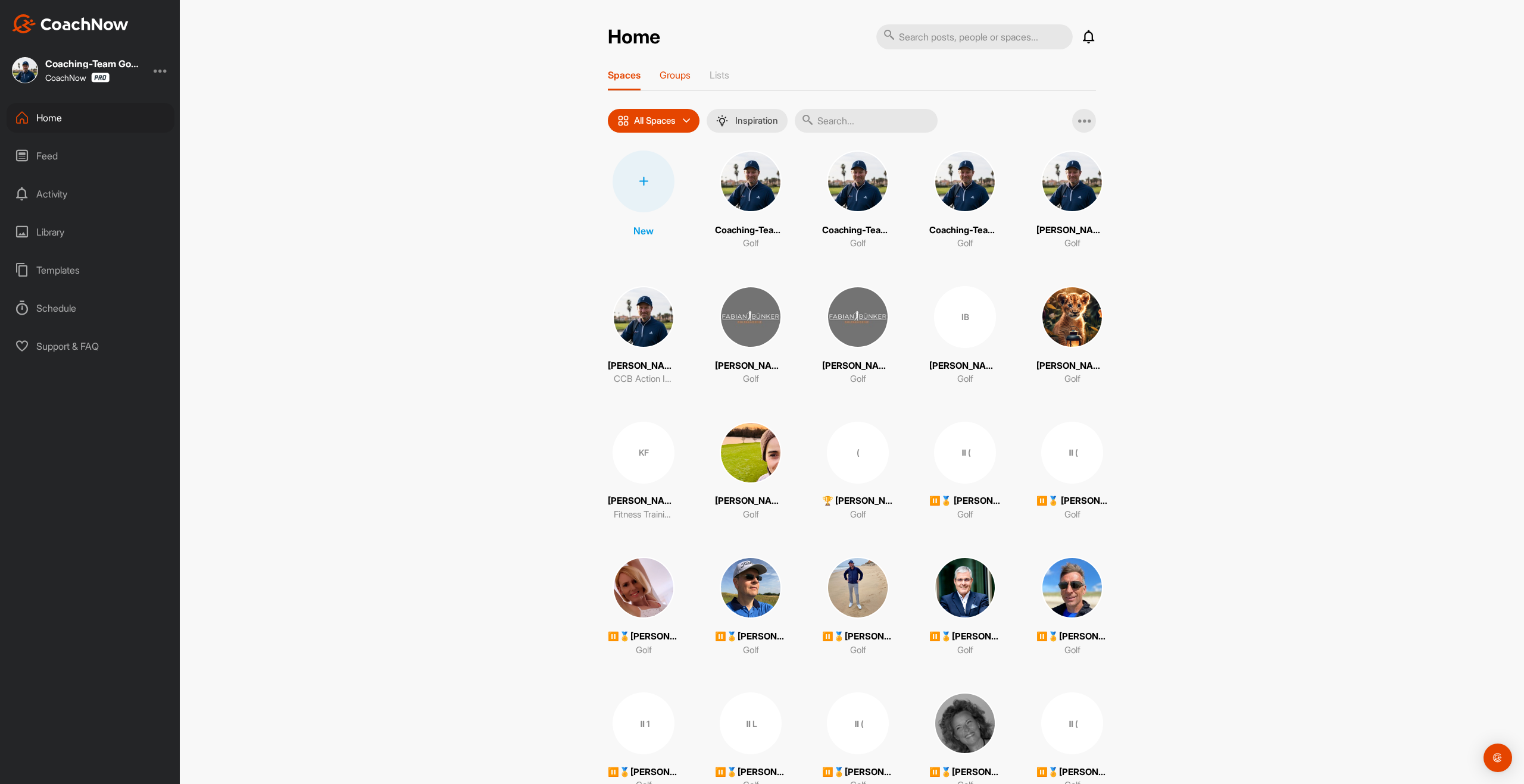
click at [678, 72] on p "Groups" at bounding box center [675, 75] width 31 height 12
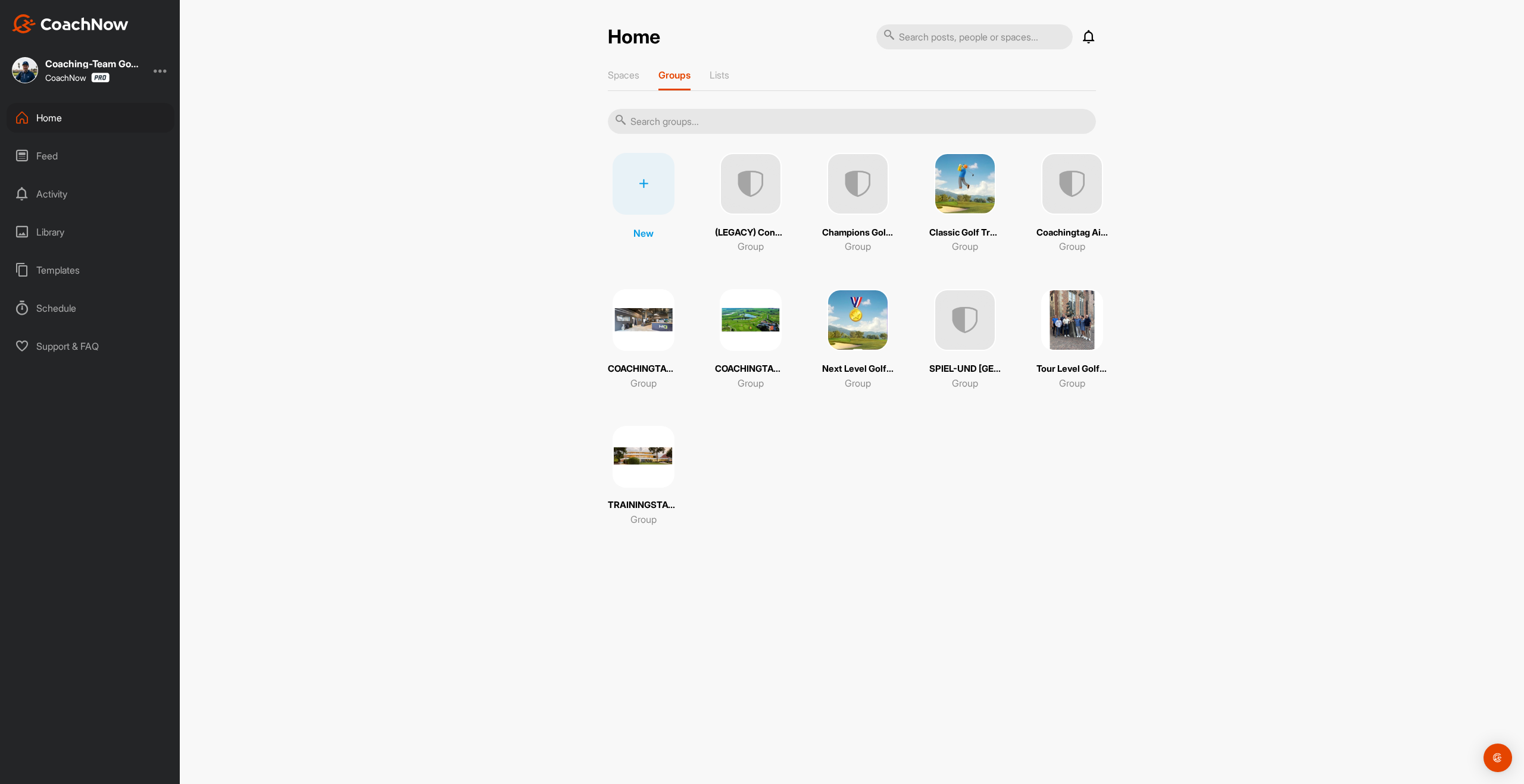
click at [871, 213] on img at bounding box center [858, 184] width 62 height 62
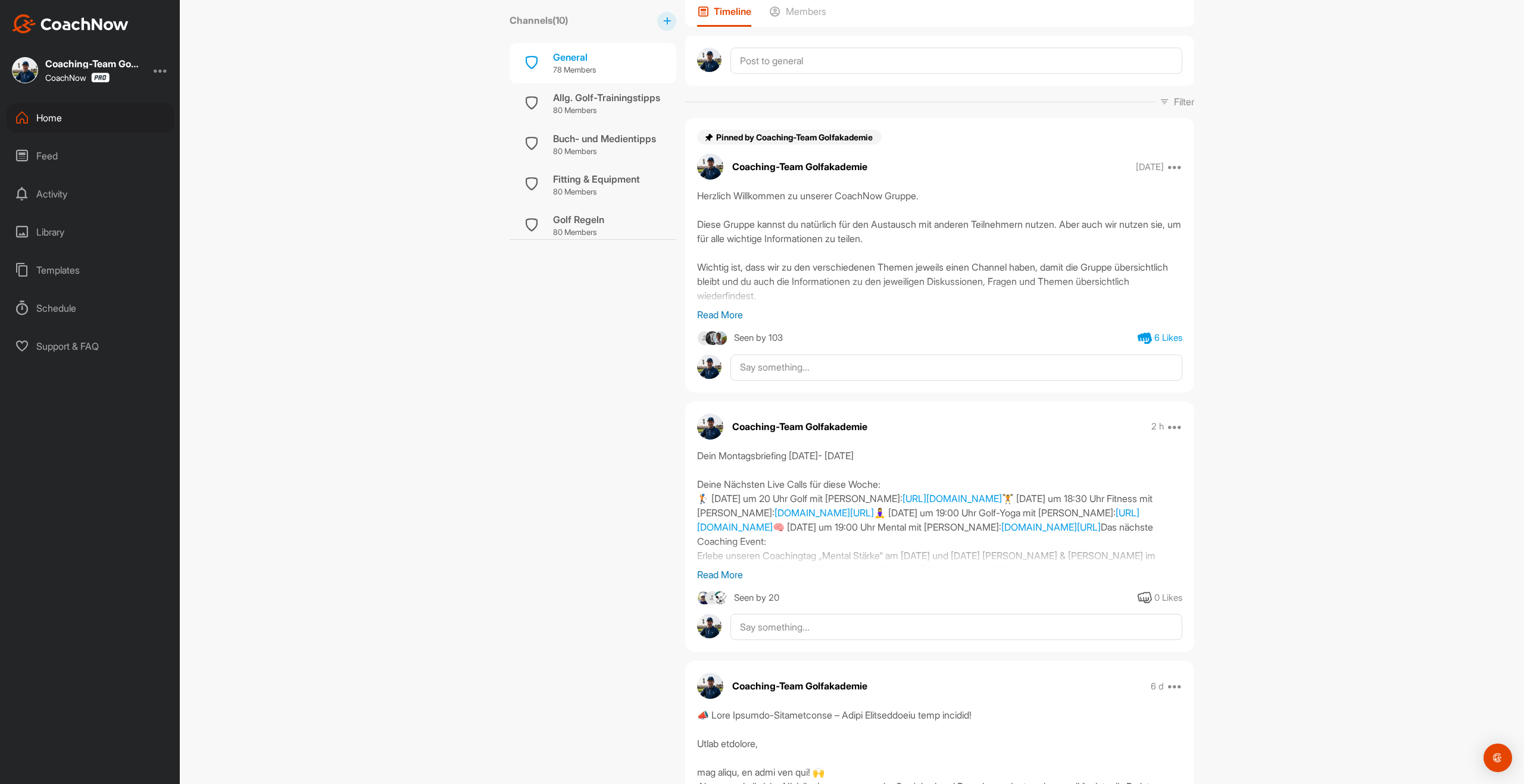
scroll to position [133, 0]
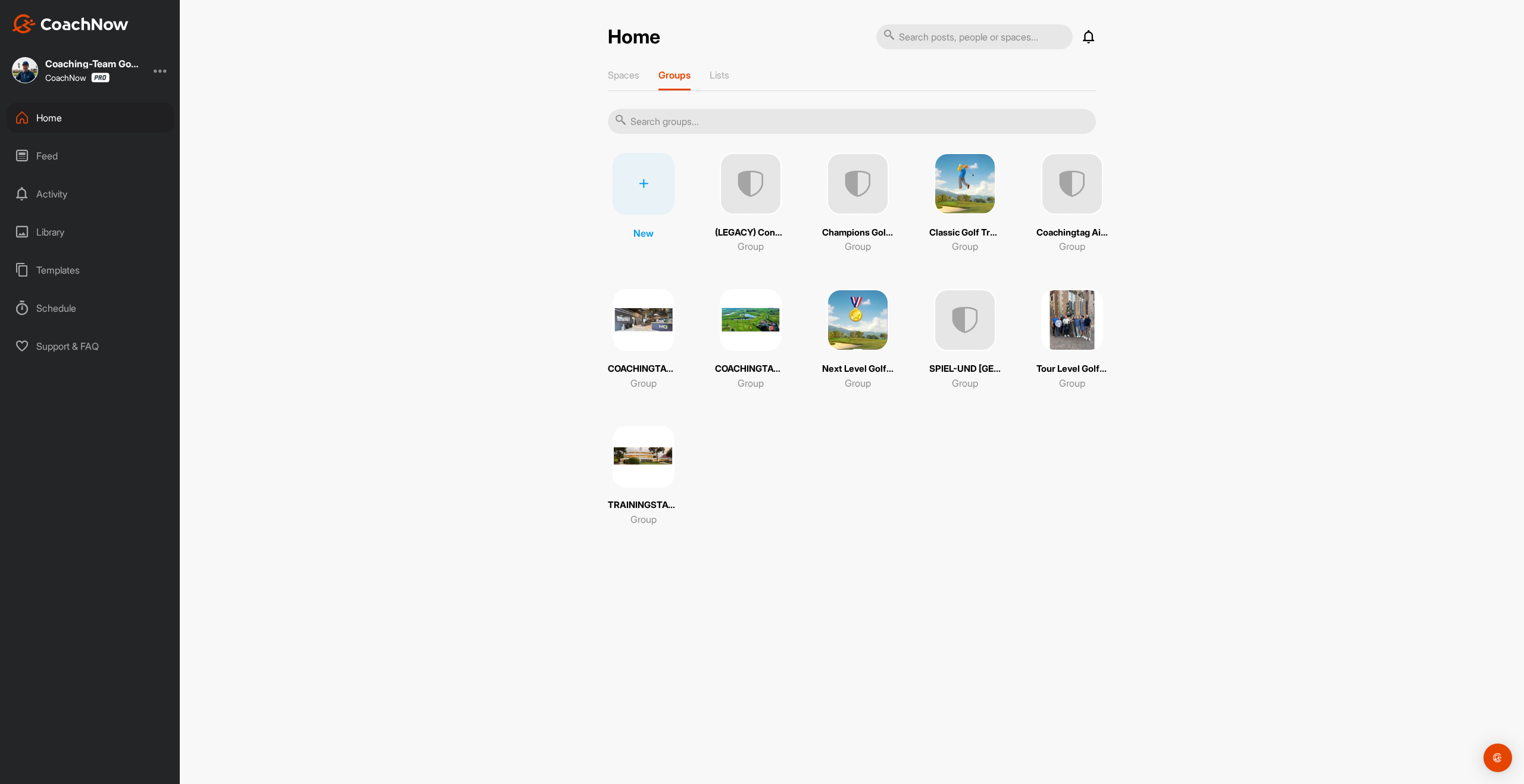
click at [1068, 347] on img at bounding box center [1072, 320] width 62 height 62
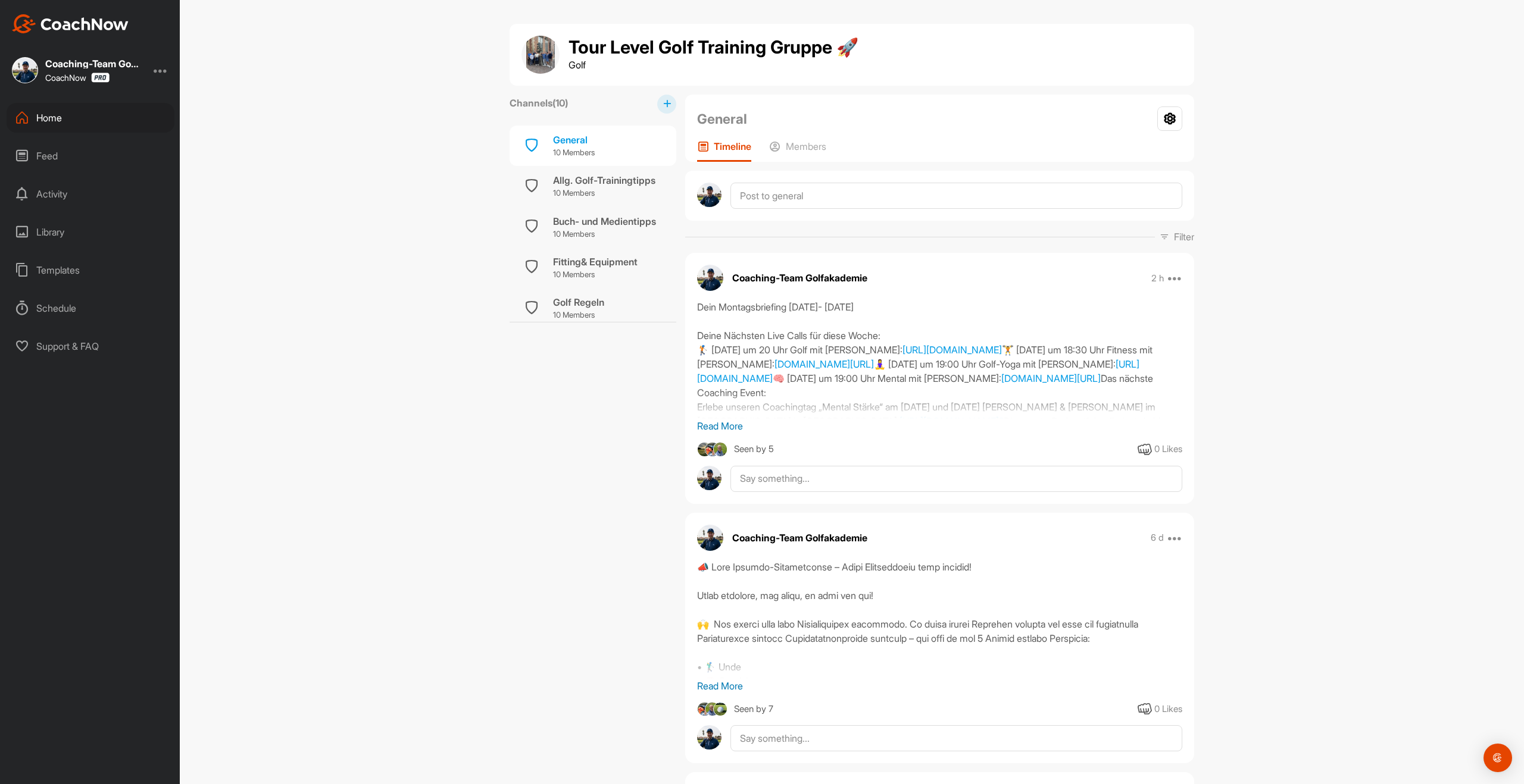
click at [50, 121] on div "Home" at bounding box center [91, 118] width 168 height 30
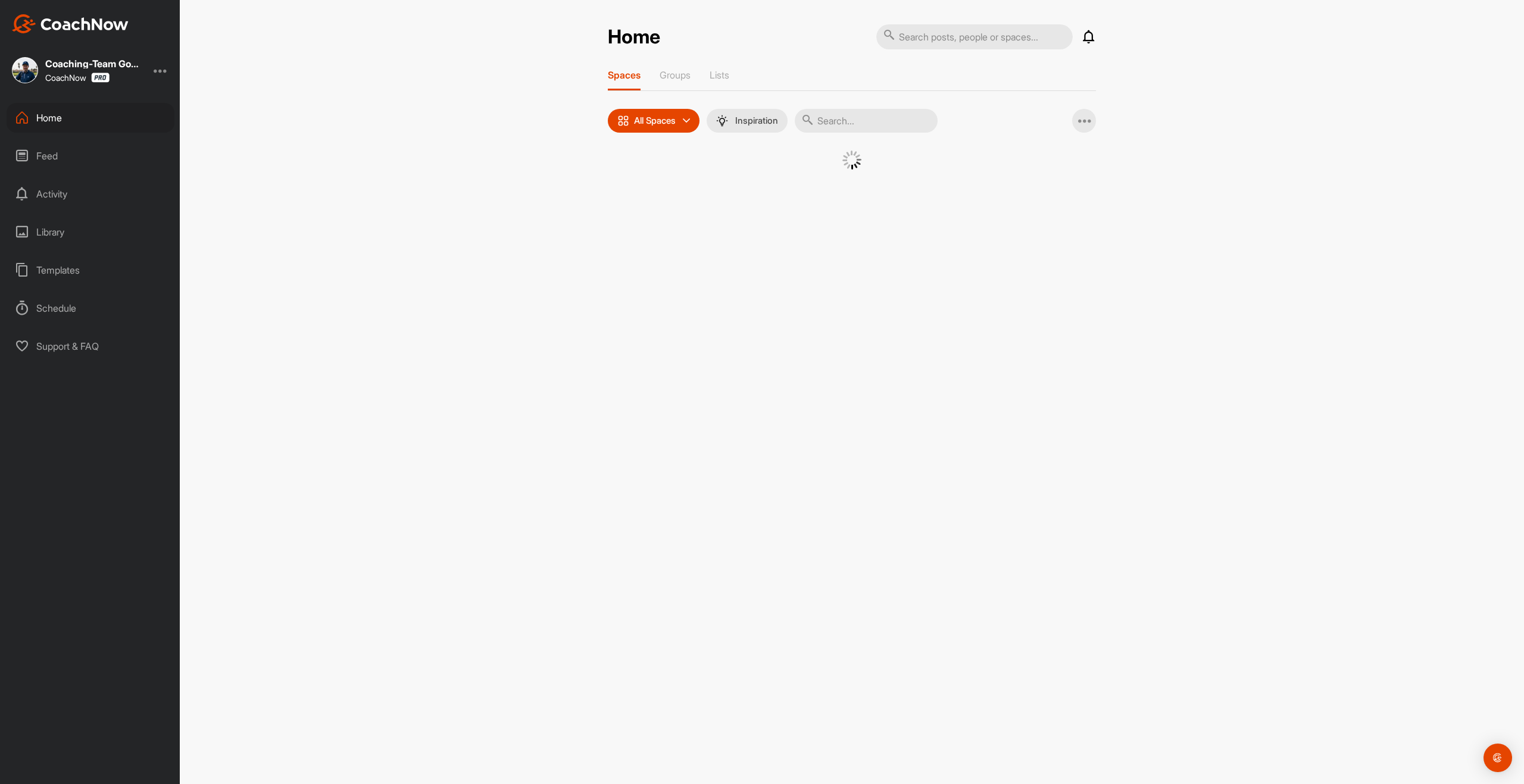
click at [846, 112] on input "text" at bounding box center [866, 121] width 143 height 23
type input "heike st"
click at [761, 180] on img at bounding box center [741, 181] width 62 height 62
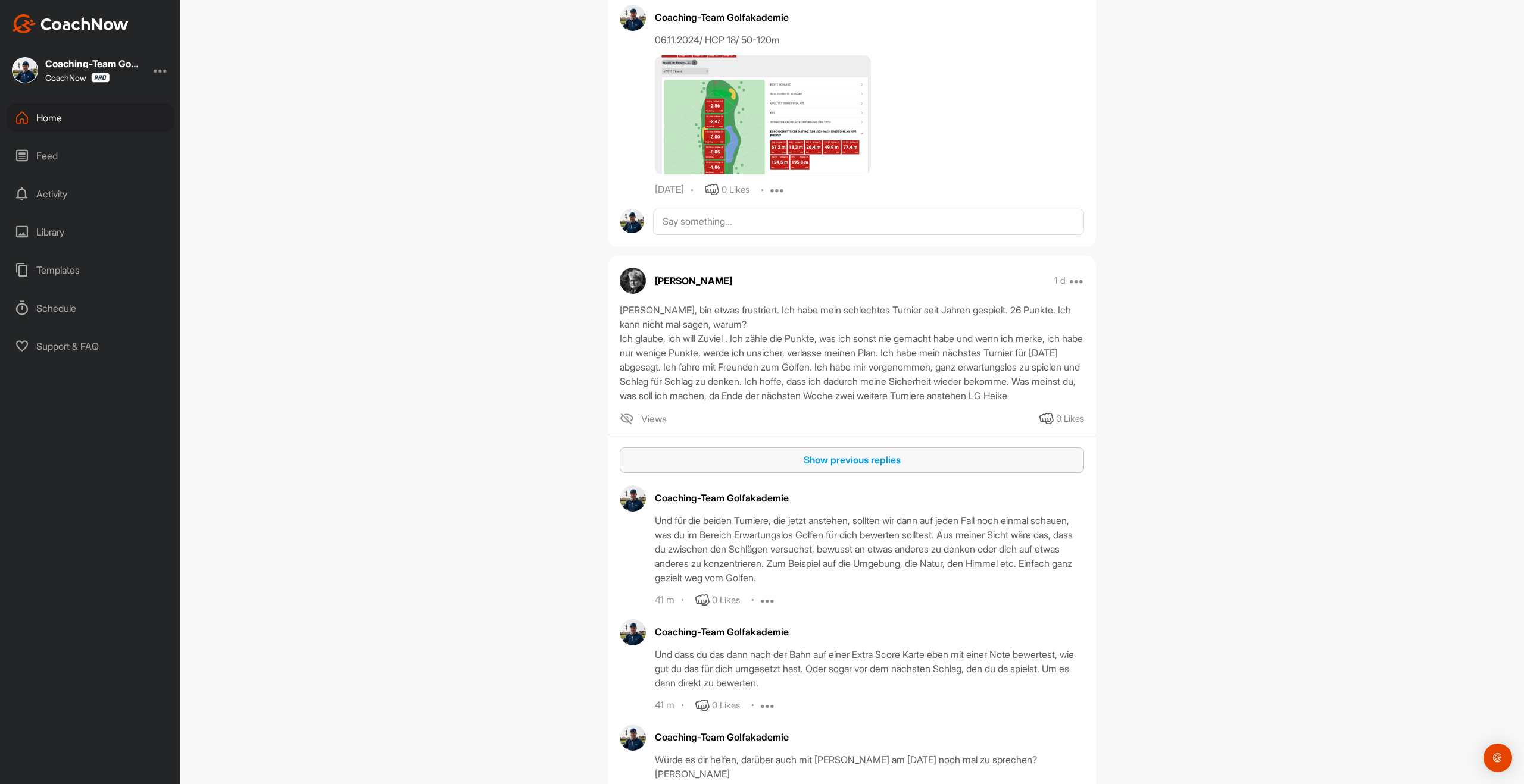
scroll to position [742, 0]
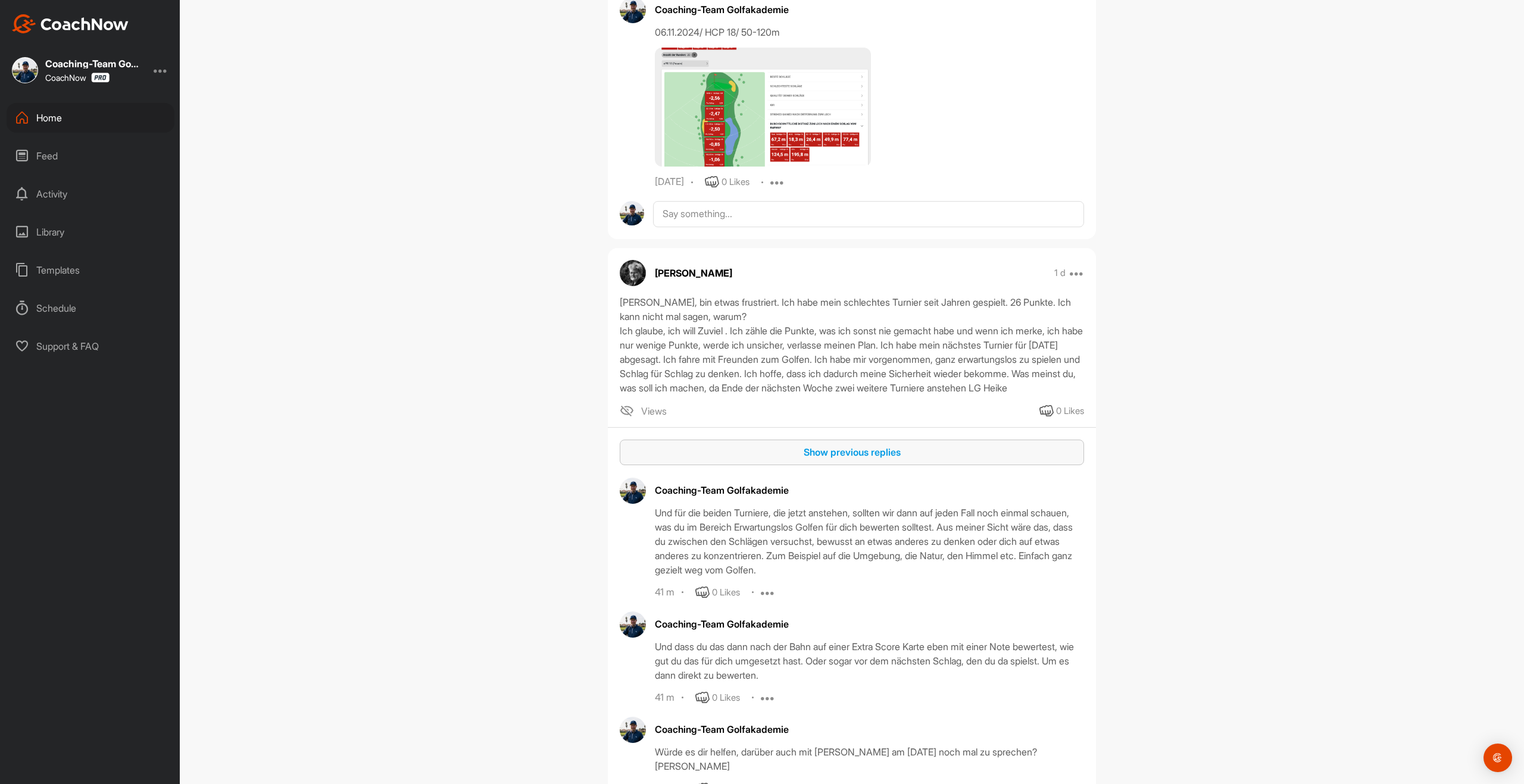
click at [790, 445] on div "Show previous replies" at bounding box center [852, 451] width 445 height 14
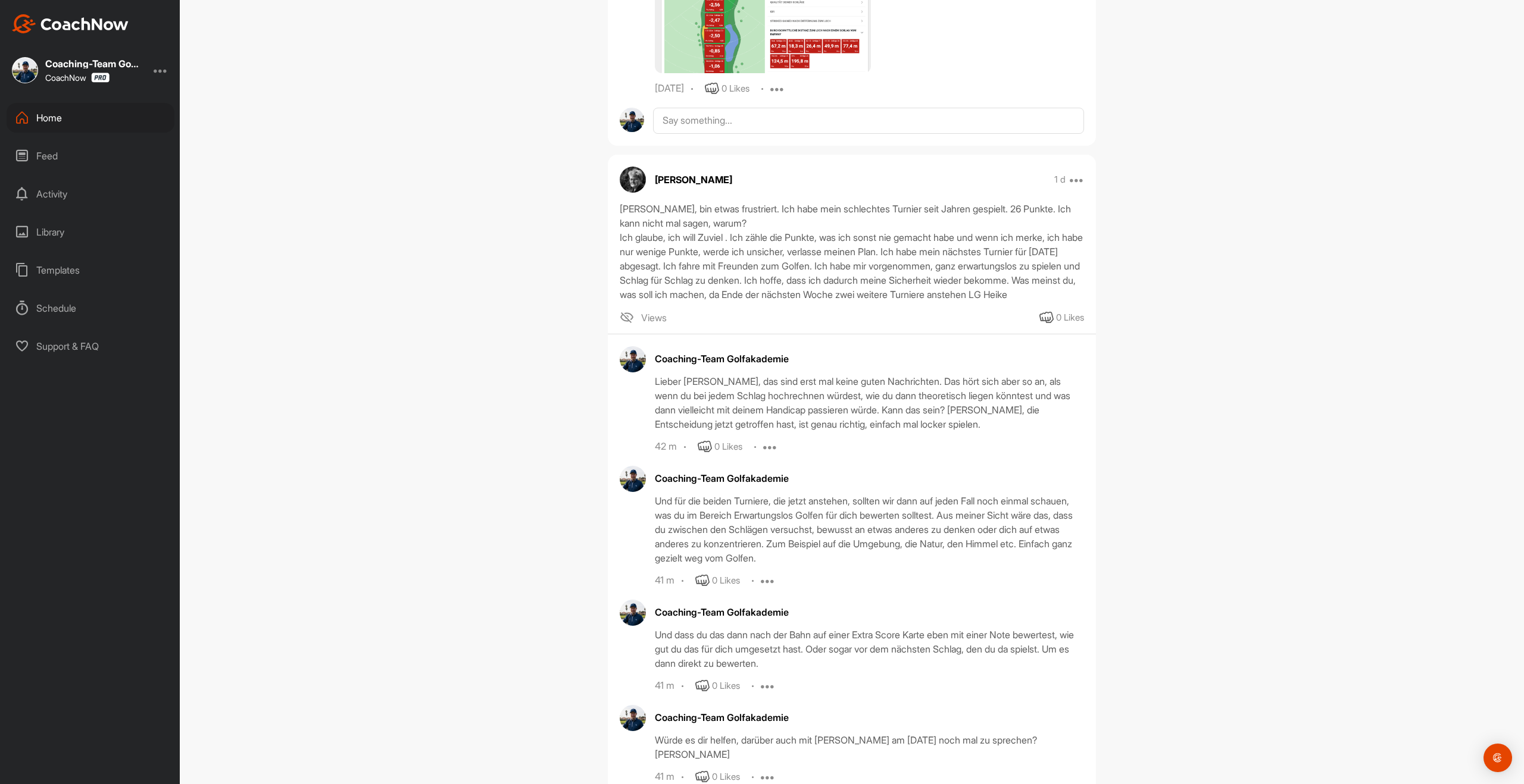
scroll to position [833, 0]
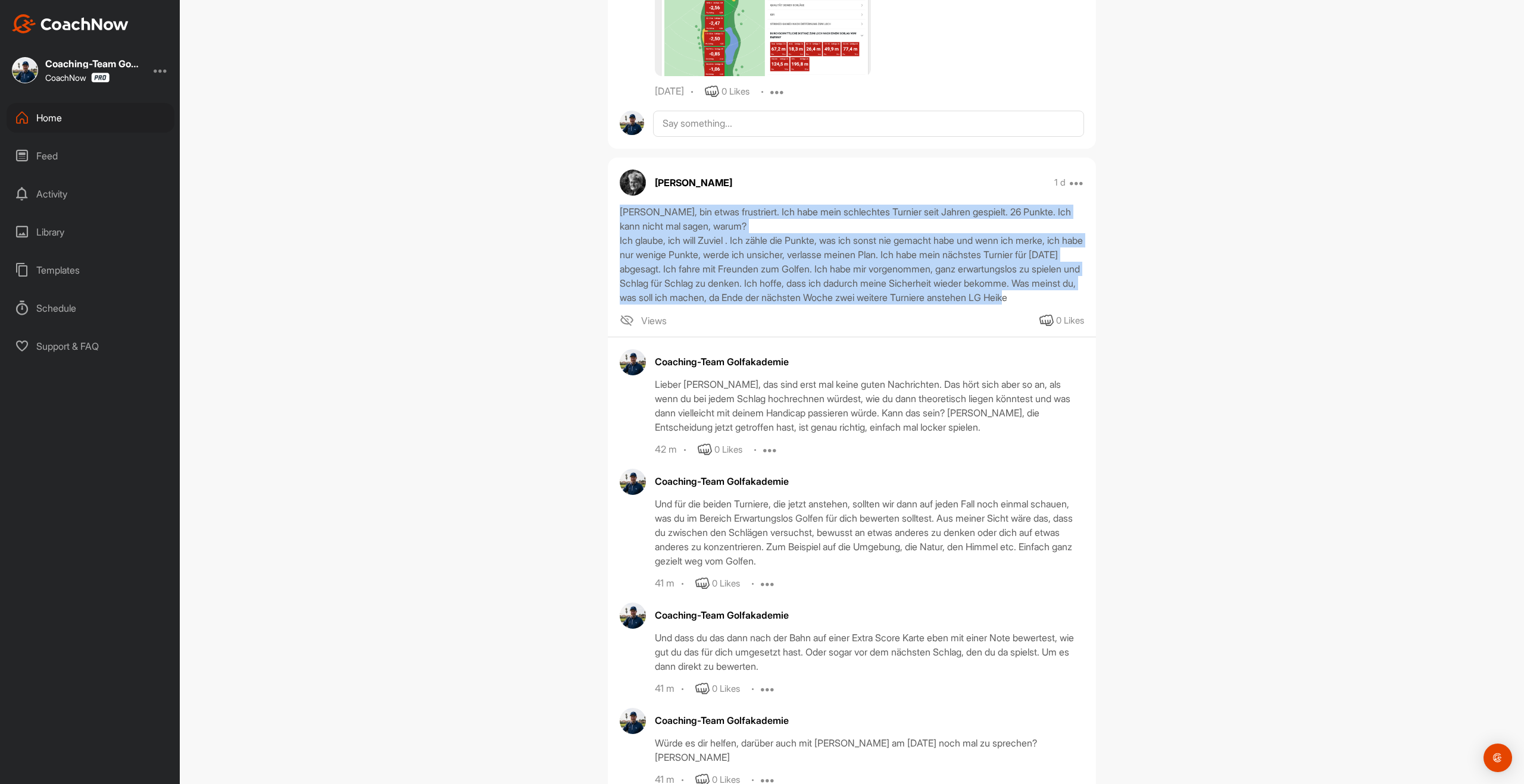
drag, startPoint x: 755, startPoint y: 290, endPoint x: 616, endPoint y: 181, distance: 176.6
click at [616, 205] on div "[PERSON_NAME], bin etwas frustriert. Ich habe mein schlechtes Turnier seit Jahr…" at bounding box center [852, 254] width 488 height 100
